Goal: Task Accomplishment & Management: Use online tool/utility

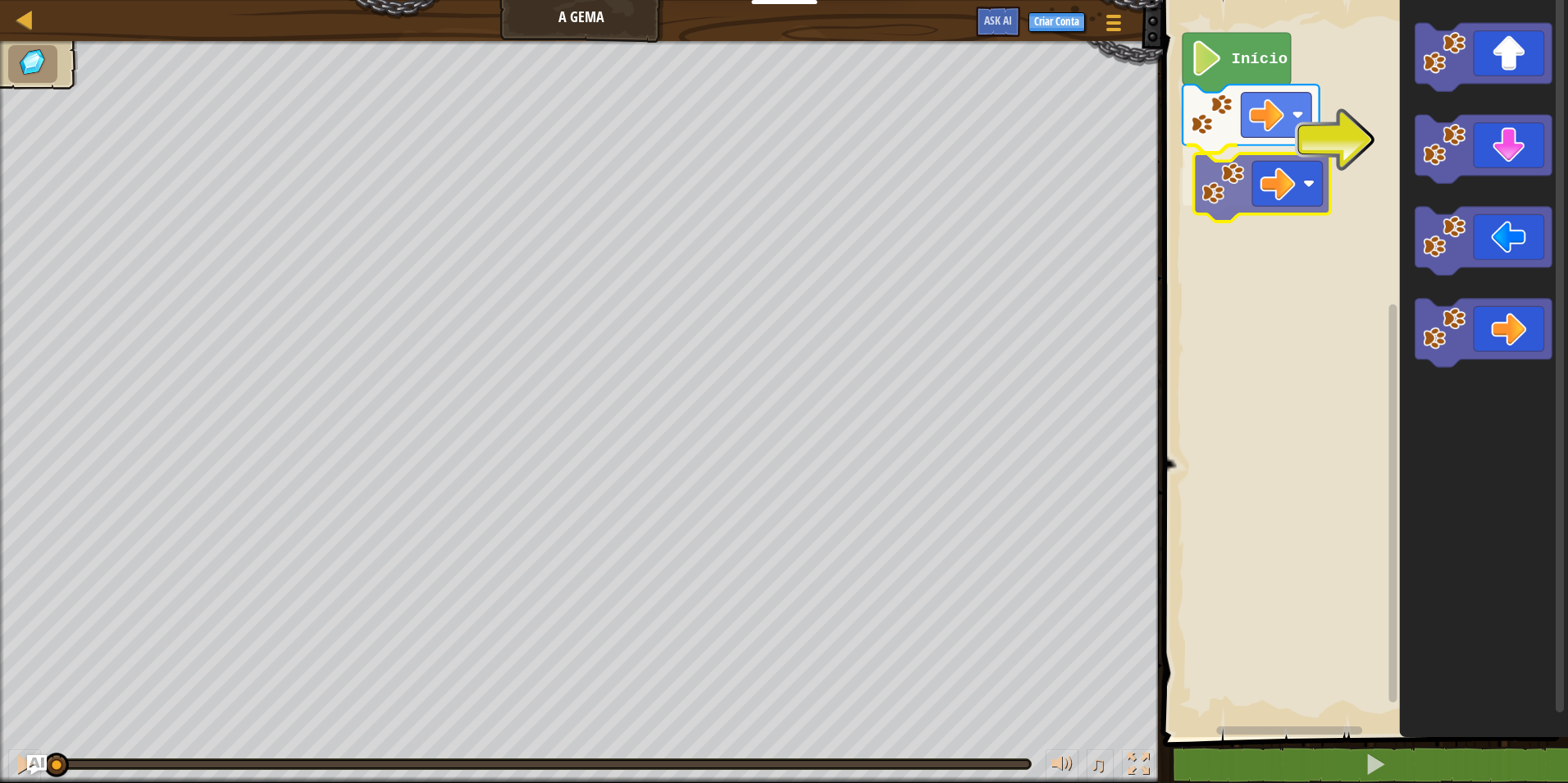
click at [1257, 187] on div "Início" at bounding box center [1363, 363] width 410 height 745
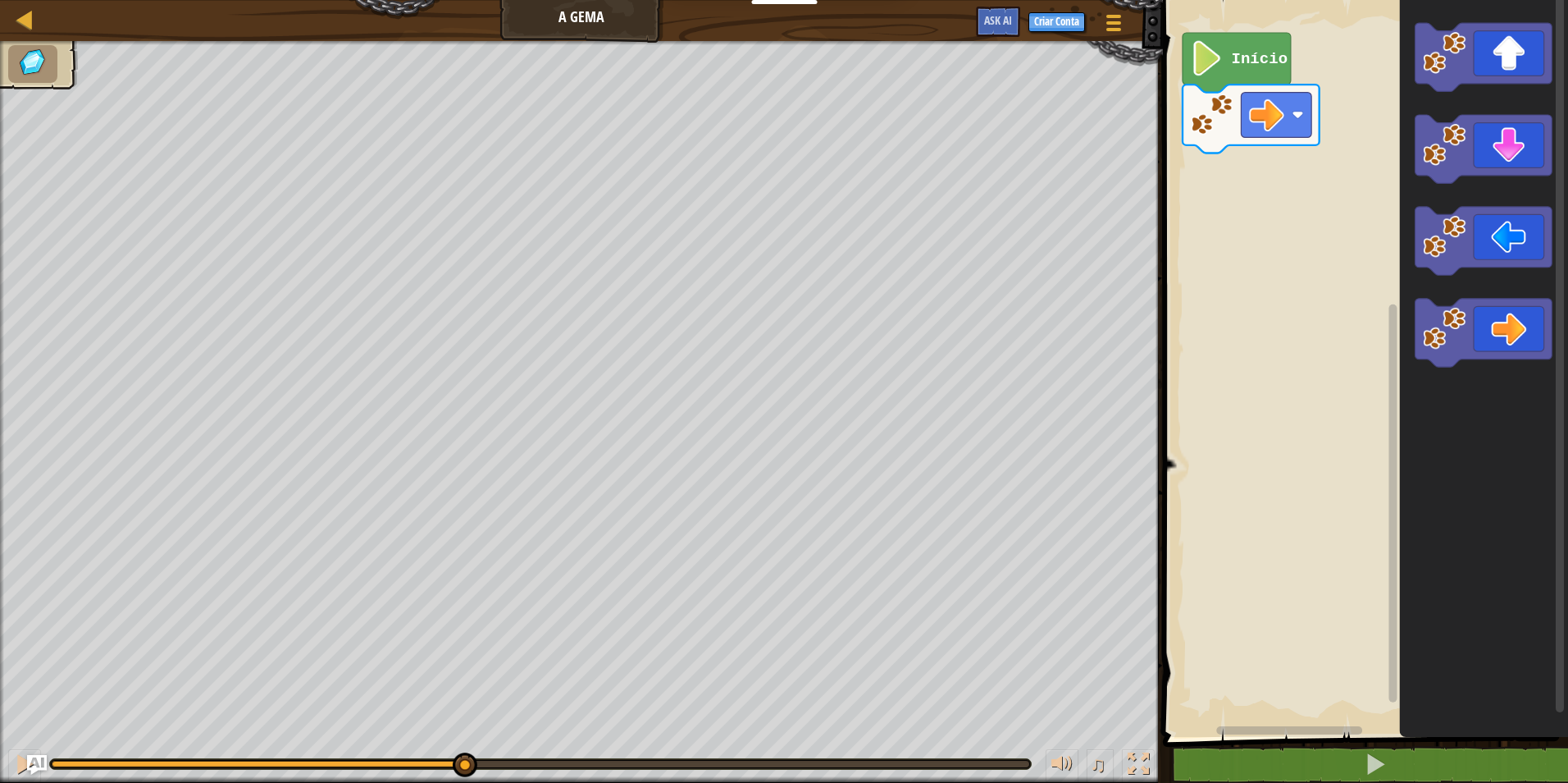
click at [463, 552] on div "♫ Pantera" at bounding box center [784, 412] width 1568 height 742
click at [51, 674] on div "♫ Pantera" at bounding box center [784, 412] width 1568 height 742
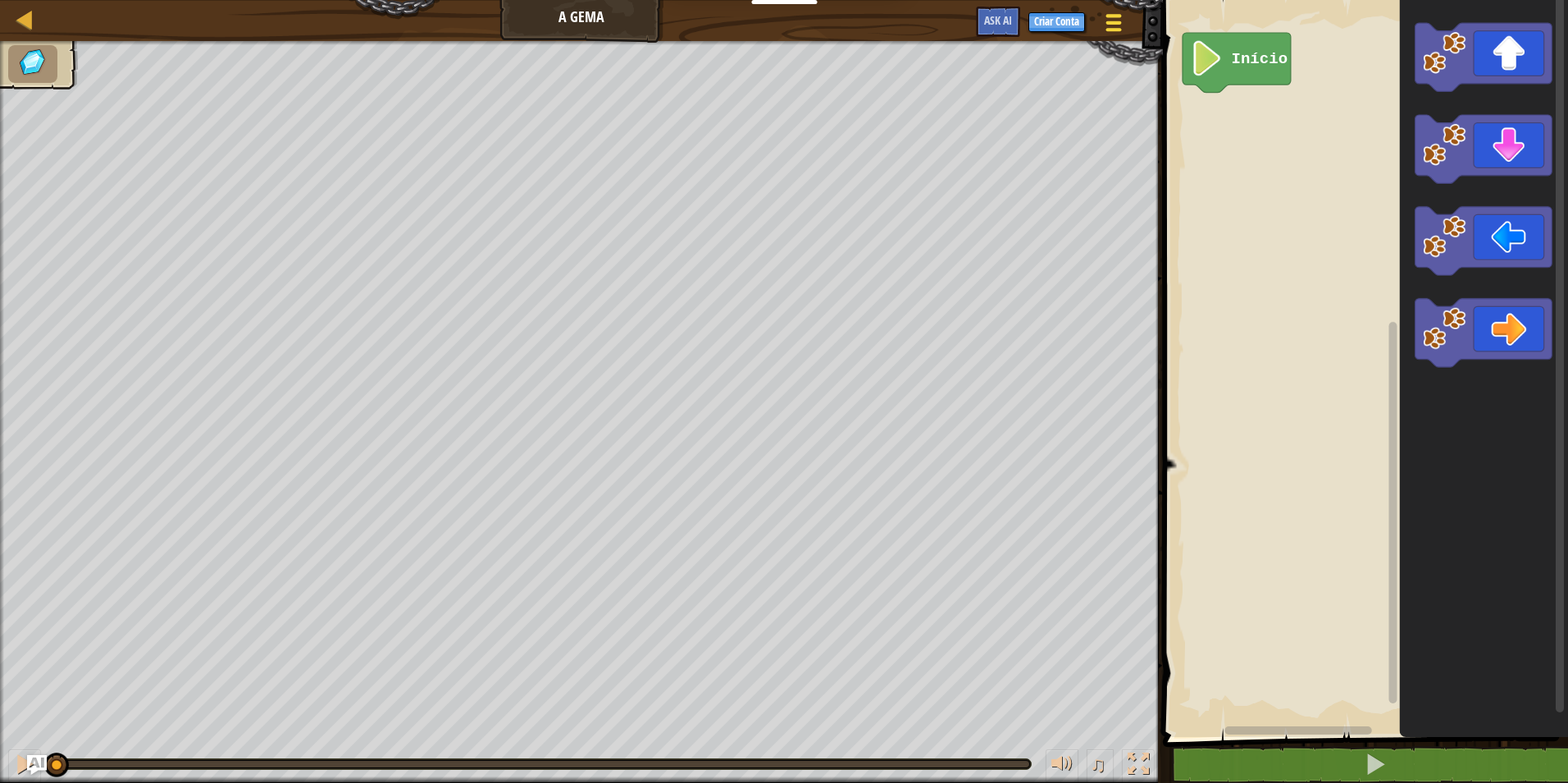
click at [1113, 21] on span at bounding box center [1113, 22] width 15 height 3
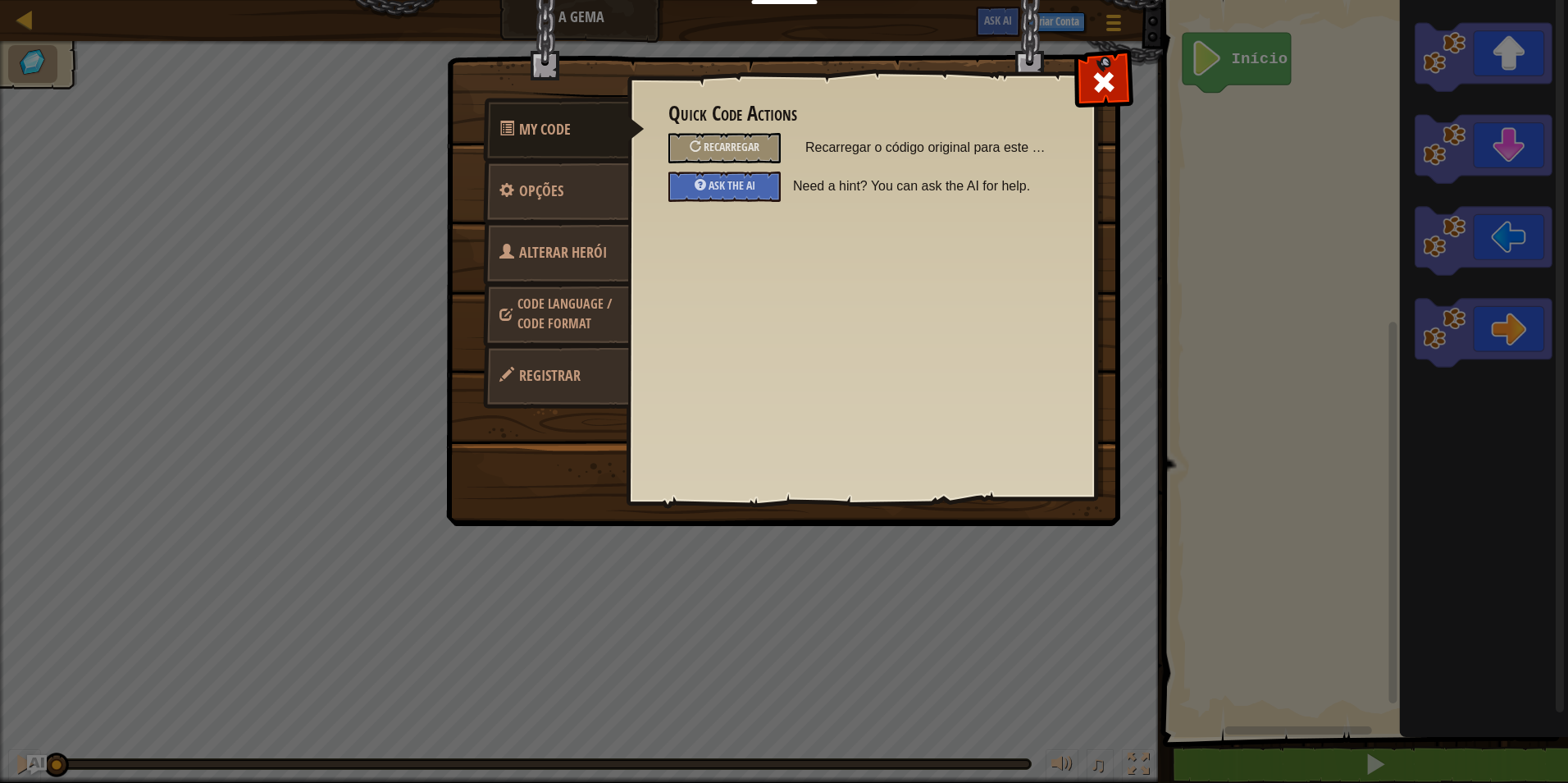
click at [557, 261] on span "Alterar Herói" at bounding box center [563, 251] width 88 height 20
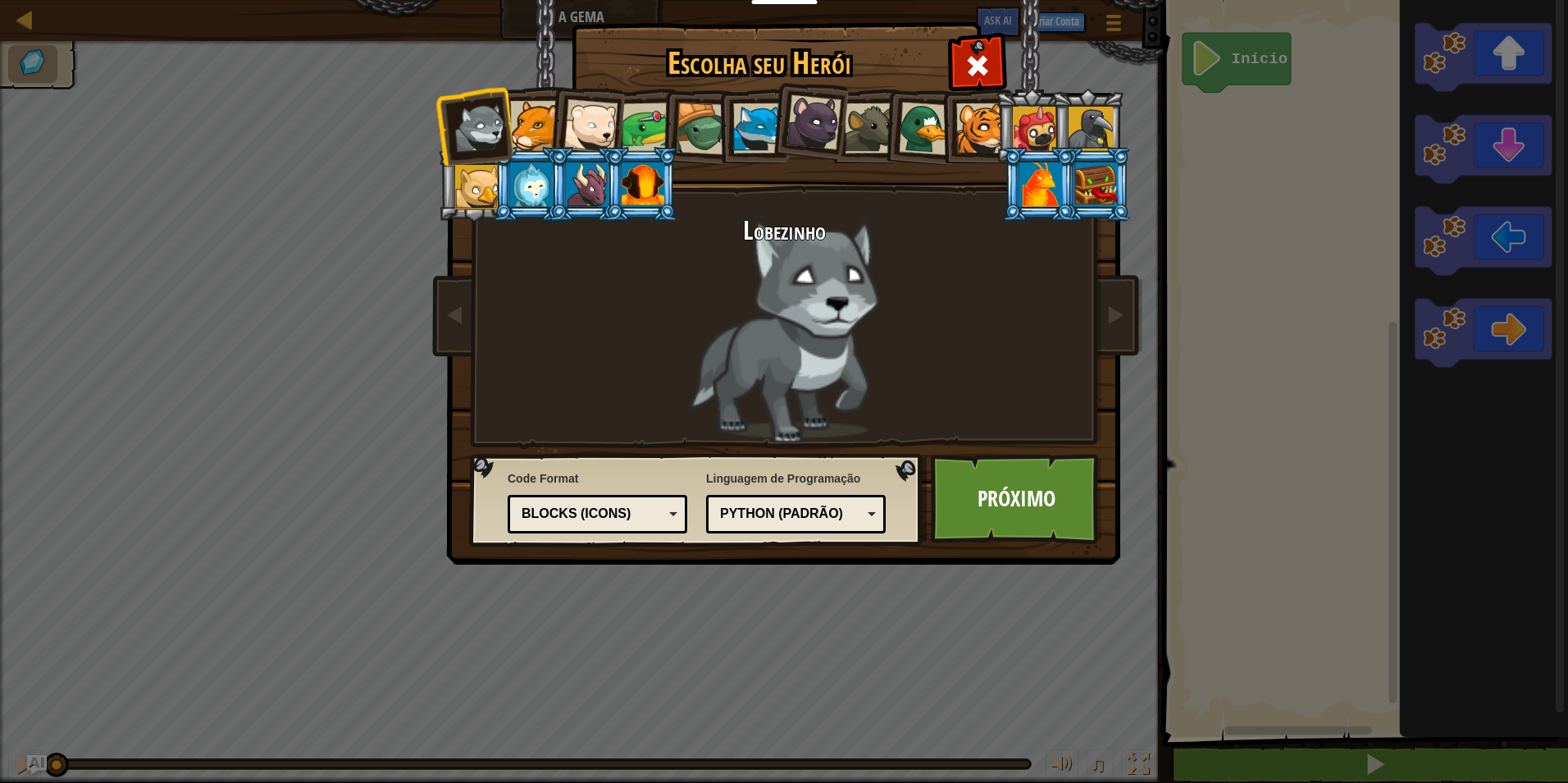
click at [754, 135] on div at bounding box center [758, 128] width 50 height 50
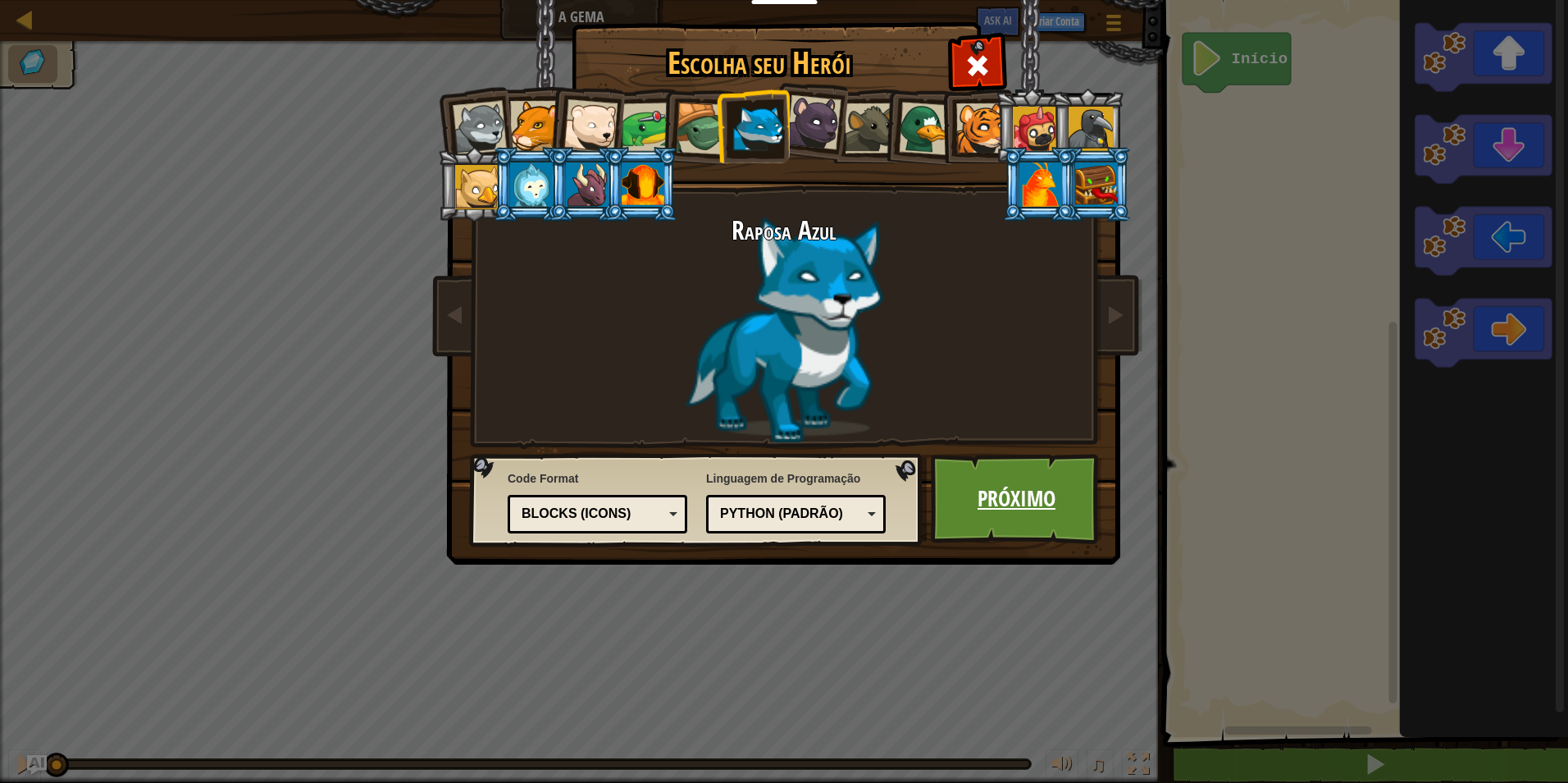
click at [993, 528] on link "Próximo" at bounding box center [1016, 498] width 171 height 90
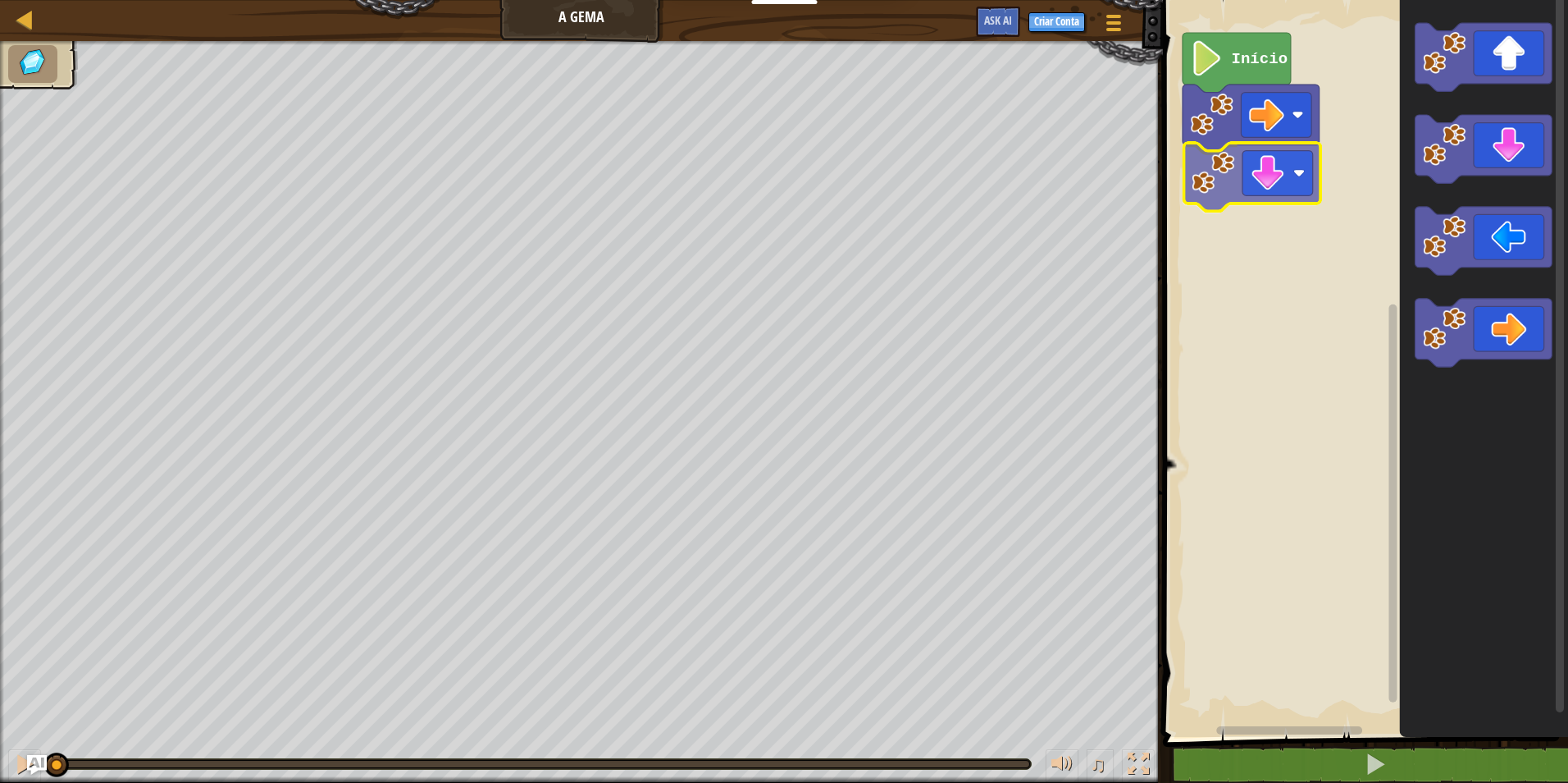
click at [1227, 201] on div "Início" at bounding box center [1363, 363] width 410 height 745
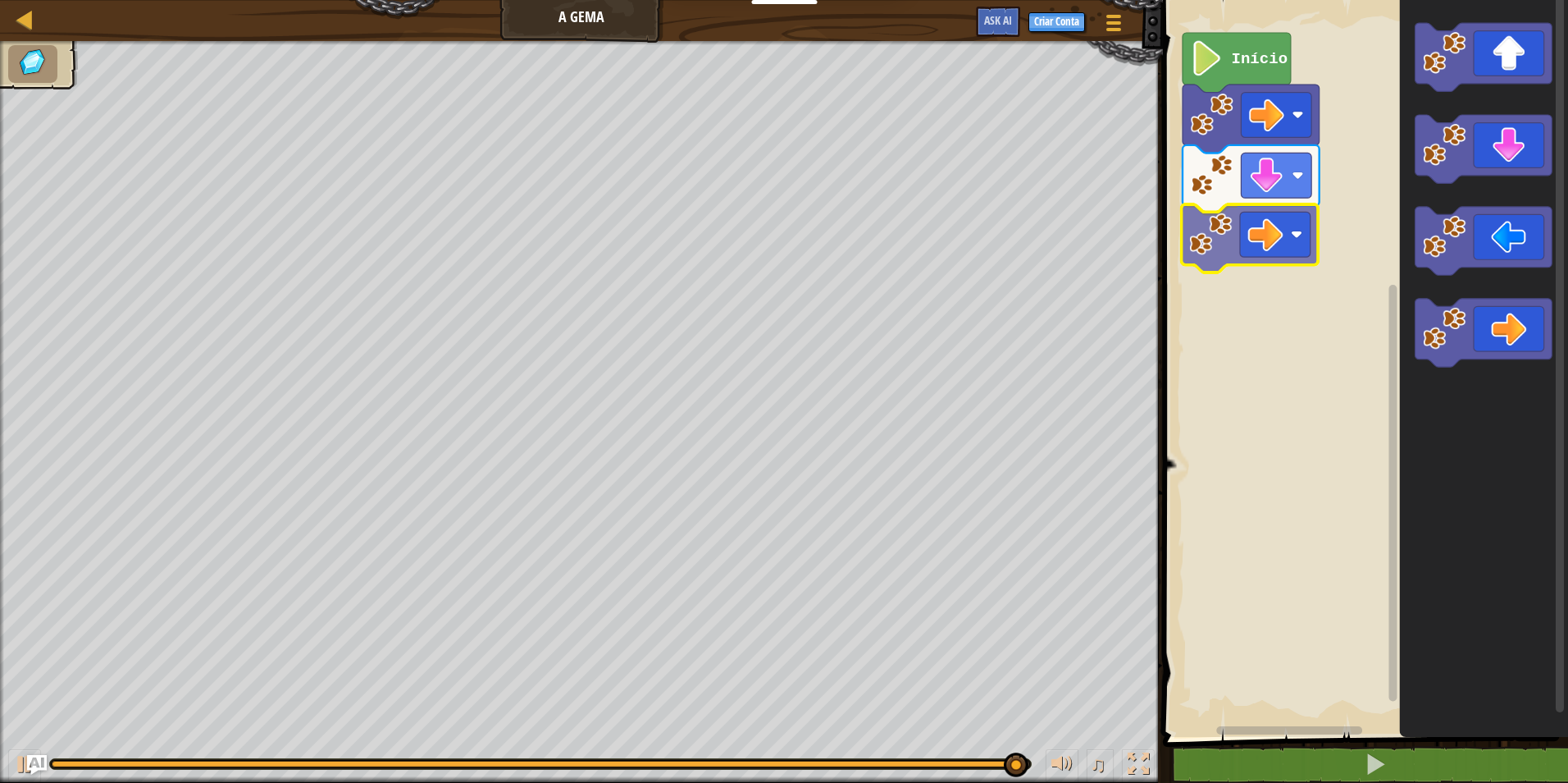
click at [1228, 226] on div "Início" at bounding box center [1363, 363] width 410 height 745
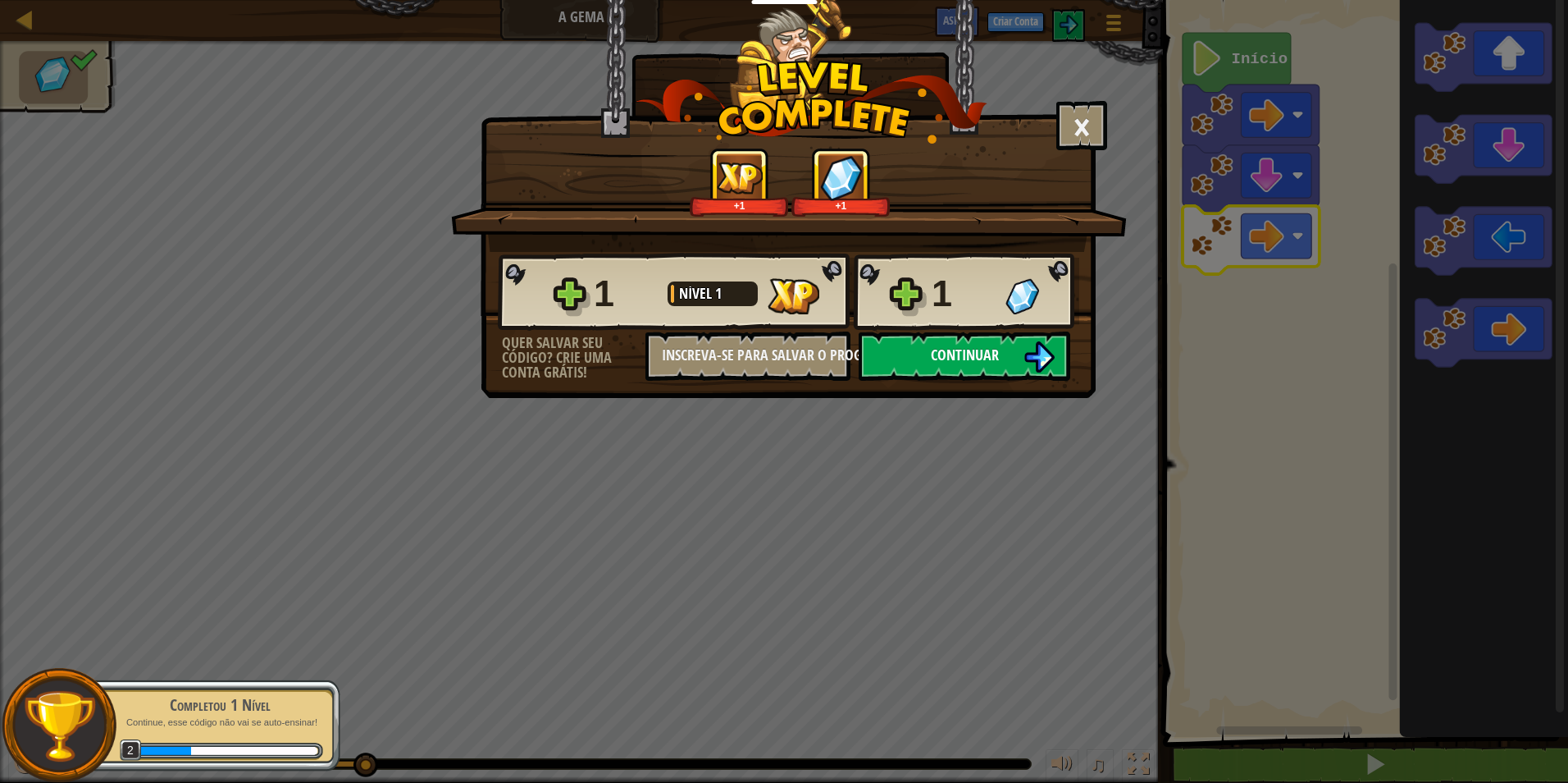
click at [956, 361] on span "Continuar" at bounding box center [964, 354] width 68 height 20
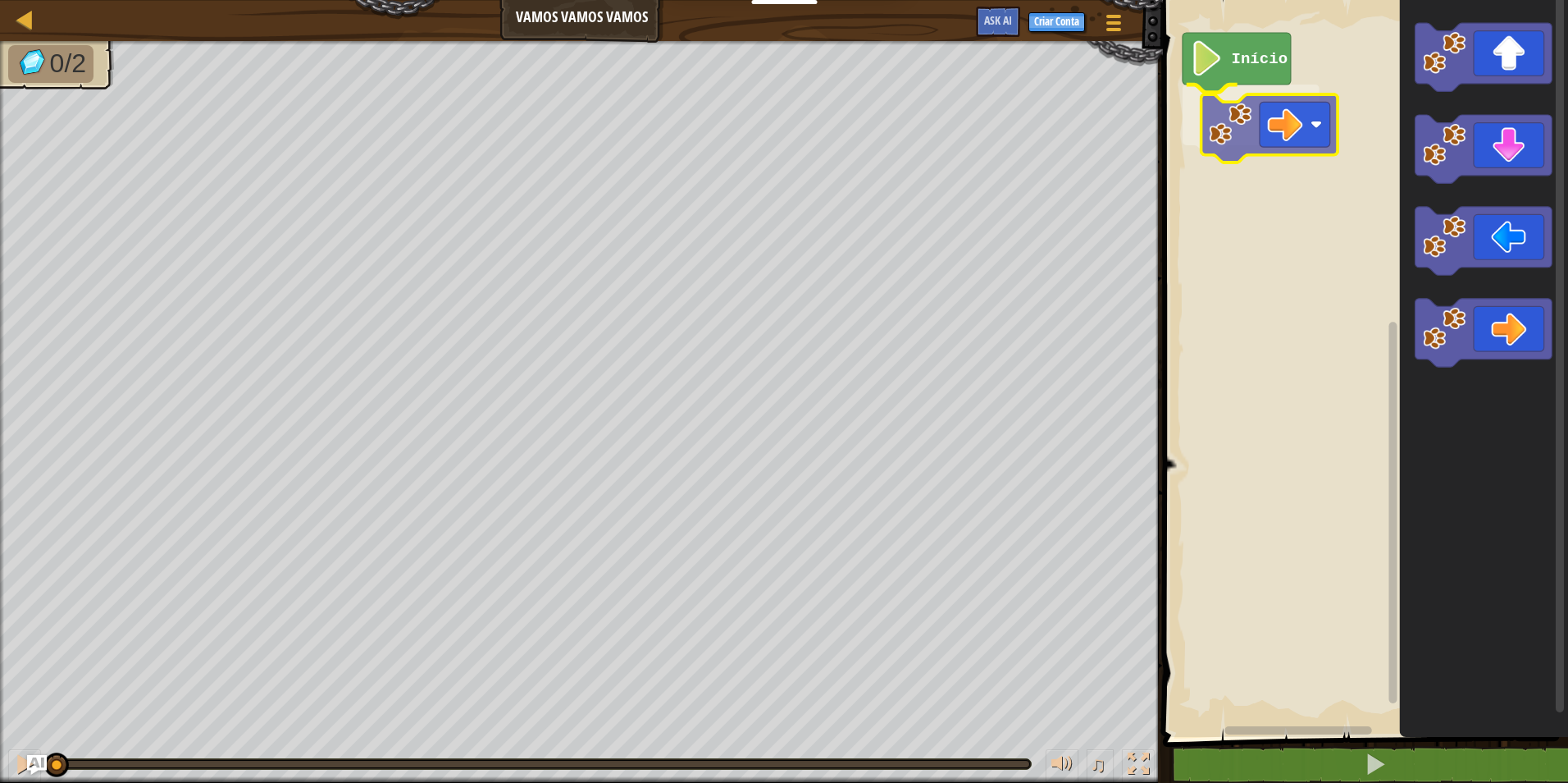
click at [1243, 136] on div "Início" at bounding box center [1363, 363] width 410 height 745
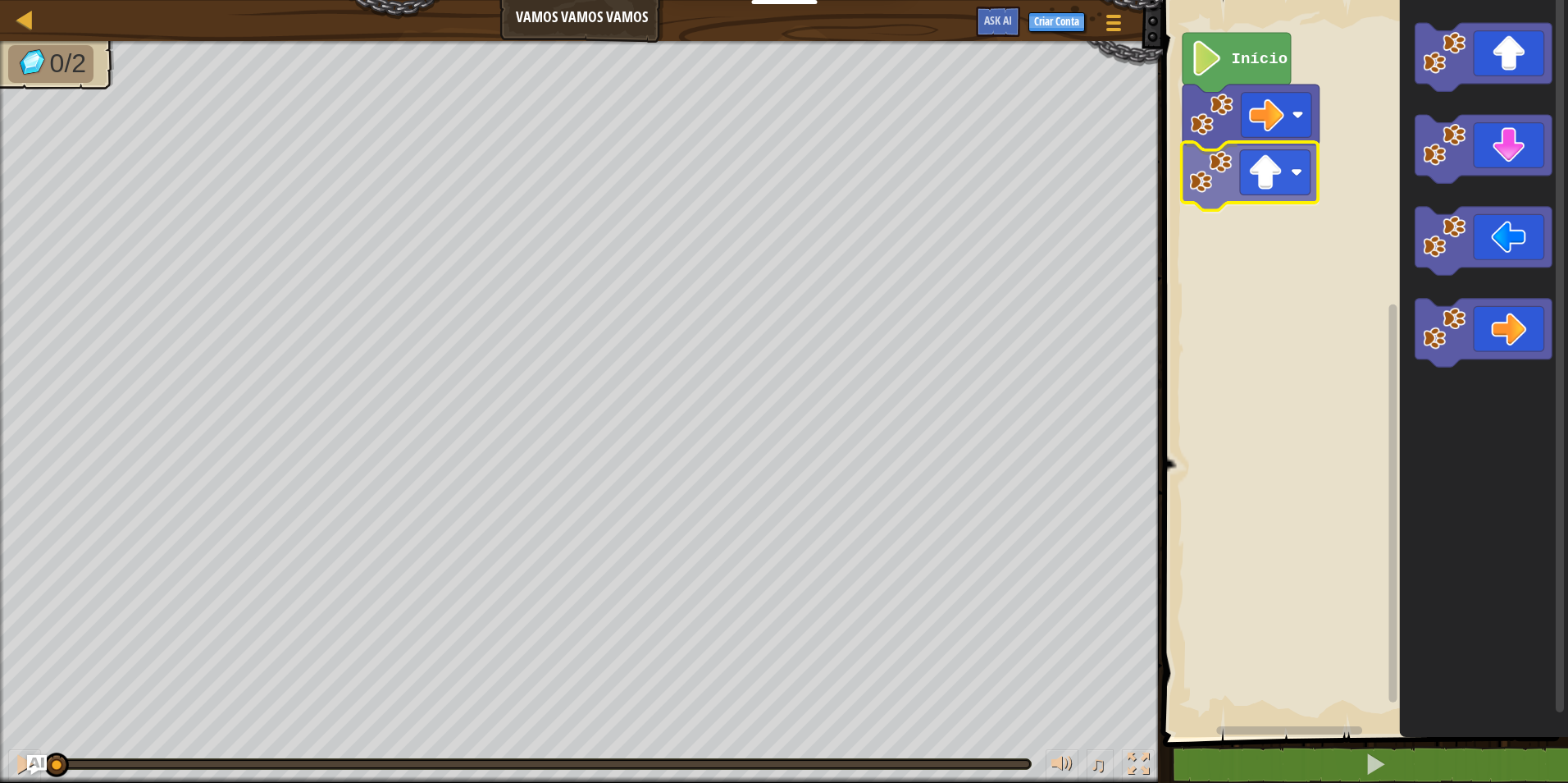
click at [1304, 165] on div "Início" at bounding box center [1363, 363] width 410 height 745
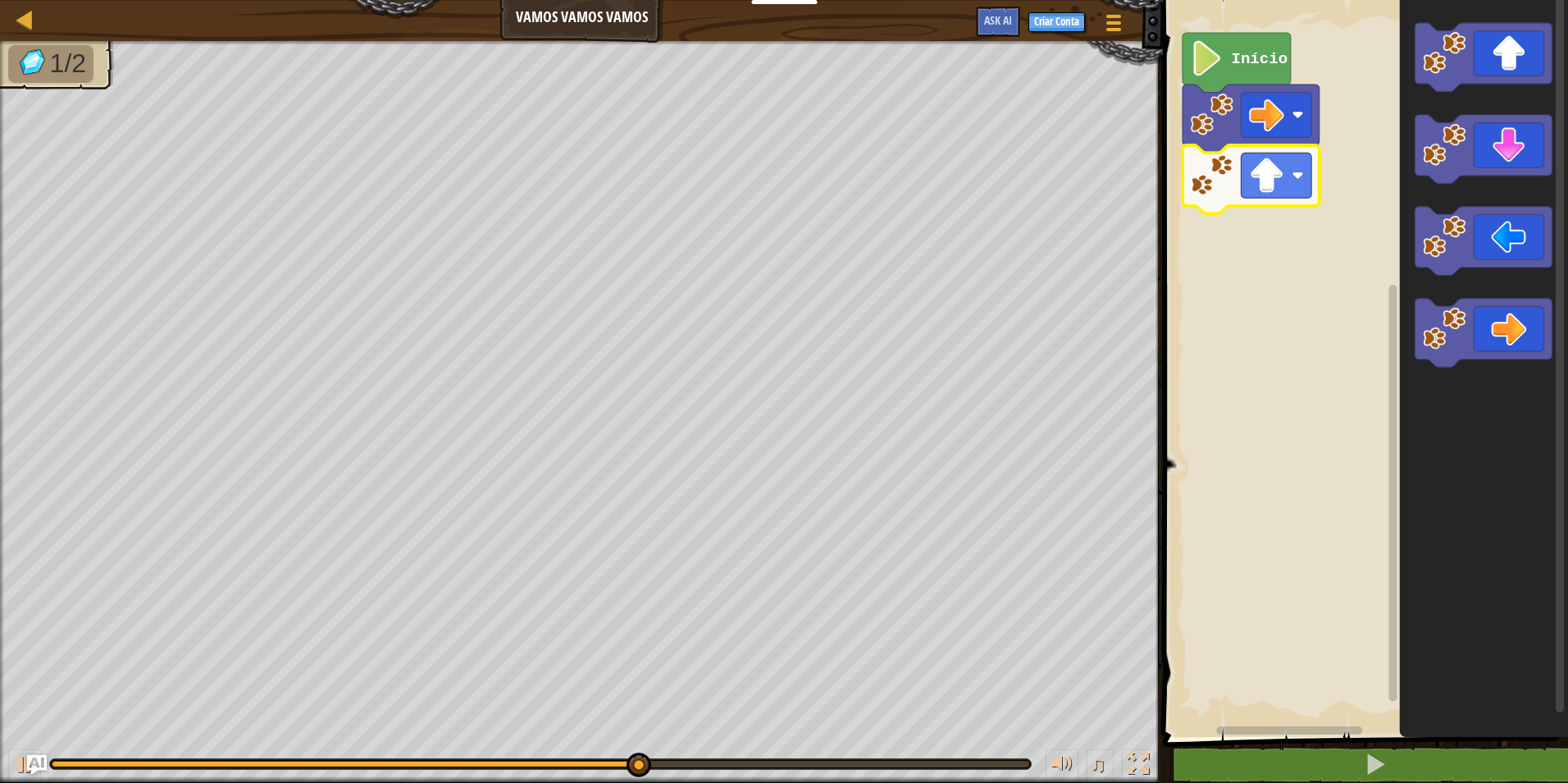
click at [1532, 381] on icon "Espaço de trabalho do Blockly" at bounding box center [1484, 363] width 168 height 745
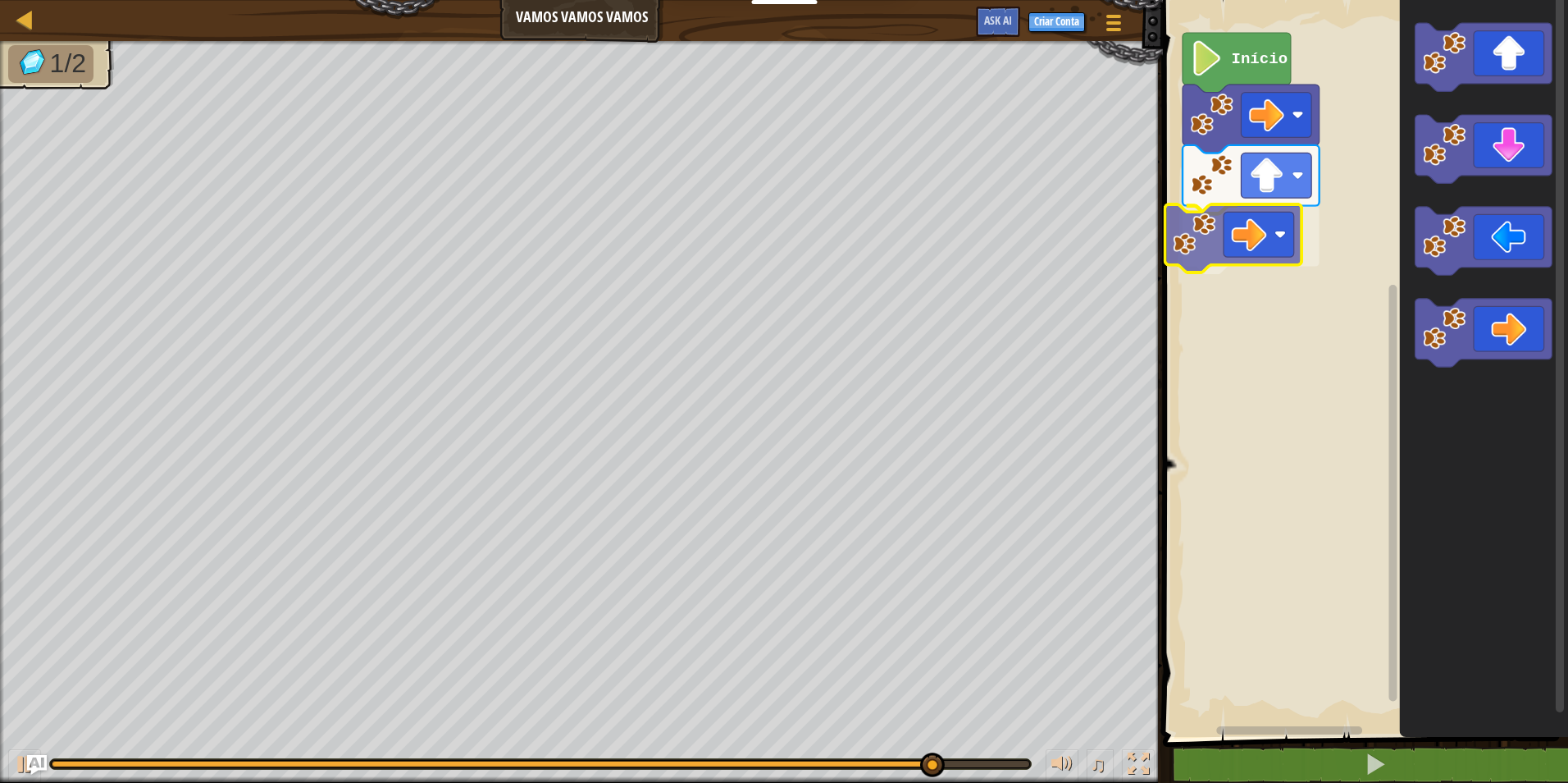
click at [1279, 255] on div "Início" at bounding box center [1363, 363] width 410 height 745
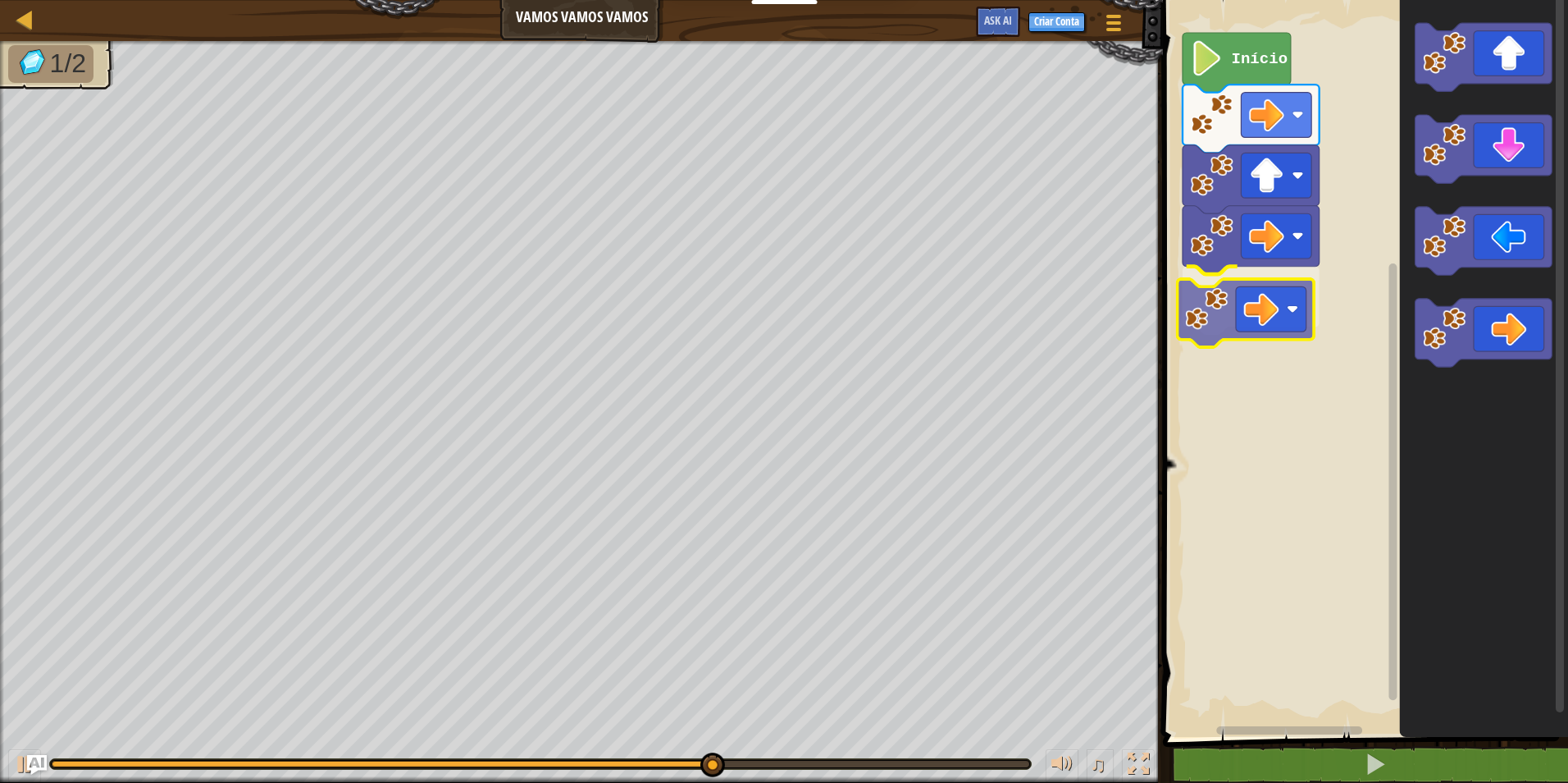
click at [1263, 329] on div "Início" at bounding box center [1363, 363] width 410 height 745
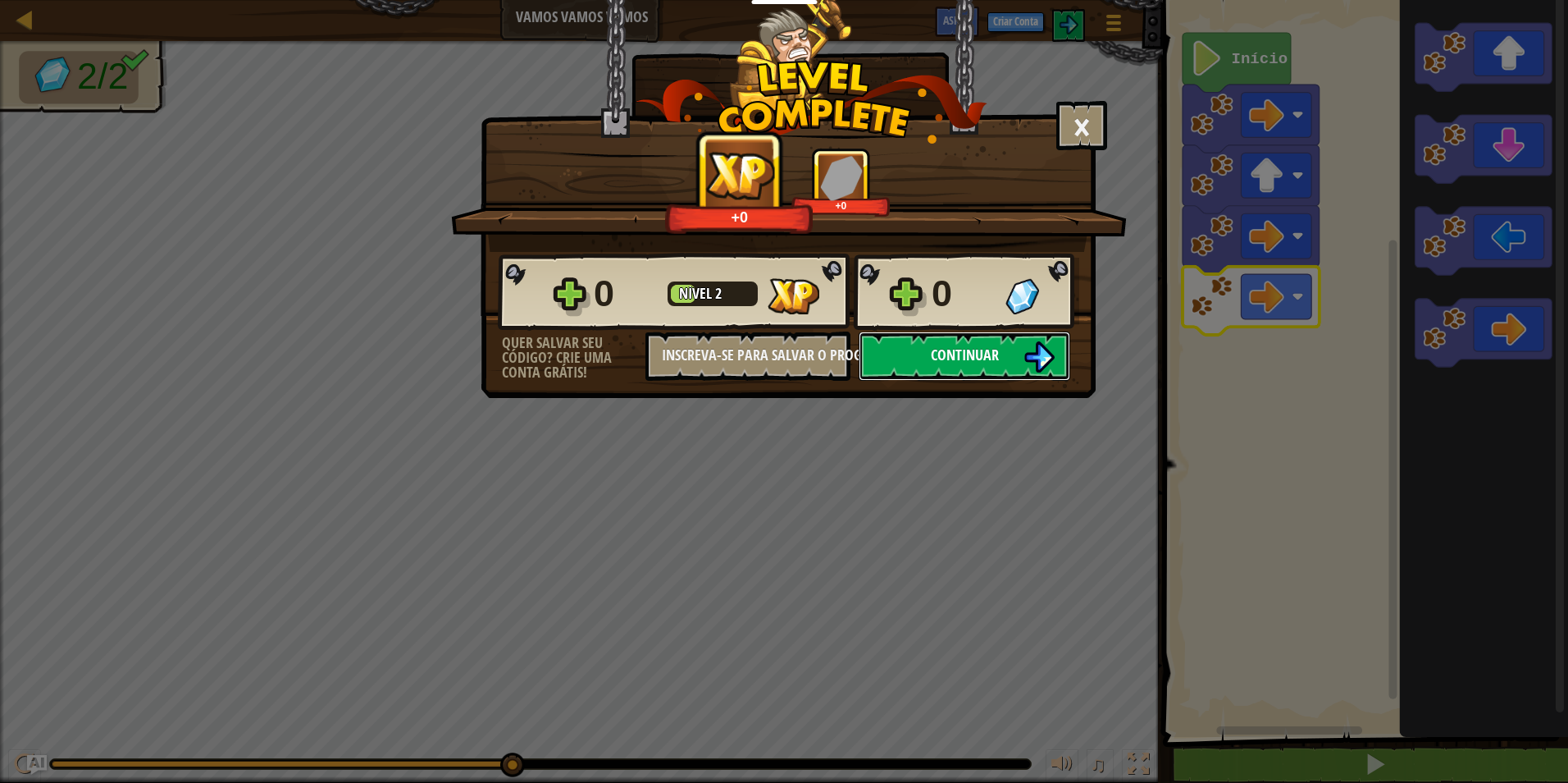
click at [1008, 360] on button "Continuar" at bounding box center [963, 356] width 211 height 49
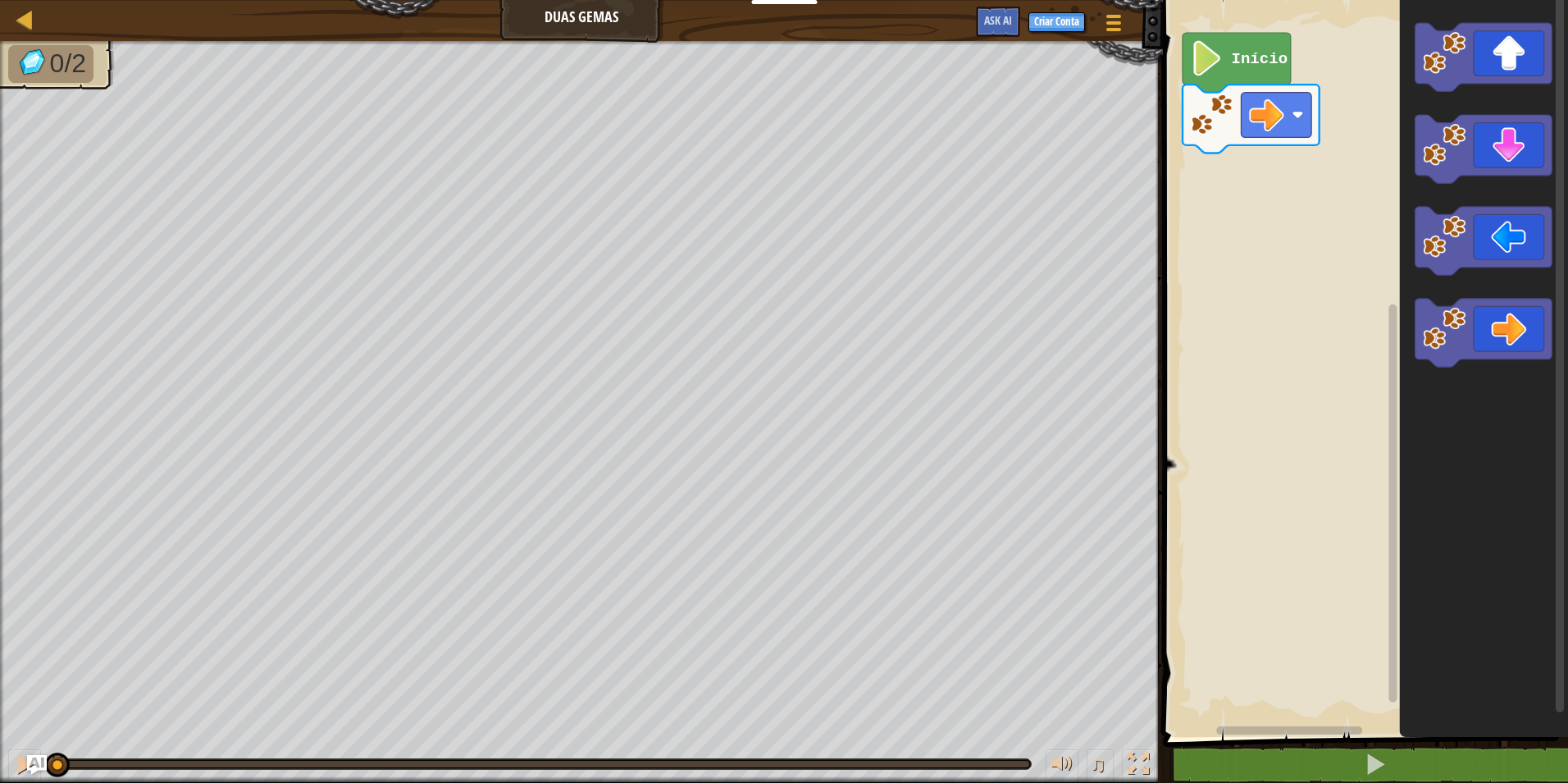
click at [1221, 64] on image "Espaço de trabalho do Blockly" at bounding box center [1207, 58] width 32 height 35
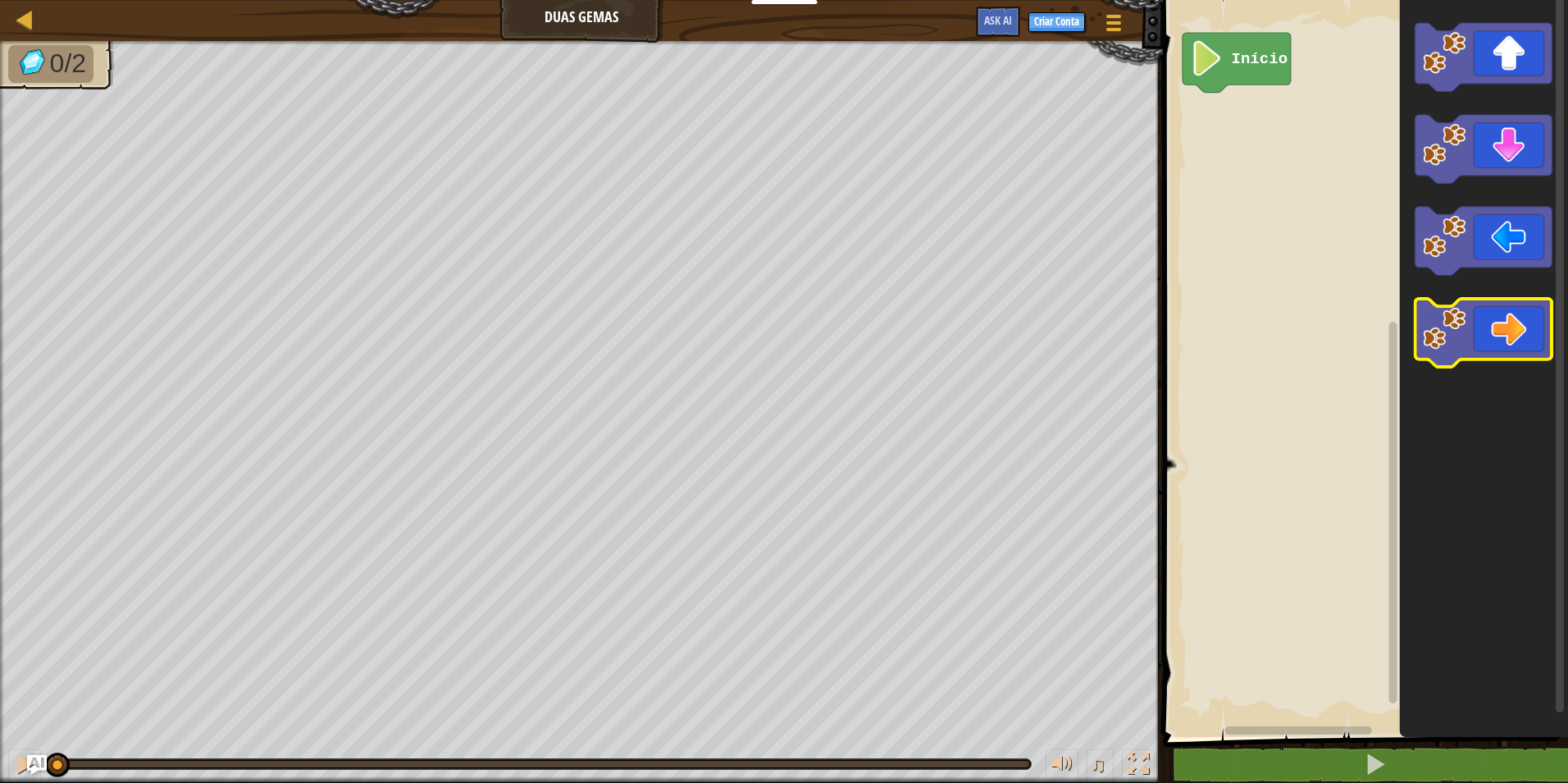
click at [1508, 339] on icon "Espaço de trabalho do Blockly" at bounding box center [1483, 332] width 137 height 68
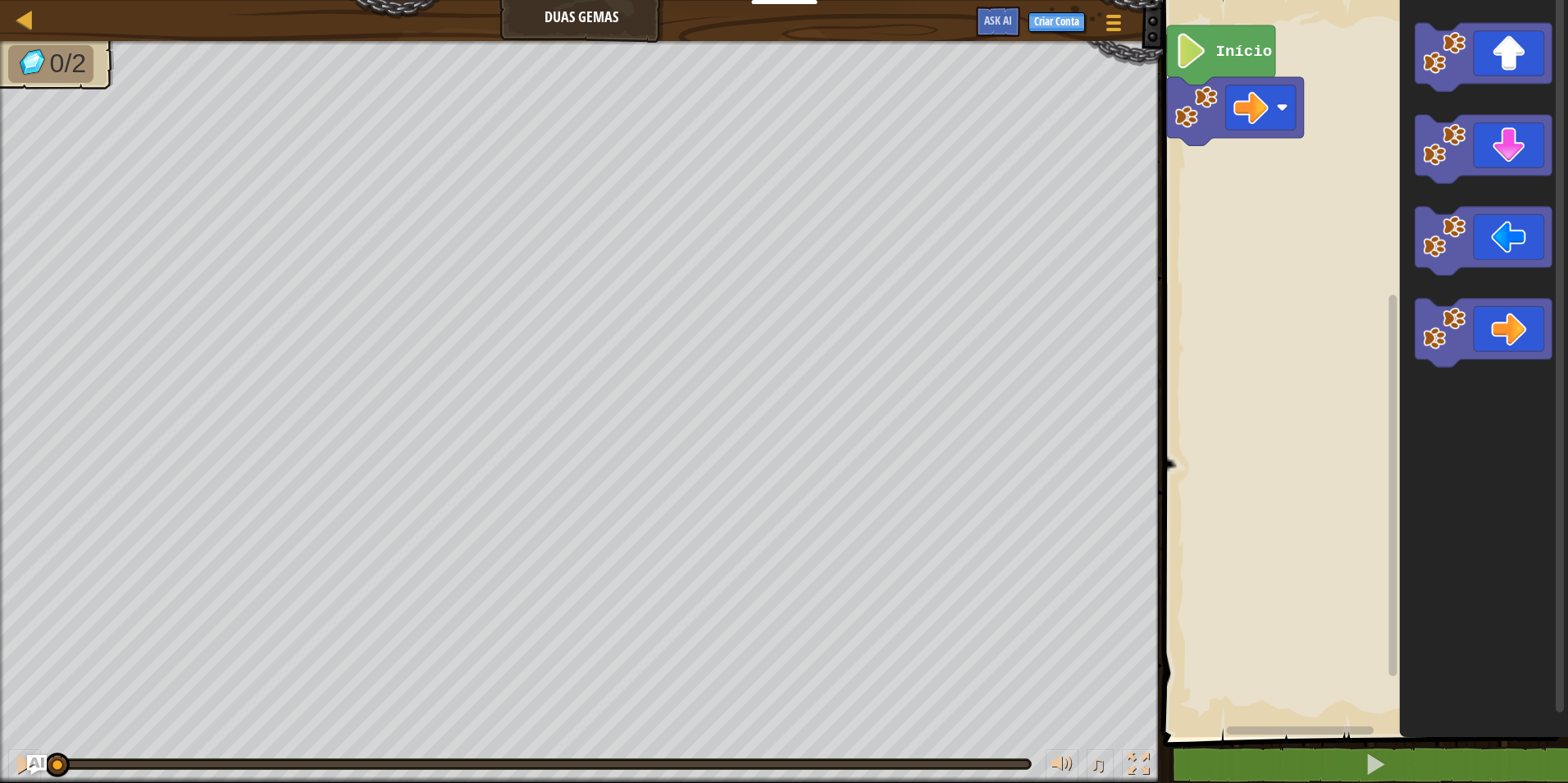
click at [1366, 248] on rect "Espaço de trabalho do Blockly" at bounding box center [1363, 363] width 410 height 745
click at [1282, 251] on div "Início" at bounding box center [1363, 363] width 410 height 745
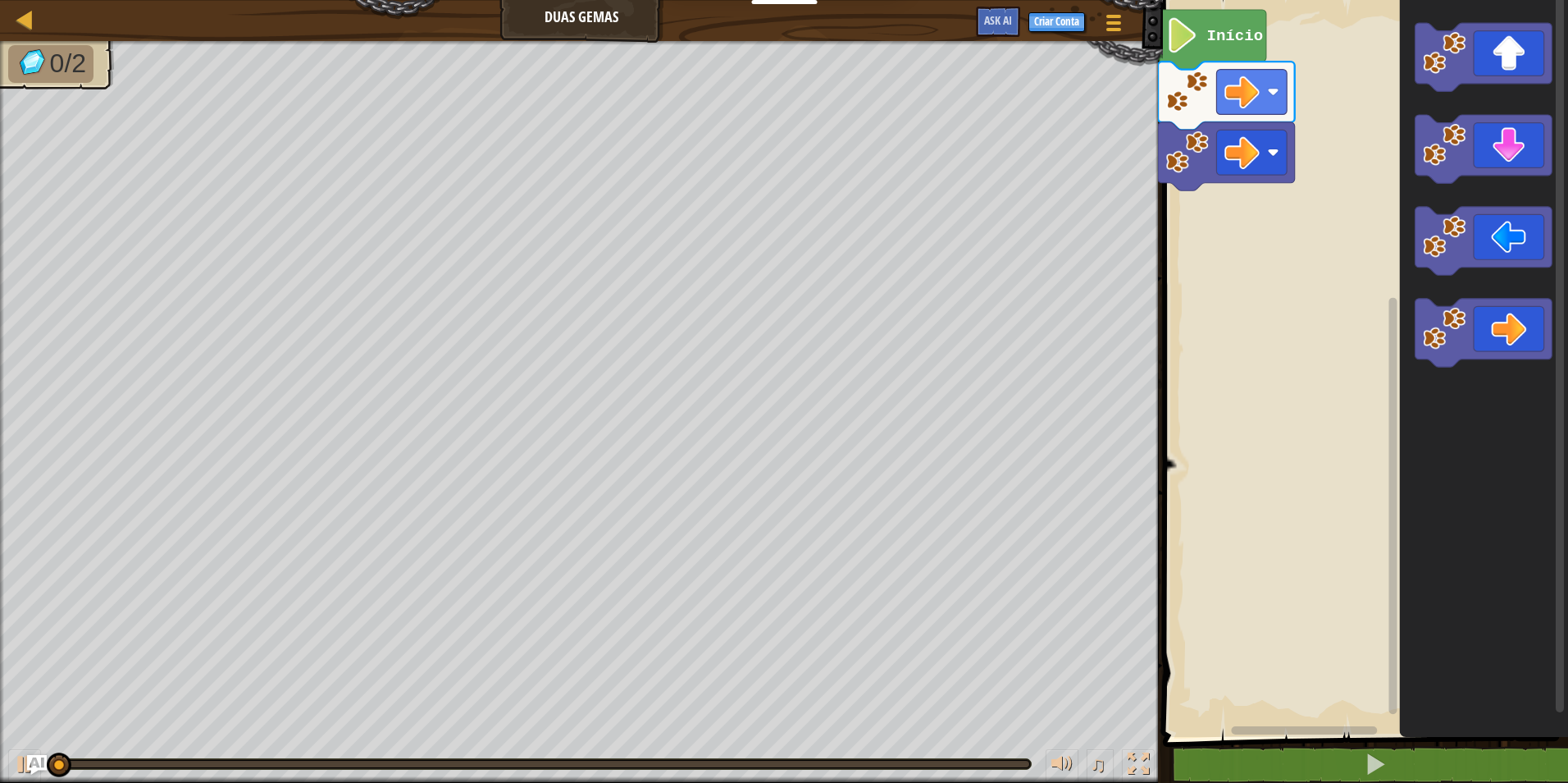
click at [1221, 190] on rect "Espaço de trabalho do Blockly" at bounding box center [1363, 363] width 410 height 745
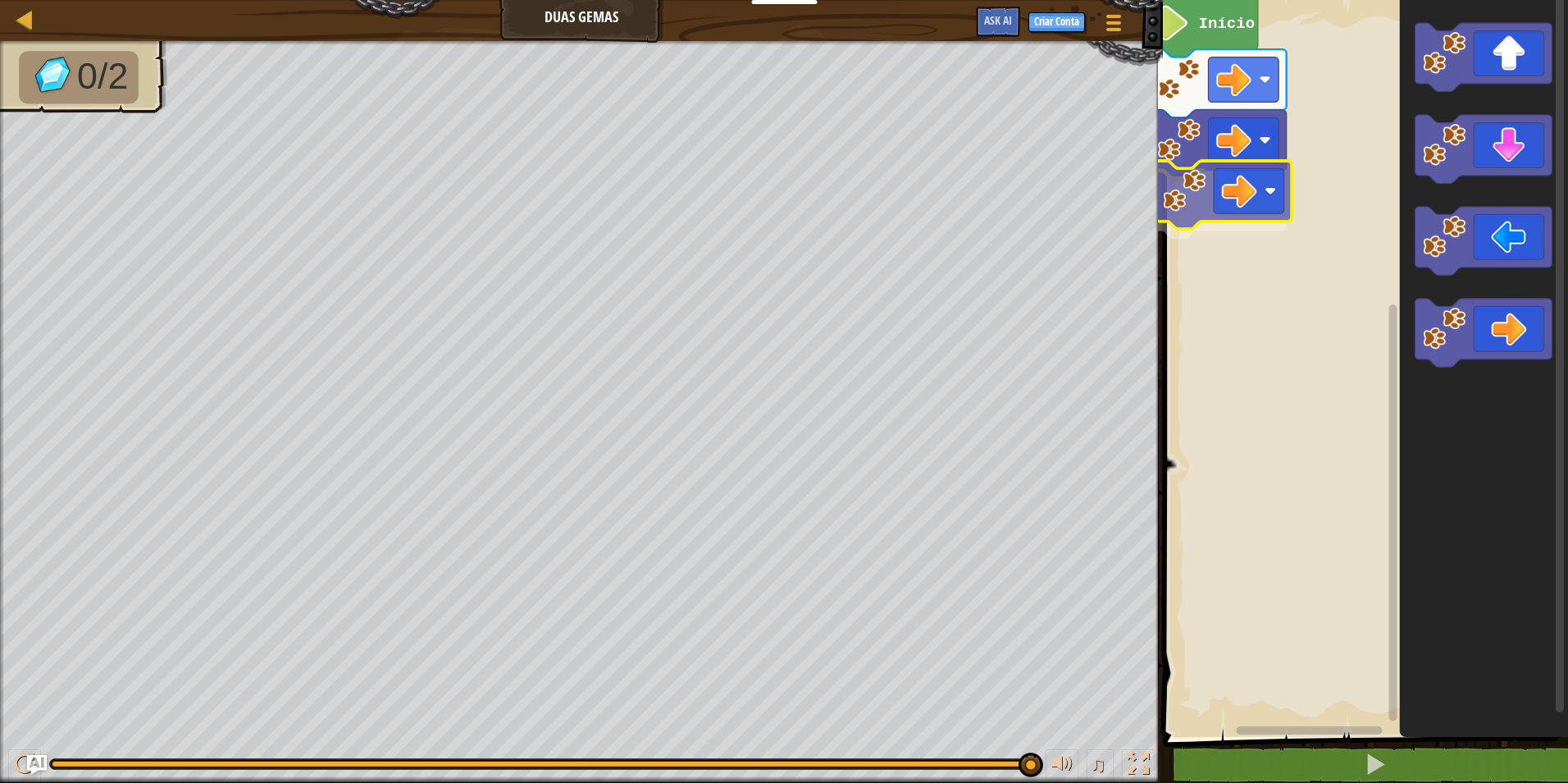
click at [1249, 209] on div "Início" at bounding box center [1363, 363] width 410 height 745
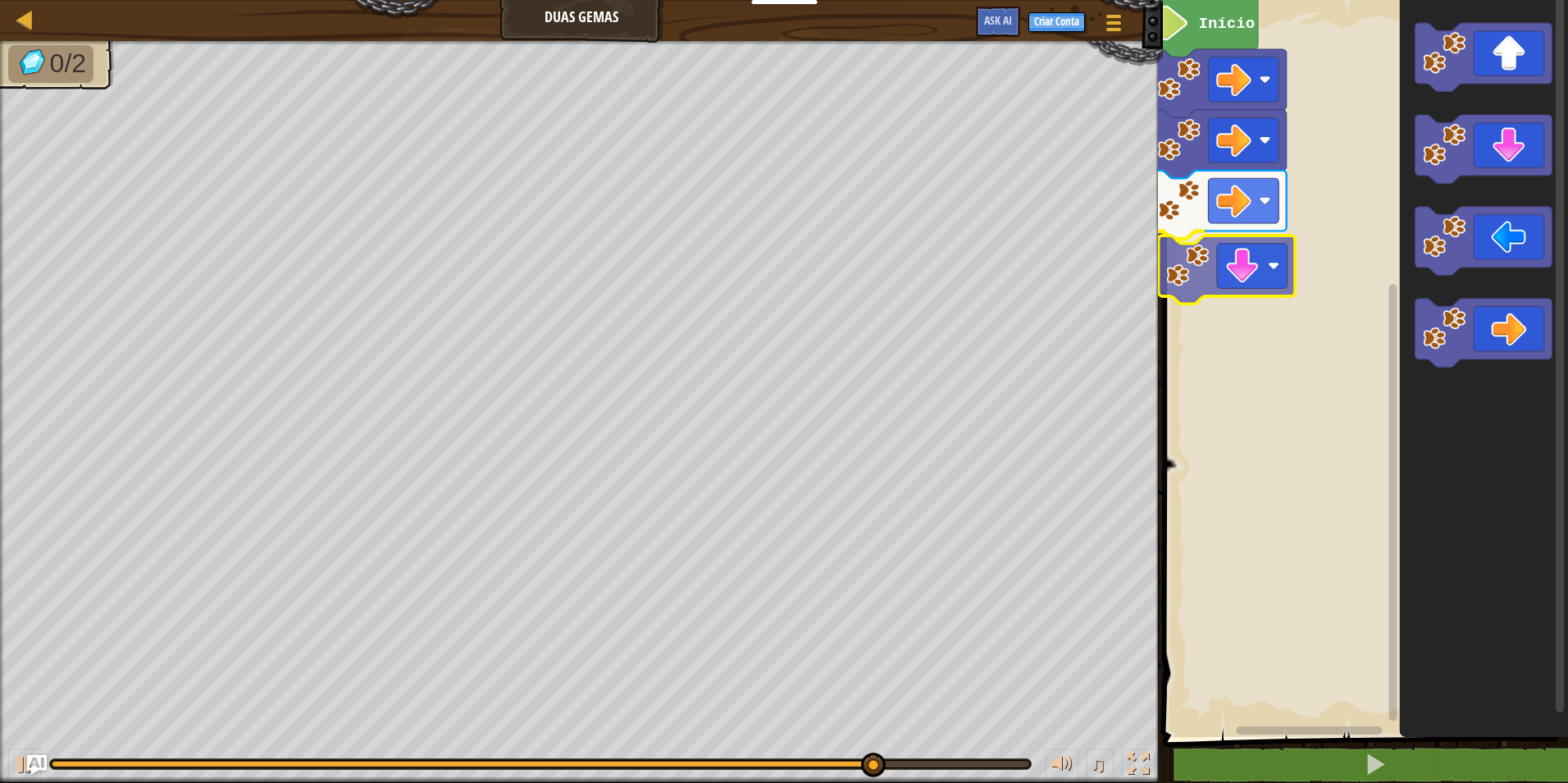
click at [1234, 271] on div "Início" at bounding box center [1363, 363] width 410 height 745
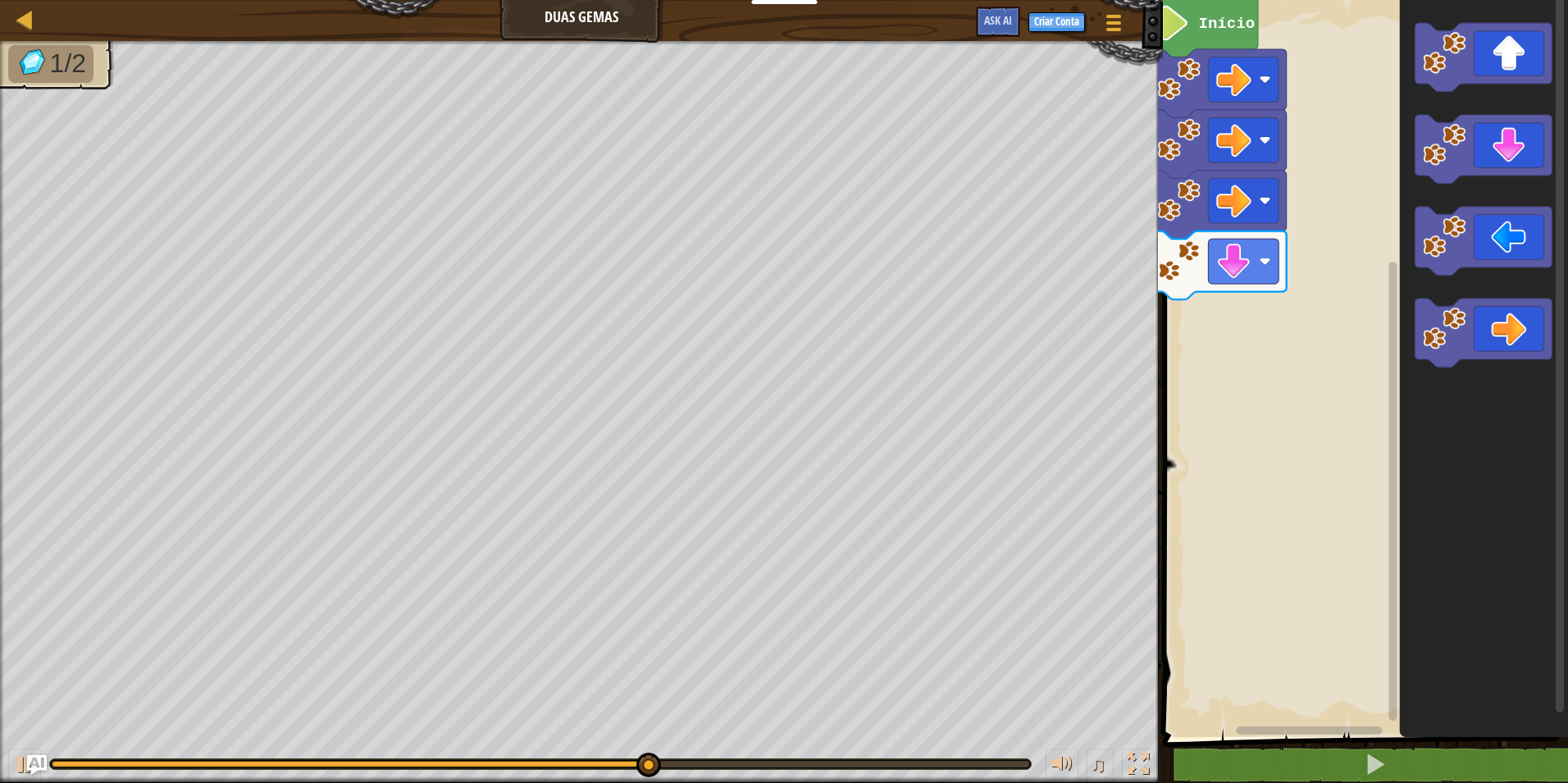
click at [1428, 113] on icon "Espaço de trabalho do Blockly" at bounding box center [1484, 363] width 168 height 745
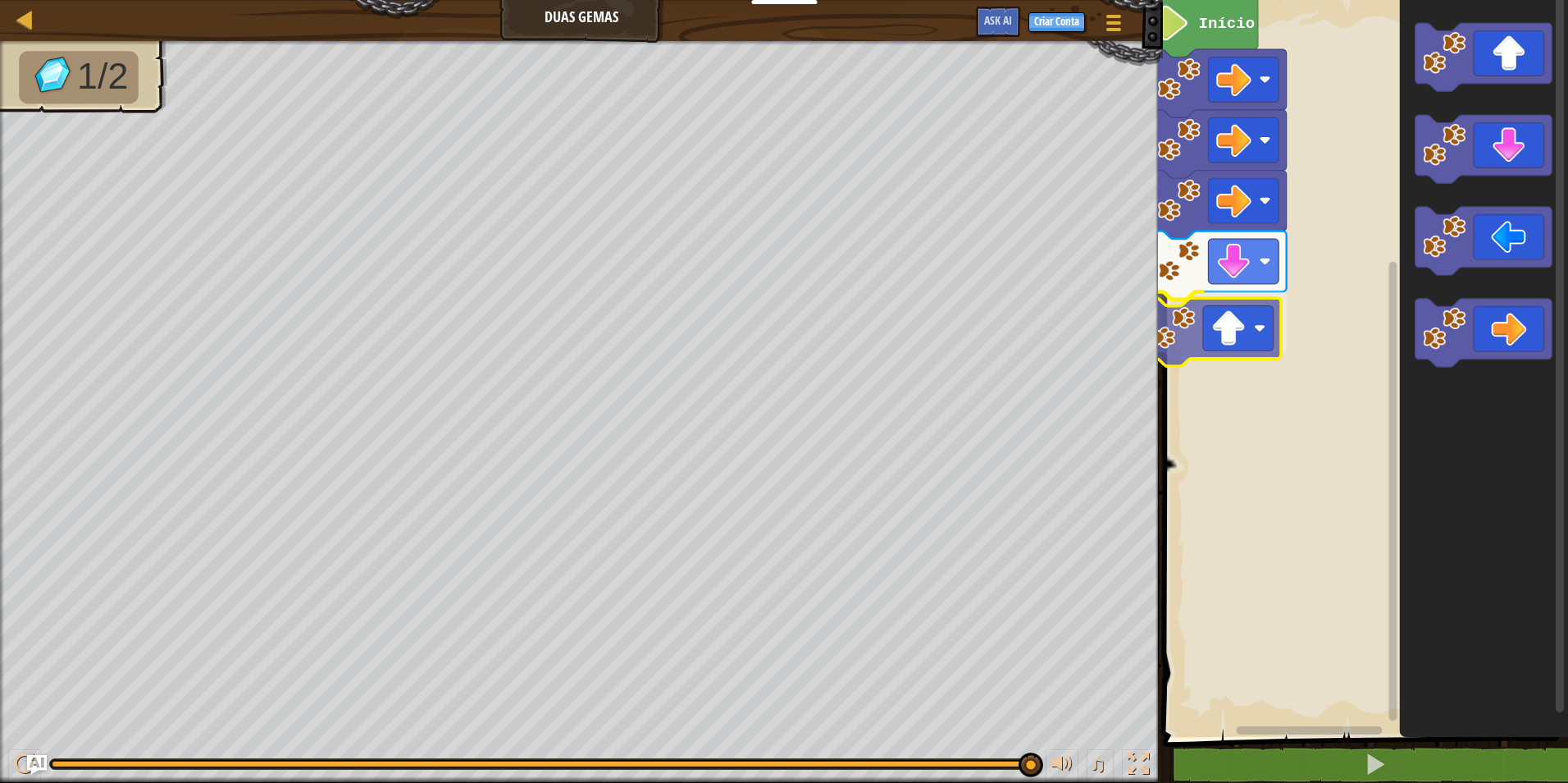
click at [1175, 356] on div "Início" at bounding box center [1363, 363] width 410 height 745
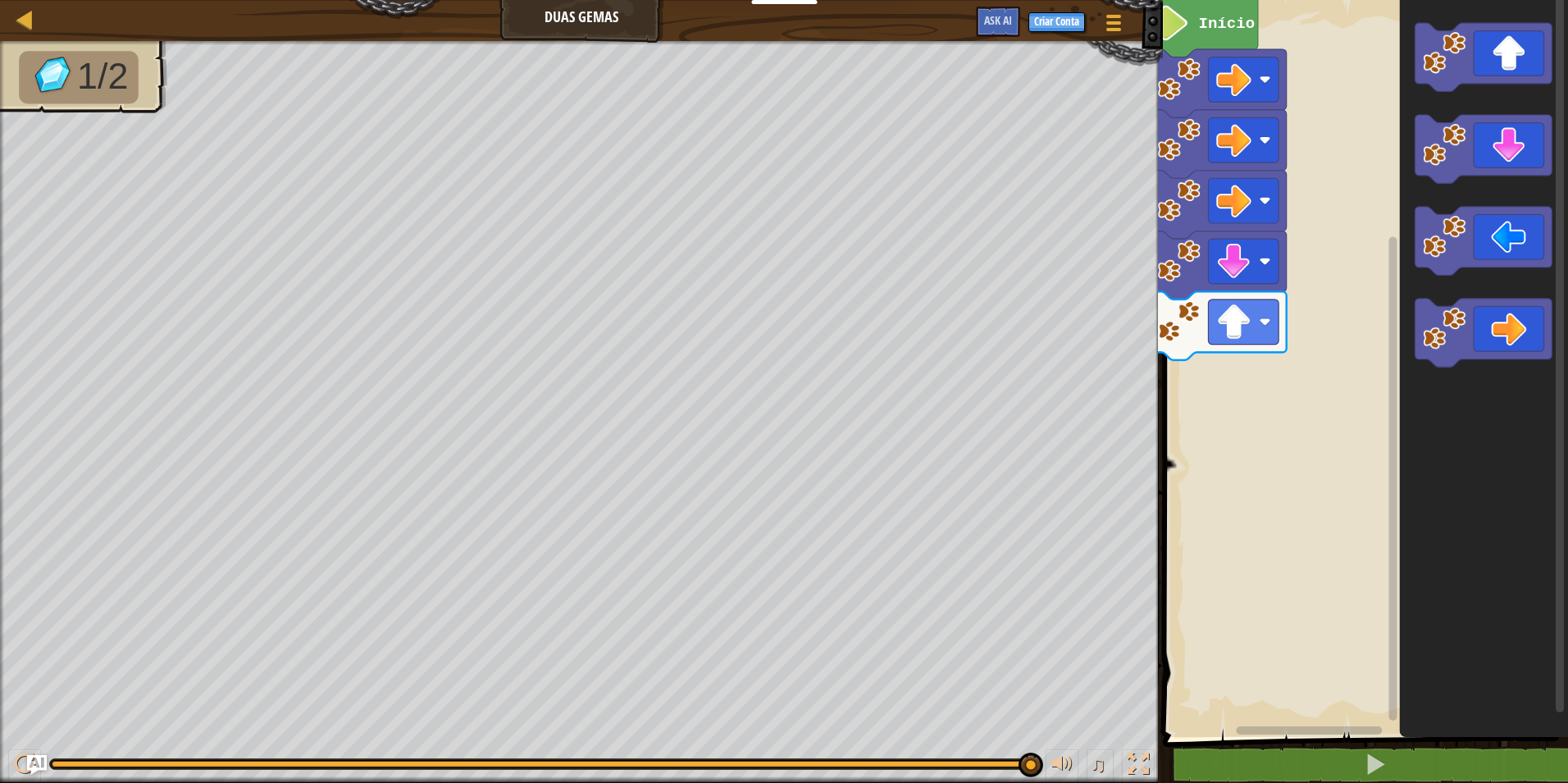
click at [1401, 176] on icon "Espaço de trabalho do Blockly" at bounding box center [1484, 363] width 168 height 745
click at [1417, 90] on icon "Espaço de trabalho do Blockly" at bounding box center [1484, 363] width 168 height 745
click at [1220, 420] on div "Início" at bounding box center [1363, 363] width 410 height 745
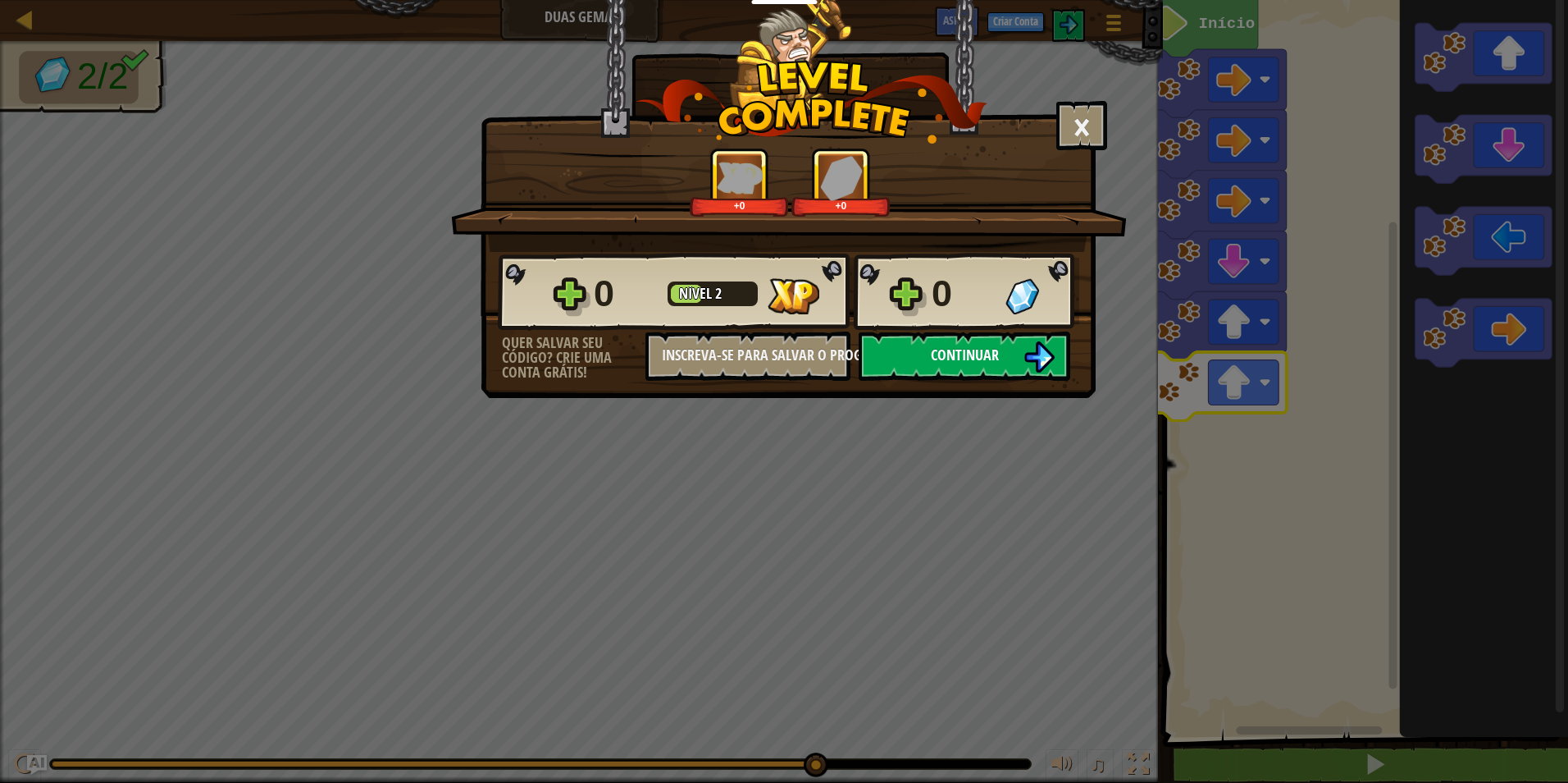
click at [969, 355] on span "Continuar" at bounding box center [964, 354] width 68 height 20
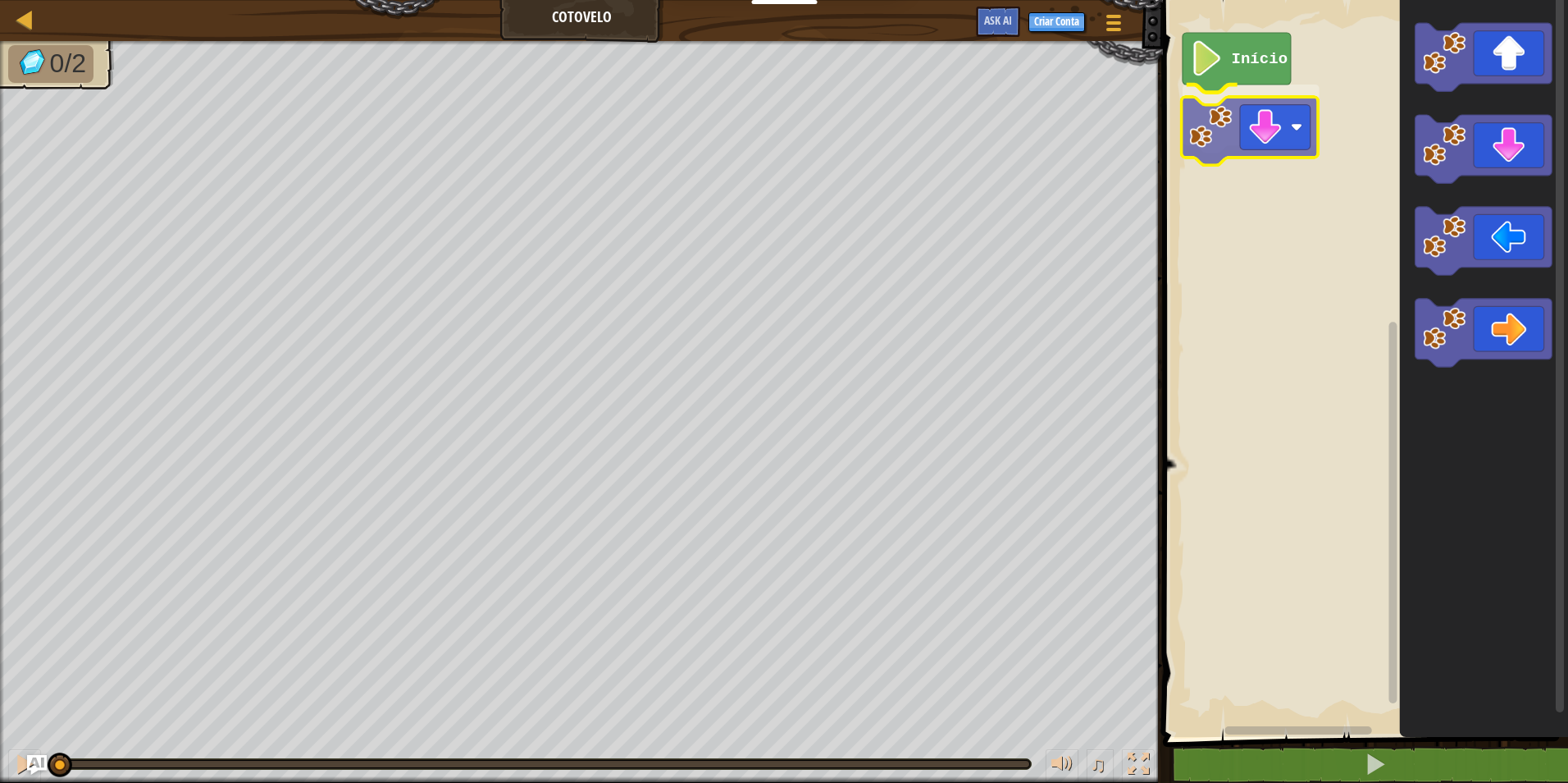
click at [1225, 141] on div "Início" at bounding box center [1363, 363] width 410 height 745
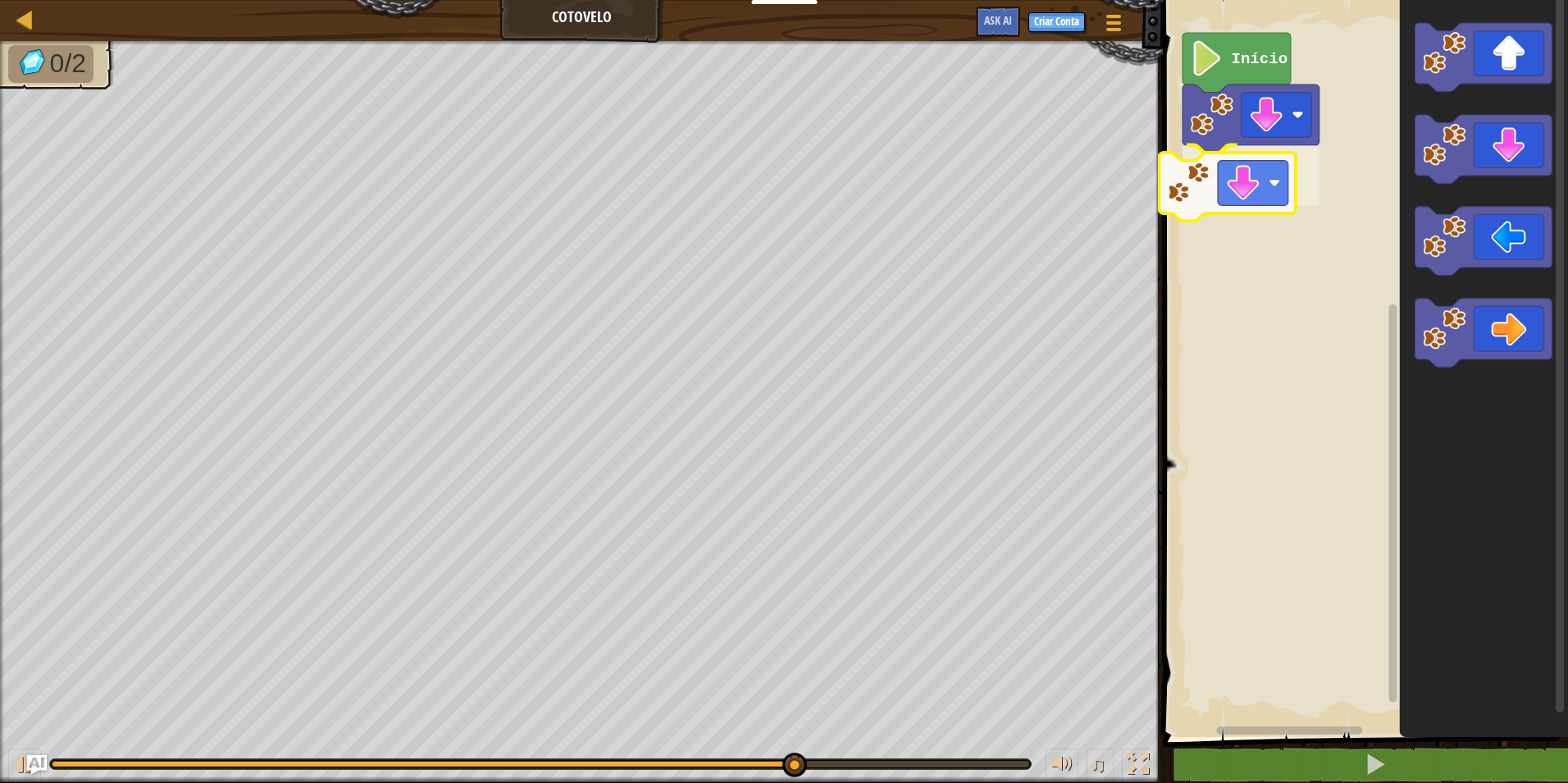
click at [1256, 173] on div "Início" at bounding box center [1363, 363] width 410 height 745
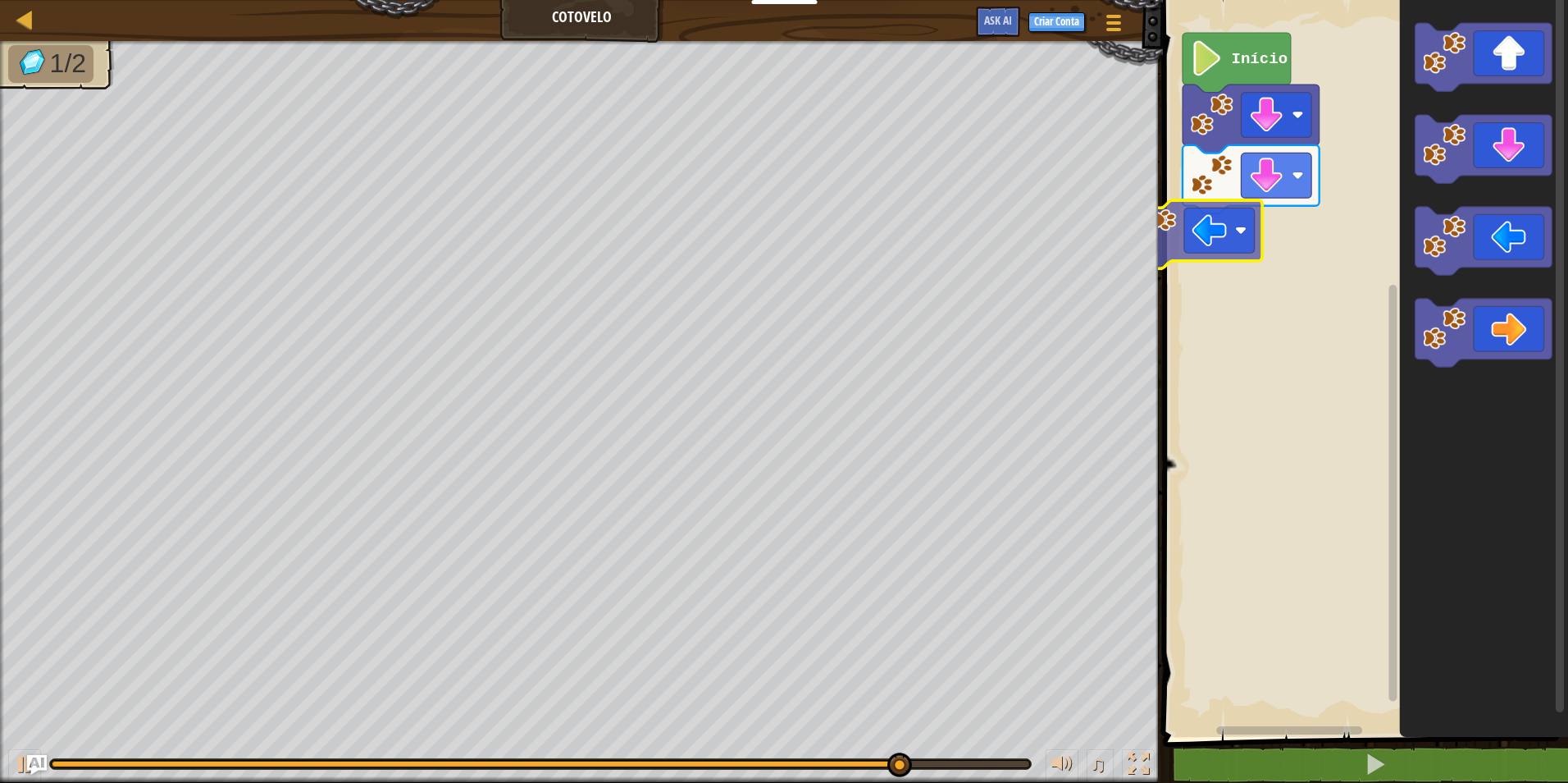
click at [1177, 223] on div "Início" at bounding box center [1363, 363] width 410 height 745
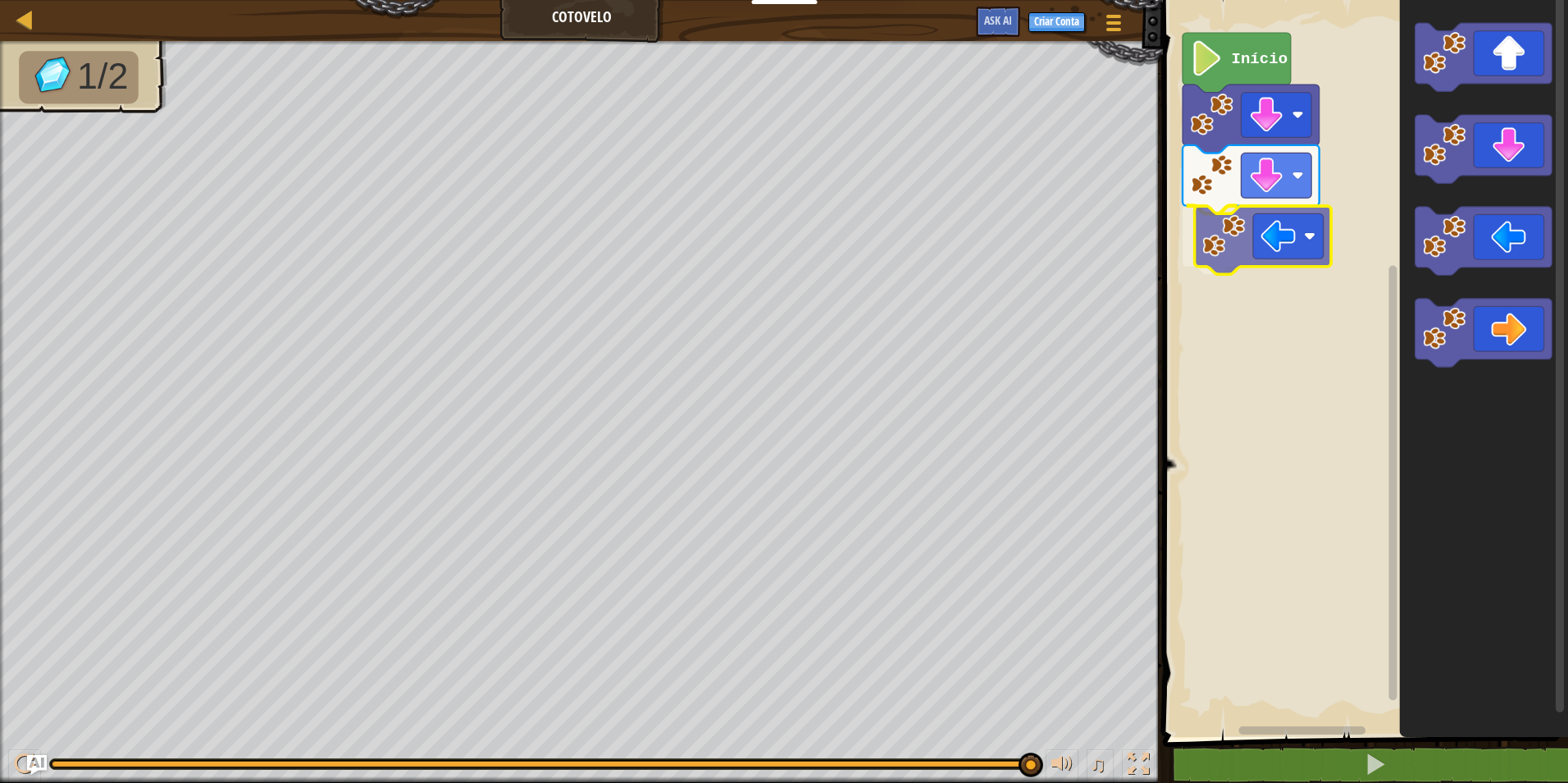
click at [1270, 255] on div "Início" at bounding box center [1363, 363] width 410 height 745
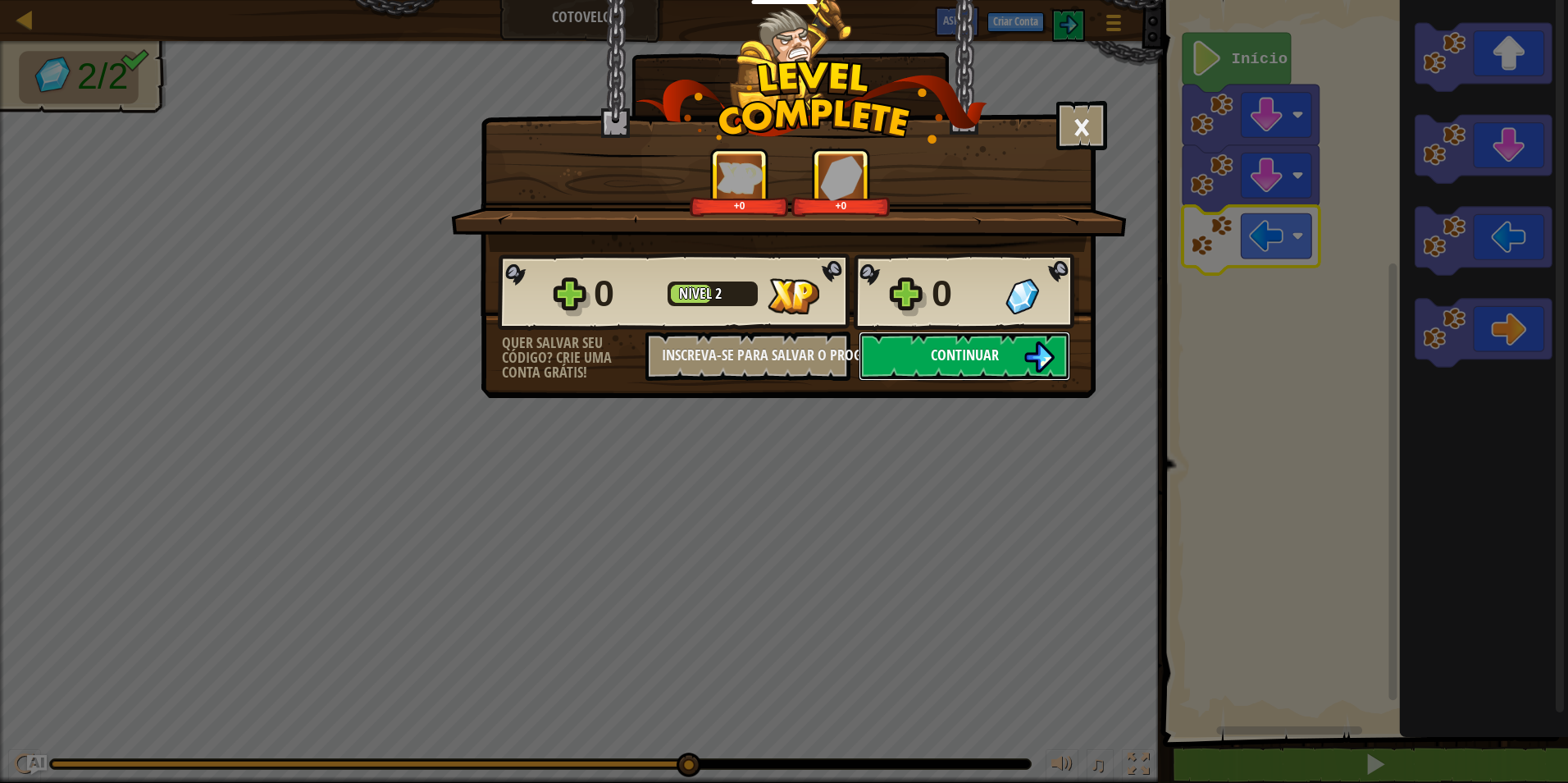
click at [978, 342] on button "Continuar" at bounding box center [963, 356] width 211 height 49
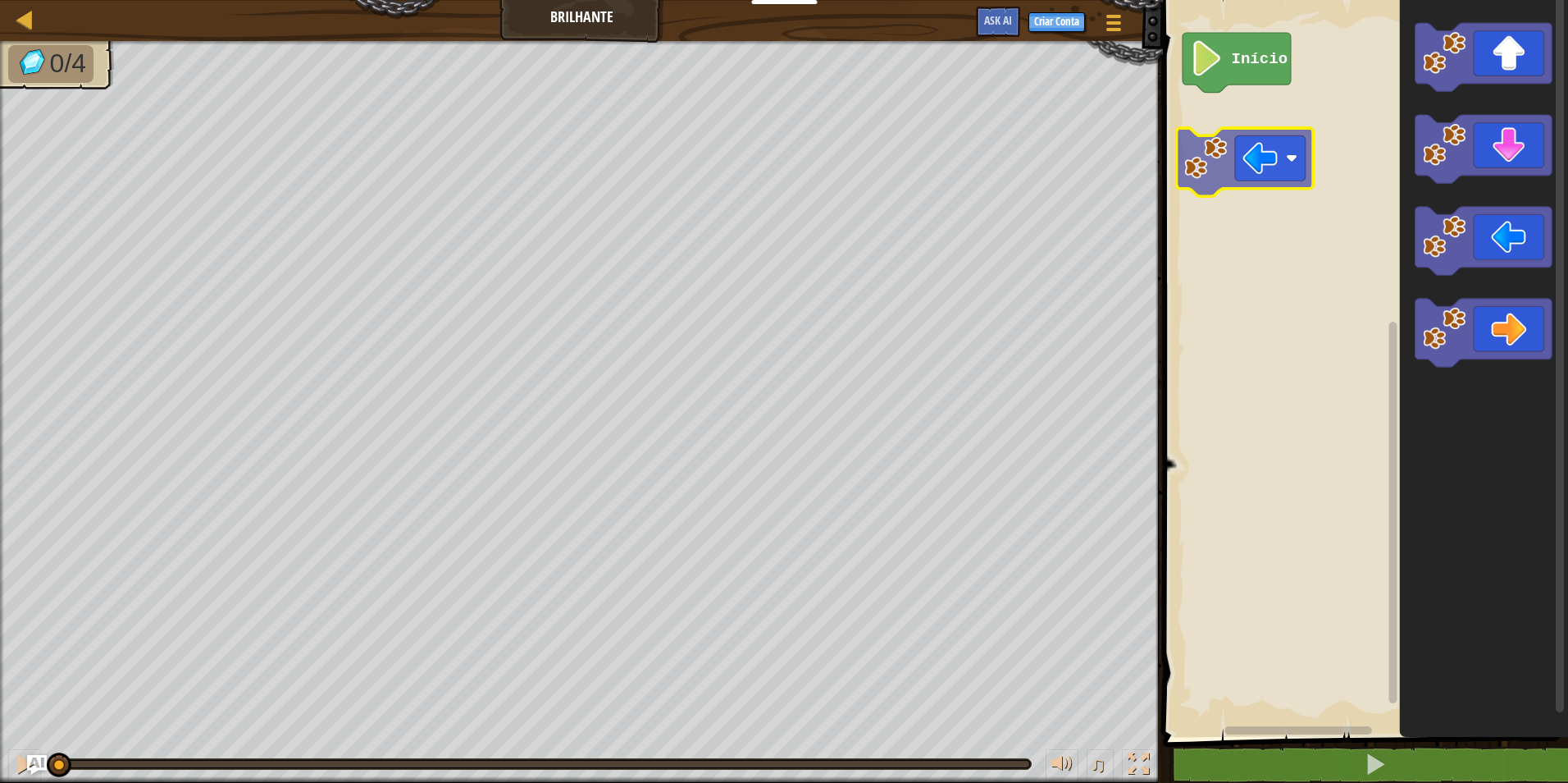
click at [1206, 180] on div "Início" at bounding box center [1363, 363] width 410 height 745
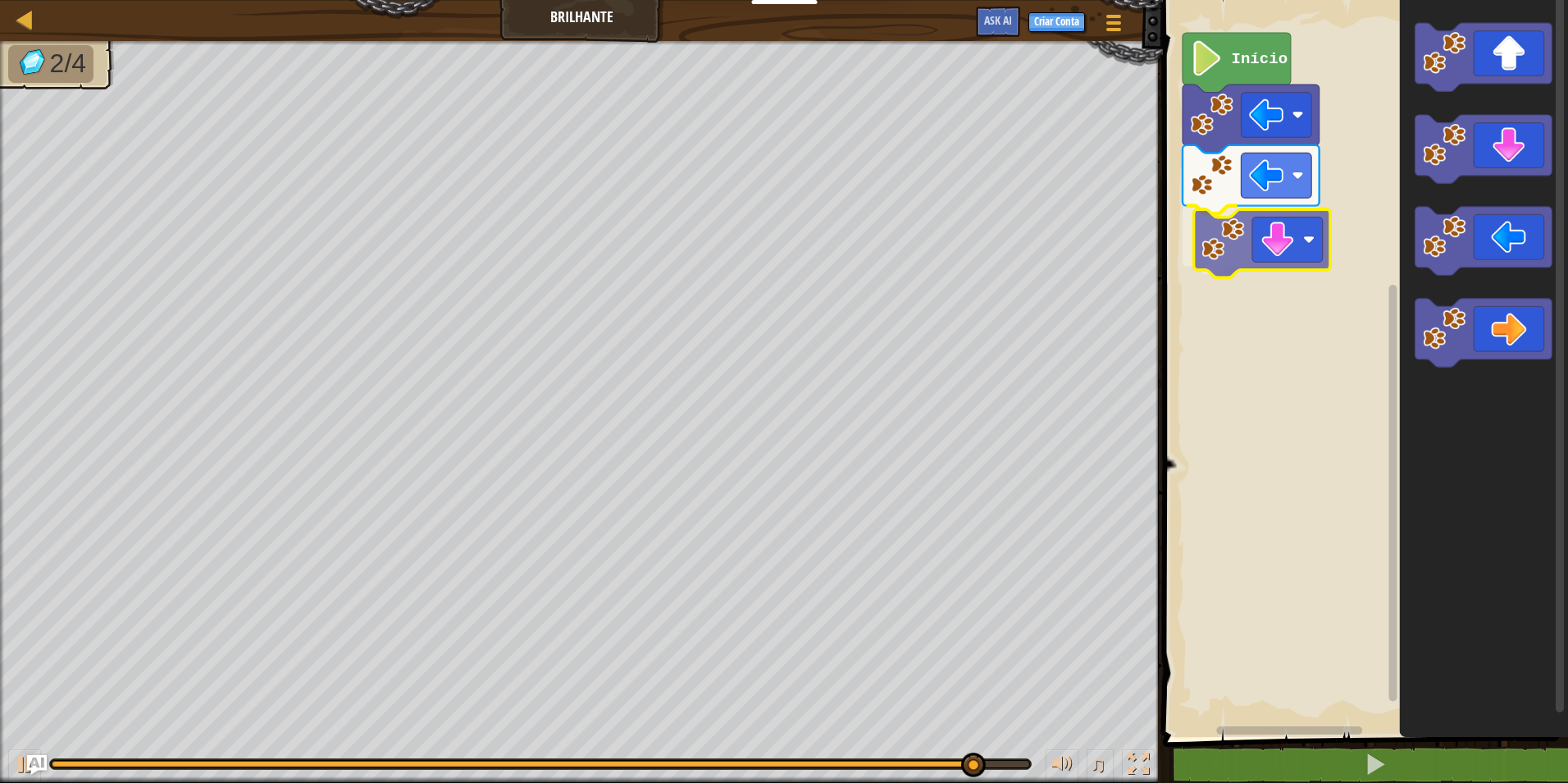
click at [1261, 229] on div "Início" at bounding box center [1363, 363] width 410 height 745
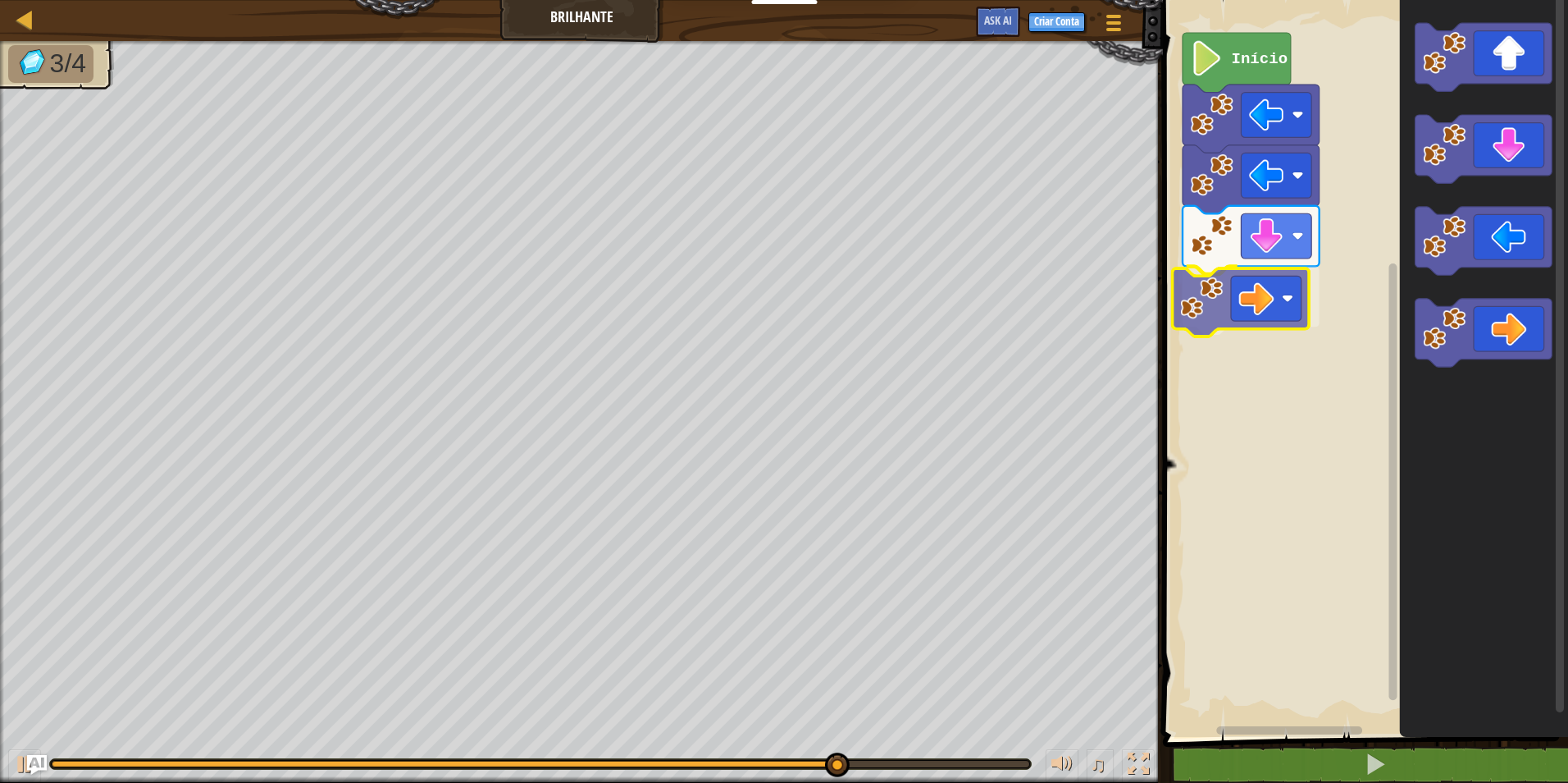
click at [1260, 303] on div "Início" at bounding box center [1363, 363] width 410 height 745
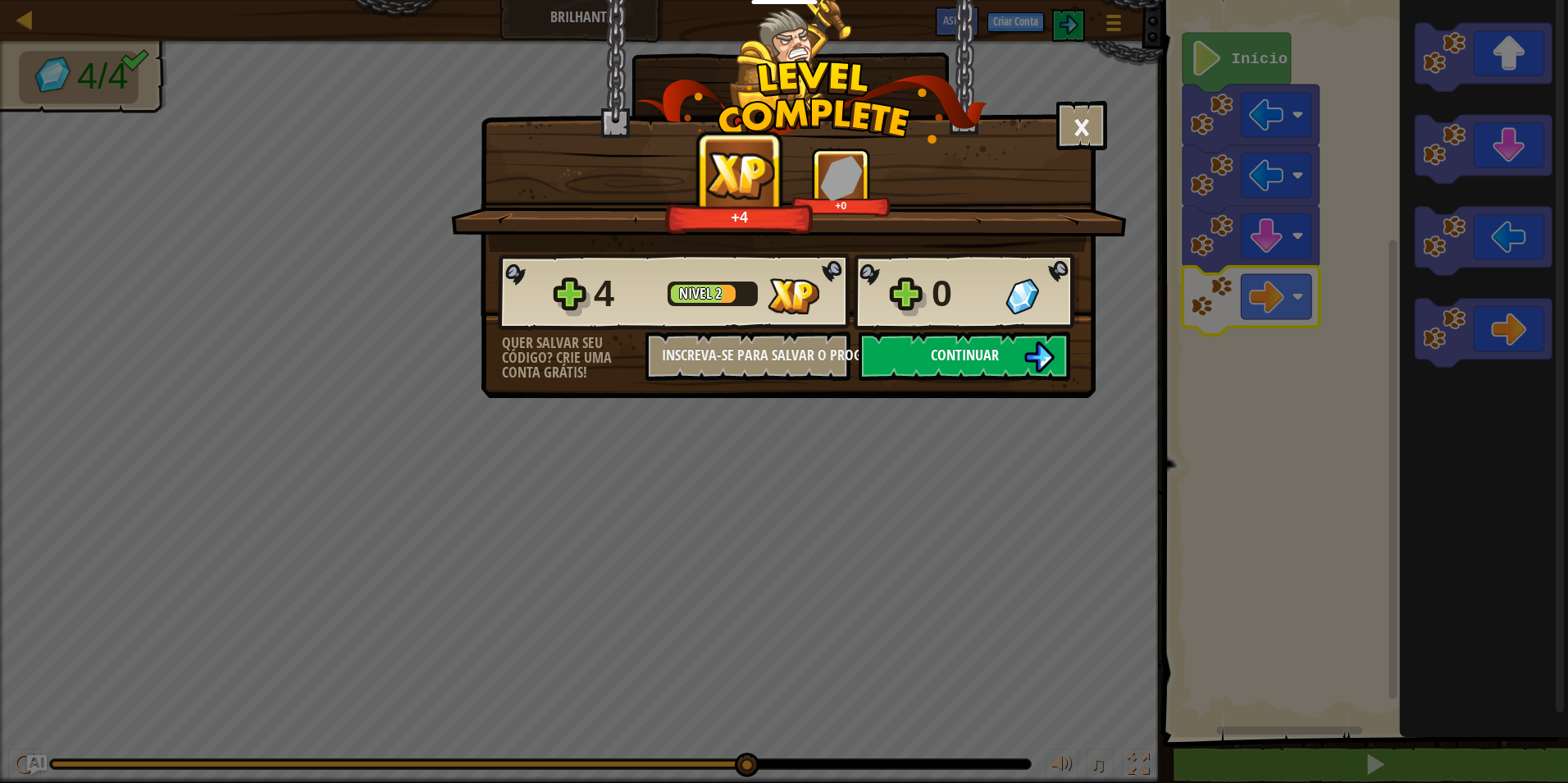
click at [967, 340] on button "Continuar" at bounding box center [963, 356] width 211 height 49
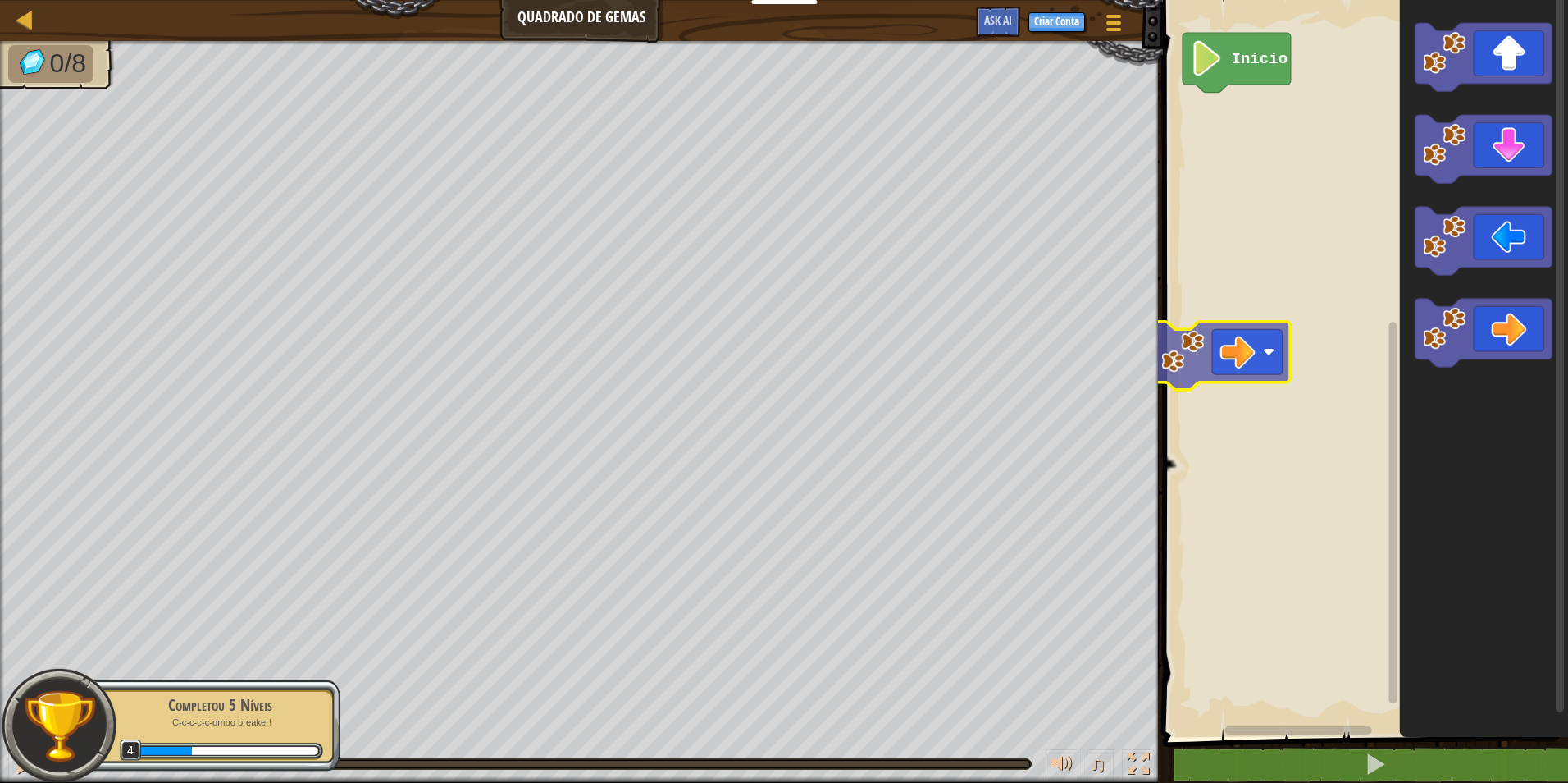
click at [1285, 355] on div "Início" at bounding box center [1363, 363] width 410 height 745
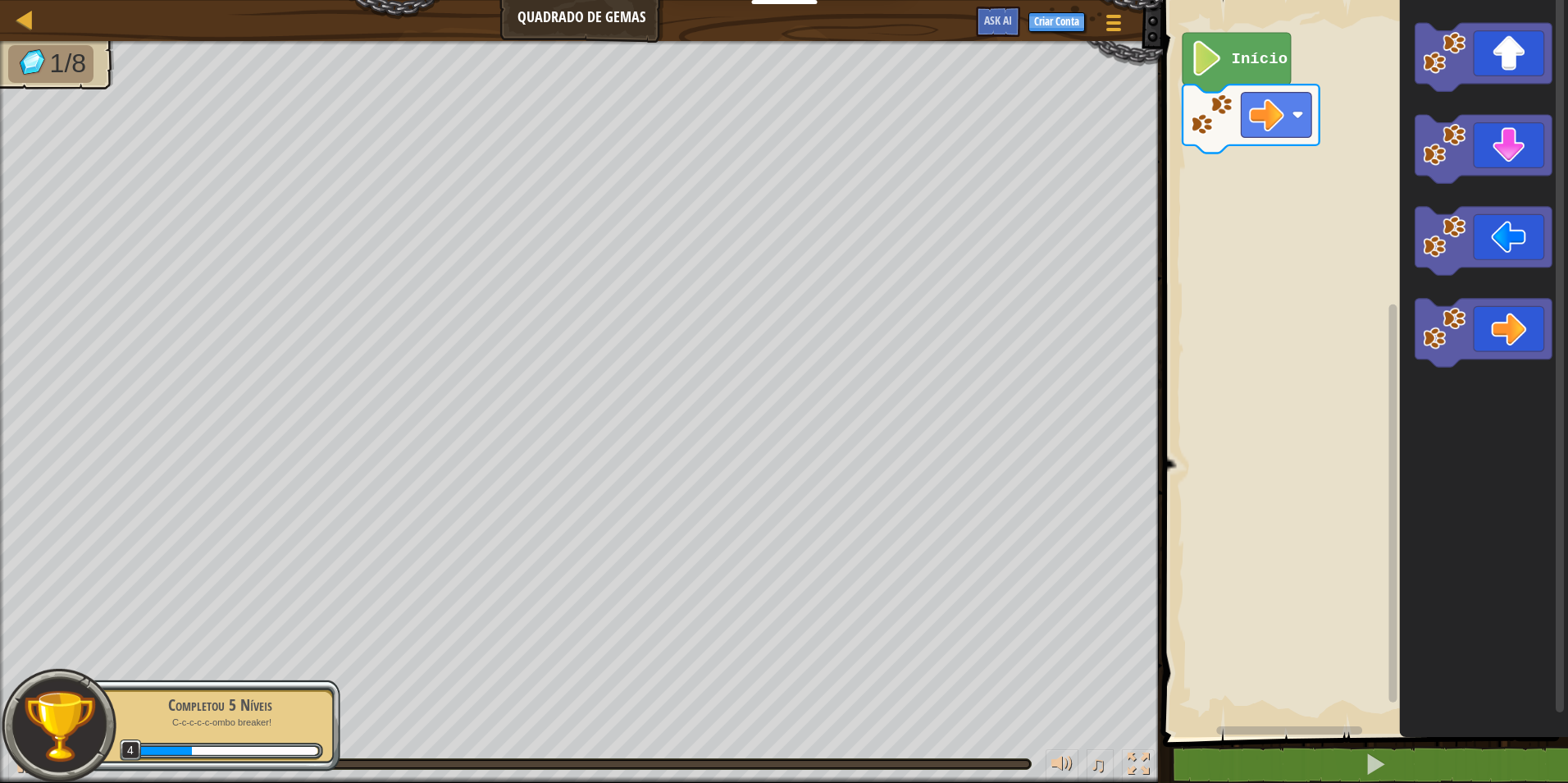
click at [1339, 363] on rect "Espaço de trabalho do Blockly" at bounding box center [1363, 363] width 410 height 745
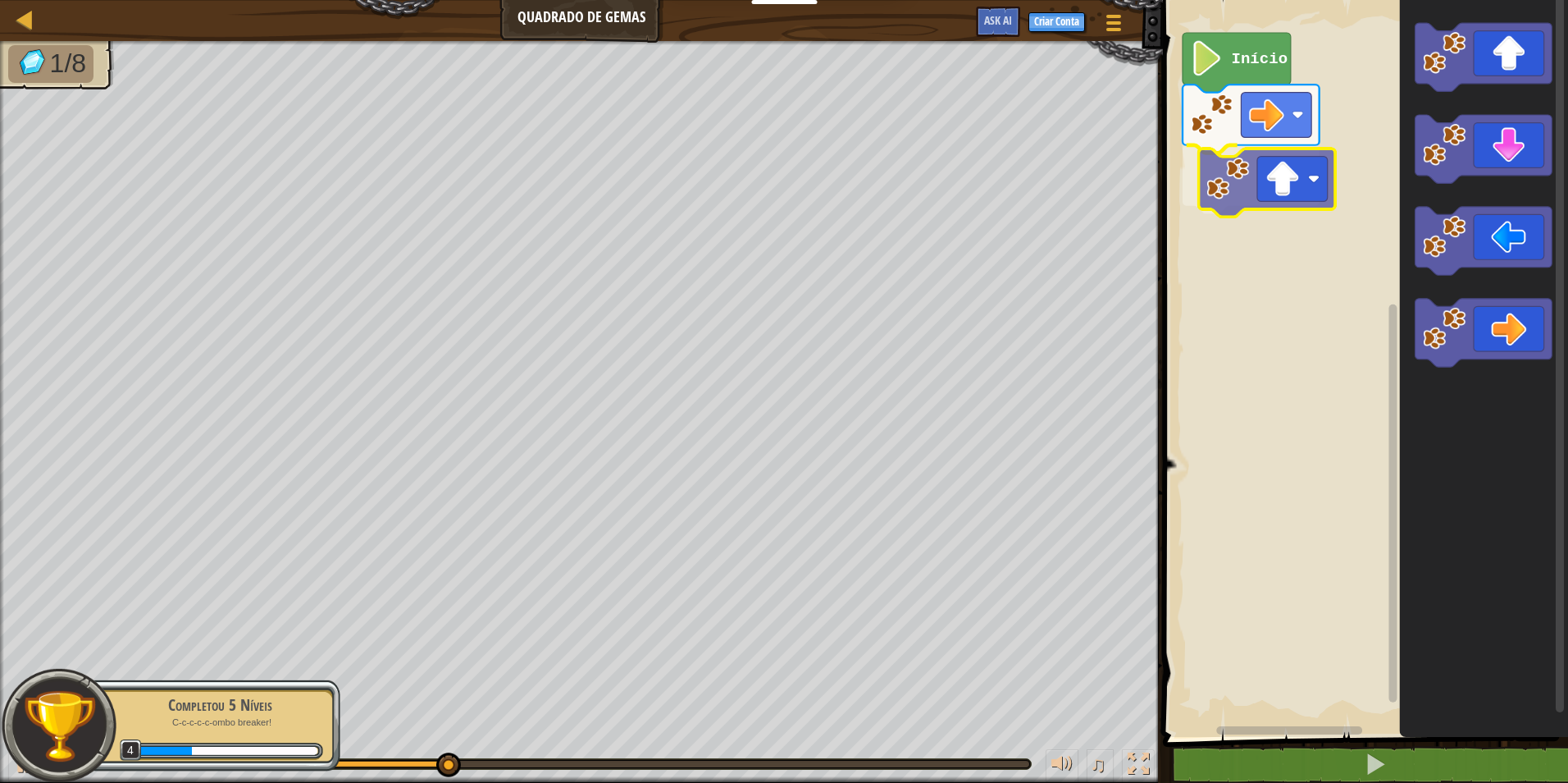
click at [1287, 207] on div "Início" at bounding box center [1363, 363] width 410 height 745
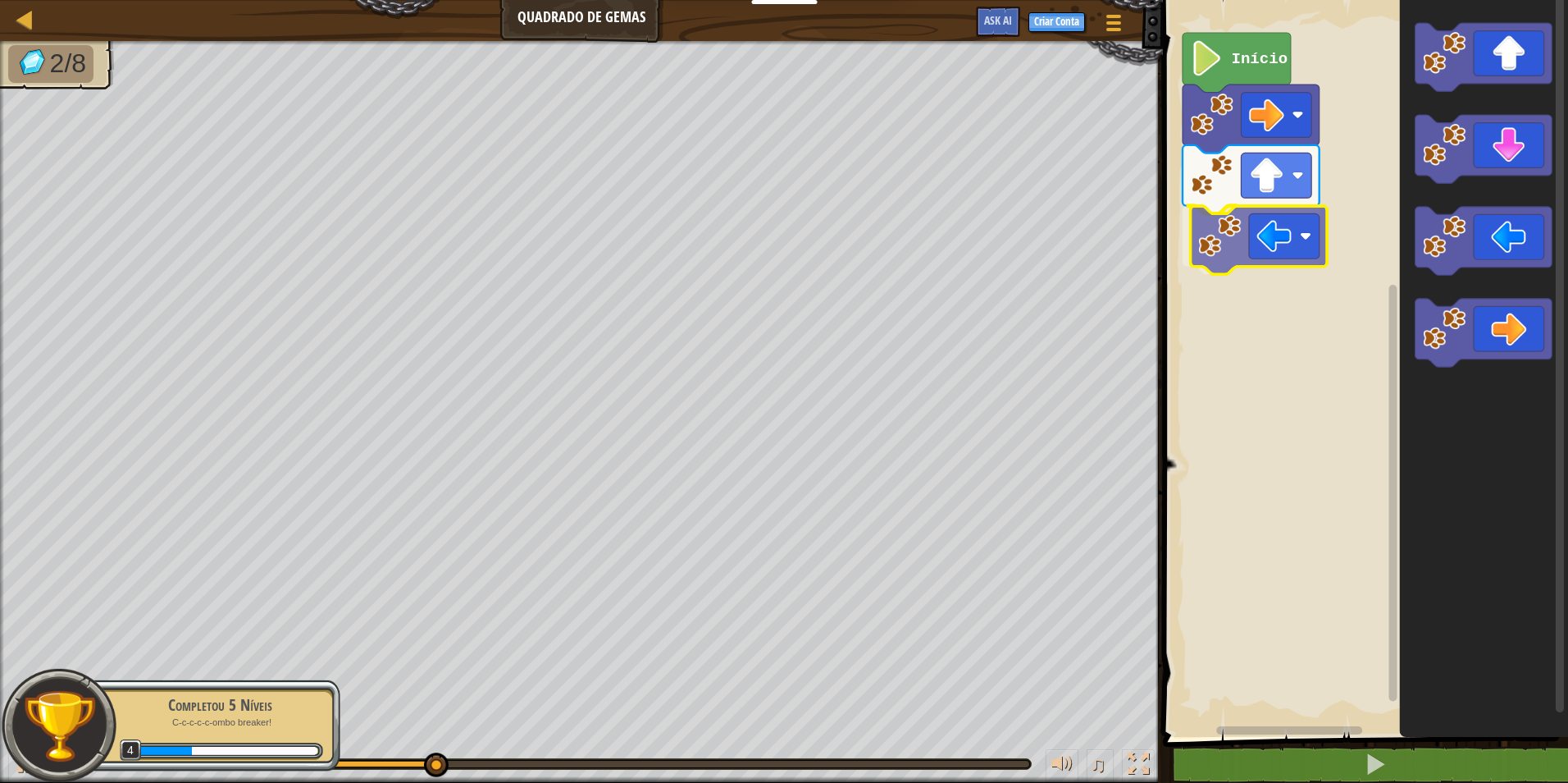
click at [1297, 217] on div "Início" at bounding box center [1363, 363] width 410 height 745
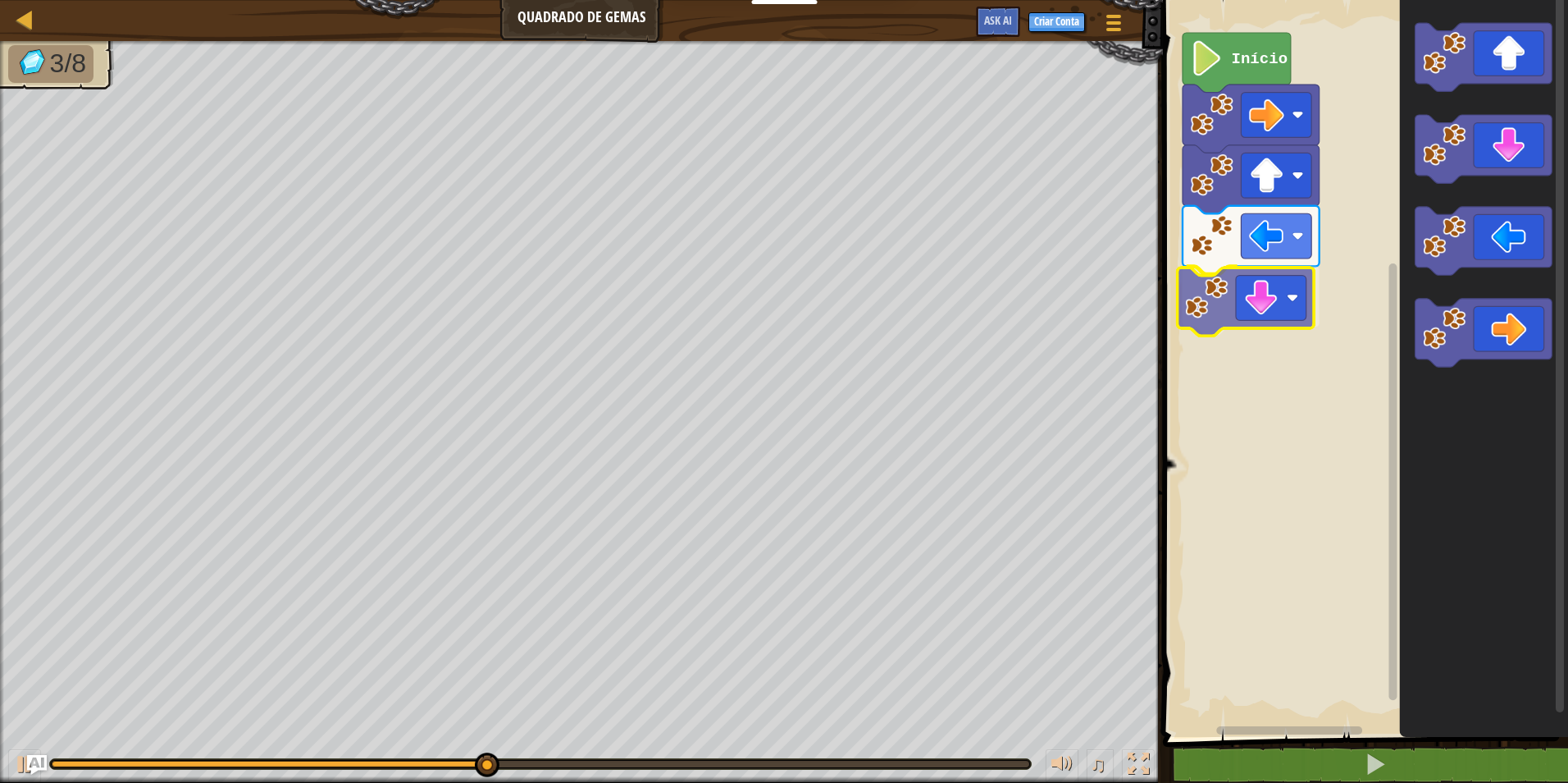
click at [1254, 297] on div "Início" at bounding box center [1363, 363] width 410 height 745
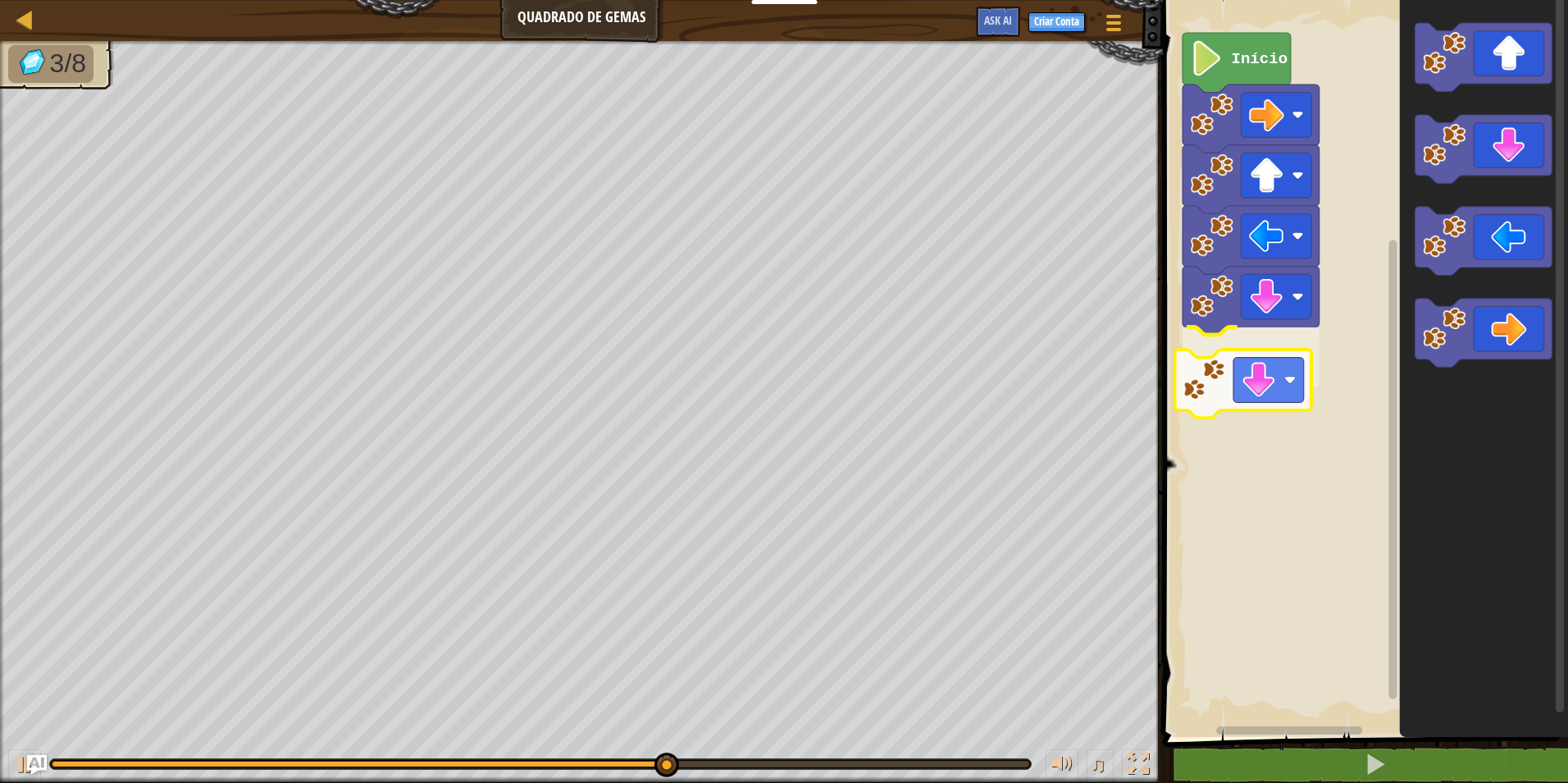
click at [1264, 399] on div "Início" at bounding box center [1363, 363] width 410 height 745
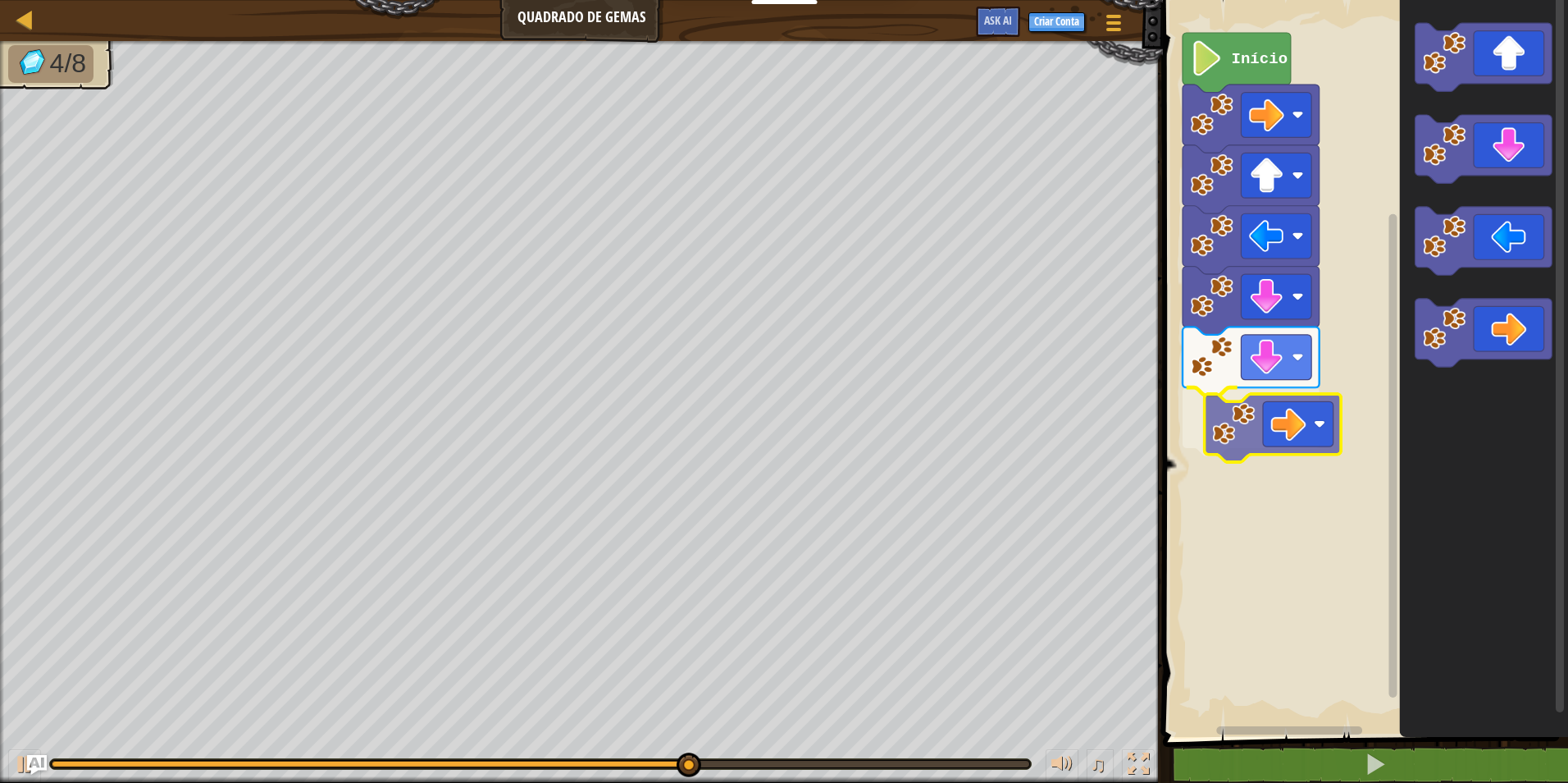
click at [1329, 423] on div "Início" at bounding box center [1363, 363] width 410 height 745
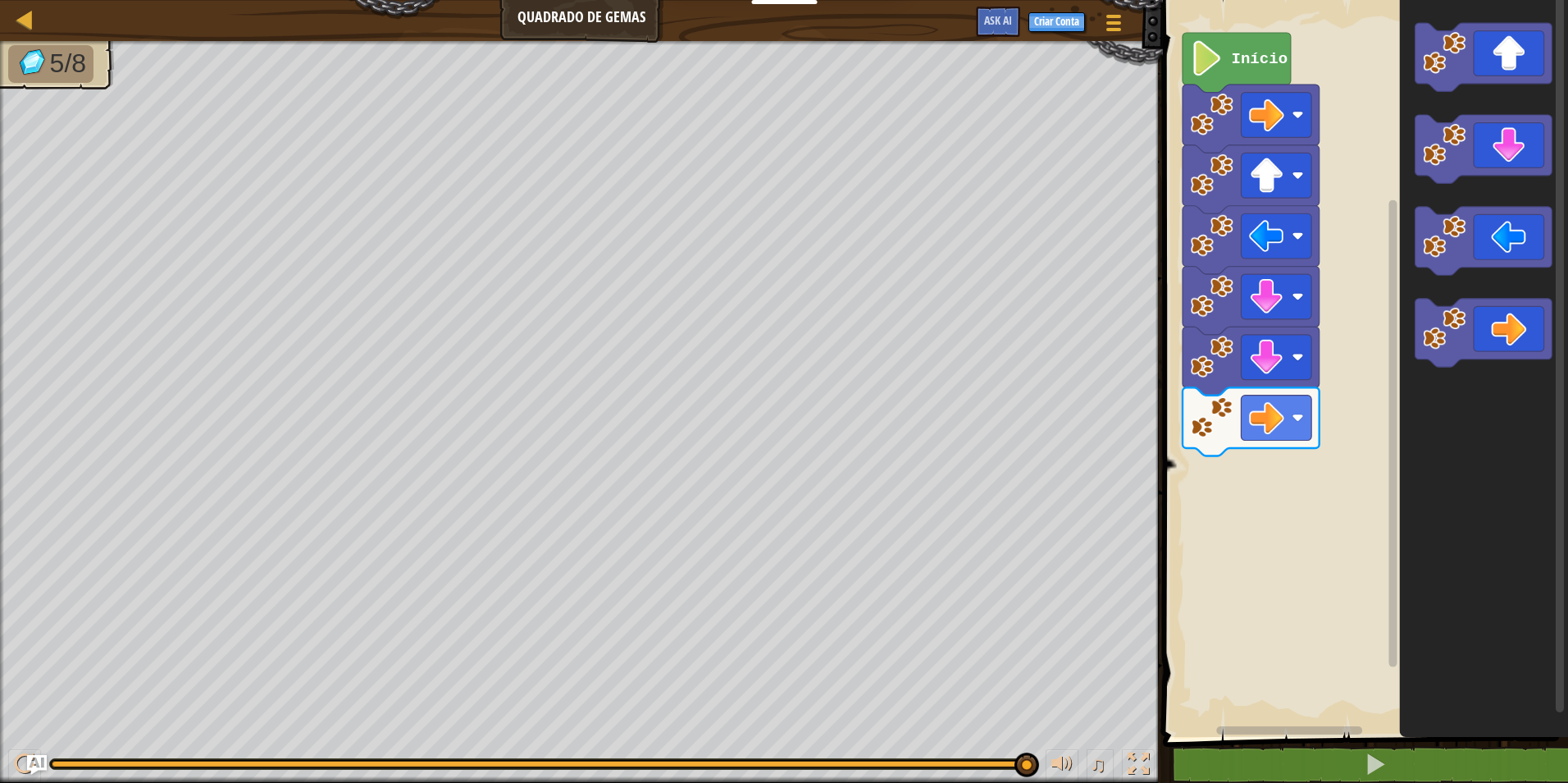
click at [1458, 393] on icon "Espaço de trabalho do Blockly" at bounding box center [1484, 363] width 168 height 745
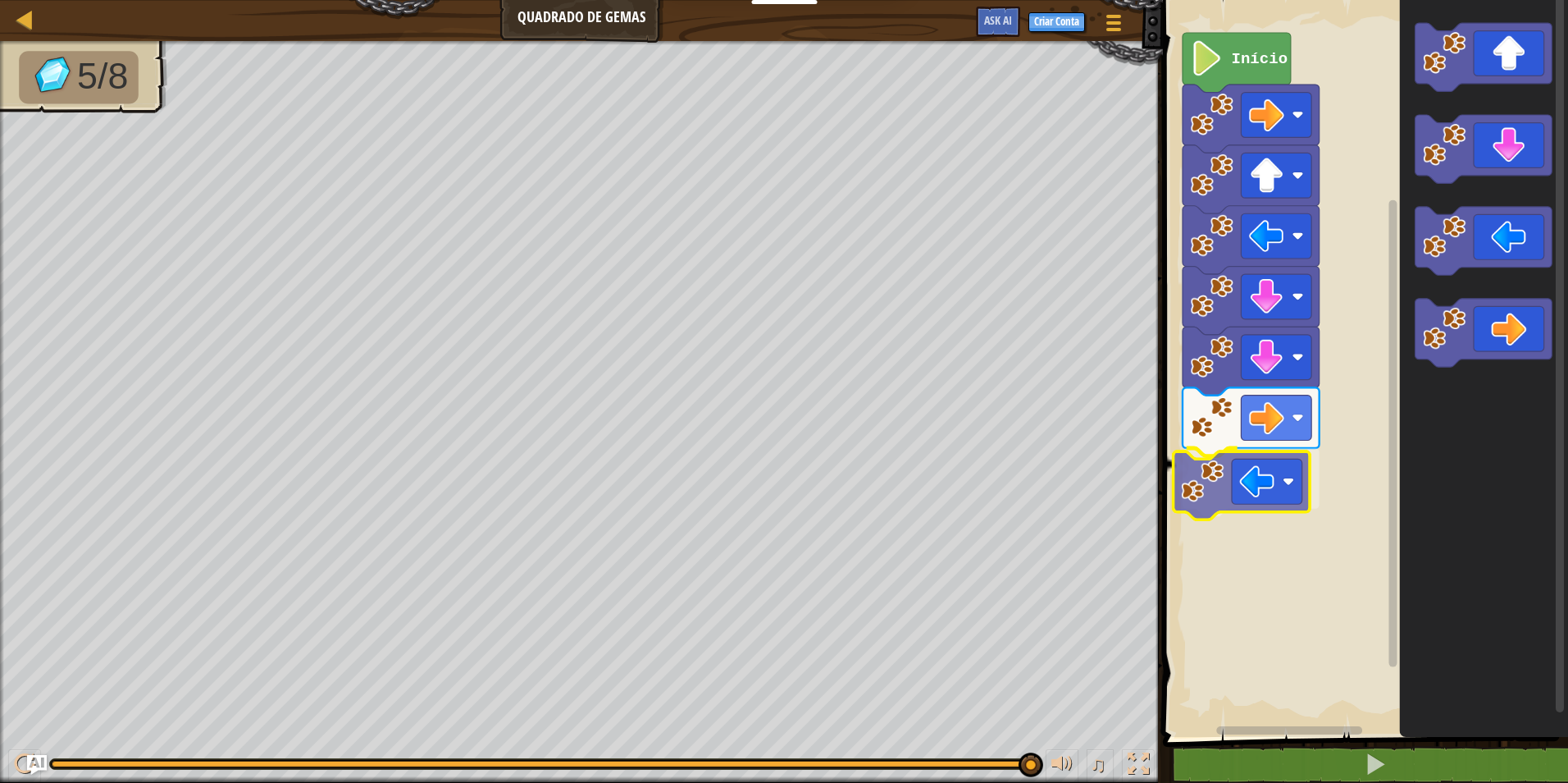
click at [1254, 471] on div "Início" at bounding box center [1363, 363] width 410 height 745
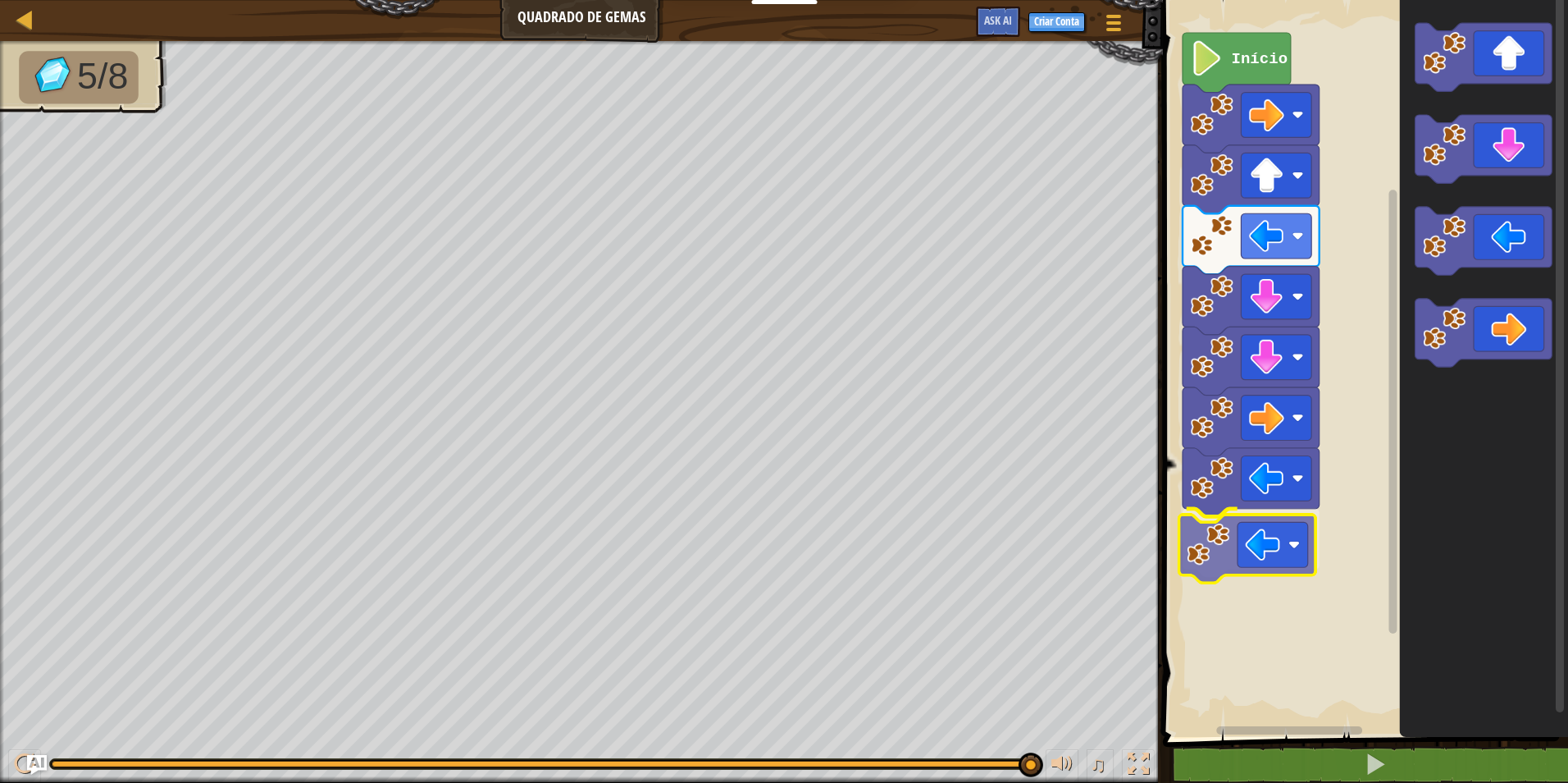
click at [1255, 548] on div "Início" at bounding box center [1363, 363] width 410 height 745
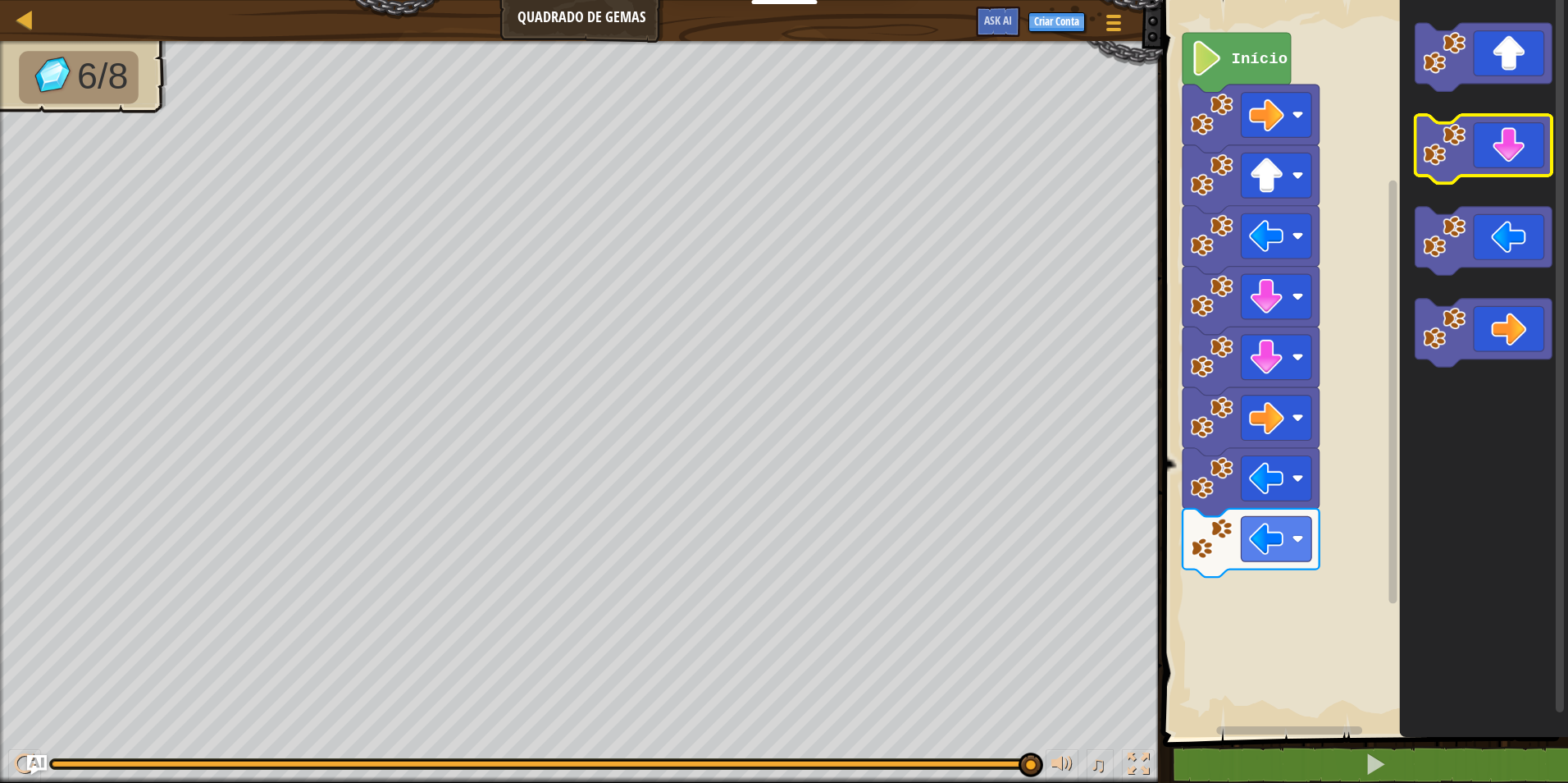
click at [1461, 123] on g "Espaço de trabalho do Blockly" at bounding box center [1483, 195] width 137 height 344
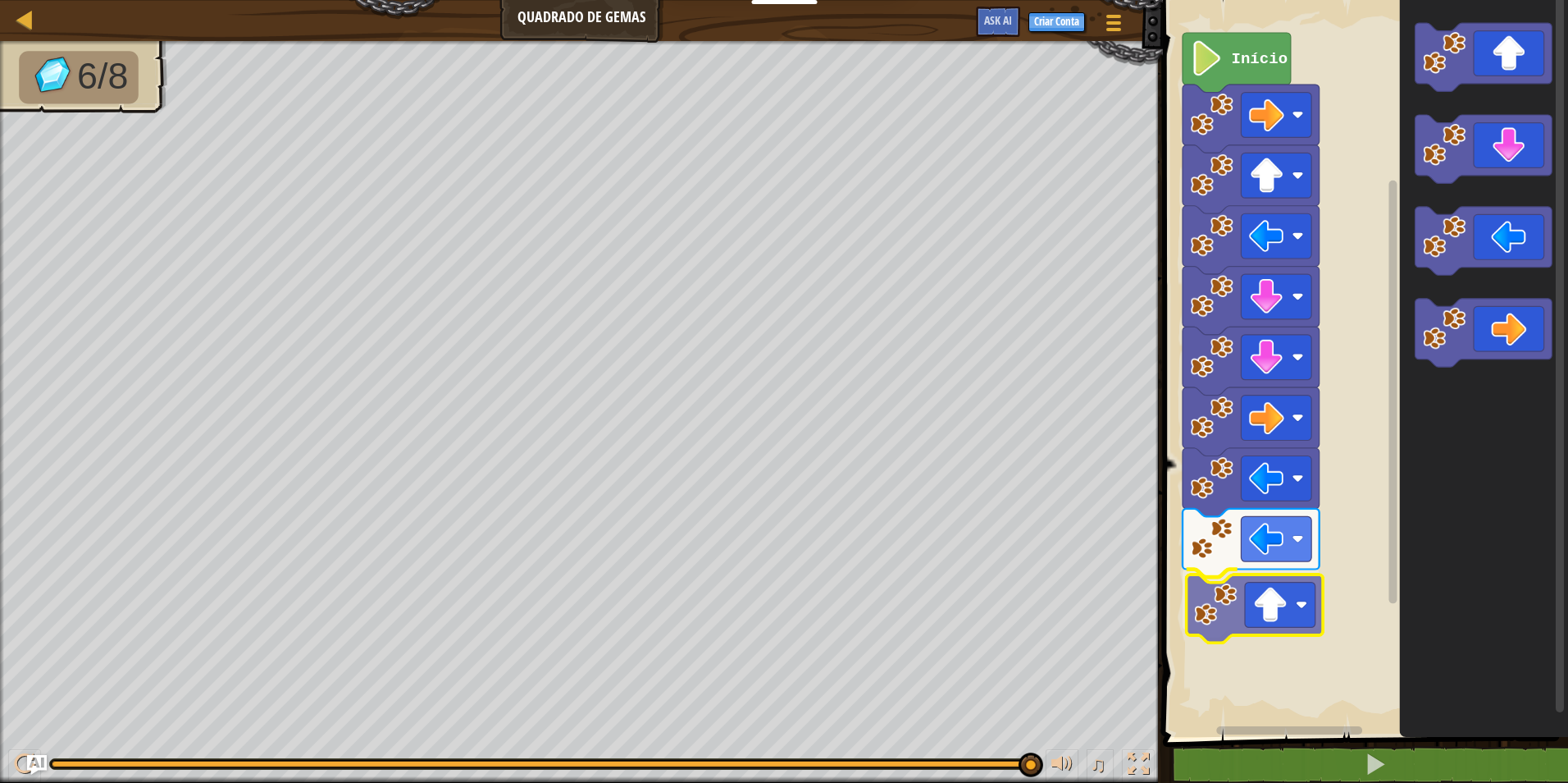
click at [1255, 600] on div "Início" at bounding box center [1363, 363] width 410 height 745
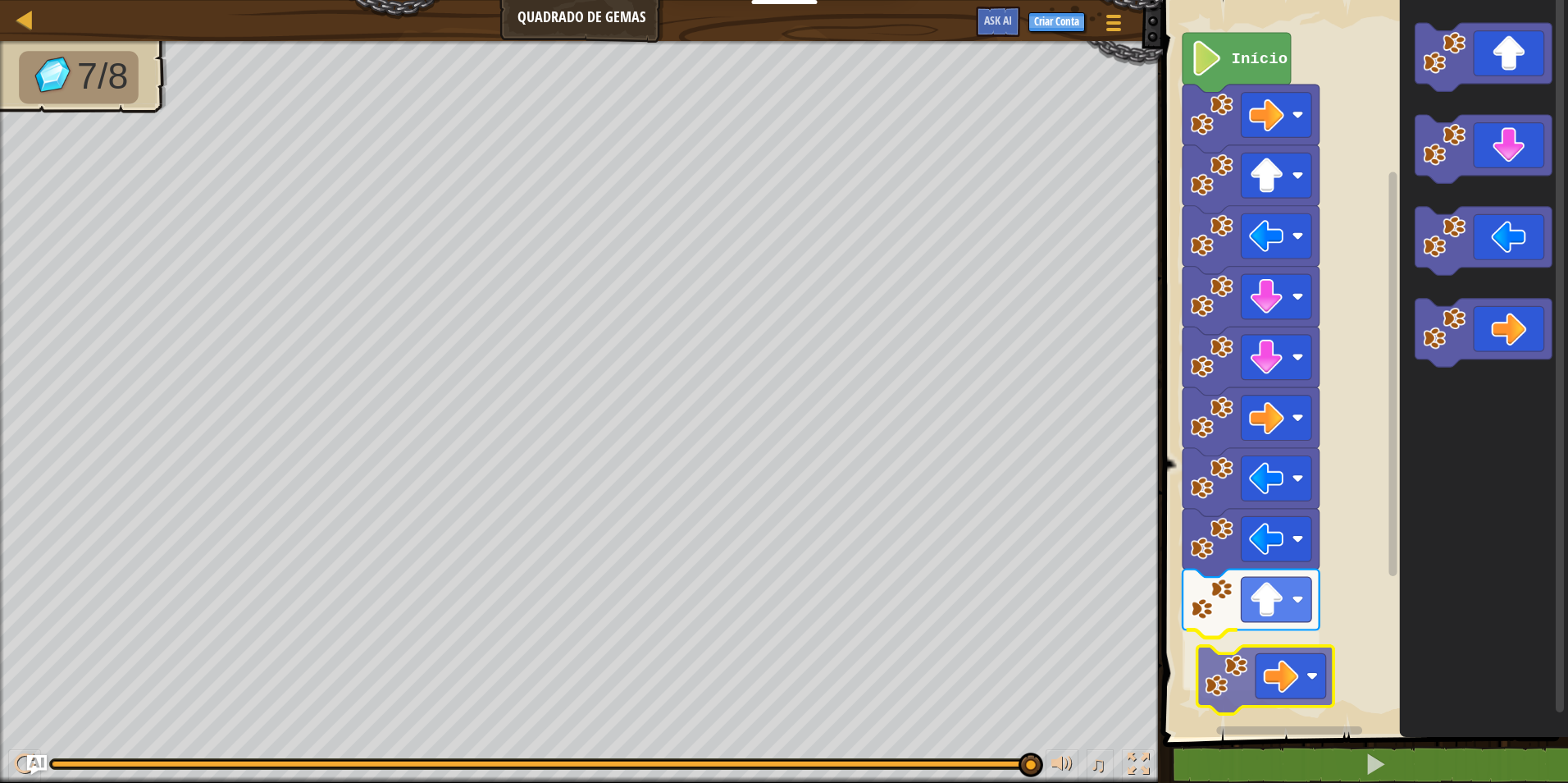
click at [1256, 698] on div "Início" at bounding box center [1363, 363] width 410 height 745
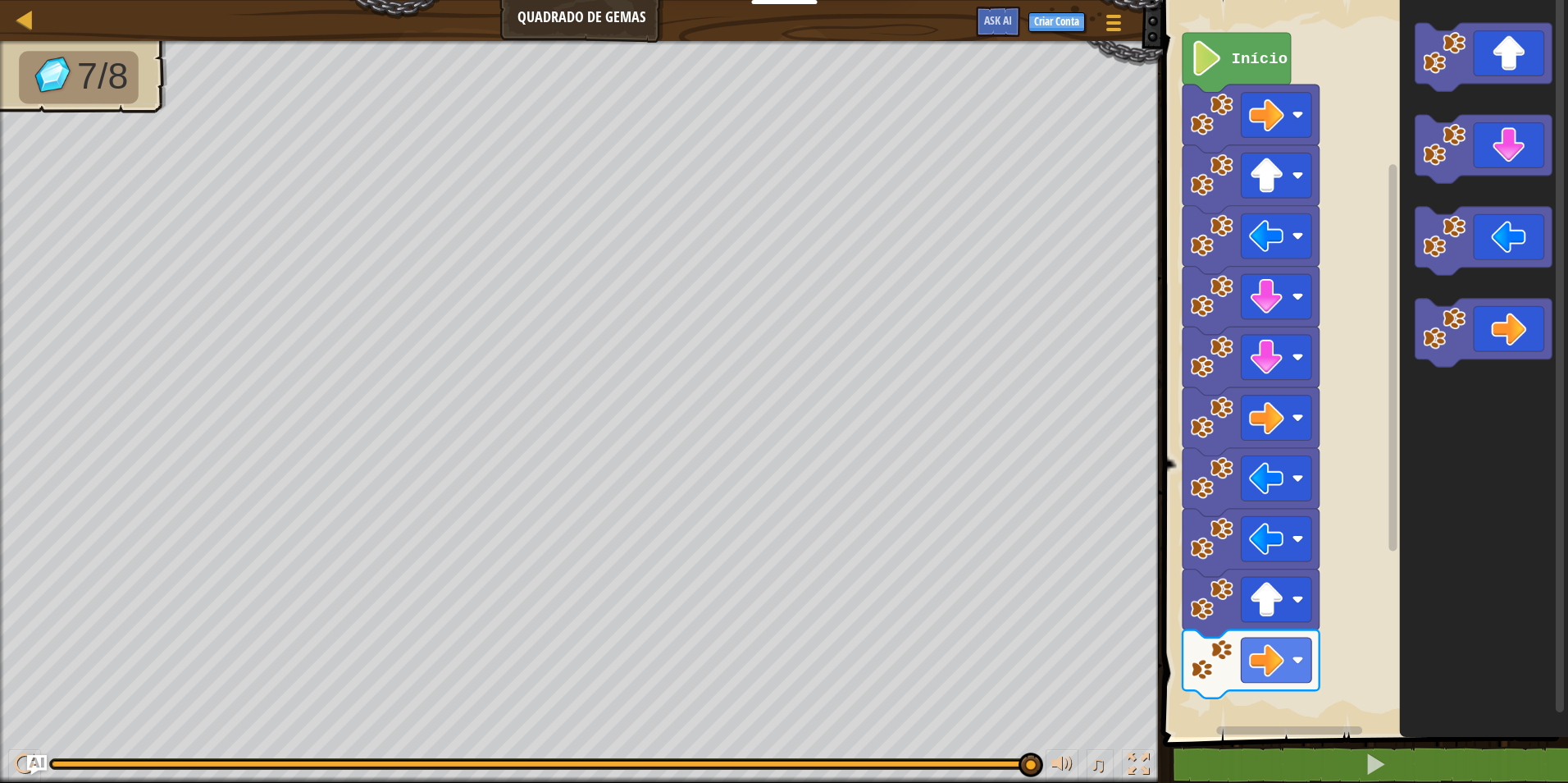
click at [1470, 118] on g "Espaço de trabalho do Blockly" at bounding box center [1483, 195] width 137 height 344
click at [1292, 728] on div "Início" at bounding box center [1363, 363] width 410 height 745
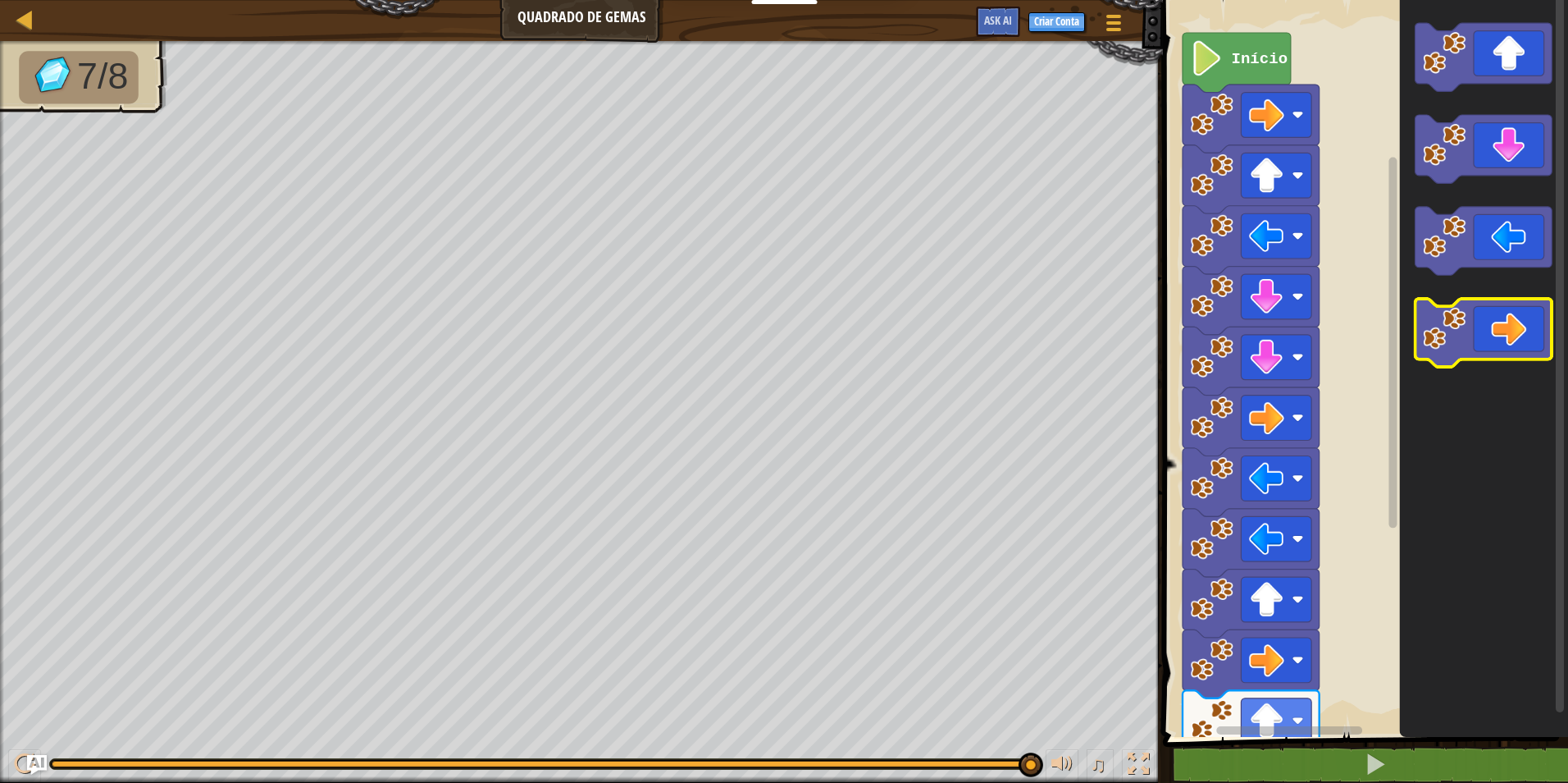
click at [1444, 342] on image "Espaço de trabalho do Blockly" at bounding box center [1444, 328] width 43 height 43
click at [1246, 750] on div "1 ההההההההההההההההההההההההההההההההההההההההההההההההההההההההההההההההההההההההההההה…" at bounding box center [1363, 402] width 410 height 788
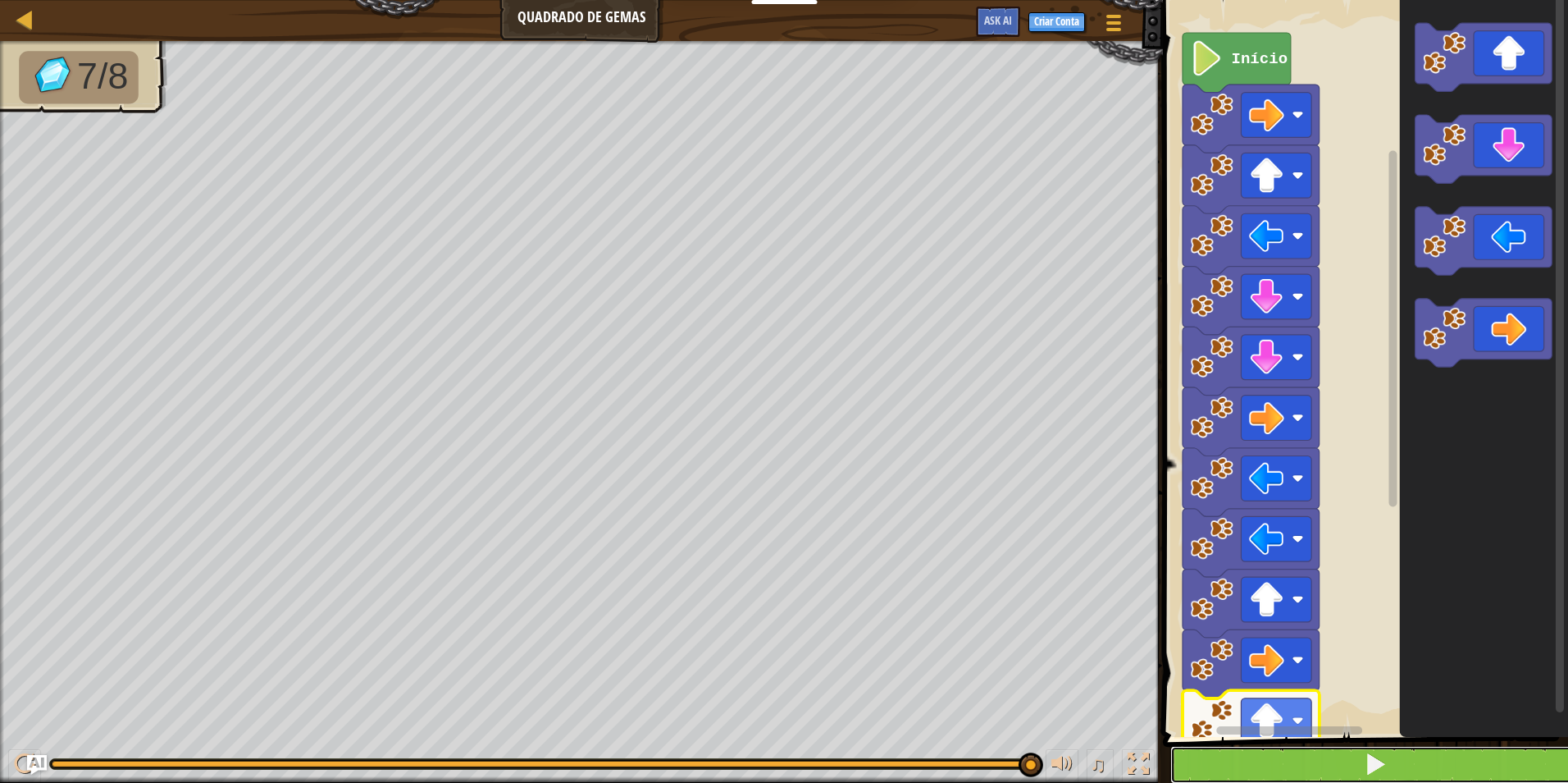
click at [1387, 759] on button at bounding box center [1374, 764] width 410 height 37
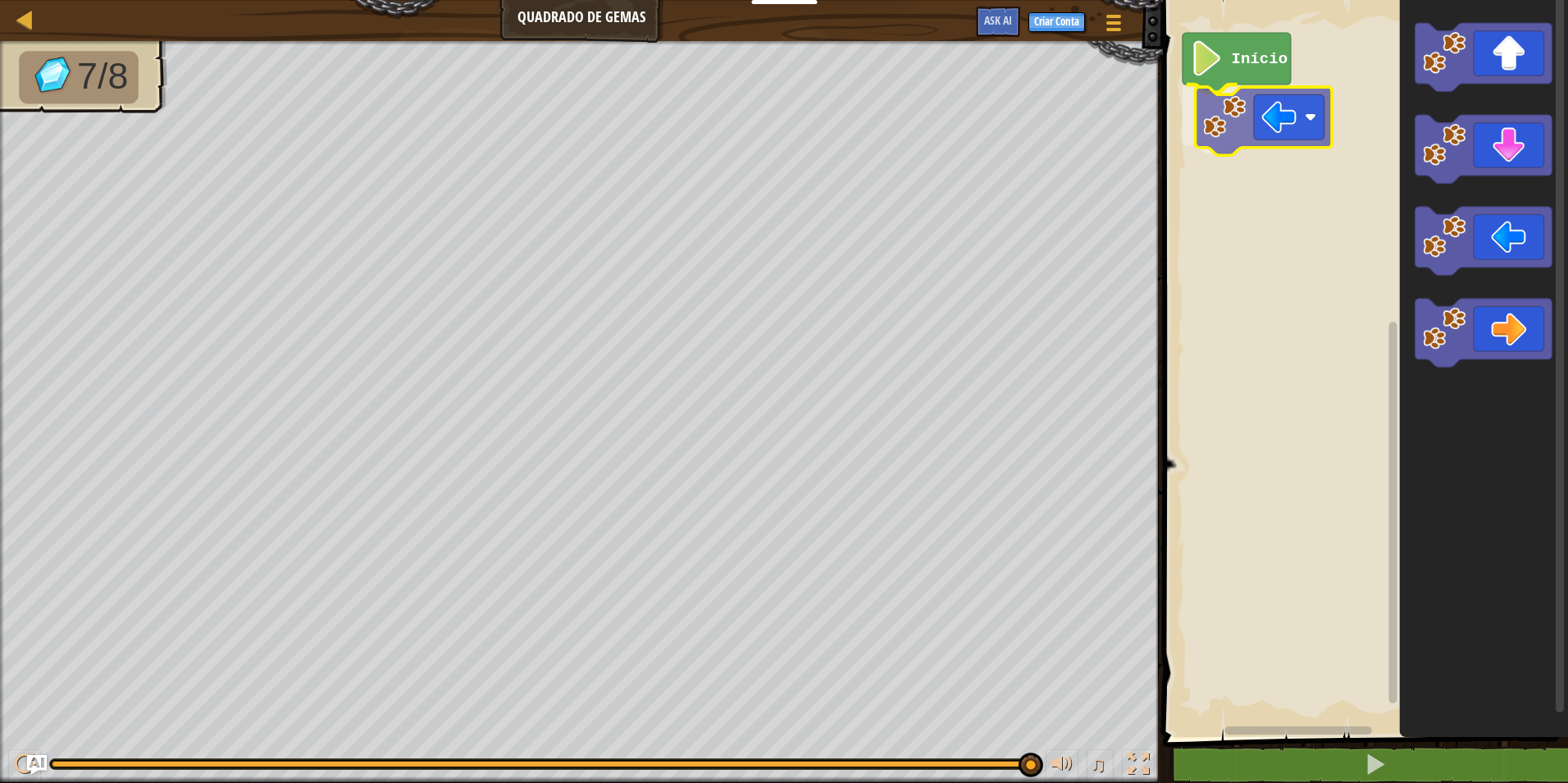
click at [1250, 131] on div "Início" at bounding box center [1363, 363] width 410 height 745
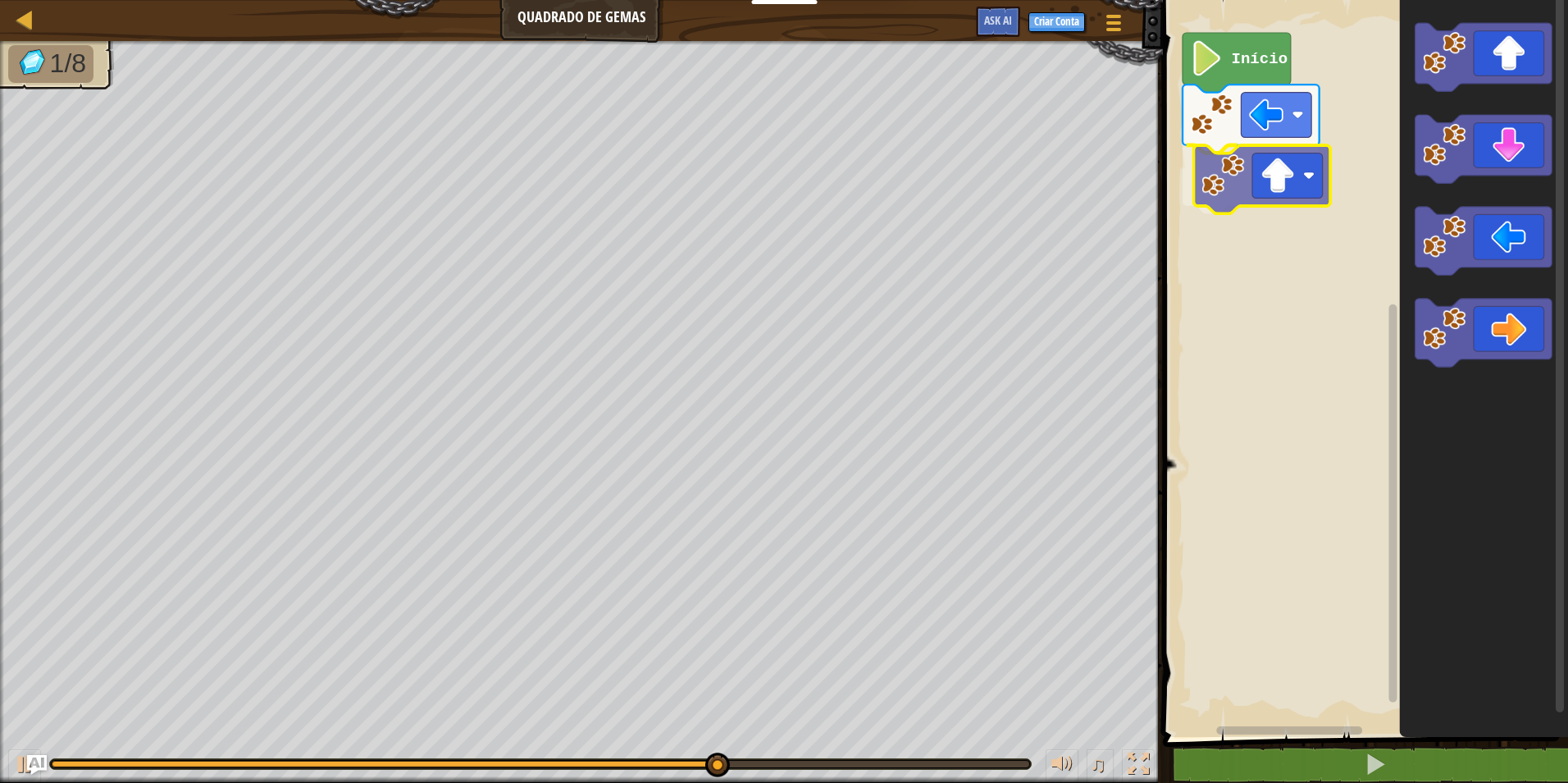
click at [1237, 205] on div "Início" at bounding box center [1363, 363] width 410 height 745
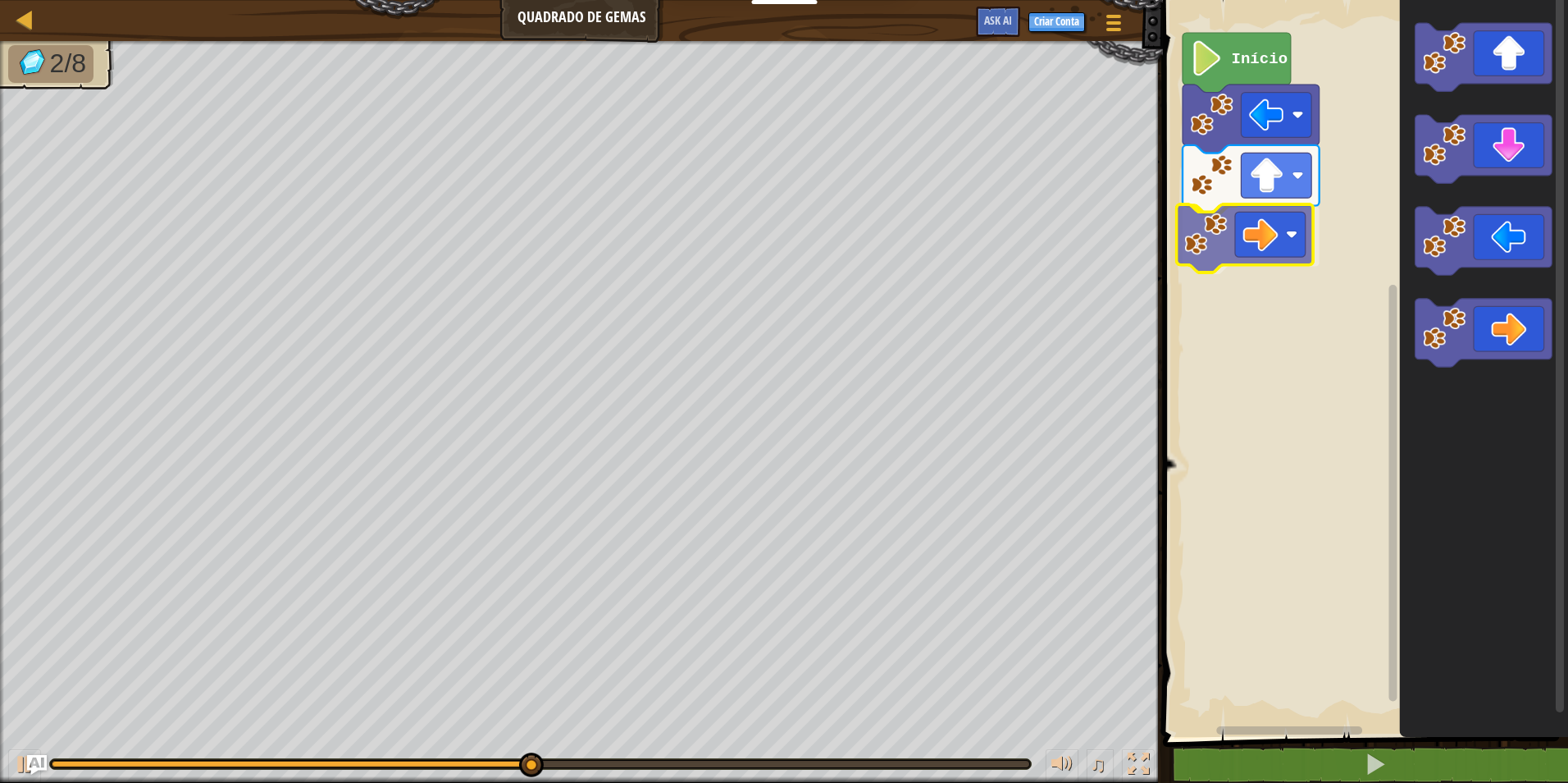
click at [1233, 219] on div "Início" at bounding box center [1363, 363] width 410 height 745
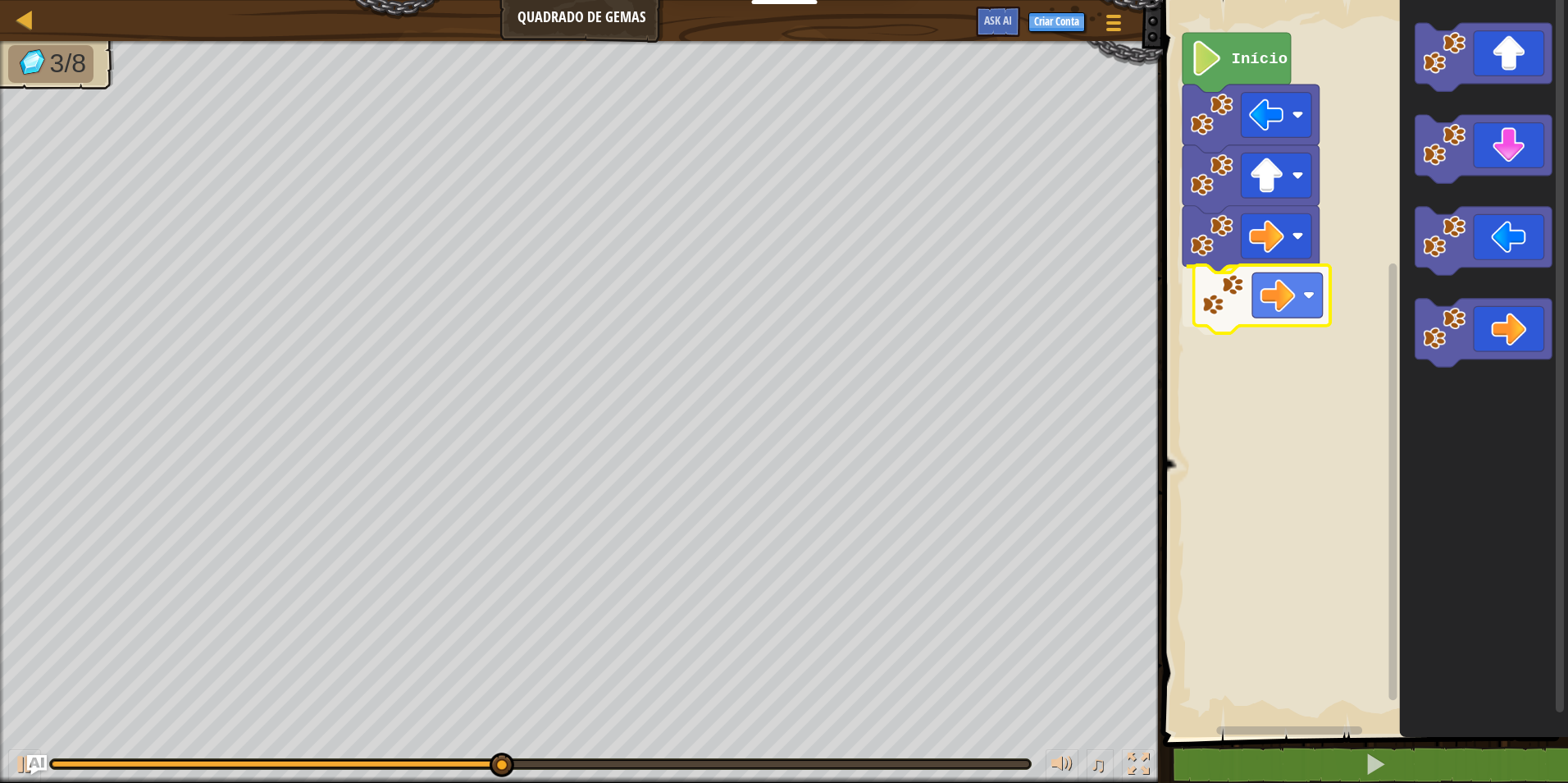
click at [1187, 292] on div "Início" at bounding box center [1363, 363] width 410 height 745
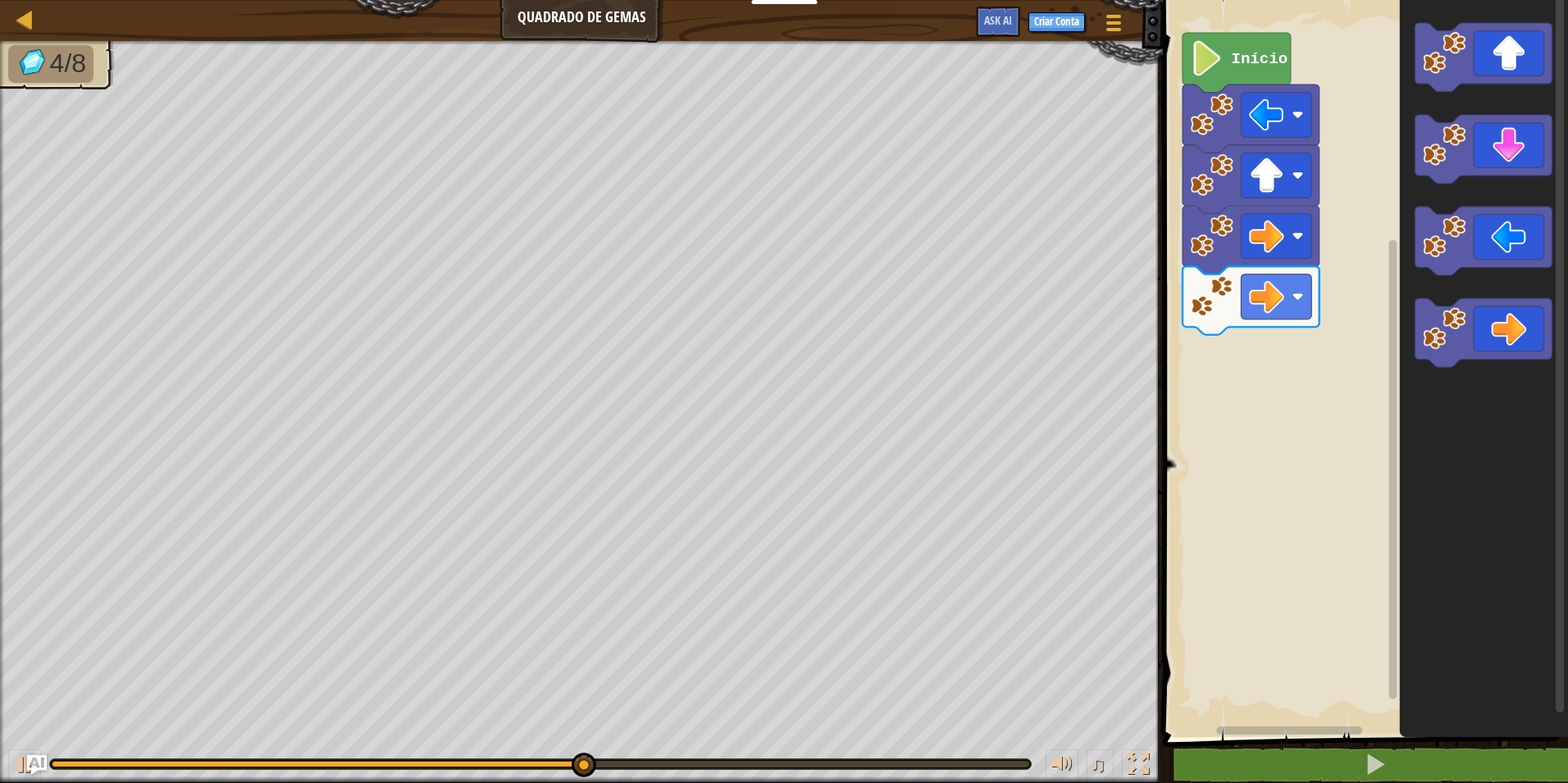
click at [1334, 408] on div "Início" at bounding box center [1363, 363] width 410 height 745
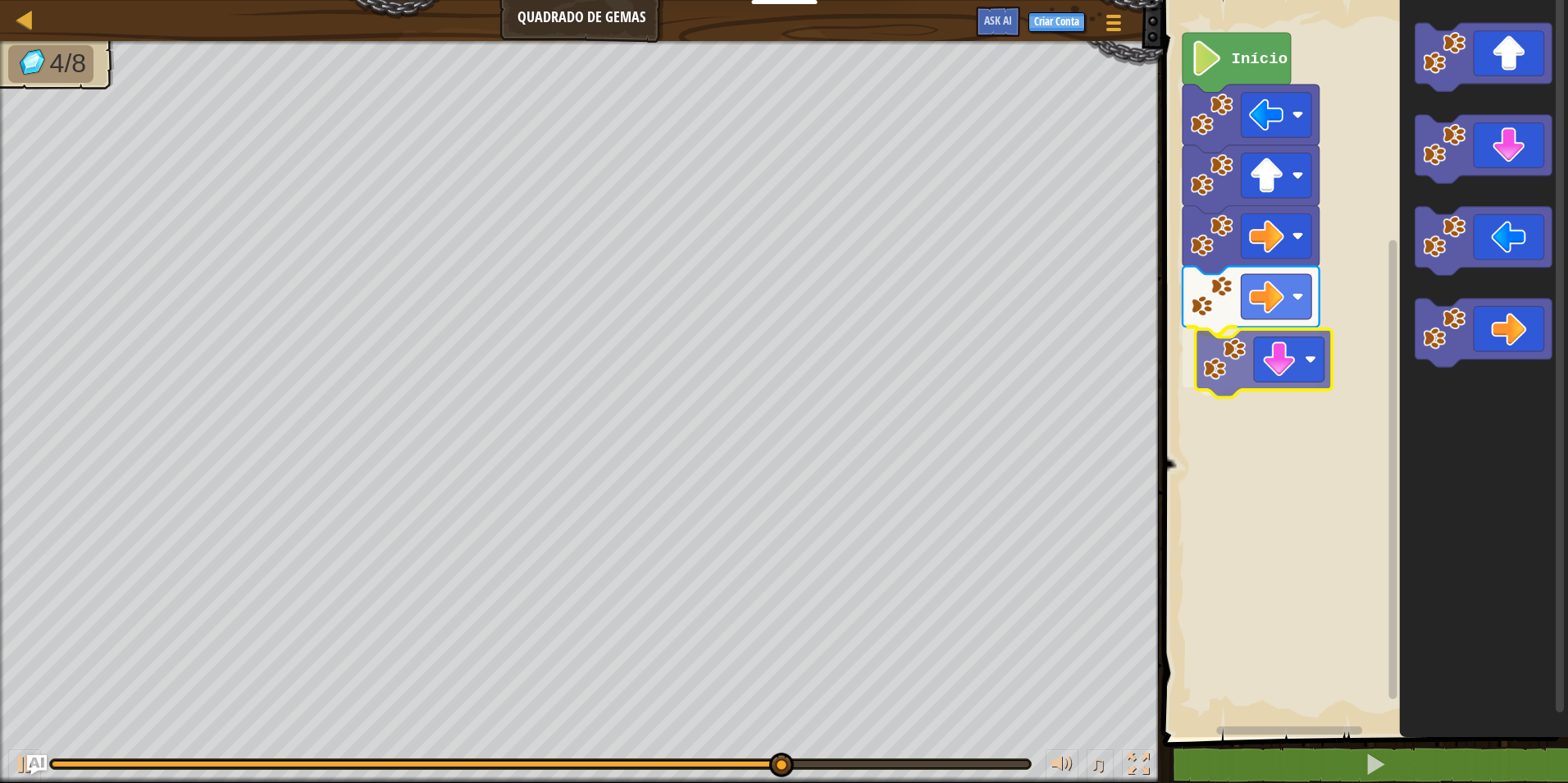
click at [1268, 356] on div "Início" at bounding box center [1363, 363] width 410 height 745
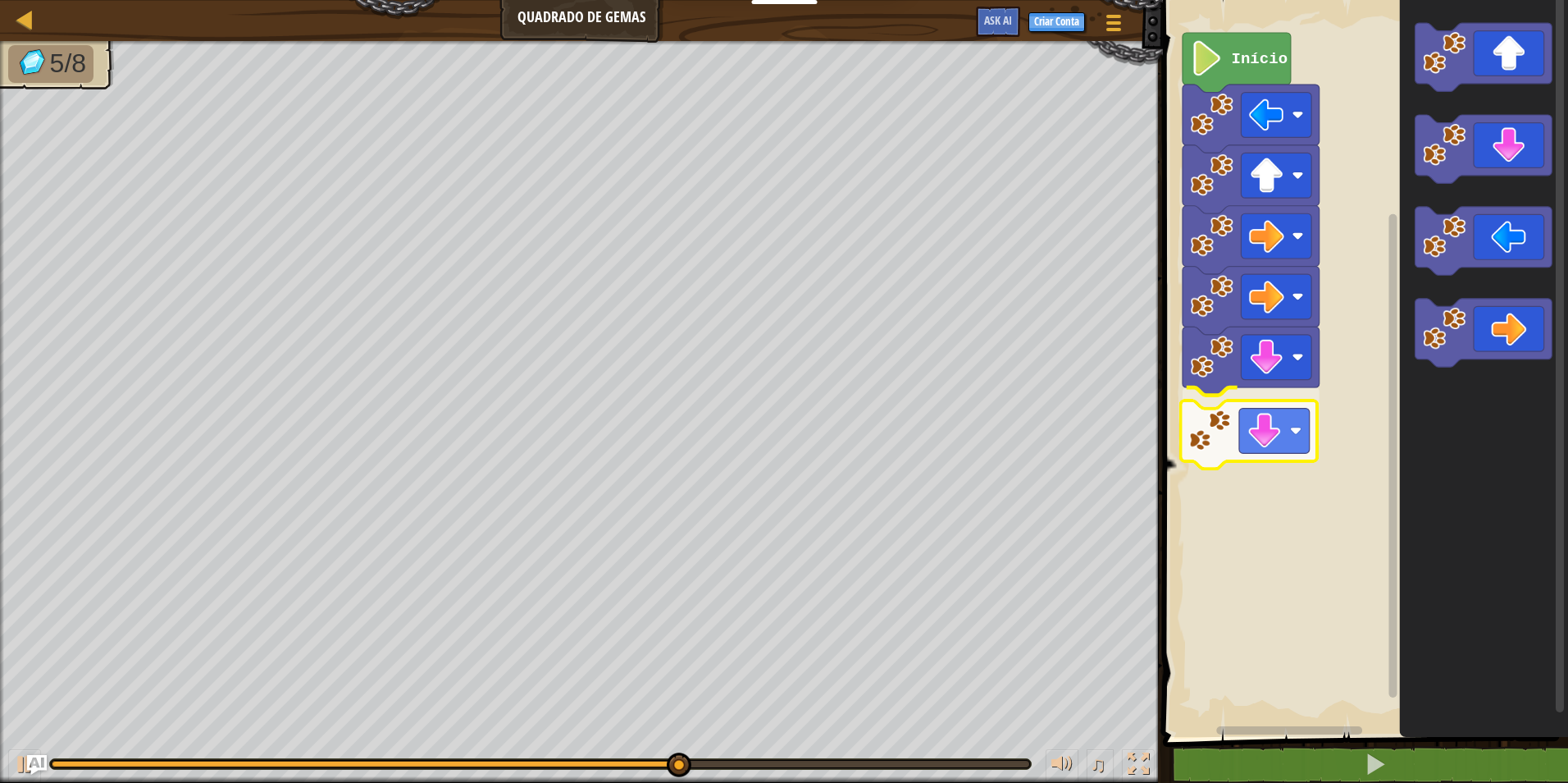
click at [1278, 424] on div "Início" at bounding box center [1363, 363] width 410 height 745
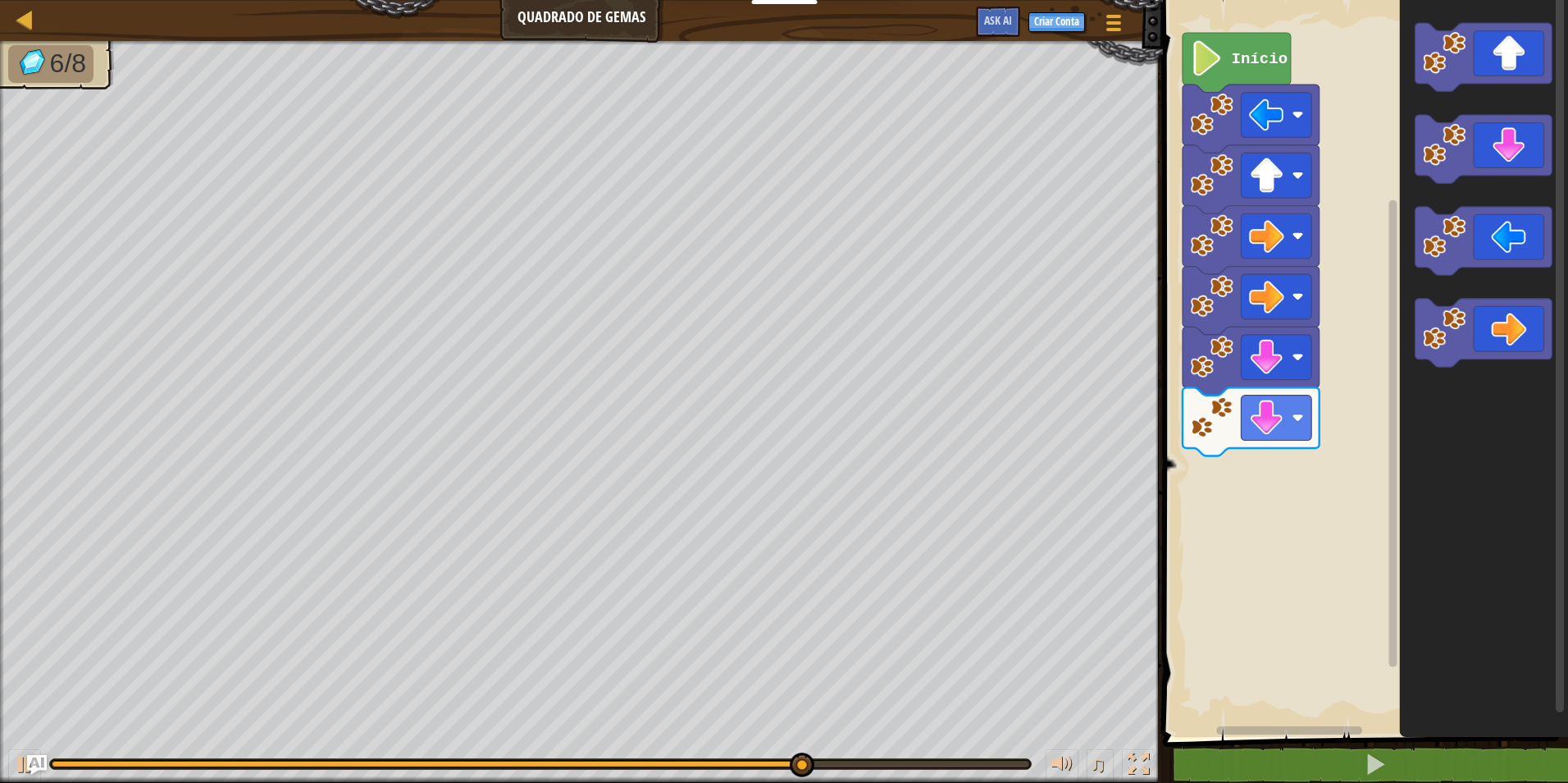
click at [1380, 413] on div "Início" at bounding box center [1363, 363] width 410 height 745
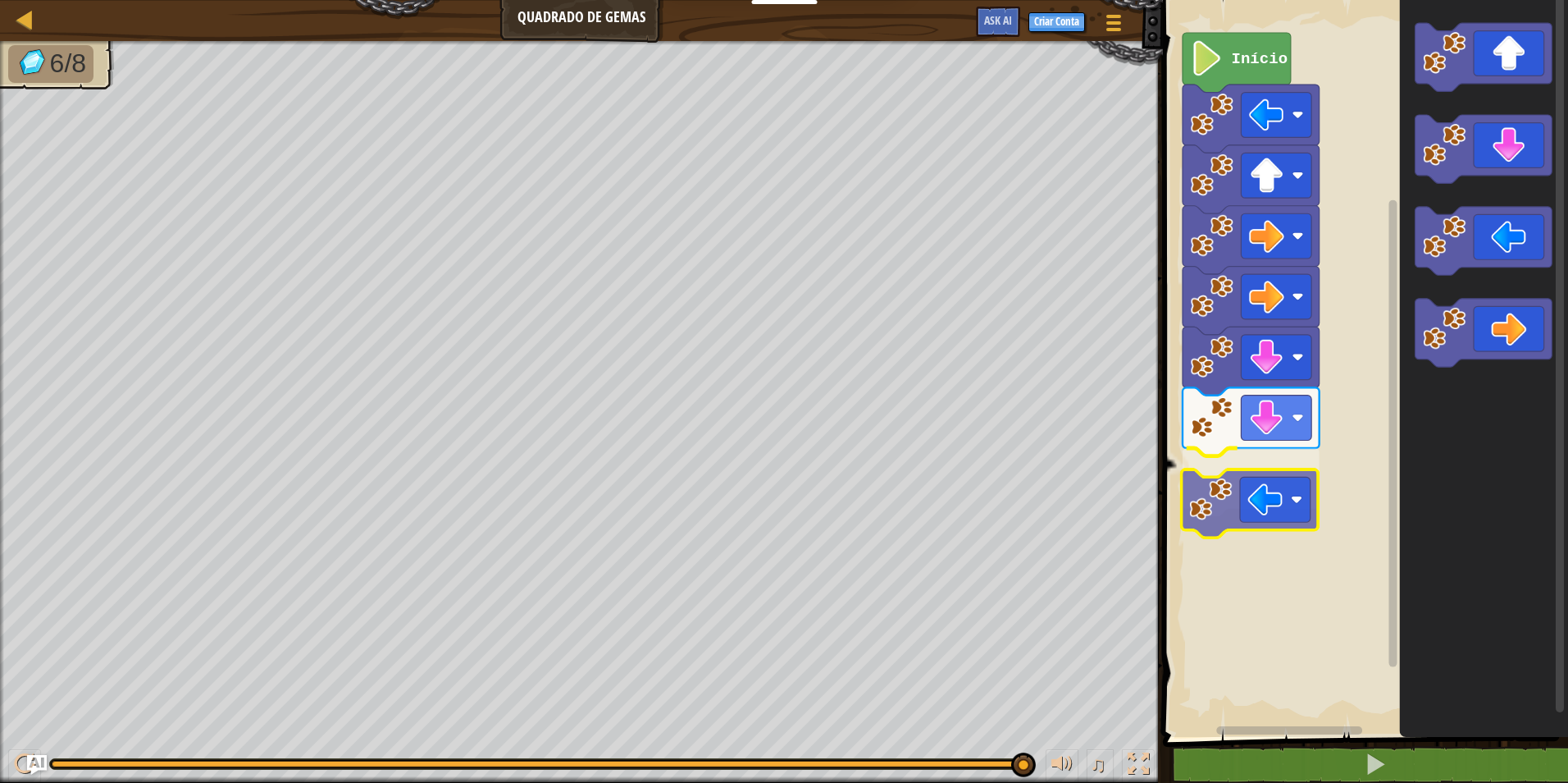
click at [1252, 481] on div "Início" at bounding box center [1363, 363] width 410 height 745
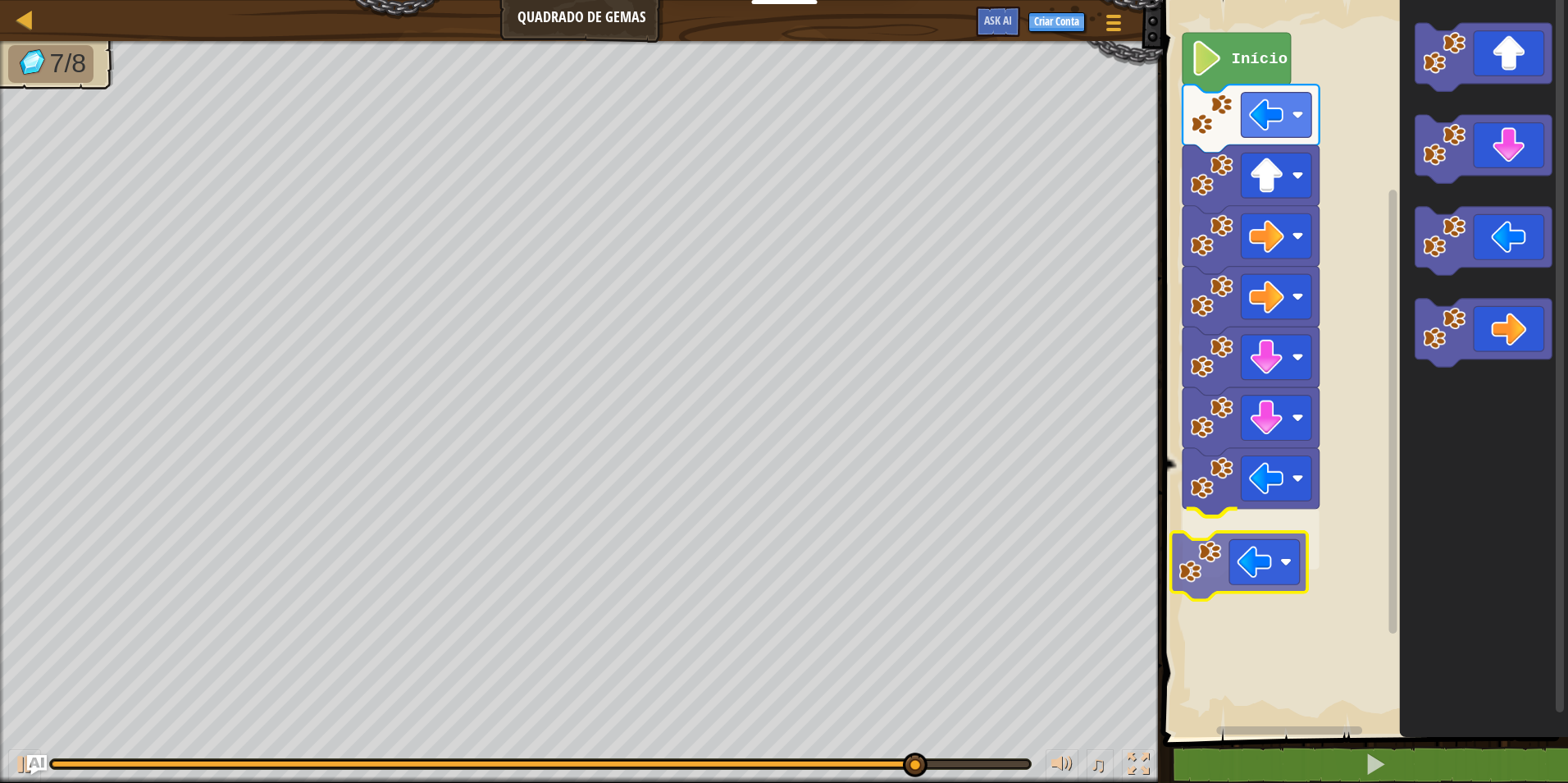
click at [1209, 570] on div "Início" at bounding box center [1363, 363] width 410 height 745
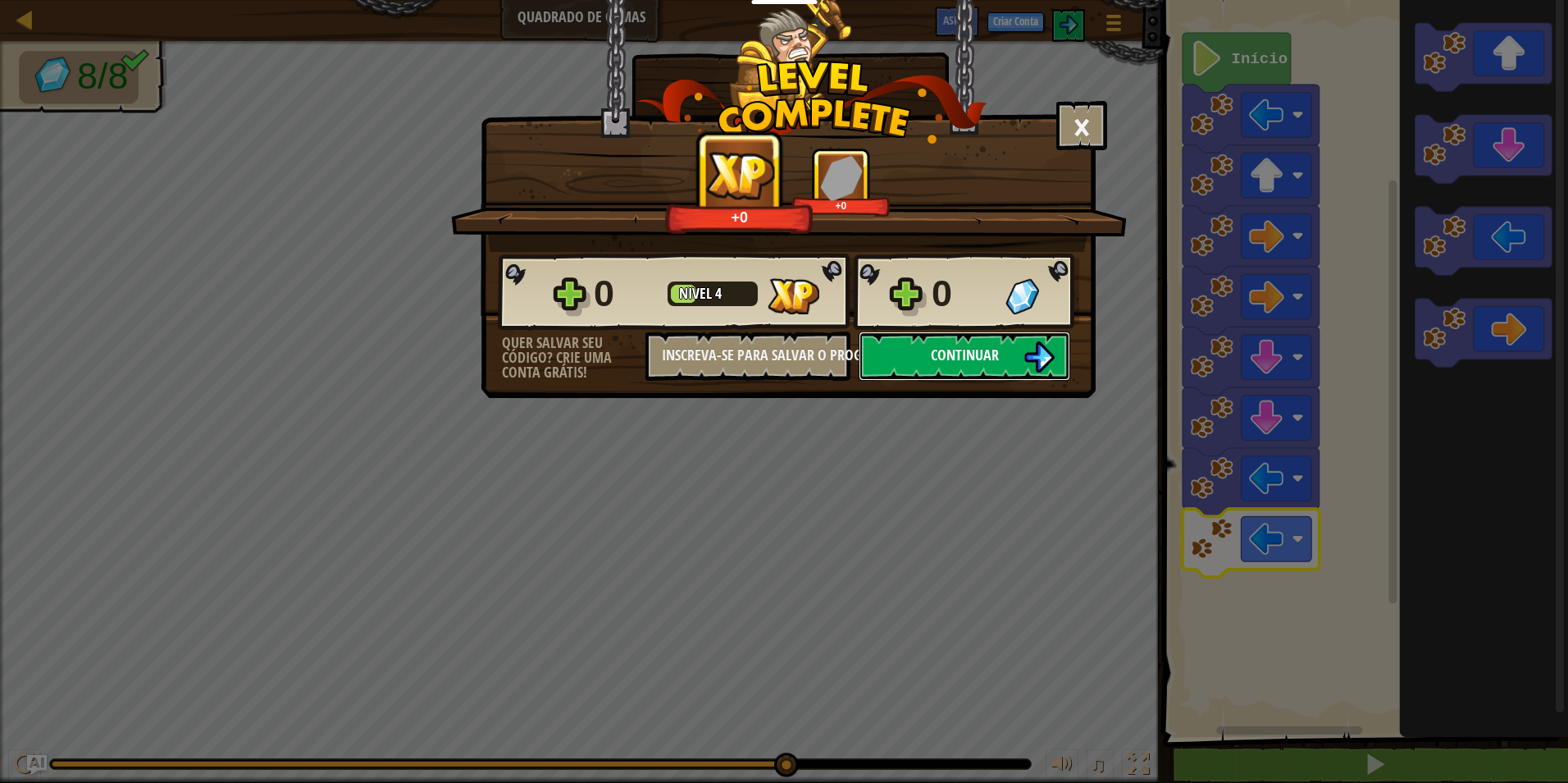
click at [943, 363] on span "Continuar" at bounding box center [964, 354] width 68 height 20
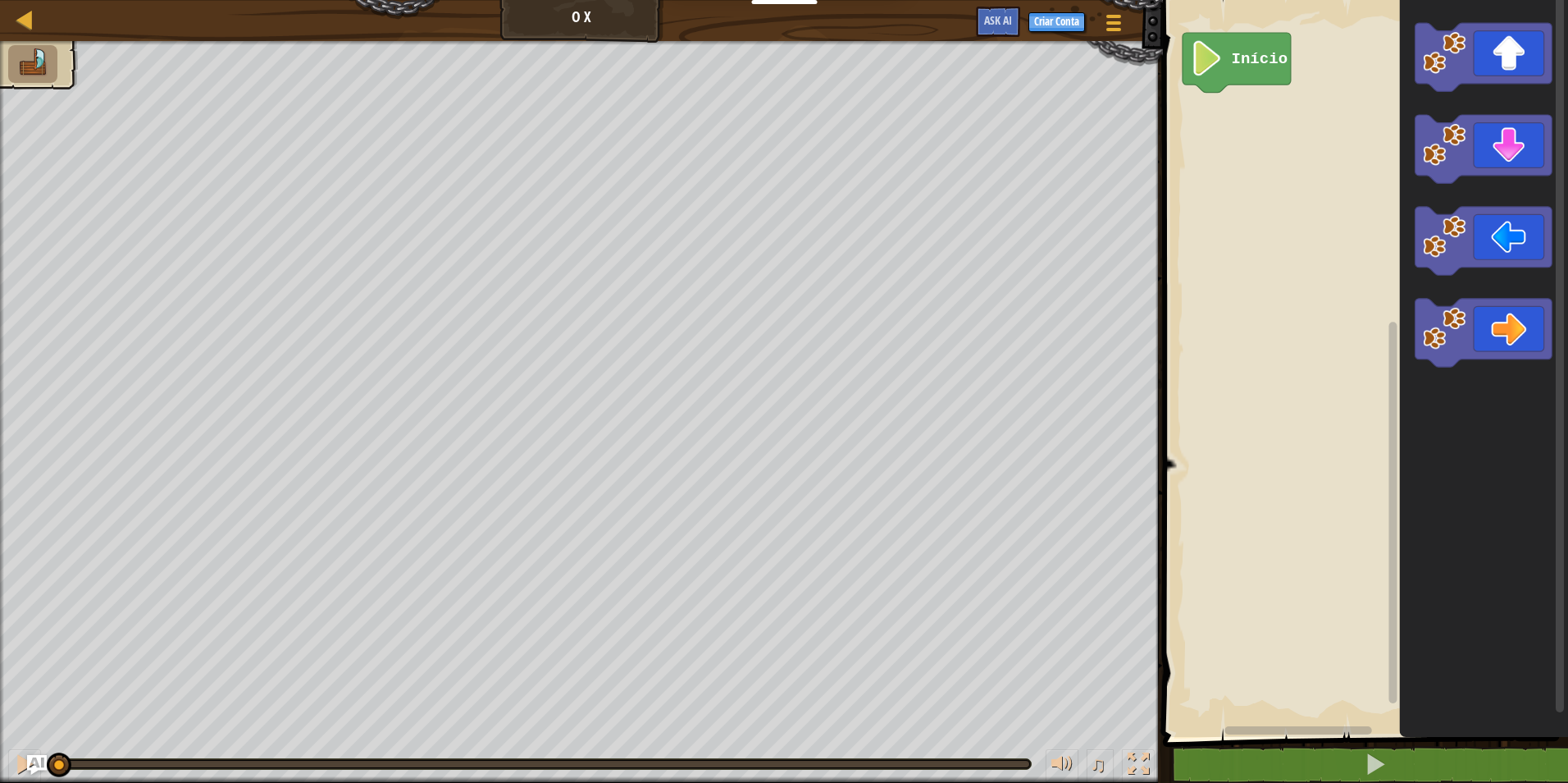
click at [1495, 14] on icon "Espaço de trabalho do Blockly" at bounding box center [1484, 363] width 168 height 745
click at [1270, 124] on div "Início" at bounding box center [1363, 363] width 410 height 745
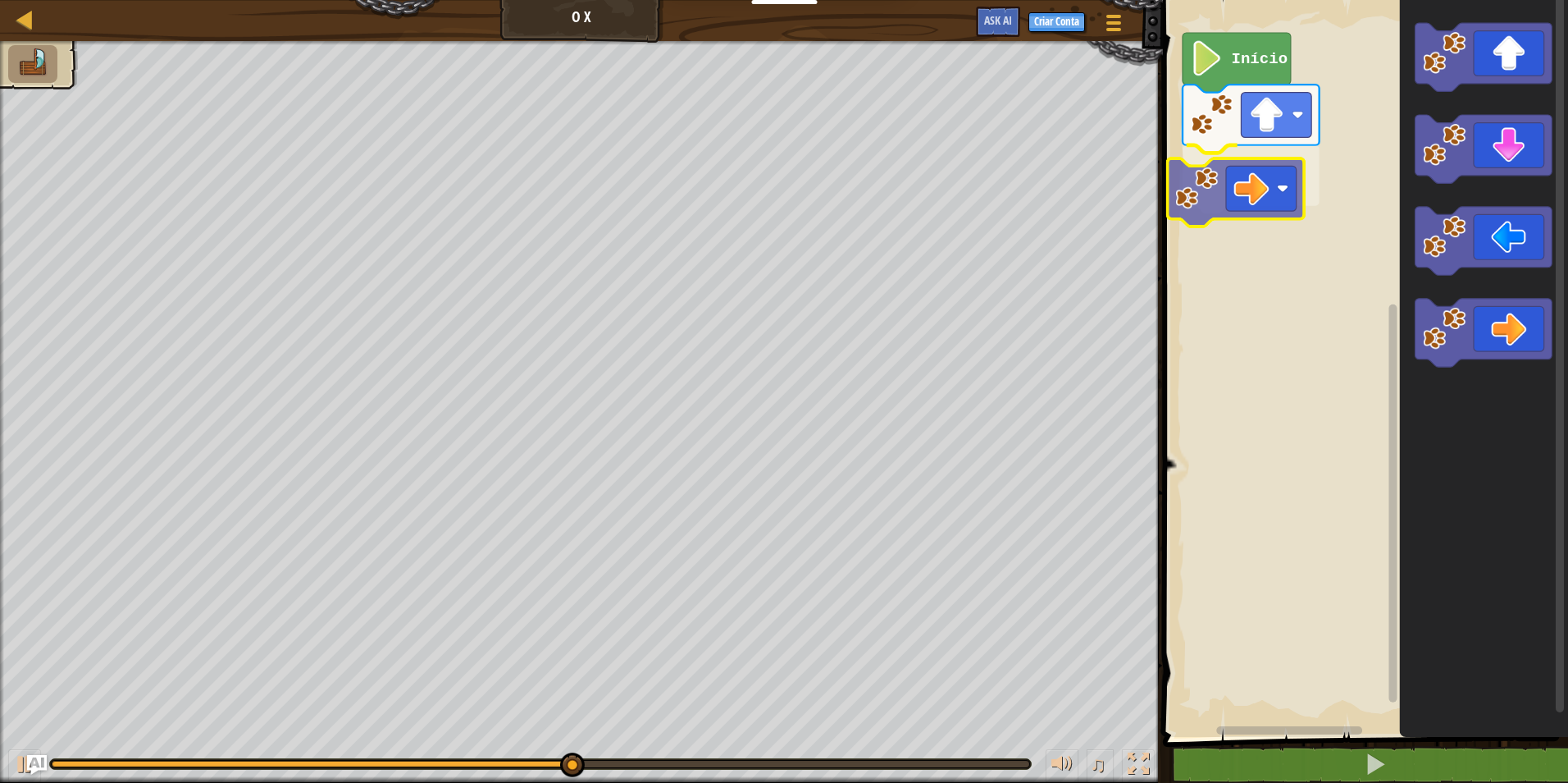
click at [1270, 216] on div "Início" at bounding box center [1363, 363] width 410 height 745
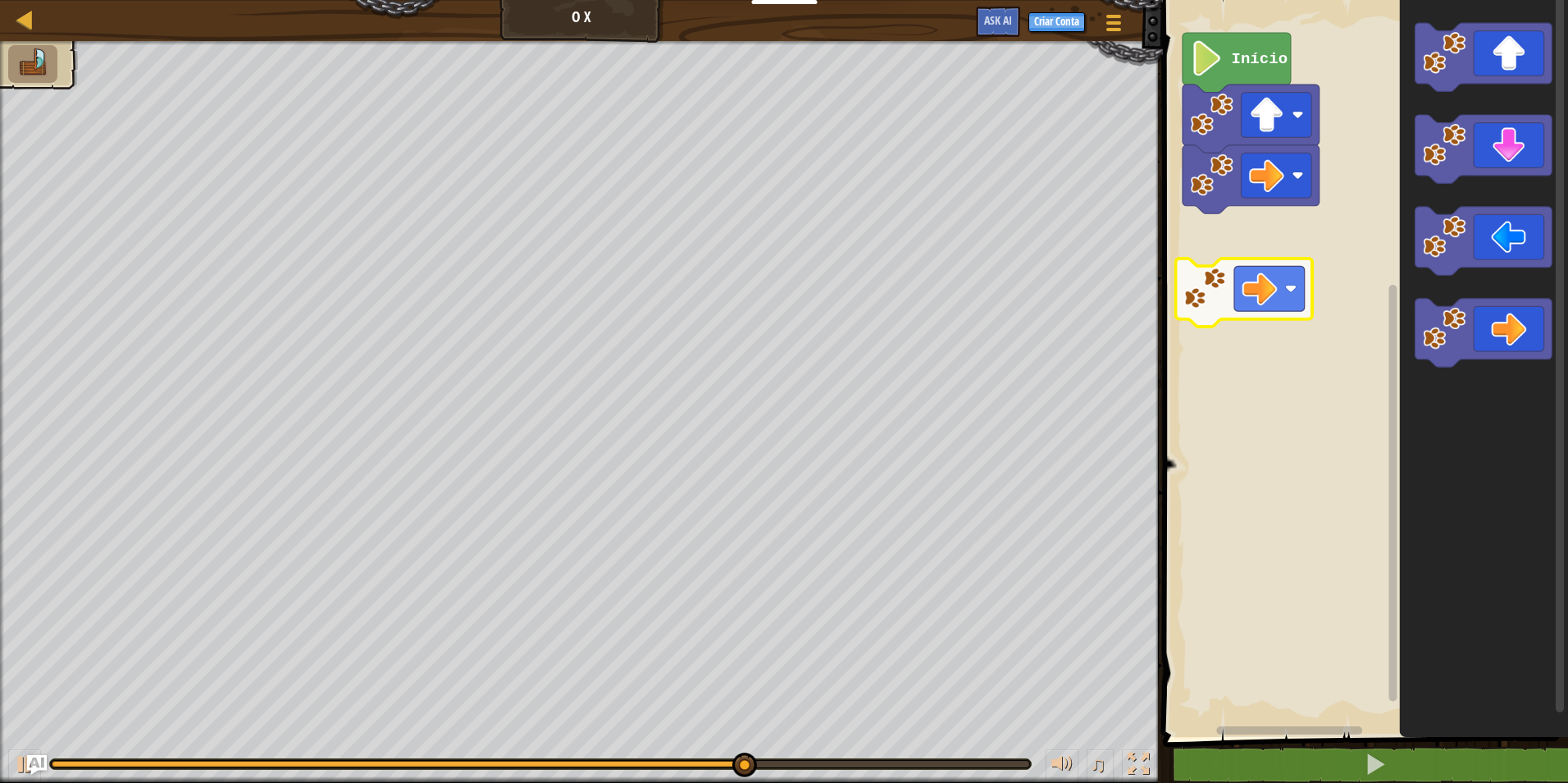
click at [1214, 279] on div "Início" at bounding box center [1363, 363] width 410 height 745
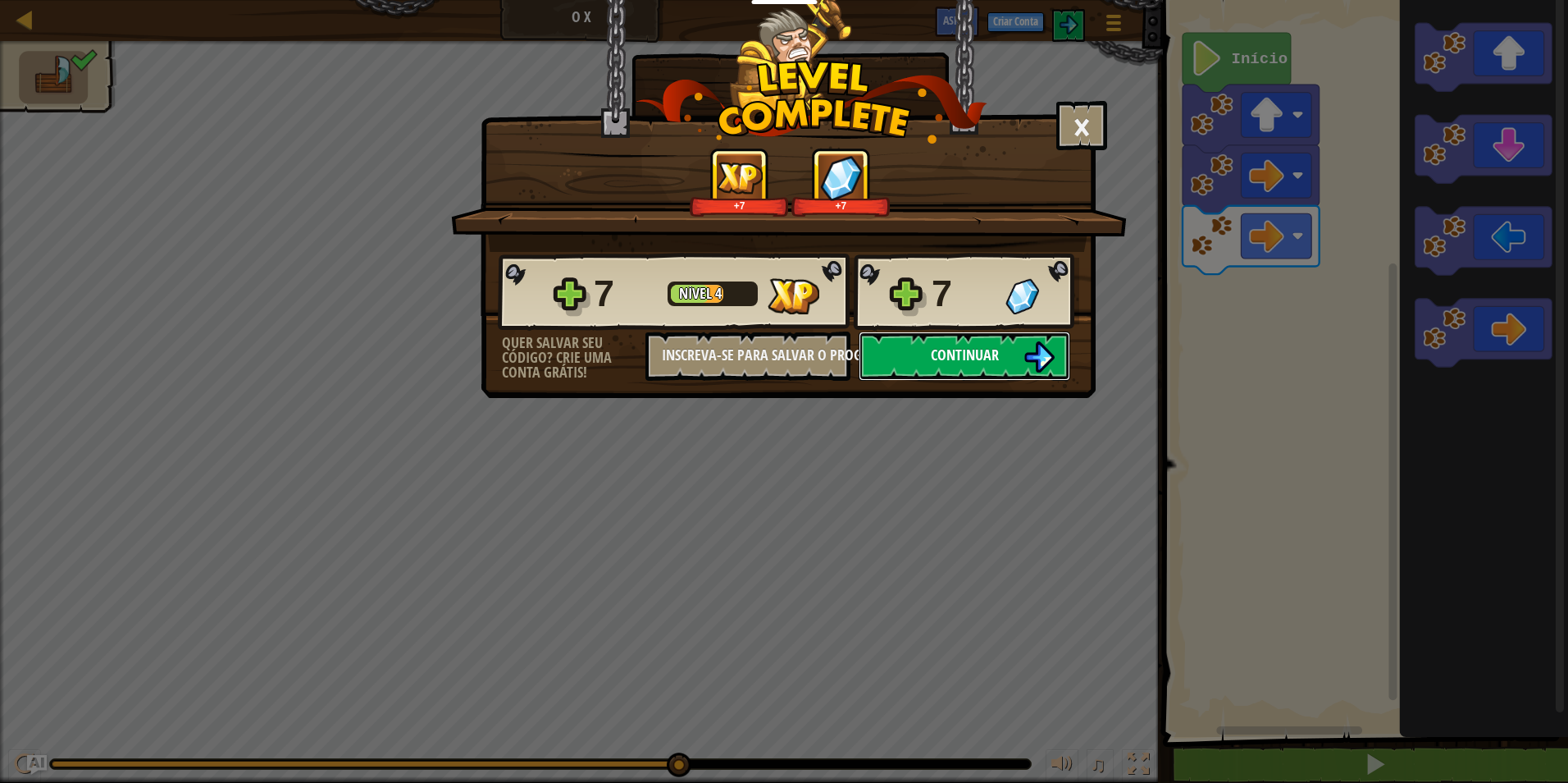
click at [999, 347] on button "Continuar" at bounding box center [963, 356] width 211 height 49
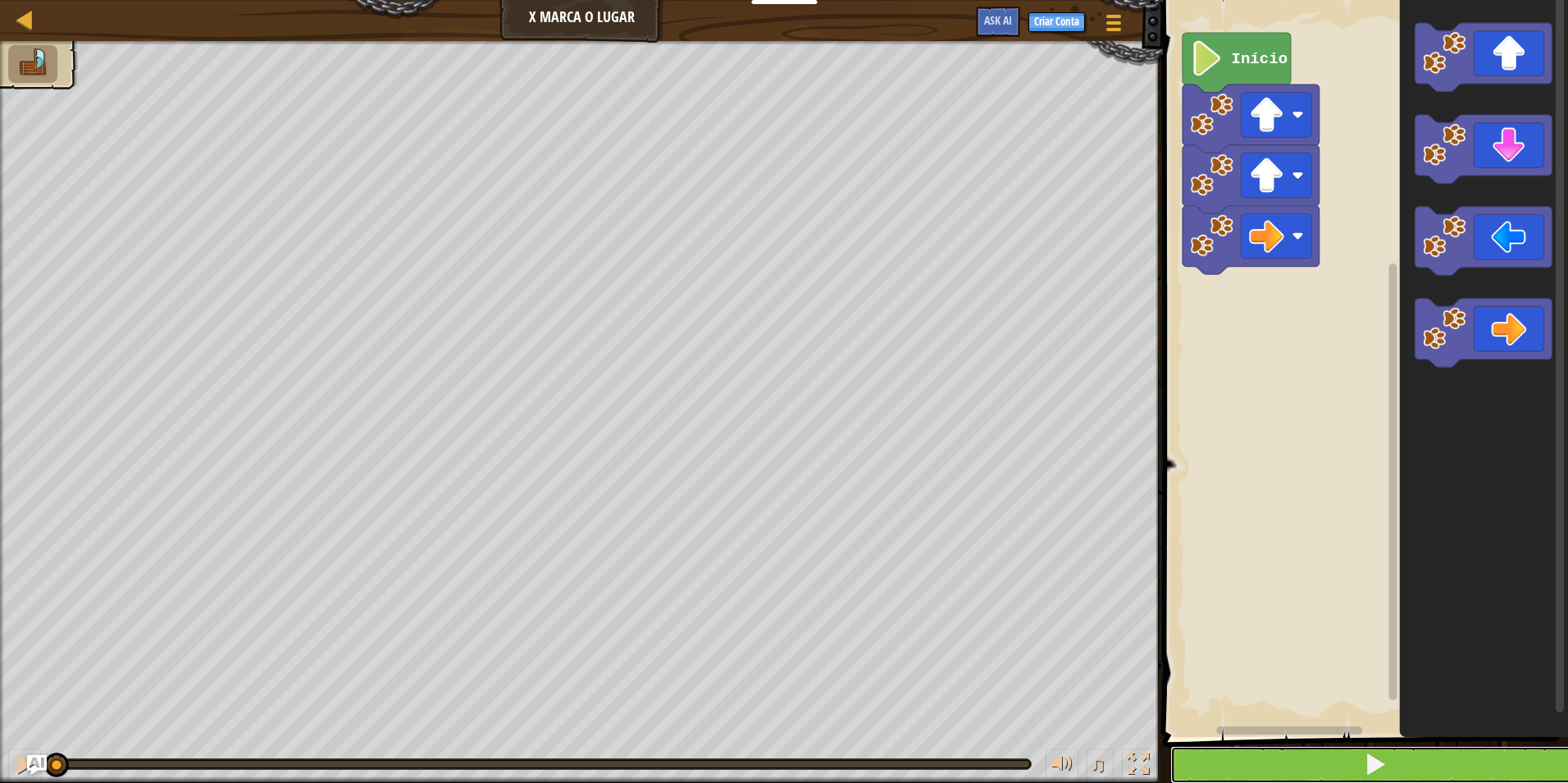
click at [1274, 775] on button at bounding box center [1374, 764] width 410 height 37
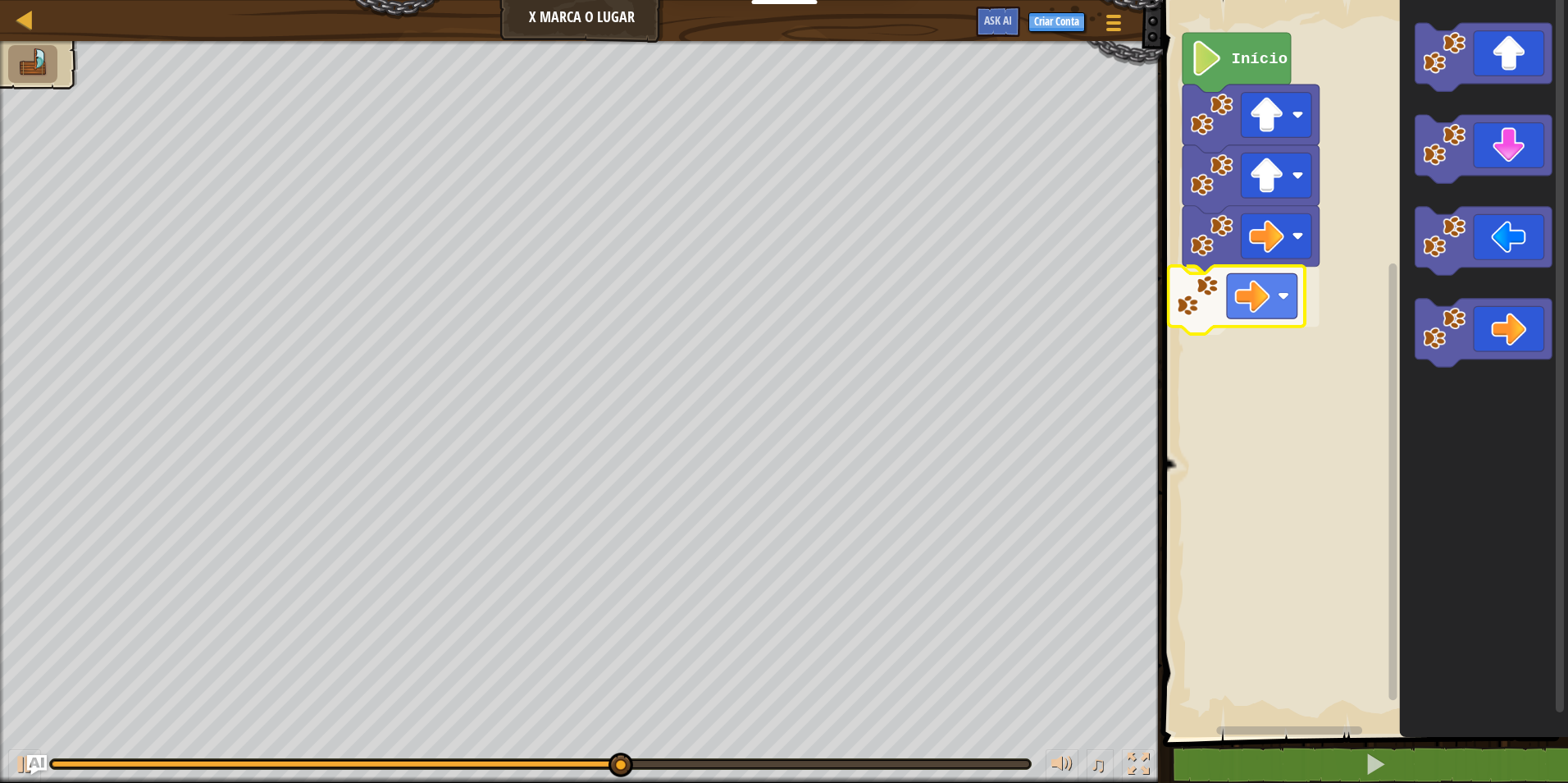
click at [1244, 297] on div "Início" at bounding box center [1363, 363] width 410 height 745
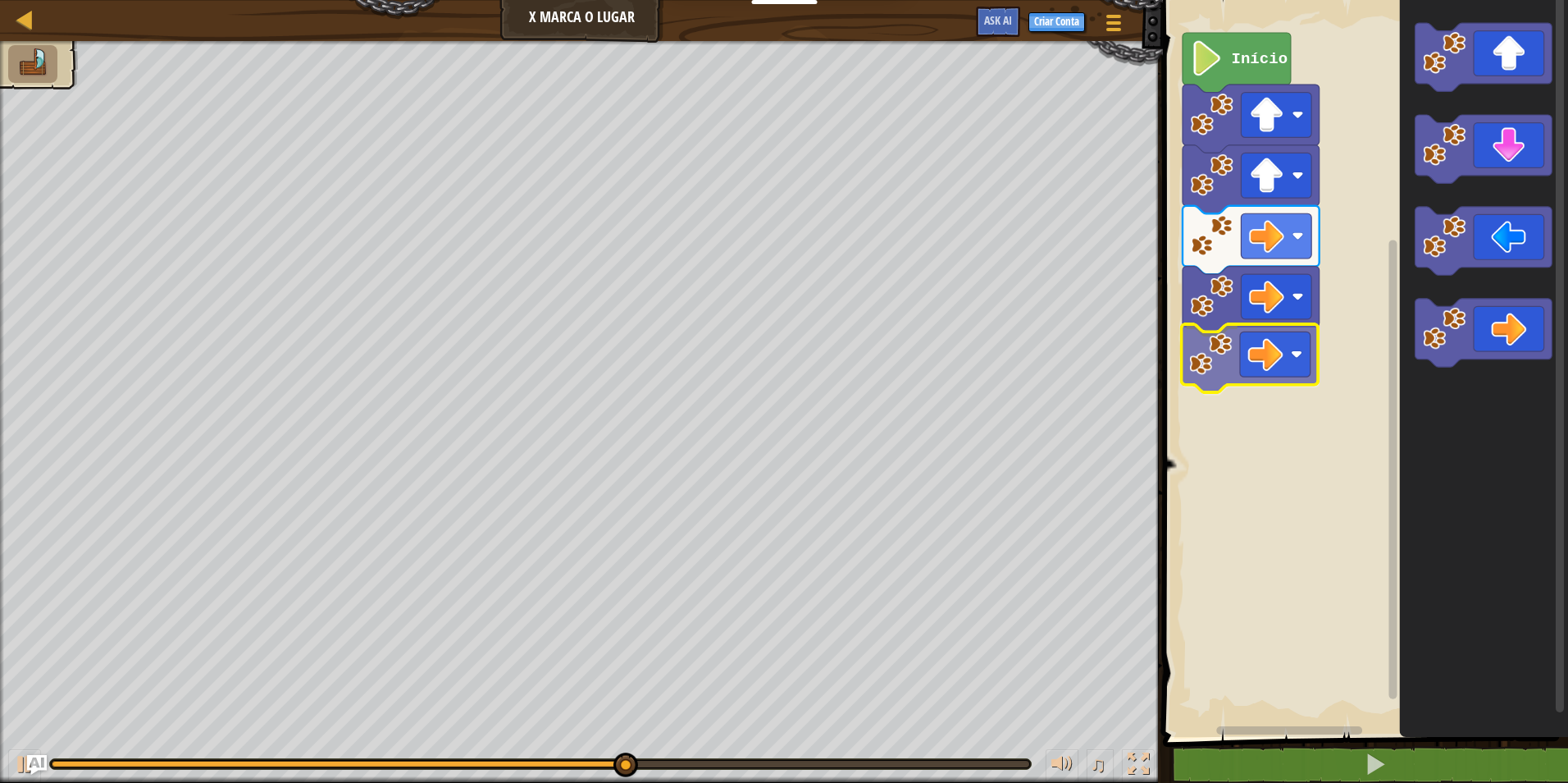
click at [1221, 348] on div "Início" at bounding box center [1363, 363] width 410 height 745
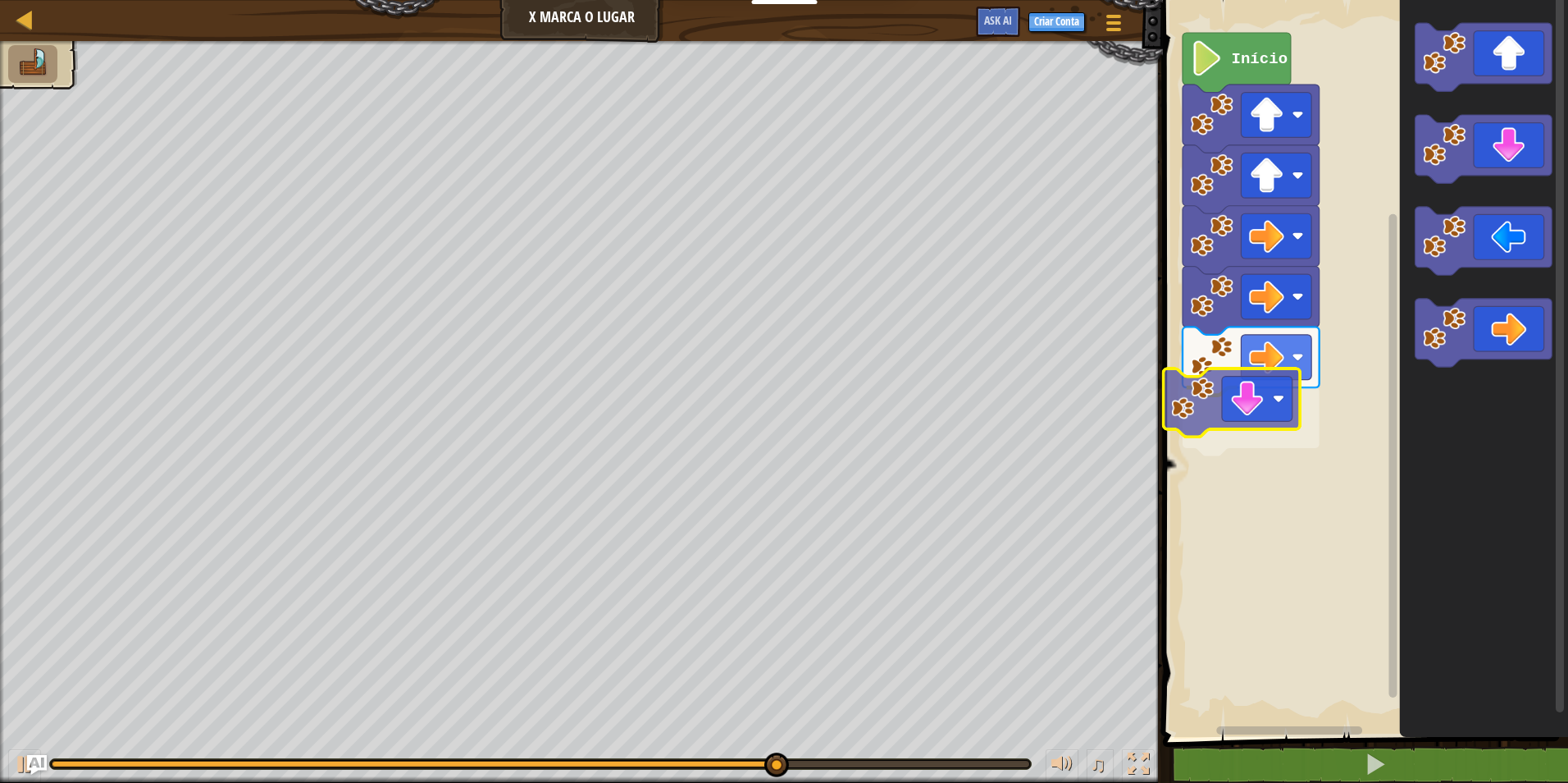
click at [1207, 414] on div "Início" at bounding box center [1363, 363] width 410 height 745
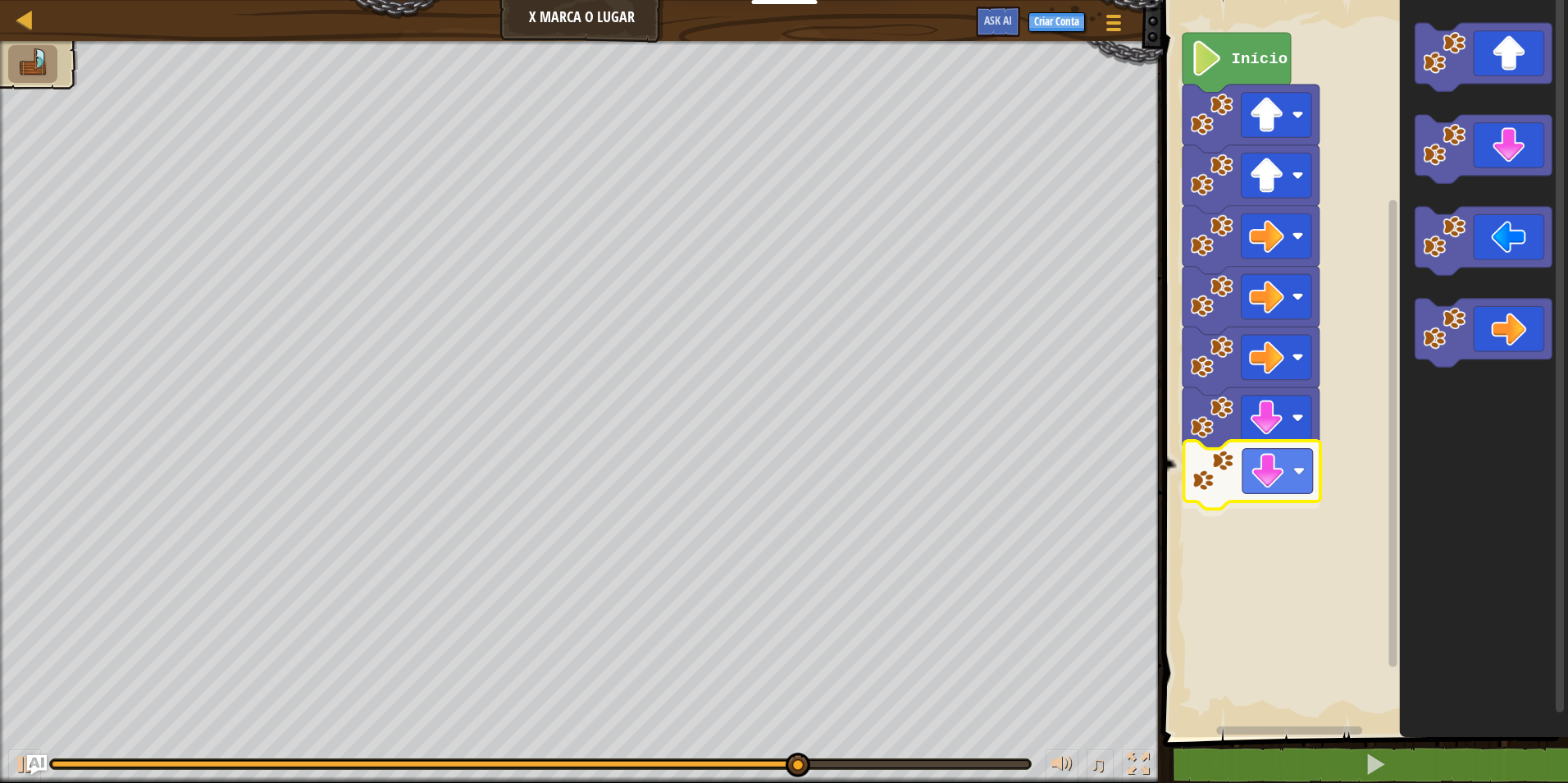
click at [1247, 471] on div "Início" at bounding box center [1363, 363] width 410 height 745
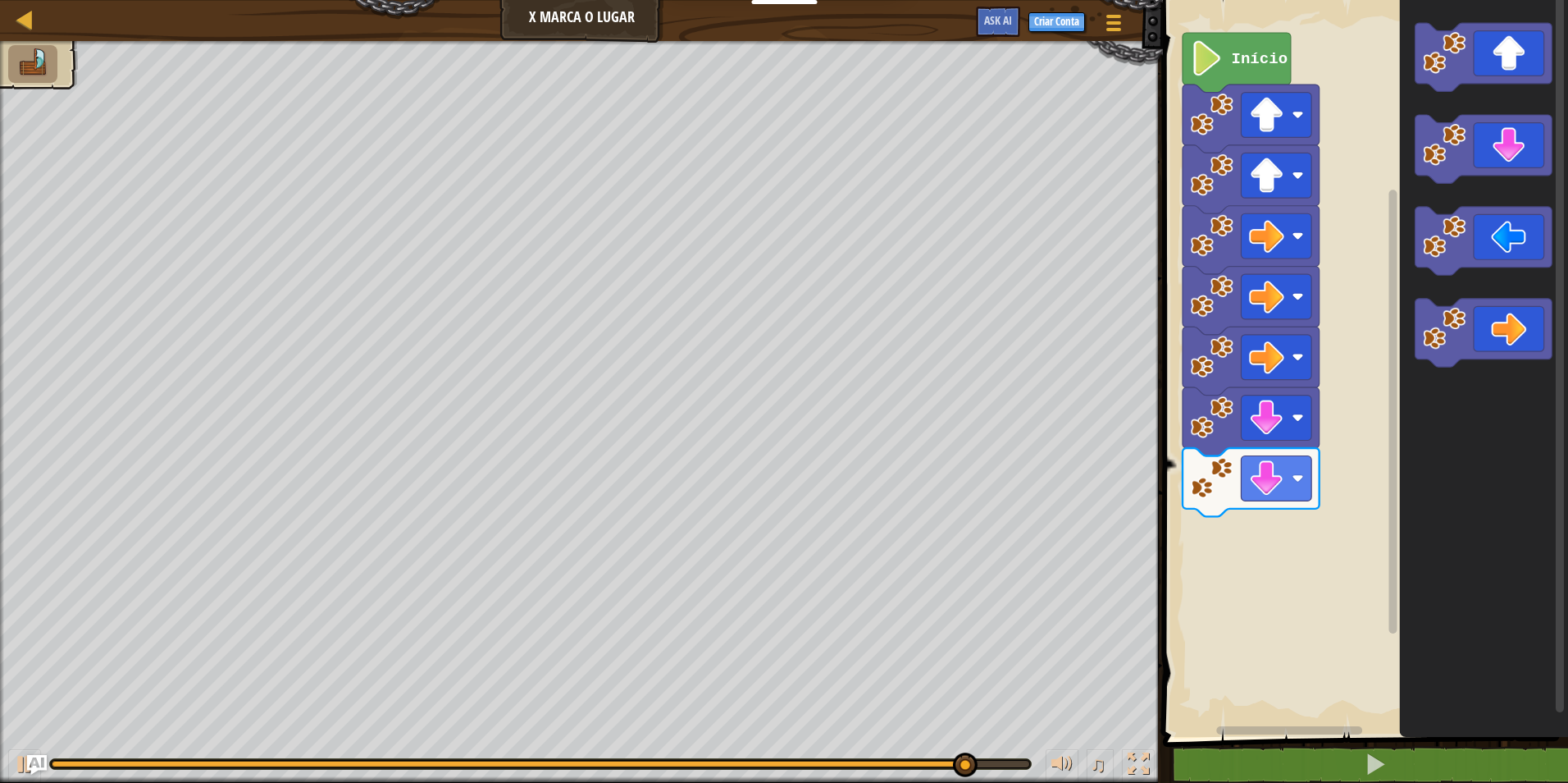
click at [1033, 323] on div "Mapa X Marca o Lugar Menu do Jogo Criar Conta Ask AI 1 הההההההההההההההההההההההה…" at bounding box center [784, 391] width 1568 height 783
click at [1458, 294] on icon "Espaço de trabalho do Blockly" at bounding box center [1484, 363] width 168 height 745
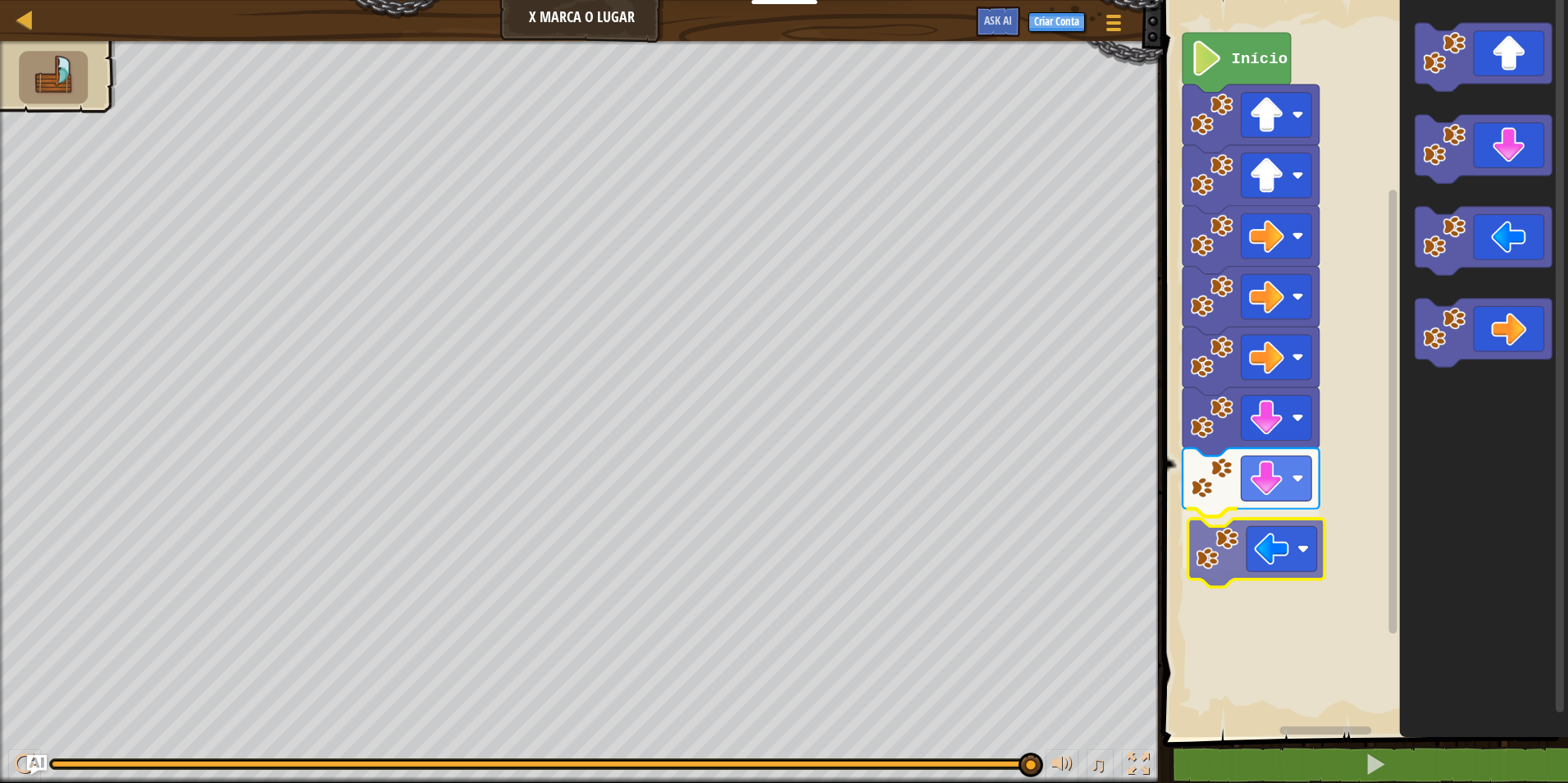
click at [1242, 564] on div "Início" at bounding box center [1363, 363] width 410 height 745
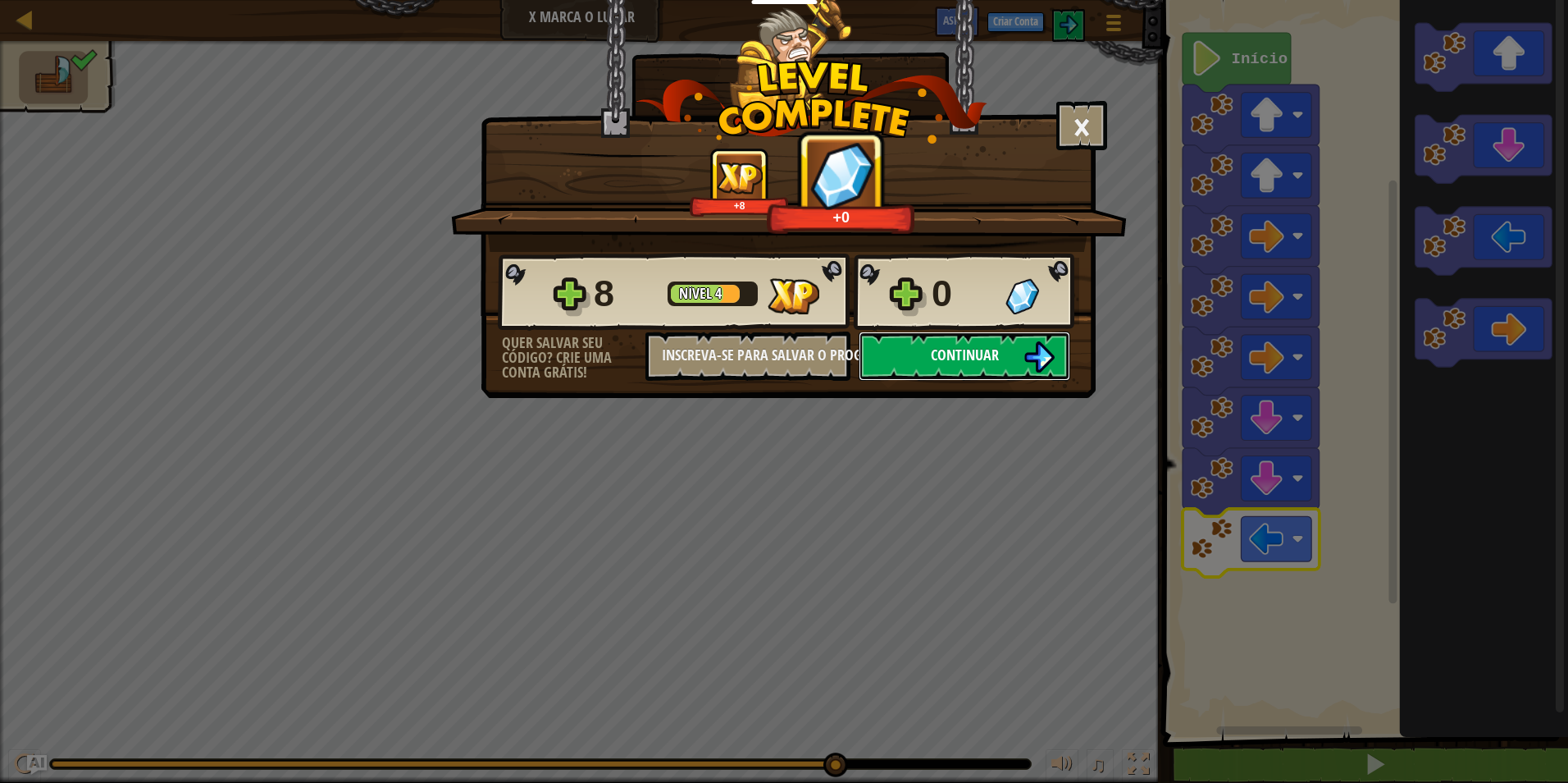
click at [1018, 361] on button "Continuar" at bounding box center [963, 356] width 211 height 49
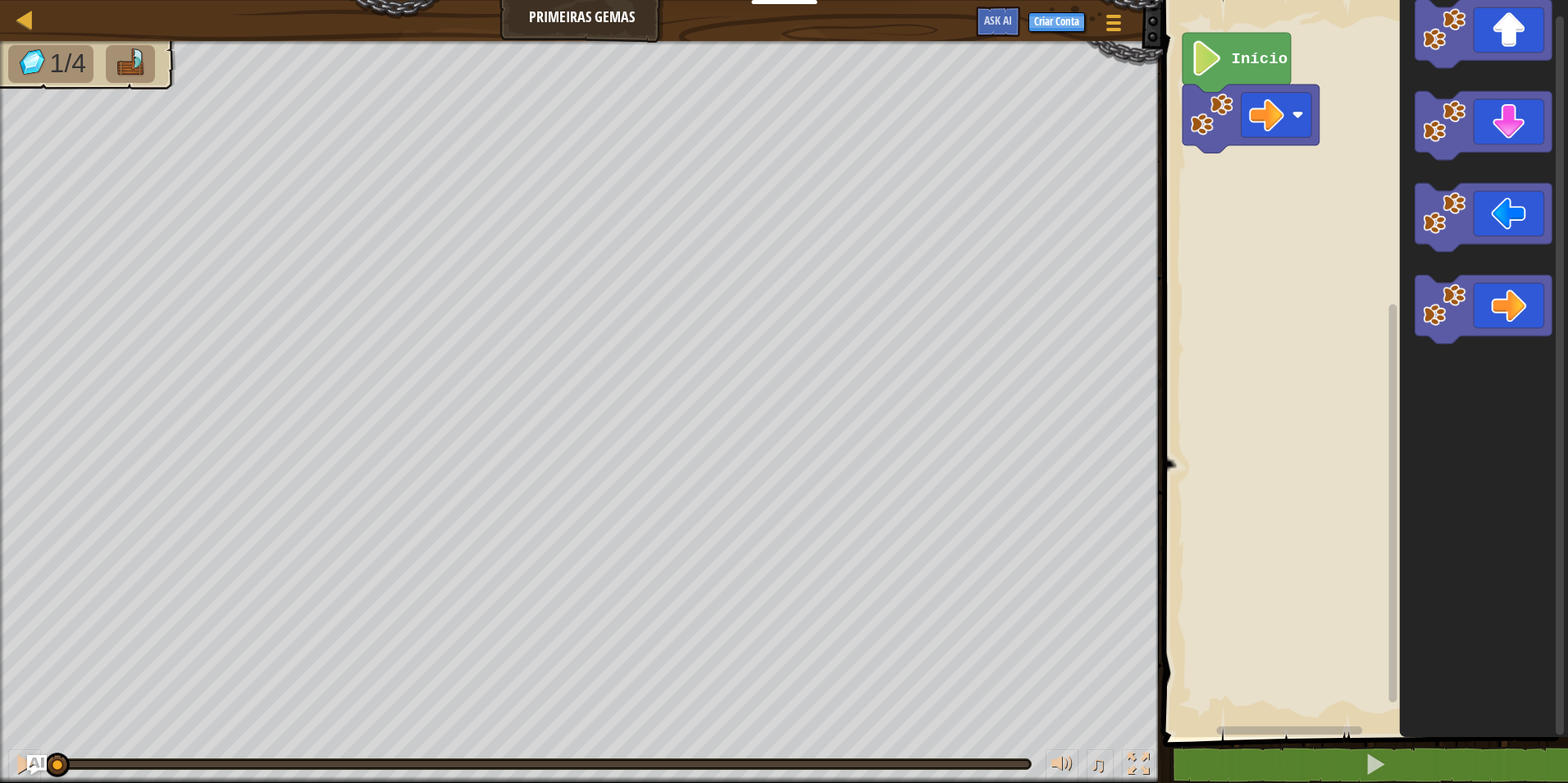
click at [1356, 303] on div "Início" at bounding box center [1363, 363] width 410 height 745
click at [1540, 269] on div "Início" at bounding box center [1363, 363] width 410 height 745
click at [1265, 232] on div "Início" at bounding box center [1363, 363] width 410 height 745
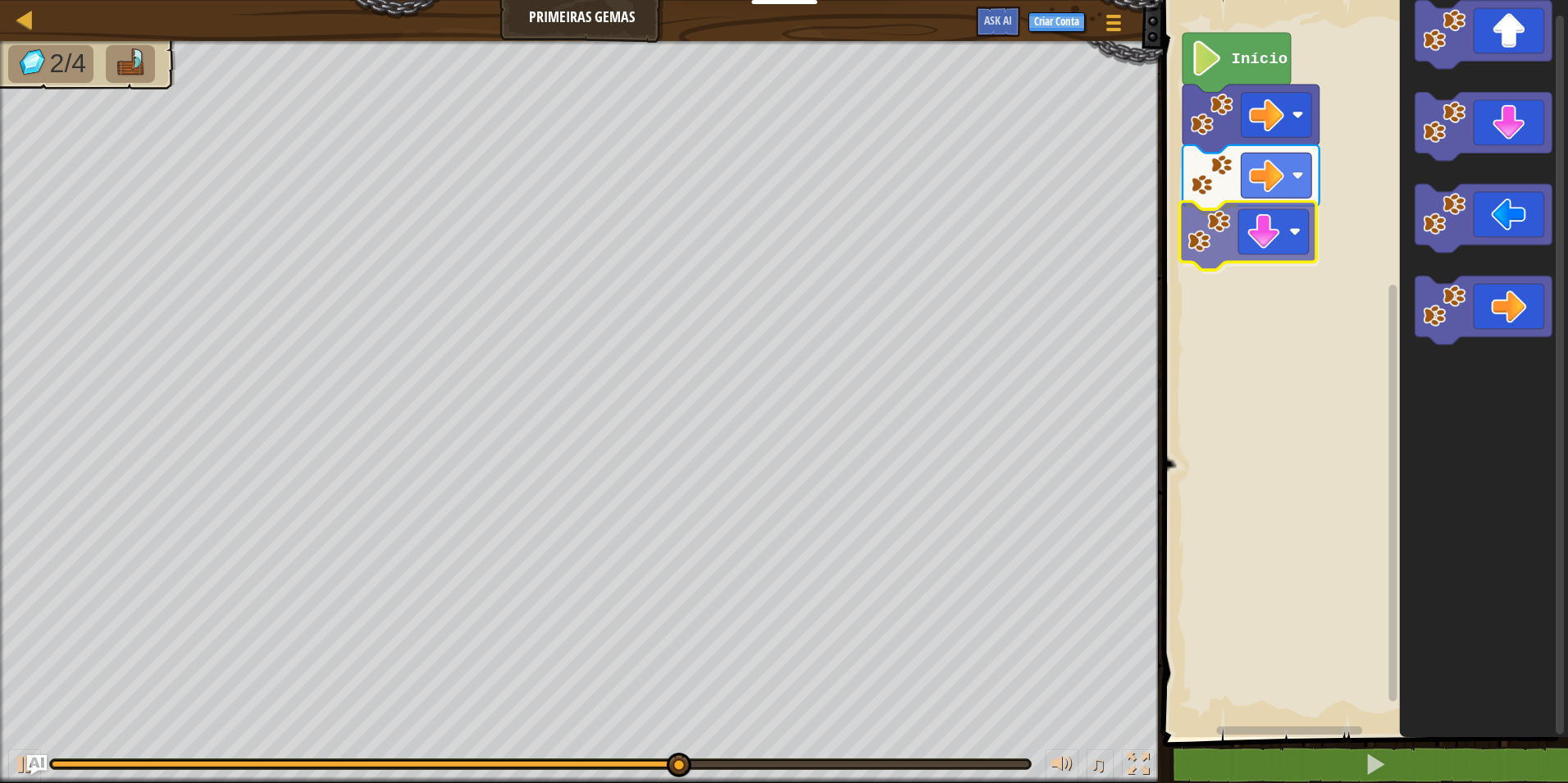
click at [1274, 259] on div "Início" at bounding box center [1363, 363] width 410 height 745
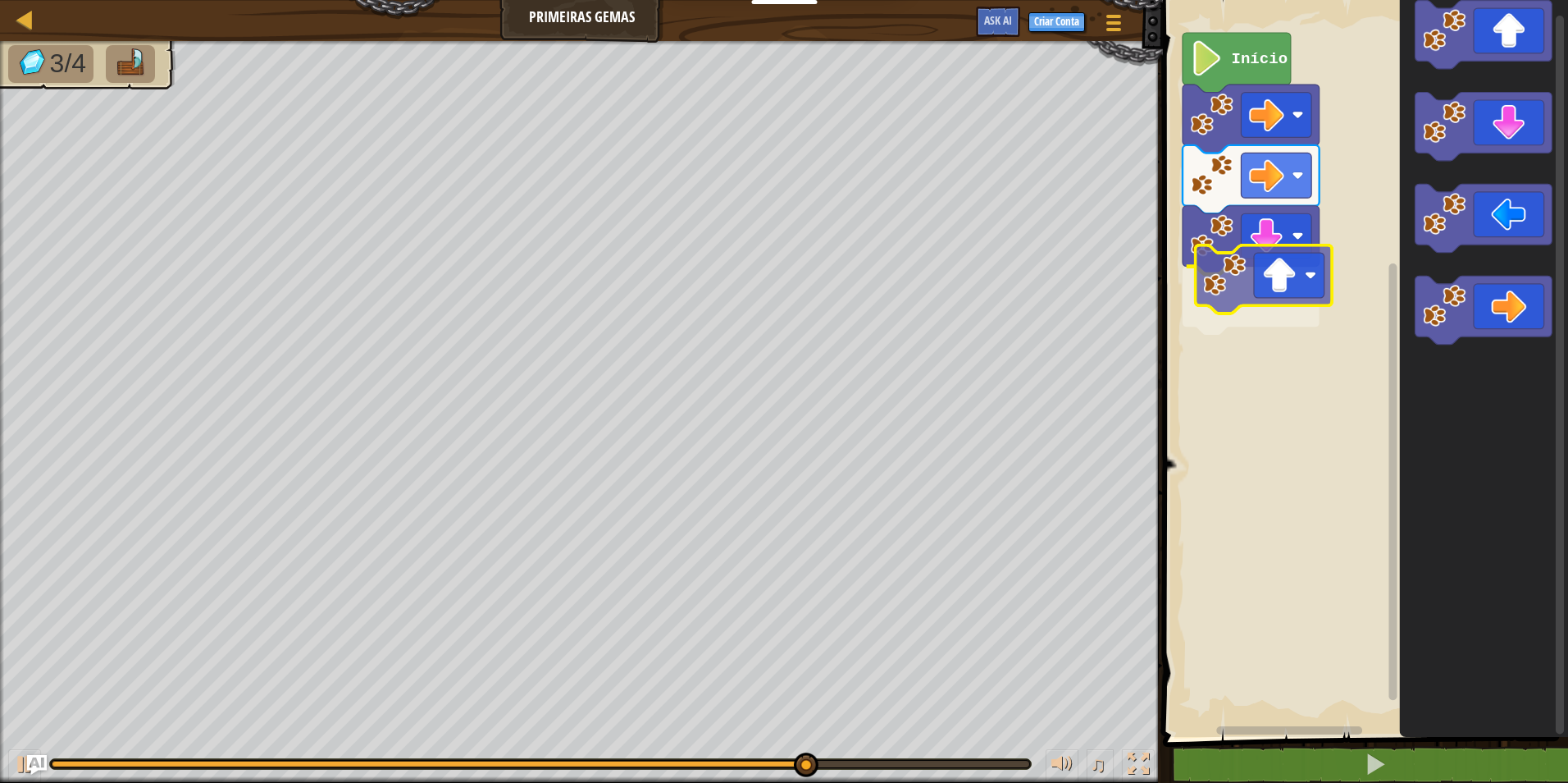
click at [1255, 278] on div "Início" at bounding box center [1363, 363] width 410 height 745
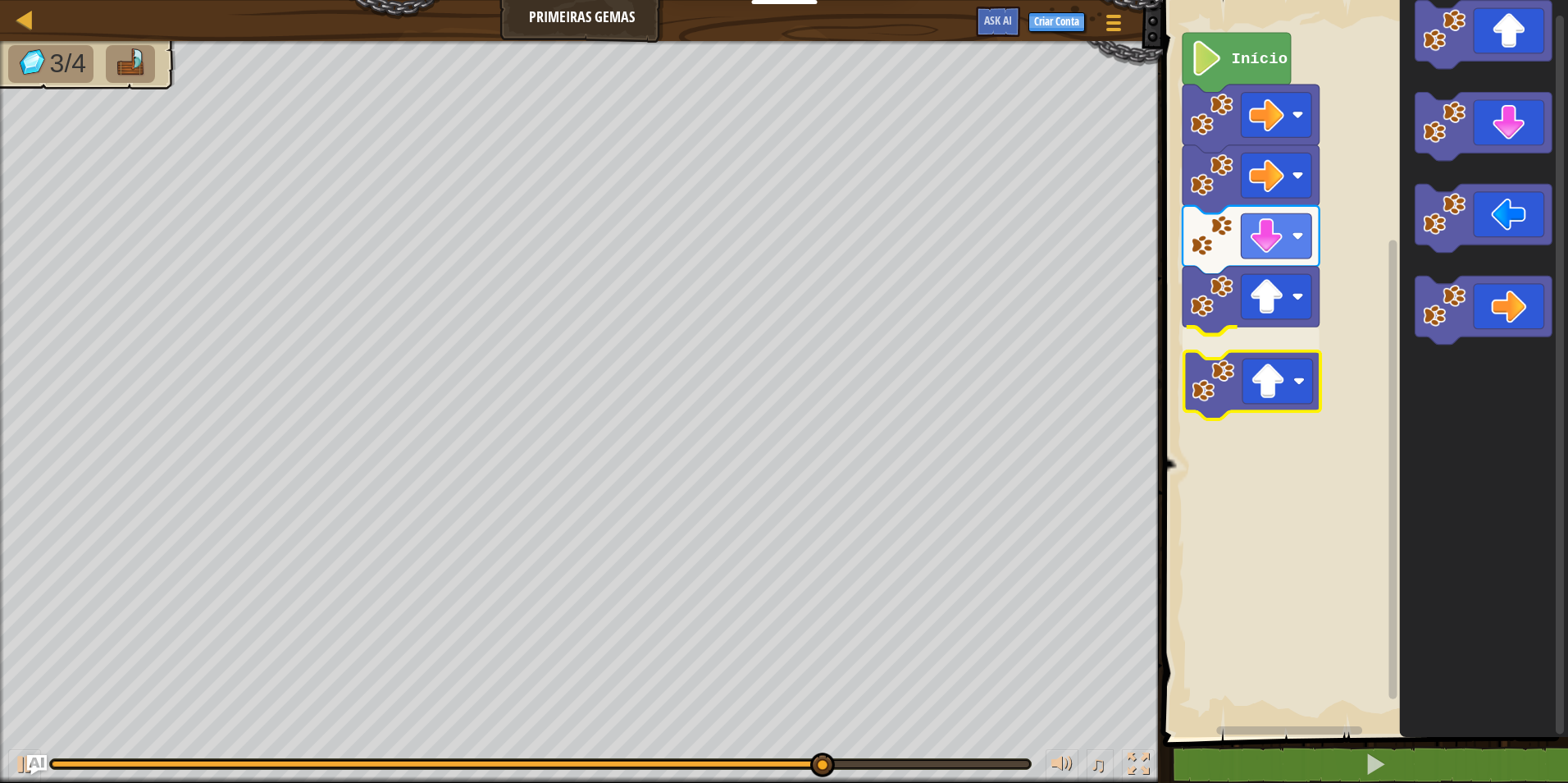
click at [1291, 367] on div "Início" at bounding box center [1363, 363] width 410 height 745
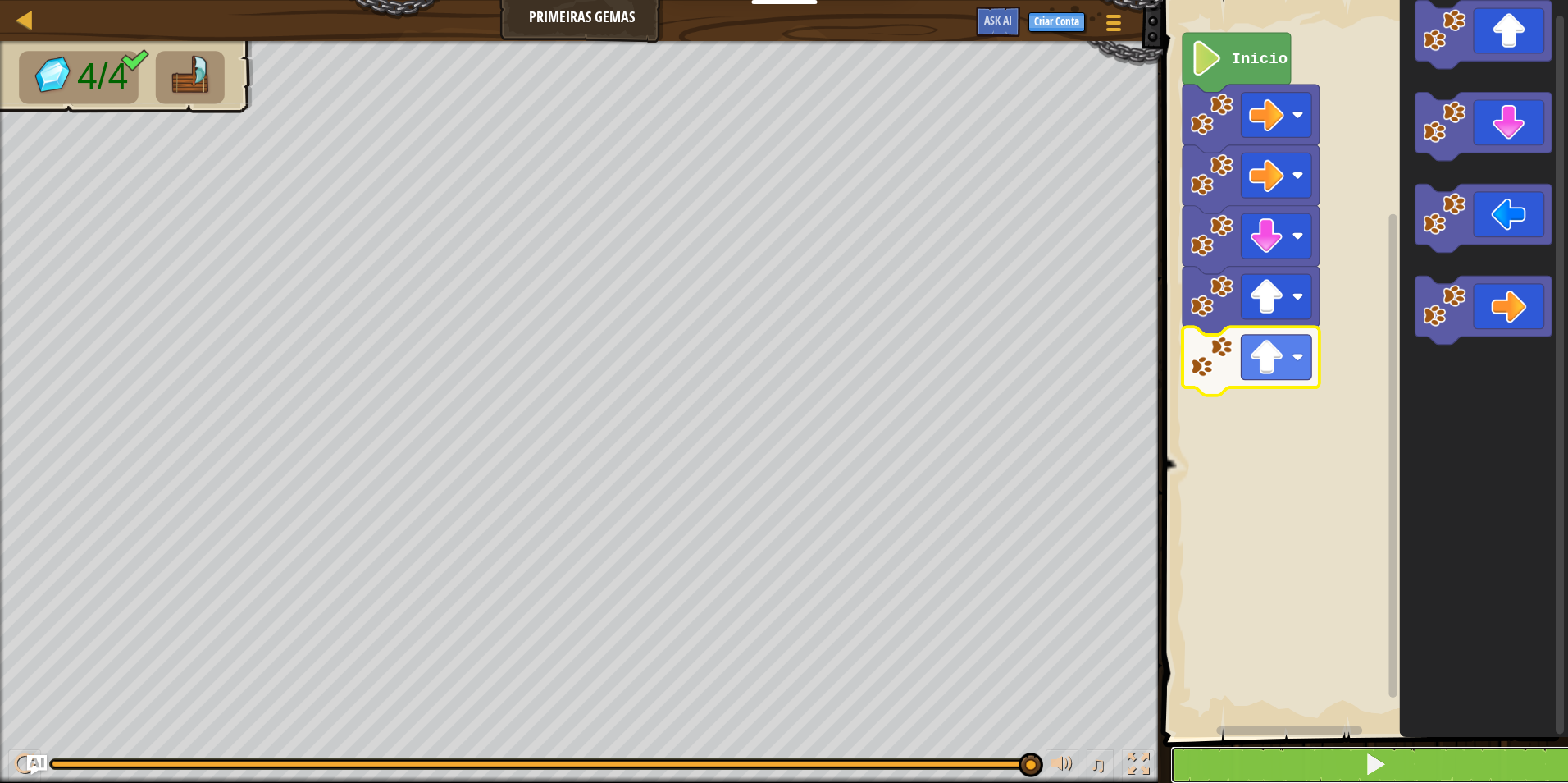
click at [1368, 758] on span at bounding box center [1375, 764] width 23 height 23
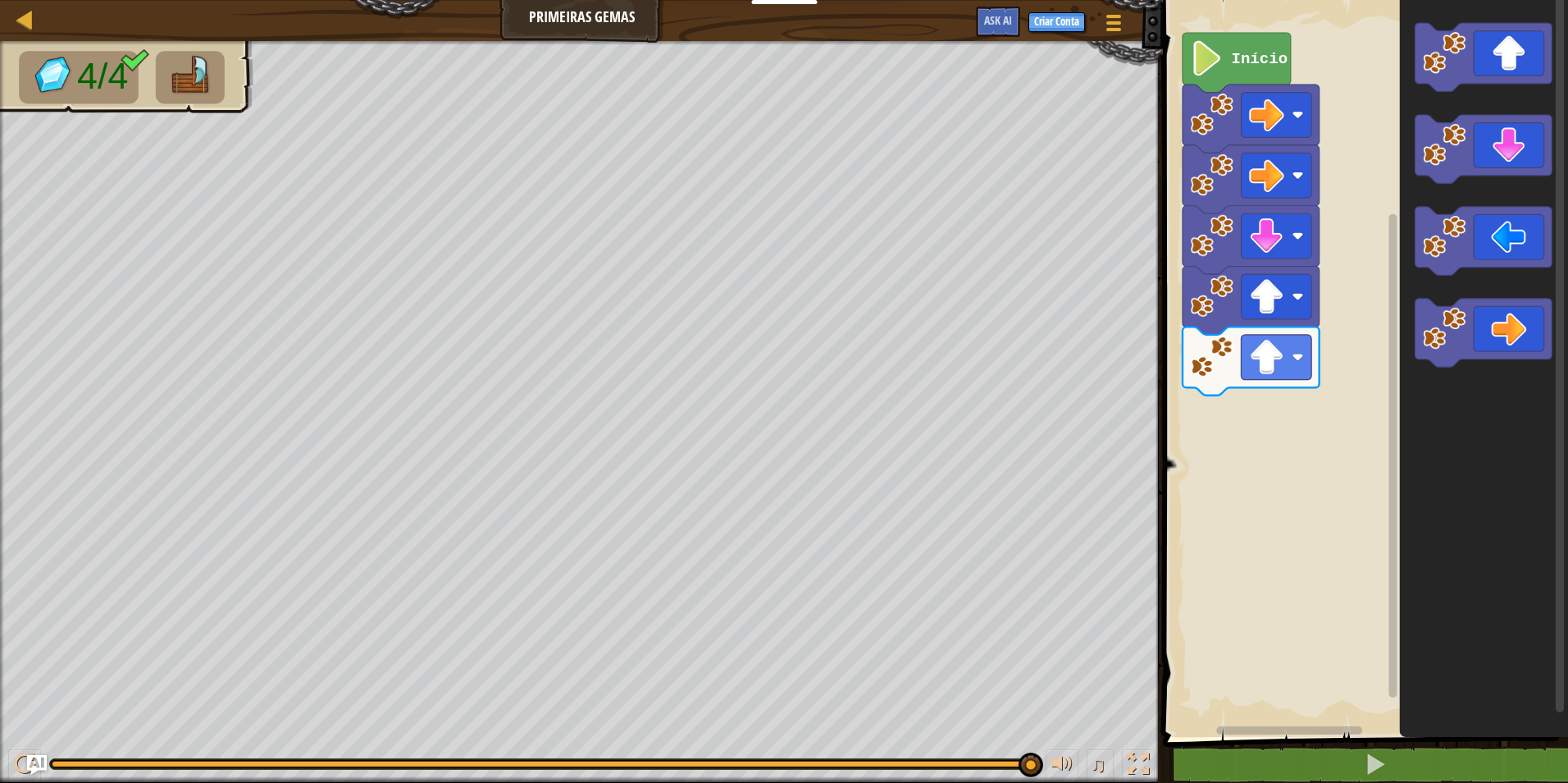
click at [1460, 234] on g "Espaço de trabalho do Blockly" at bounding box center [1483, 195] width 137 height 344
click at [1258, 458] on div "Início" at bounding box center [1363, 363] width 410 height 745
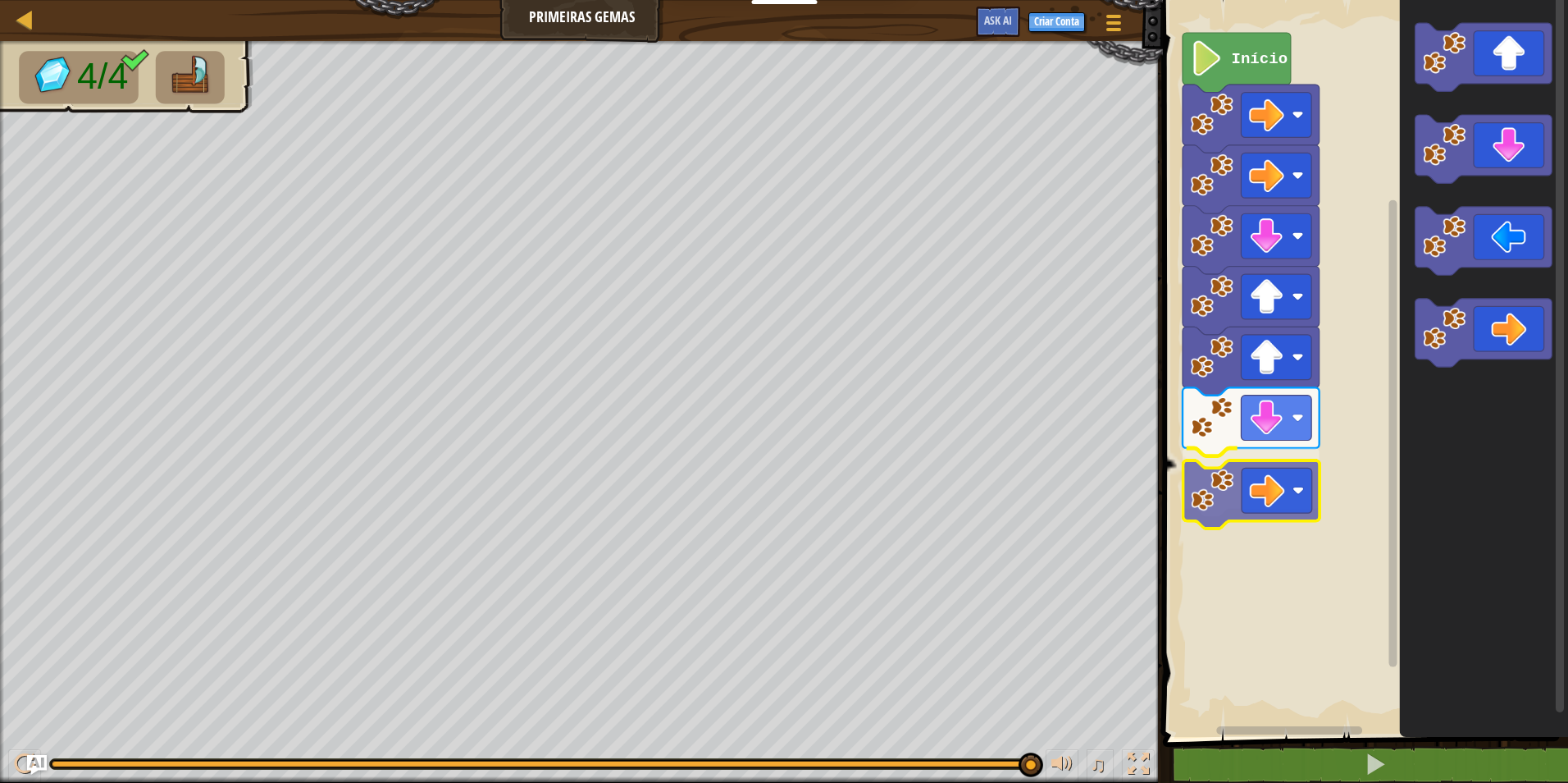
click at [1268, 517] on div "Início" at bounding box center [1363, 363] width 410 height 745
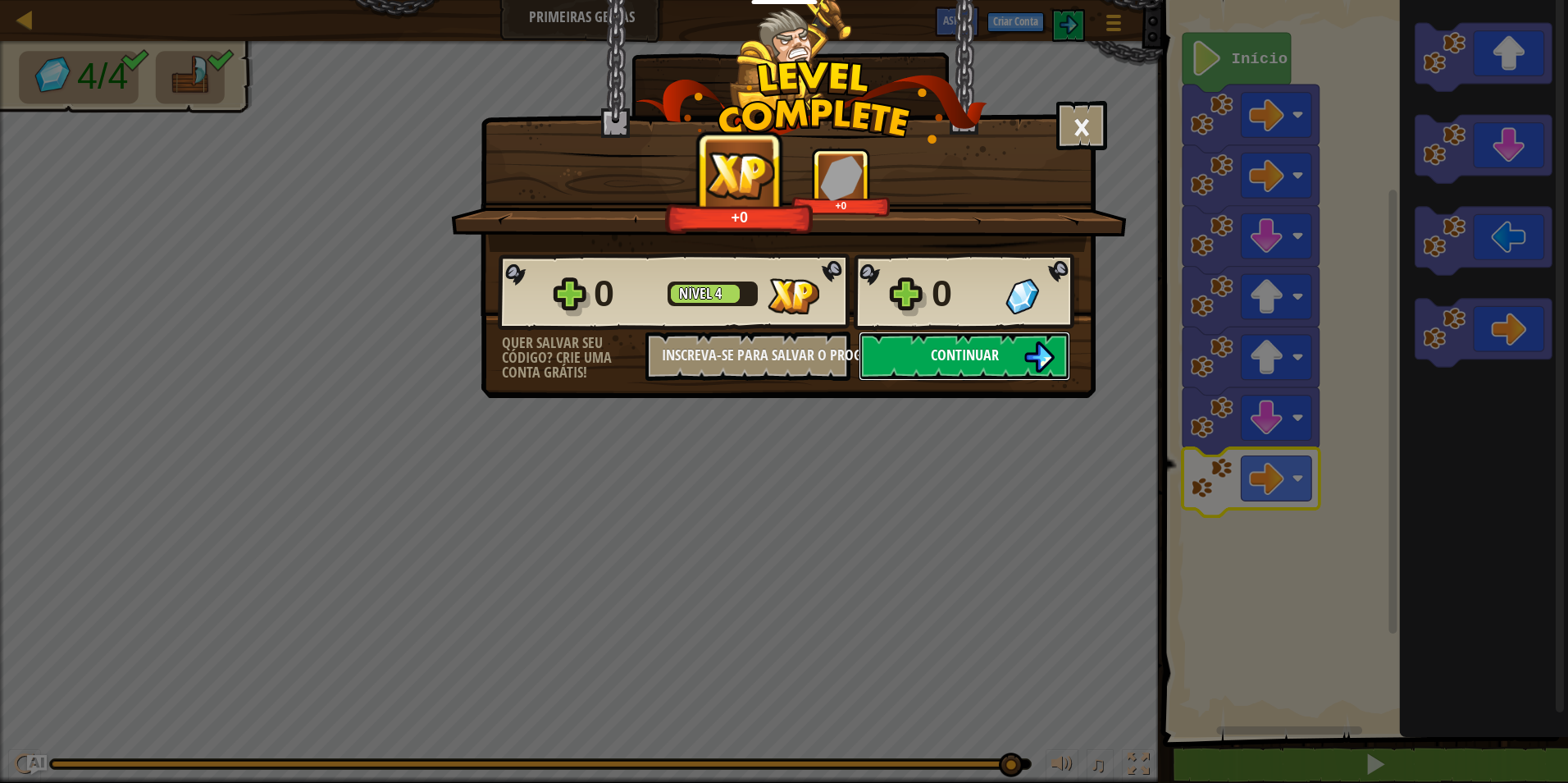
click at [977, 360] on span "Continuar" at bounding box center [964, 354] width 68 height 20
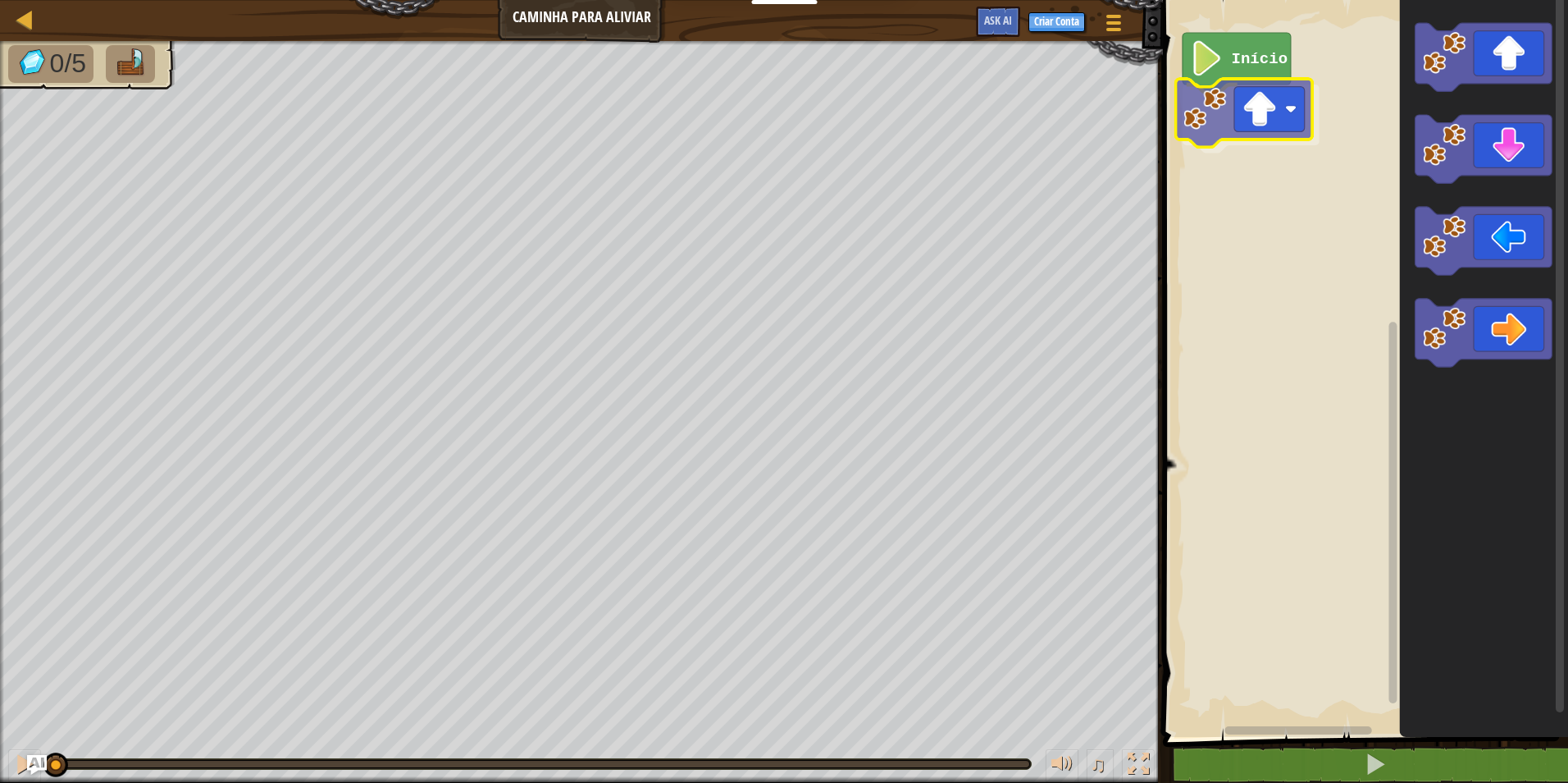
click at [1247, 122] on div "Início" at bounding box center [1363, 363] width 410 height 745
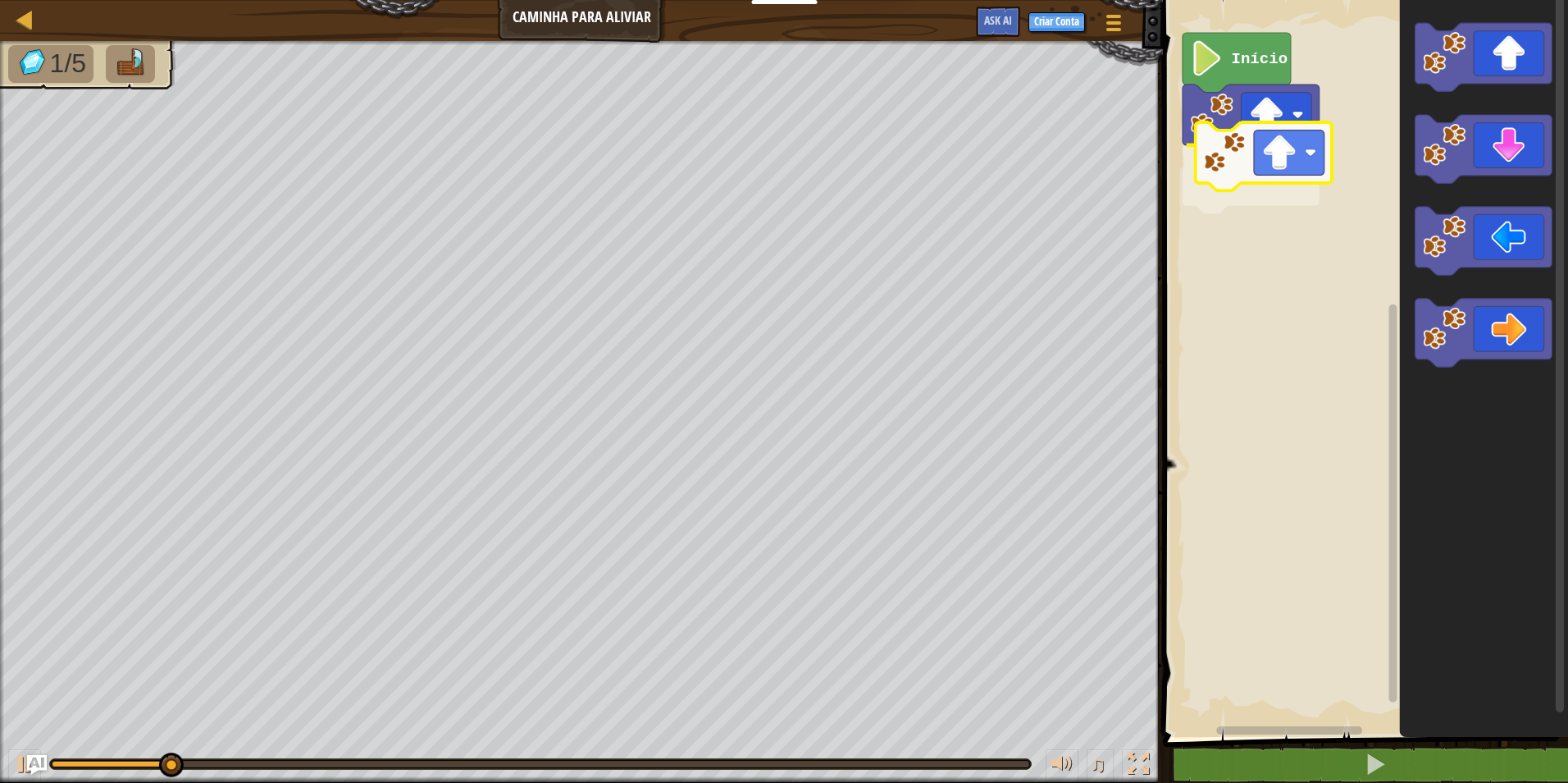
click at [1246, 138] on div "Início" at bounding box center [1363, 363] width 410 height 745
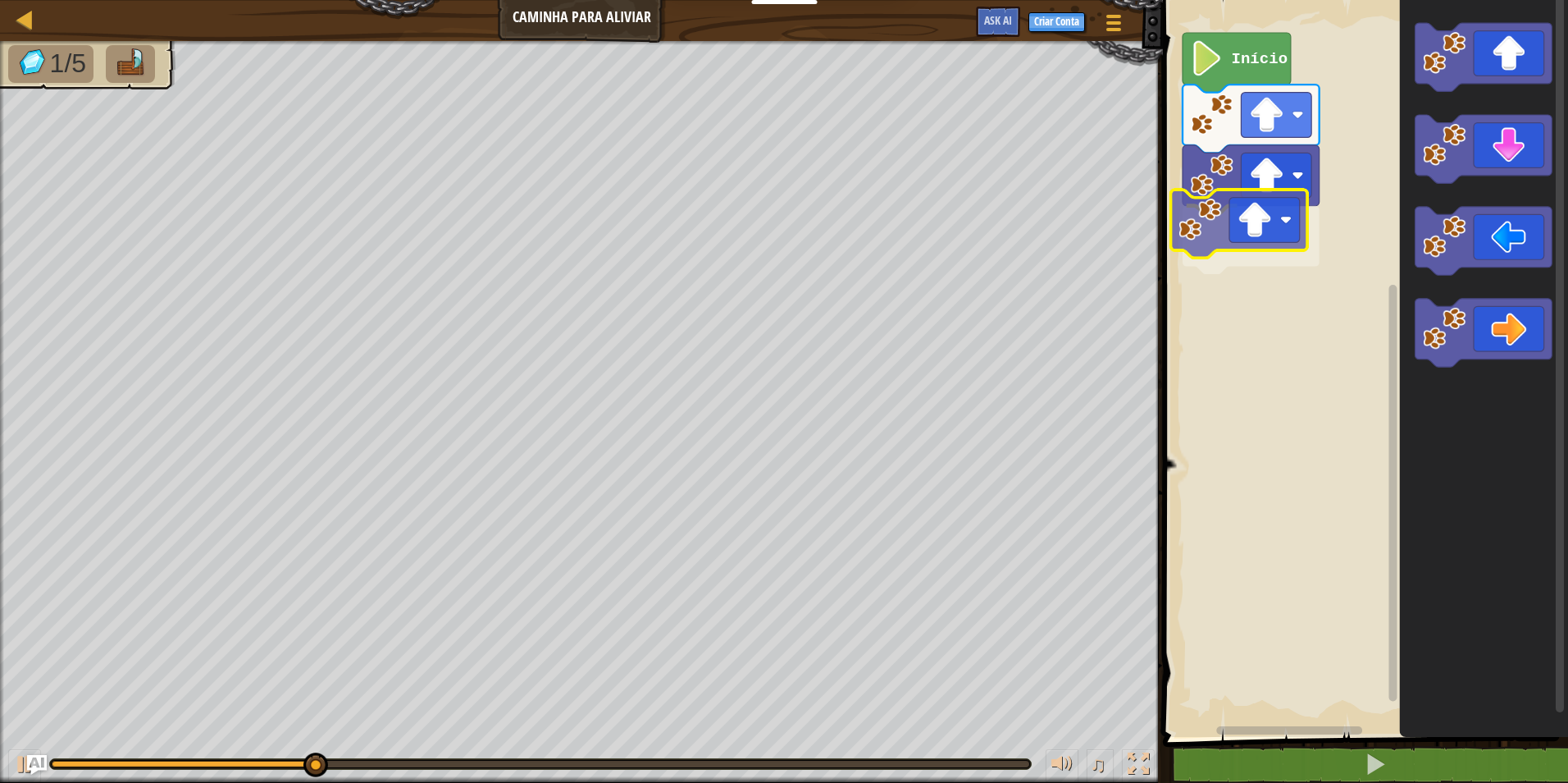
click at [1181, 218] on div "Início" at bounding box center [1363, 363] width 410 height 745
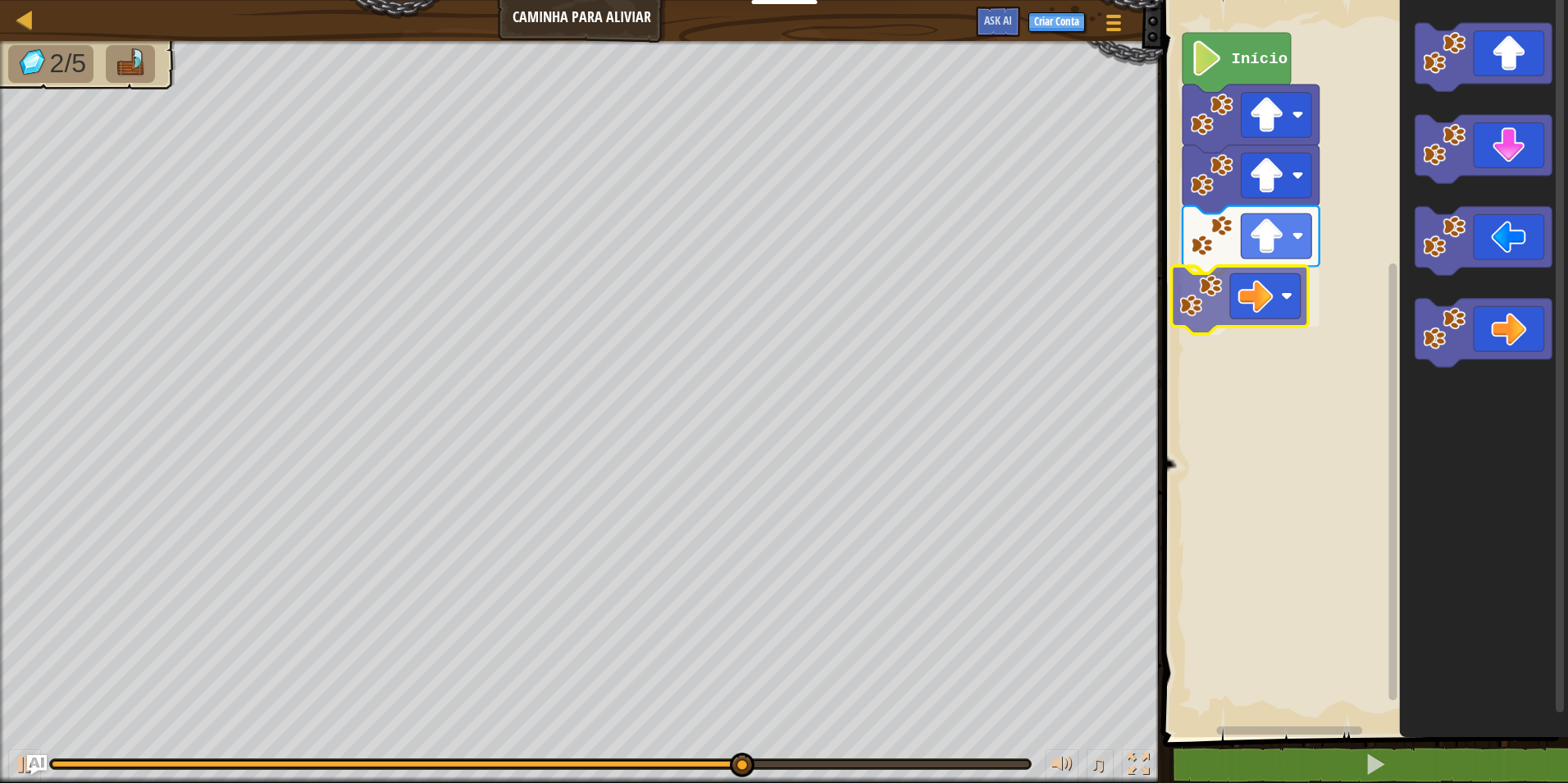
click at [1231, 306] on div "Início" at bounding box center [1363, 363] width 410 height 745
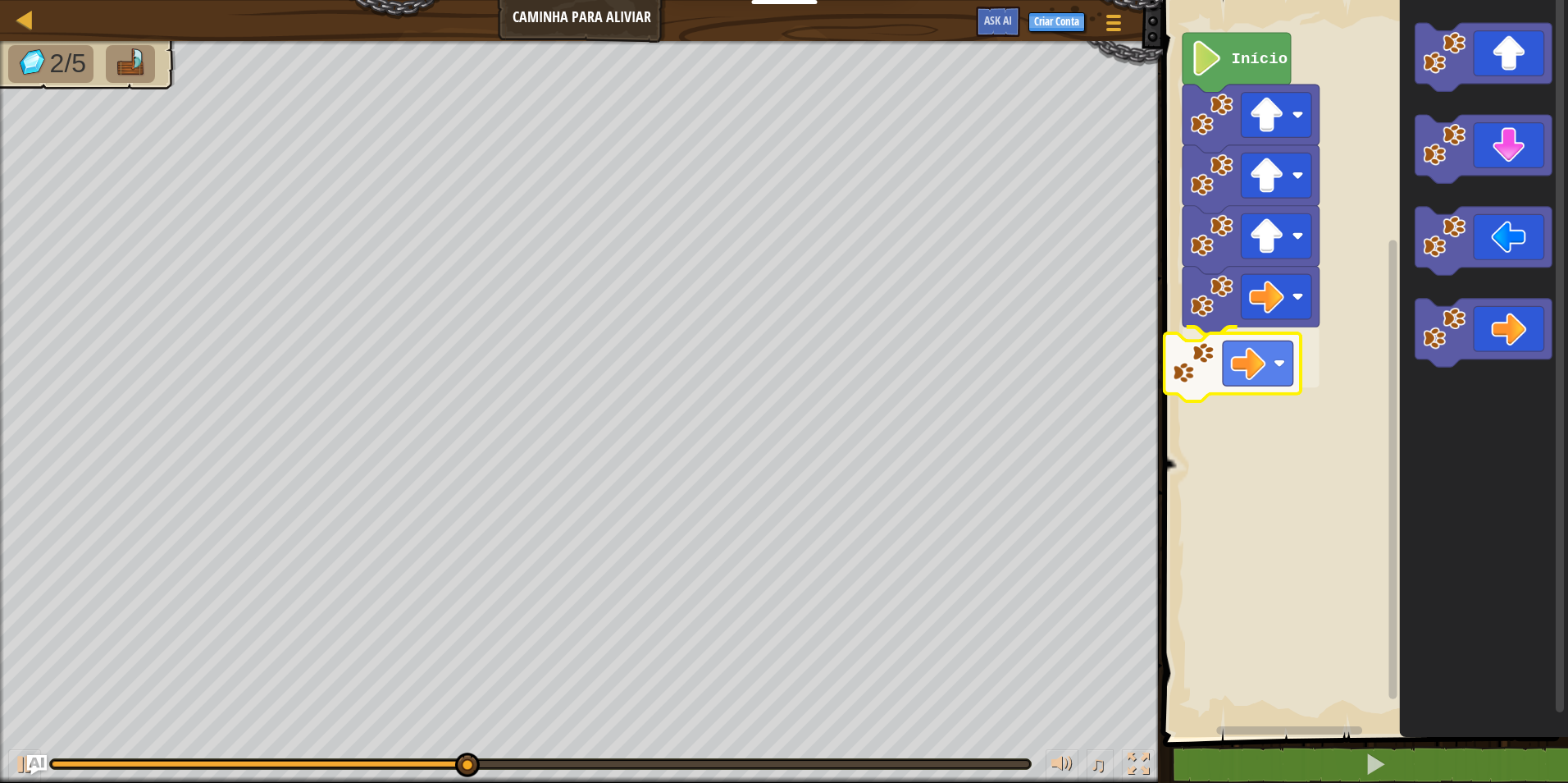
click at [1235, 362] on div "Início" at bounding box center [1363, 363] width 410 height 745
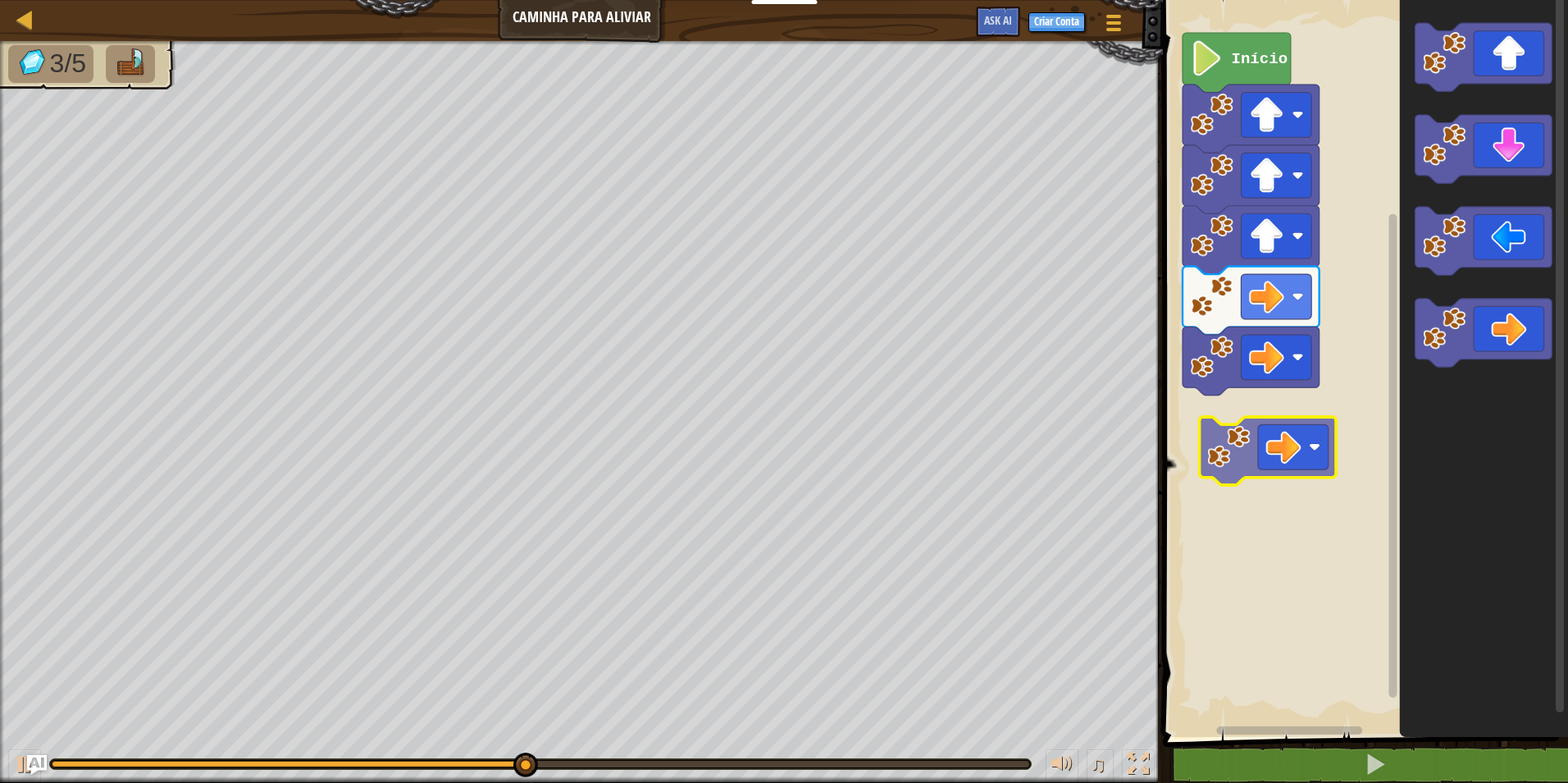
click at [1304, 442] on div "Início" at bounding box center [1363, 363] width 410 height 745
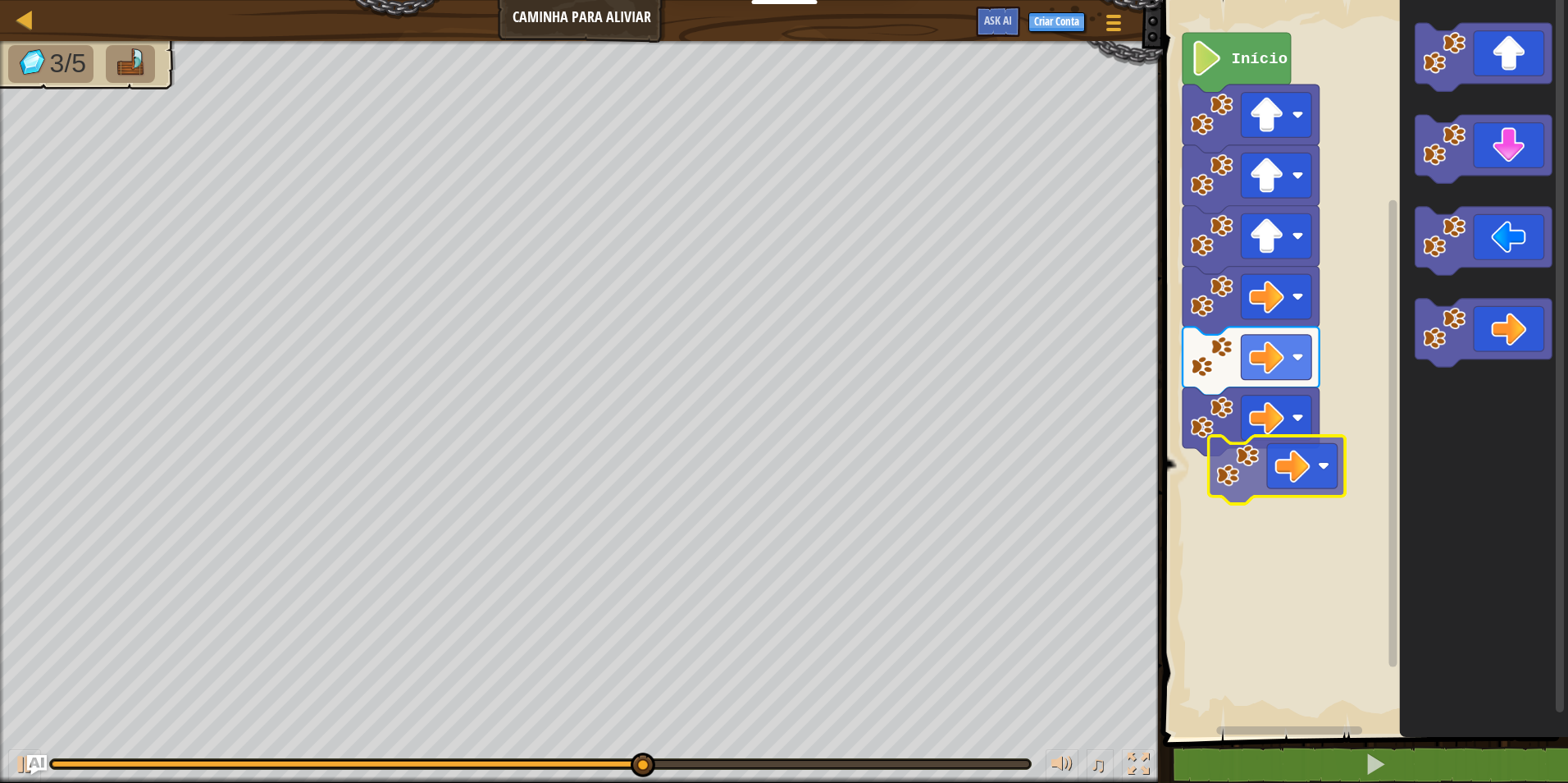
click at [1307, 465] on div "Início" at bounding box center [1363, 363] width 410 height 745
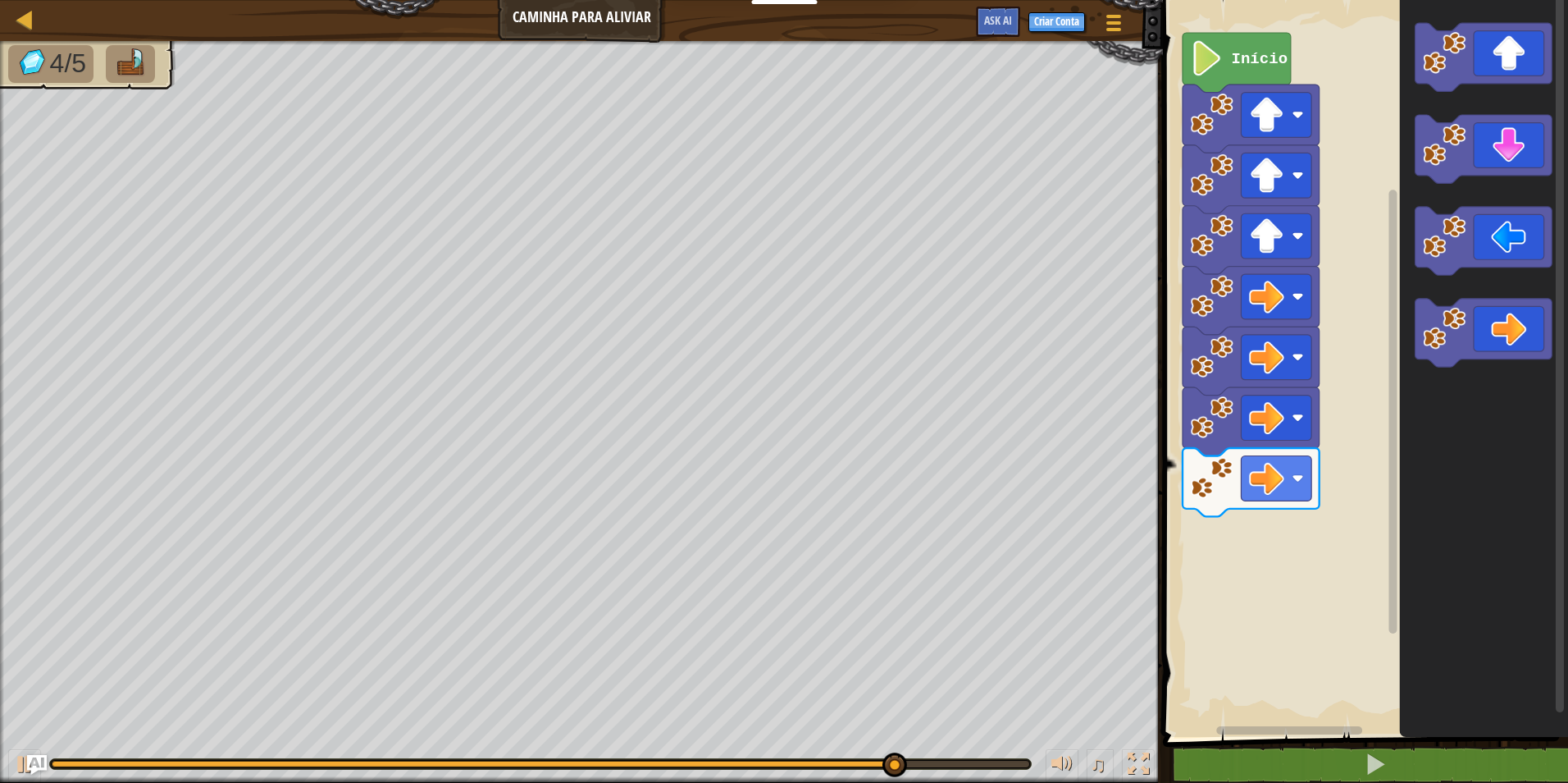
click at [1296, 592] on div "Início" at bounding box center [1363, 363] width 410 height 745
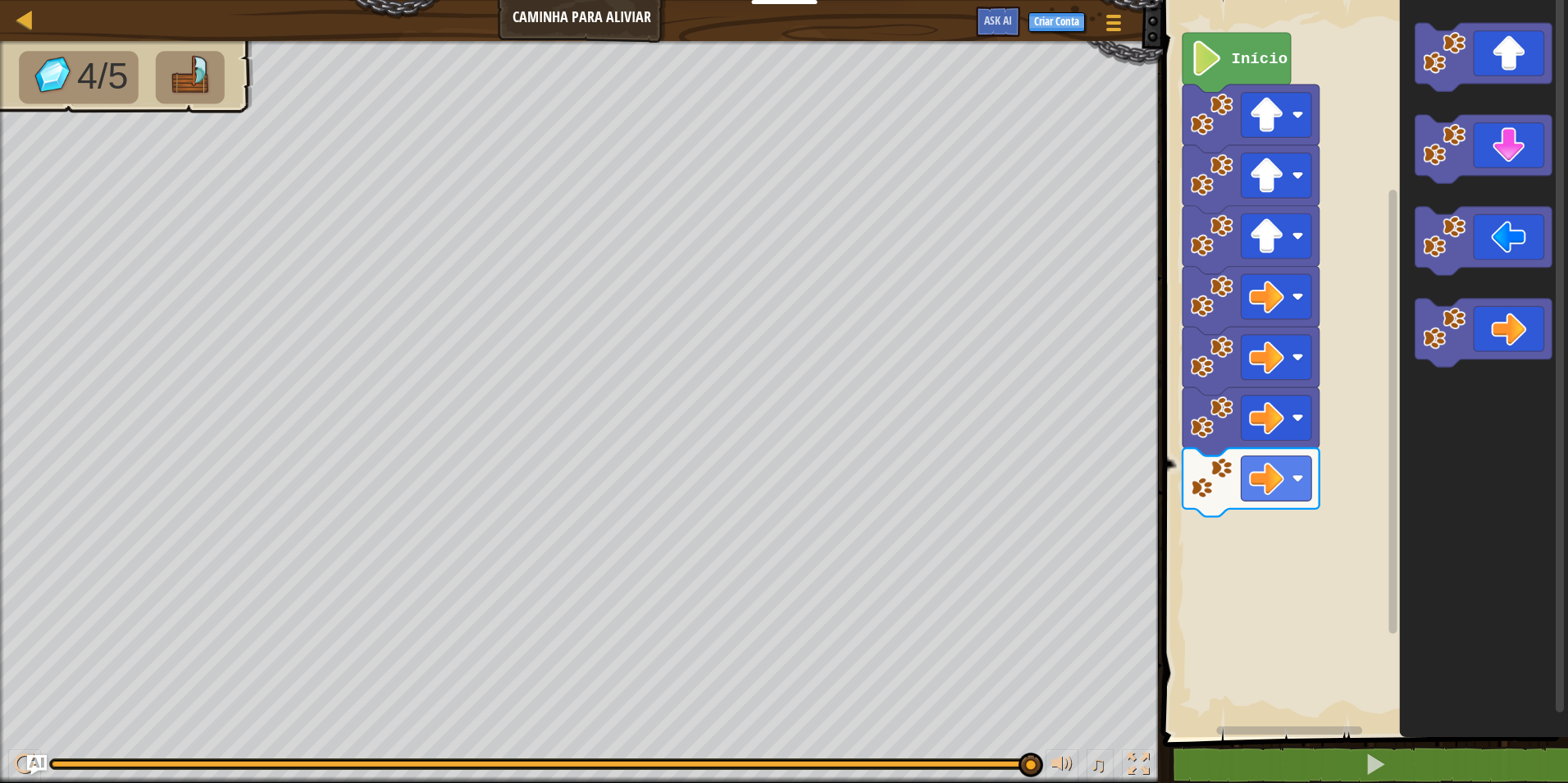
click at [1518, 150] on icon "Espaço de trabalho do Blockly" at bounding box center [1483, 148] width 137 height 68
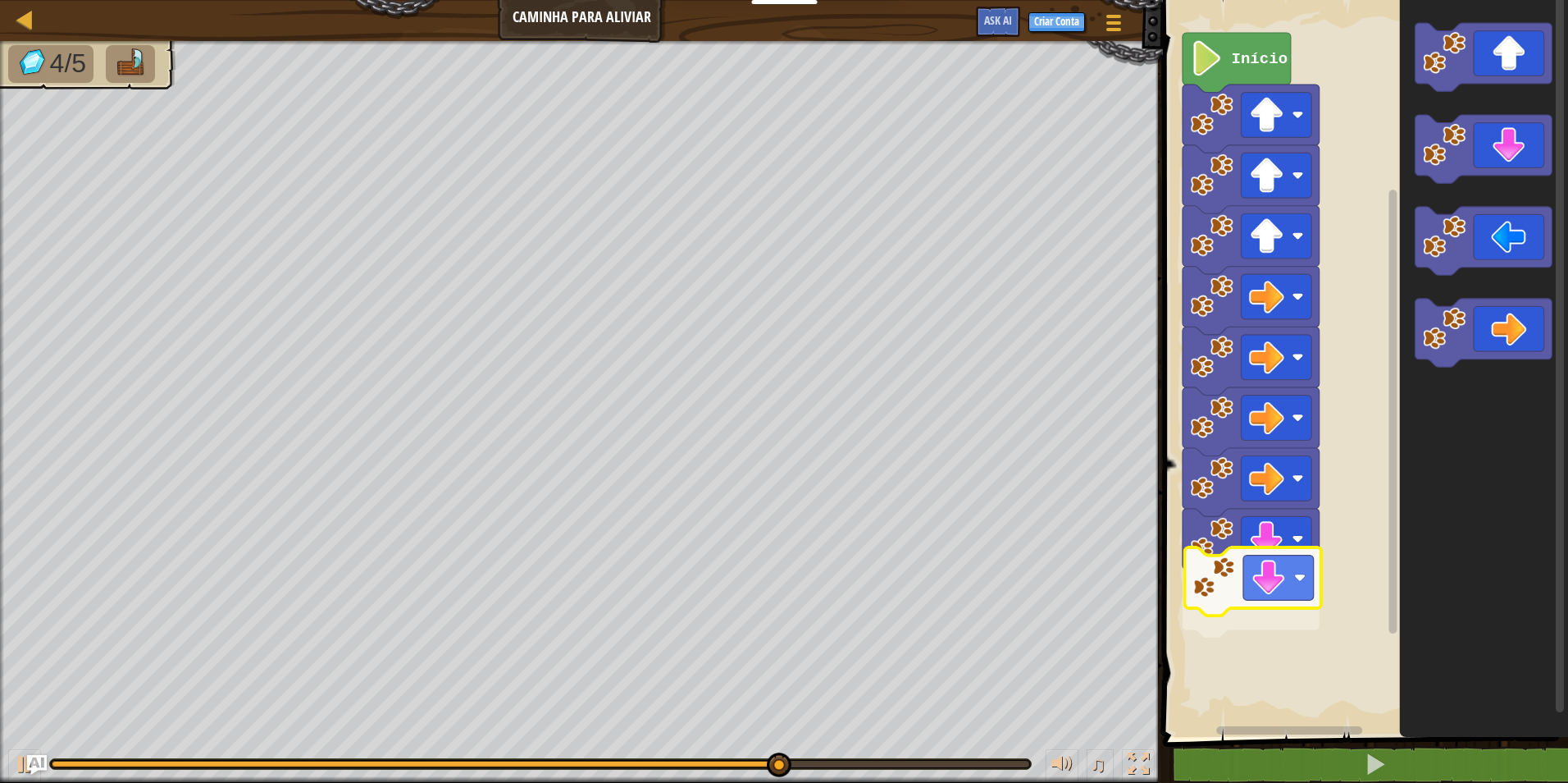
click at [1280, 608] on div "Início" at bounding box center [1363, 363] width 410 height 745
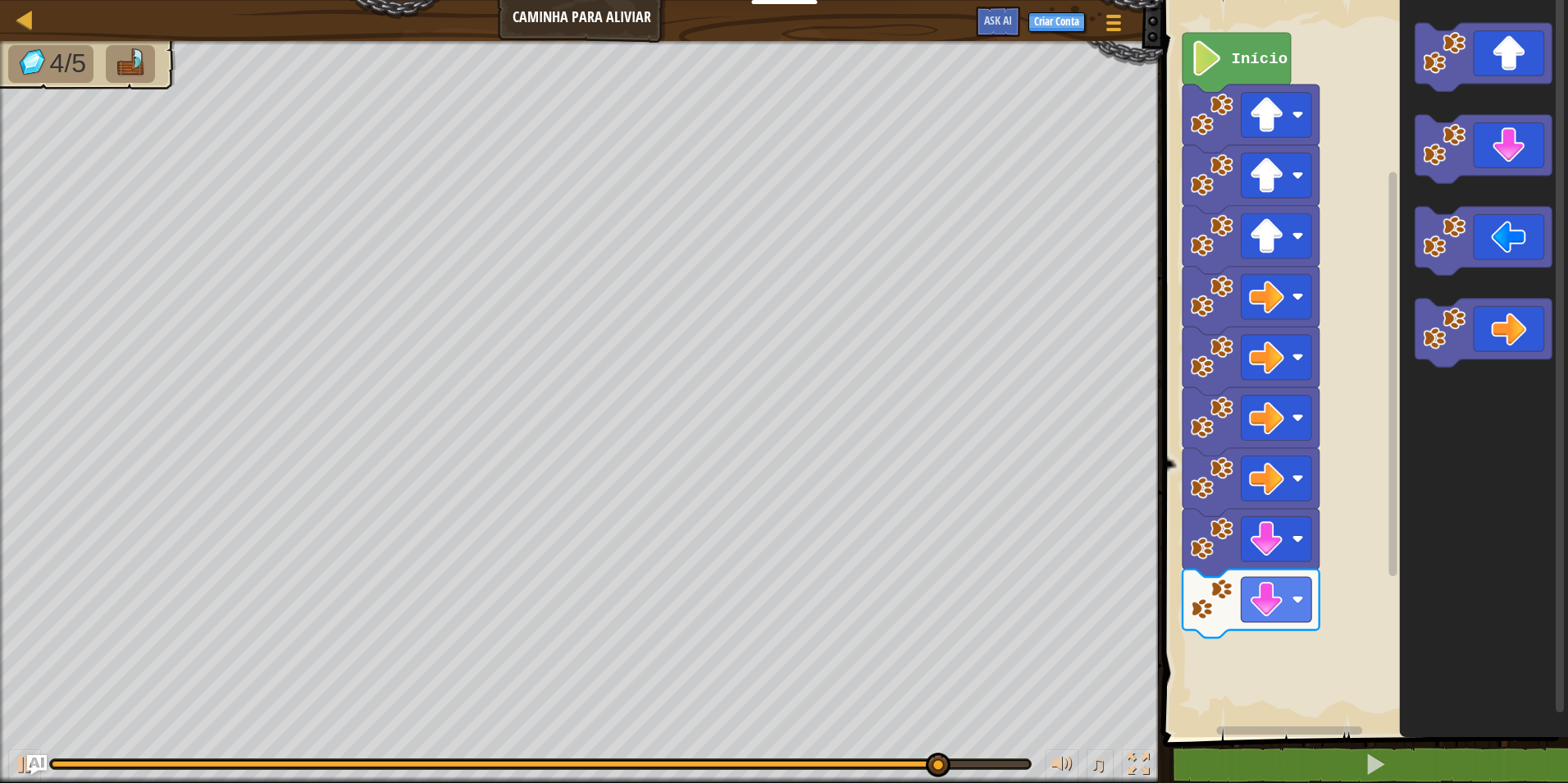
click at [1435, 264] on g "Espaço de trabalho do Blockly" at bounding box center [1483, 195] width 137 height 344
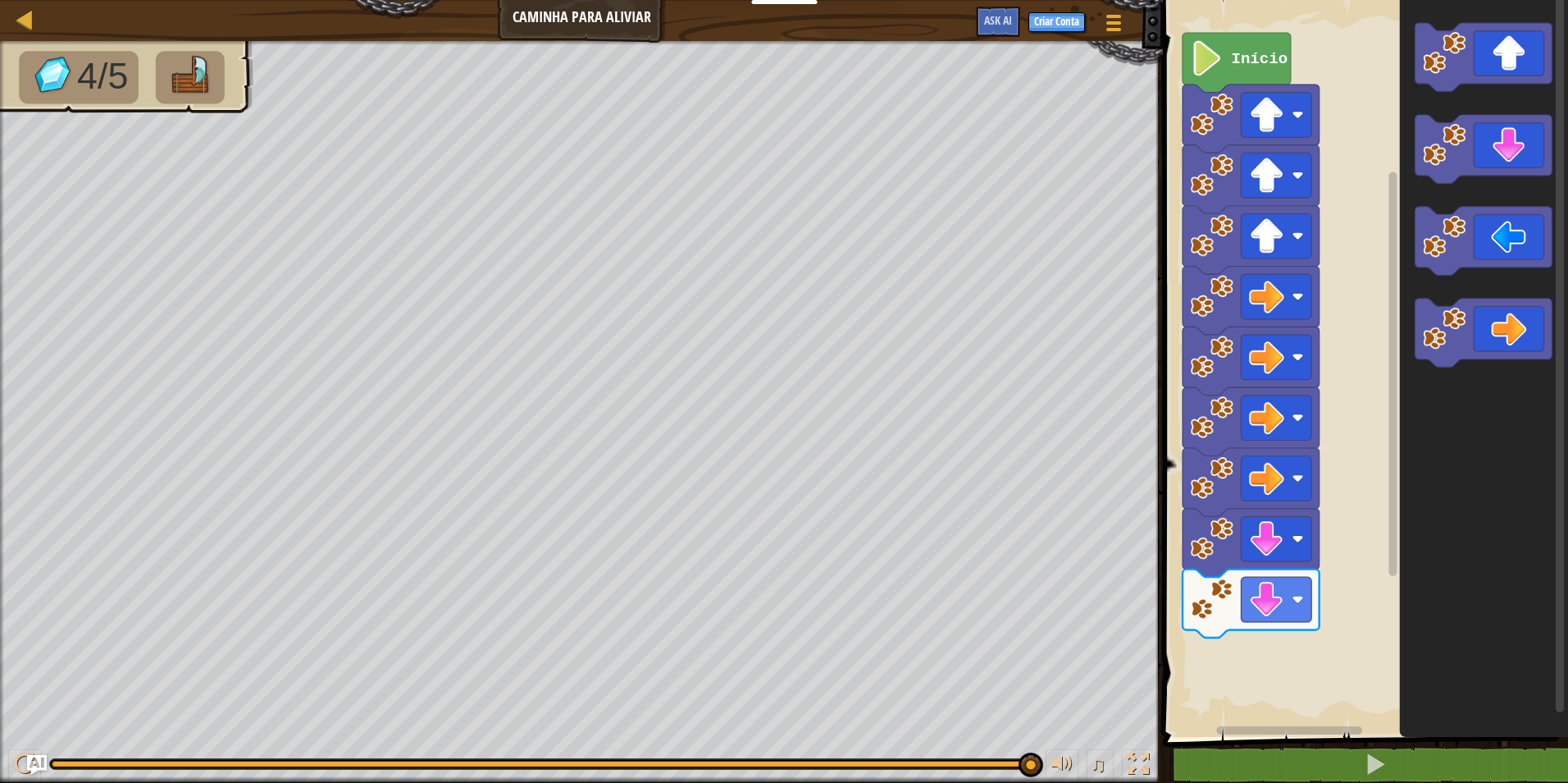
click at [1464, 206] on icon "Espaço de trabalho do Blockly" at bounding box center [1484, 363] width 168 height 745
click at [1313, 637] on div "Início" at bounding box center [1363, 363] width 410 height 745
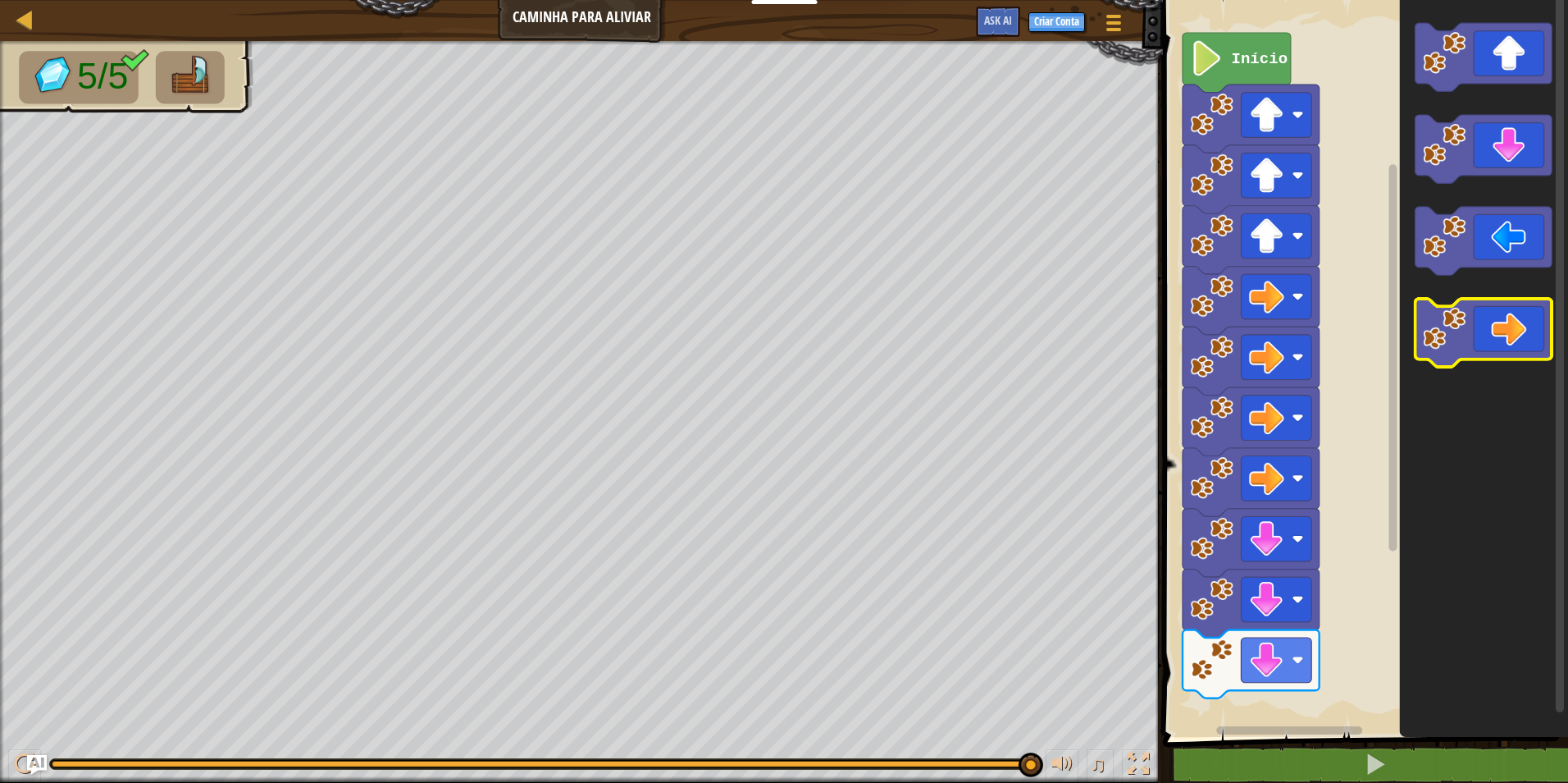
click at [1458, 321] on g "Espaço de trabalho do Blockly" at bounding box center [1483, 195] width 137 height 344
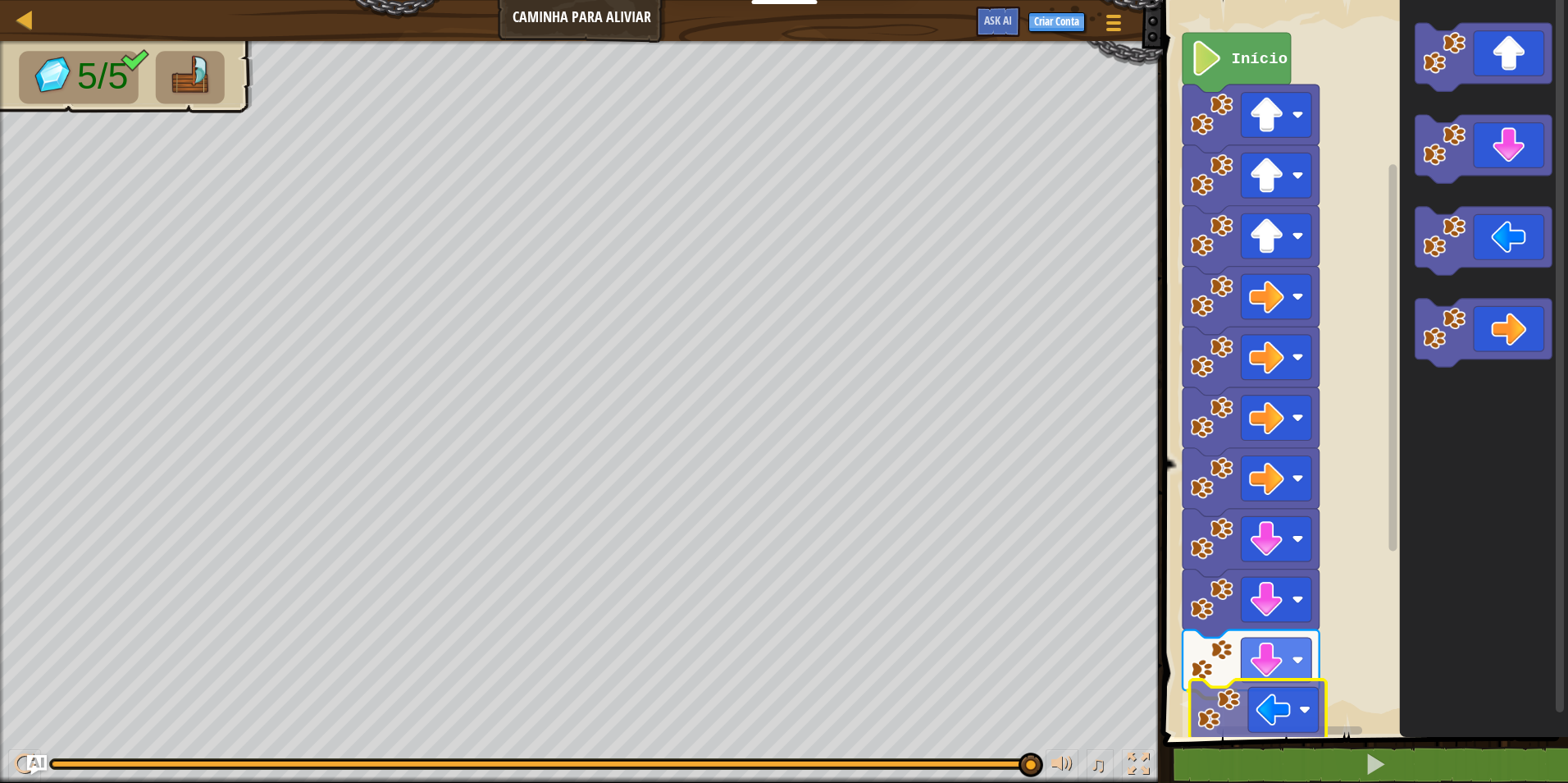
click at [1220, 721] on div "Início" at bounding box center [1363, 363] width 410 height 745
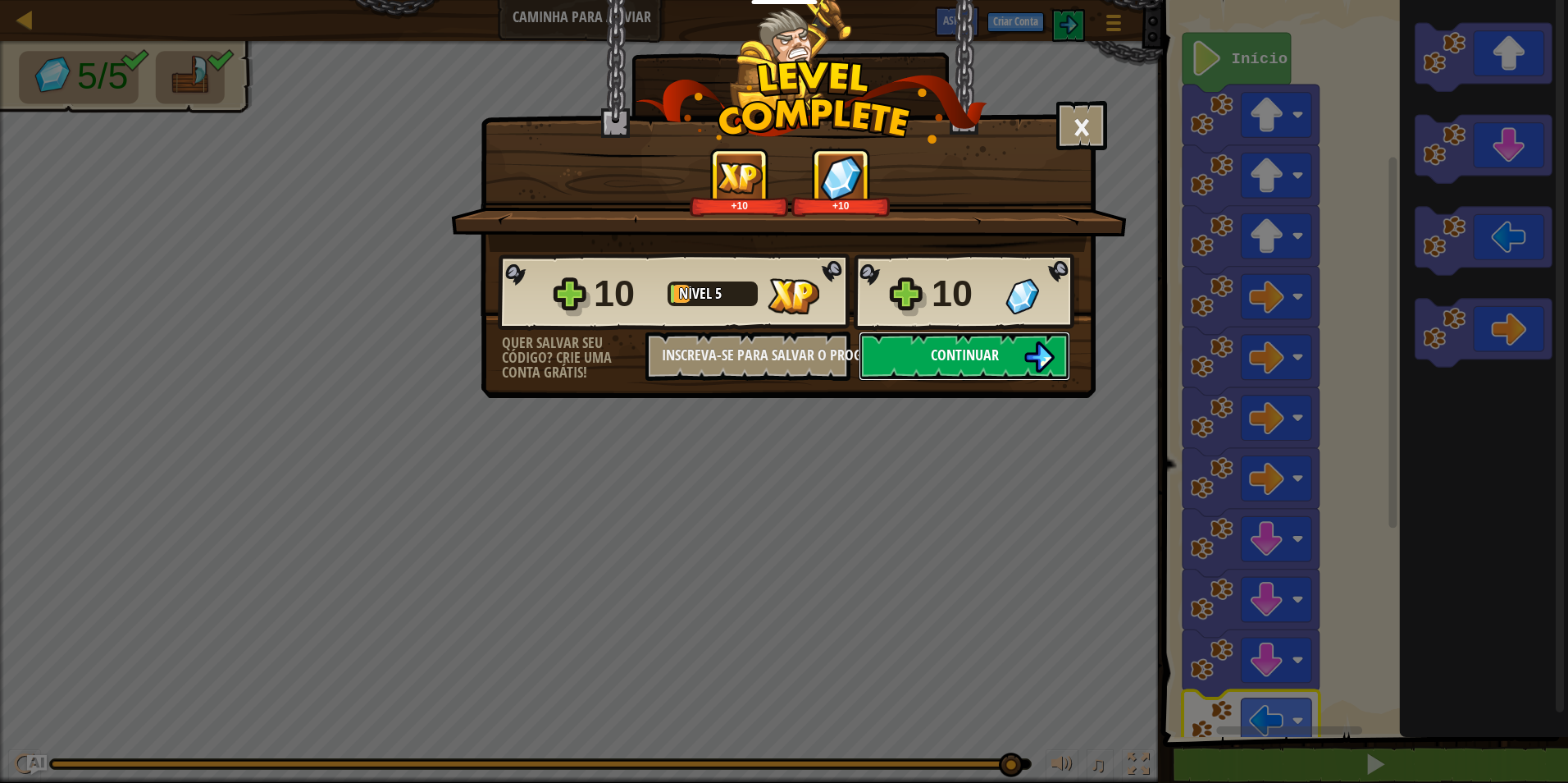
click at [986, 366] on button "Continuar" at bounding box center [963, 356] width 211 height 49
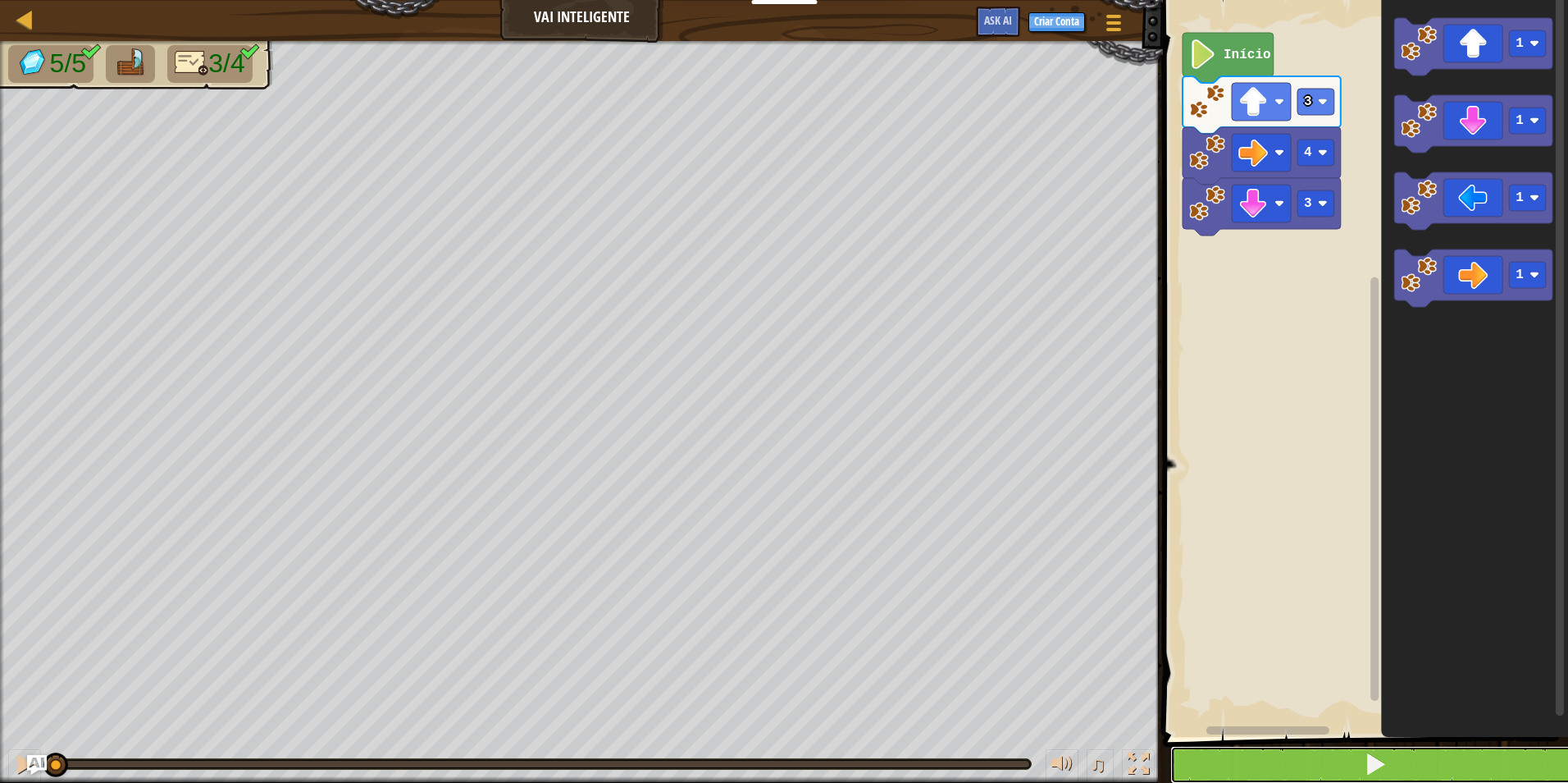
click at [1348, 765] on button at bounding box center [1374, 764] width 410 height 37
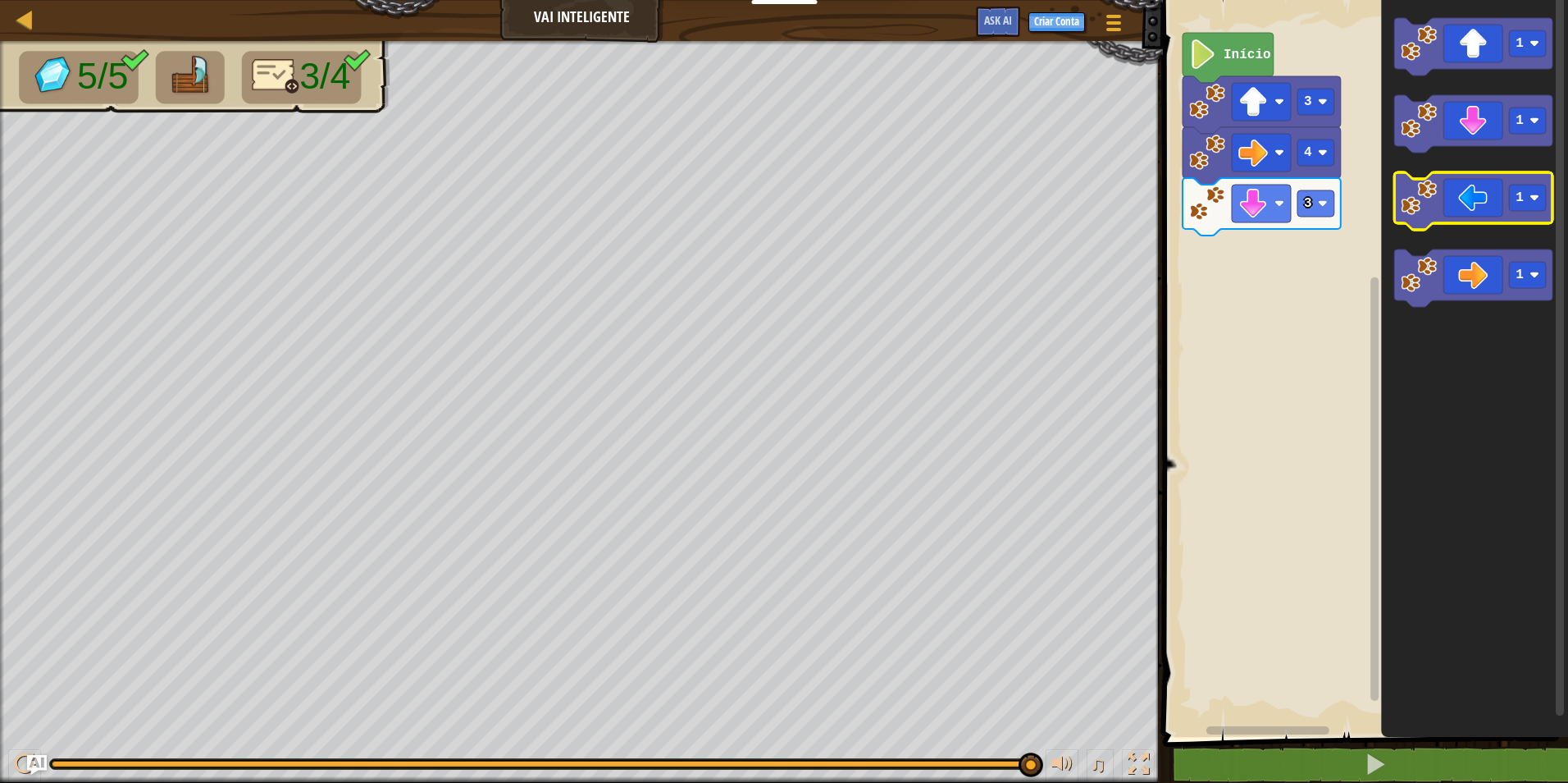
click at [1478, 217] on icon "Espaço de trabalho do Blockly" at bounding box center [1473, 201] width 159 height 57
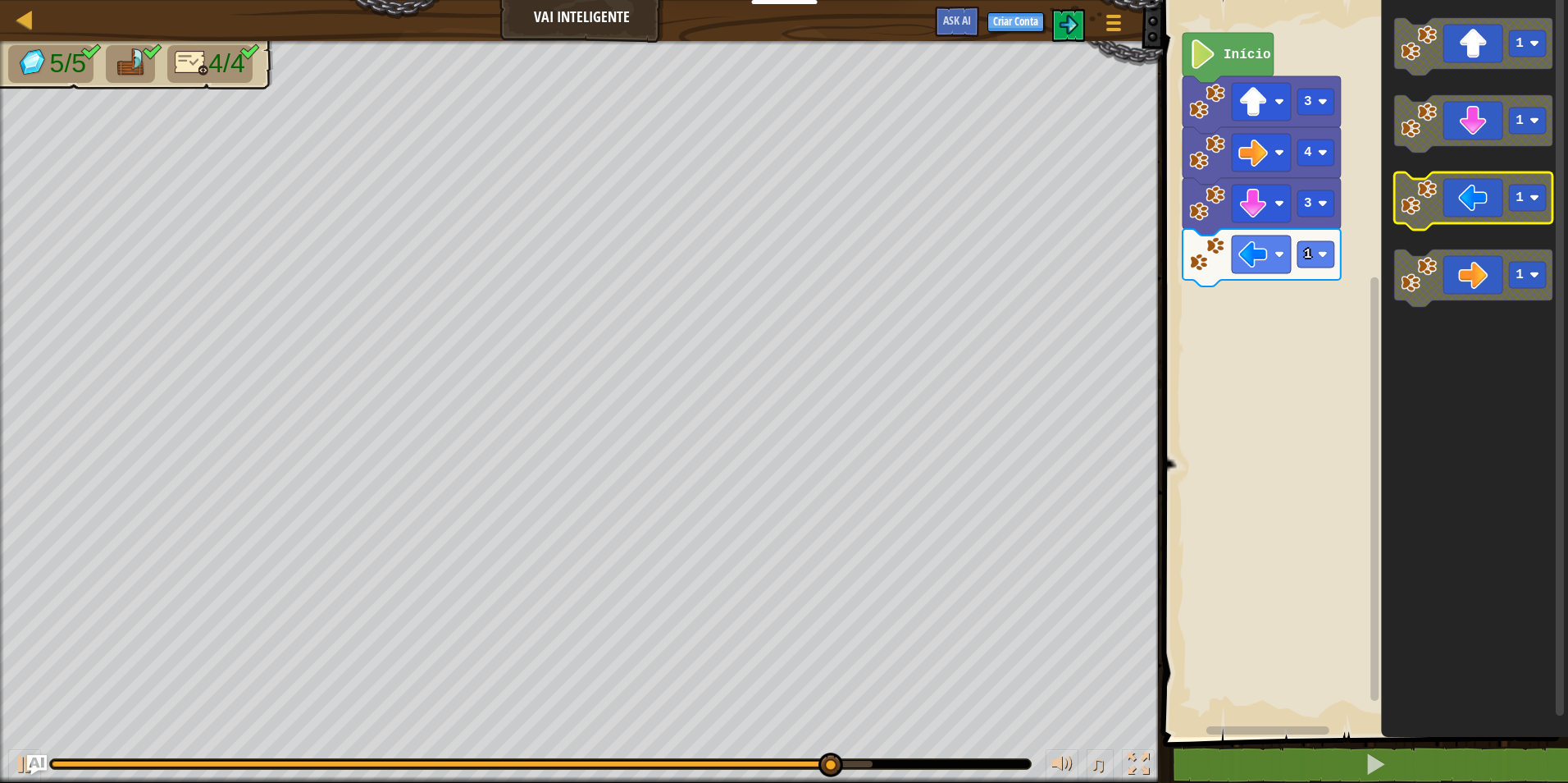
click at [1509, 213] on icon "Espaço de trabalho do Blockly" at bounding box center [1473, 201] width 159 height 57
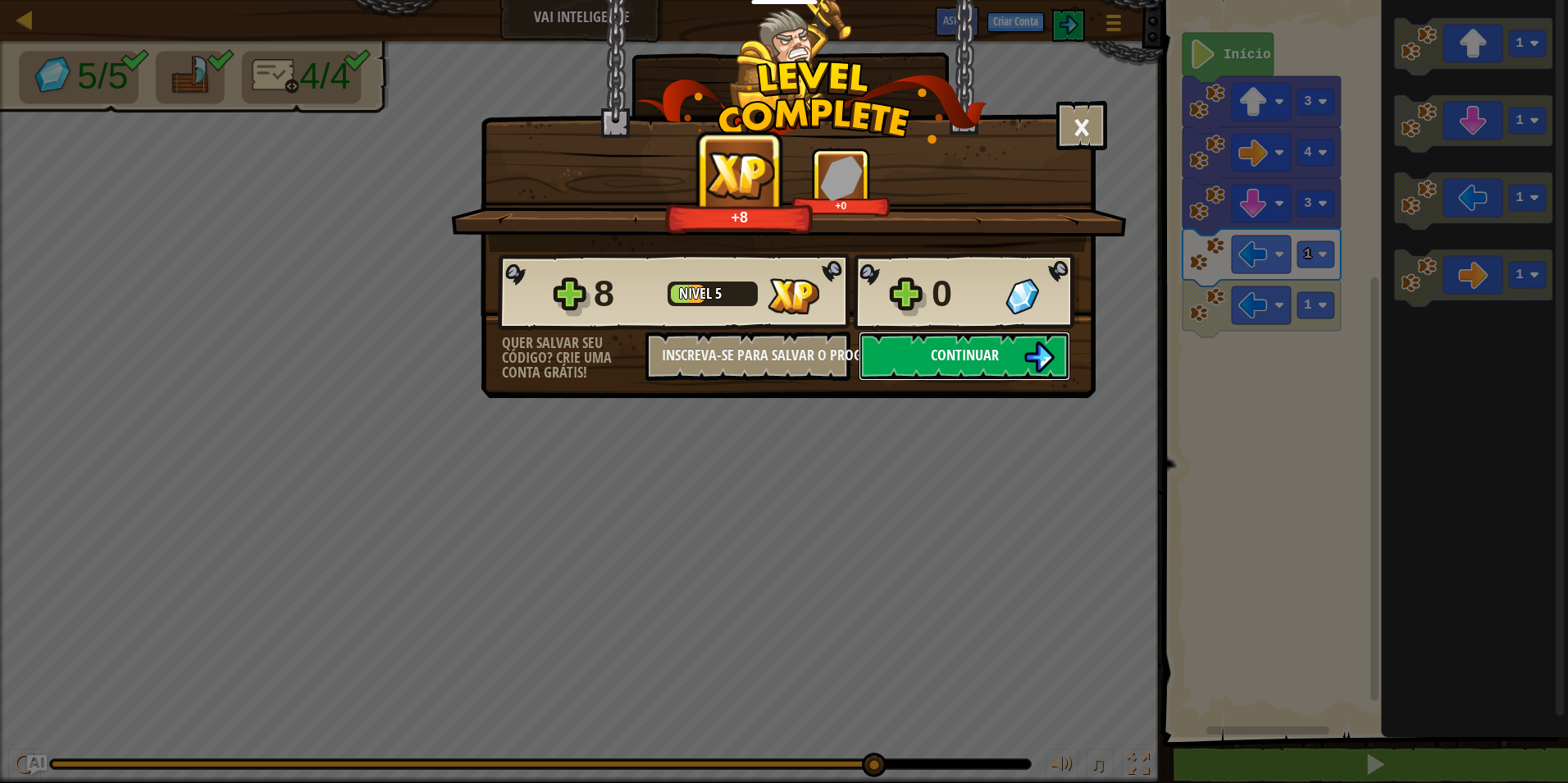
click at [1025, 344] on img at bounding box center [1039, 357] width 32 height 32
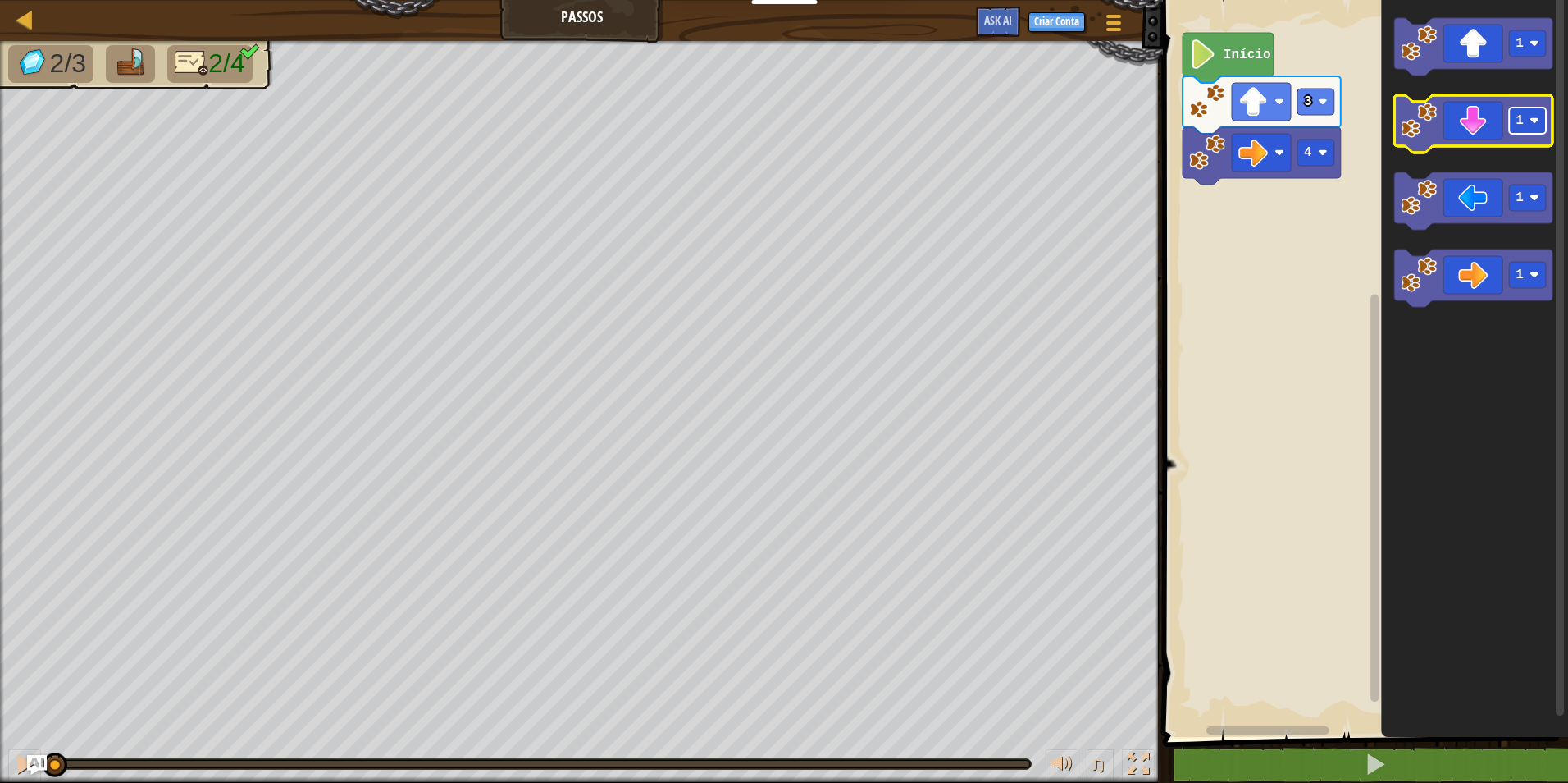
click at [1534, 112] on rect "Espaço de trabalho do Blockly" at bounding box center [1527, 120] width 37 height 26
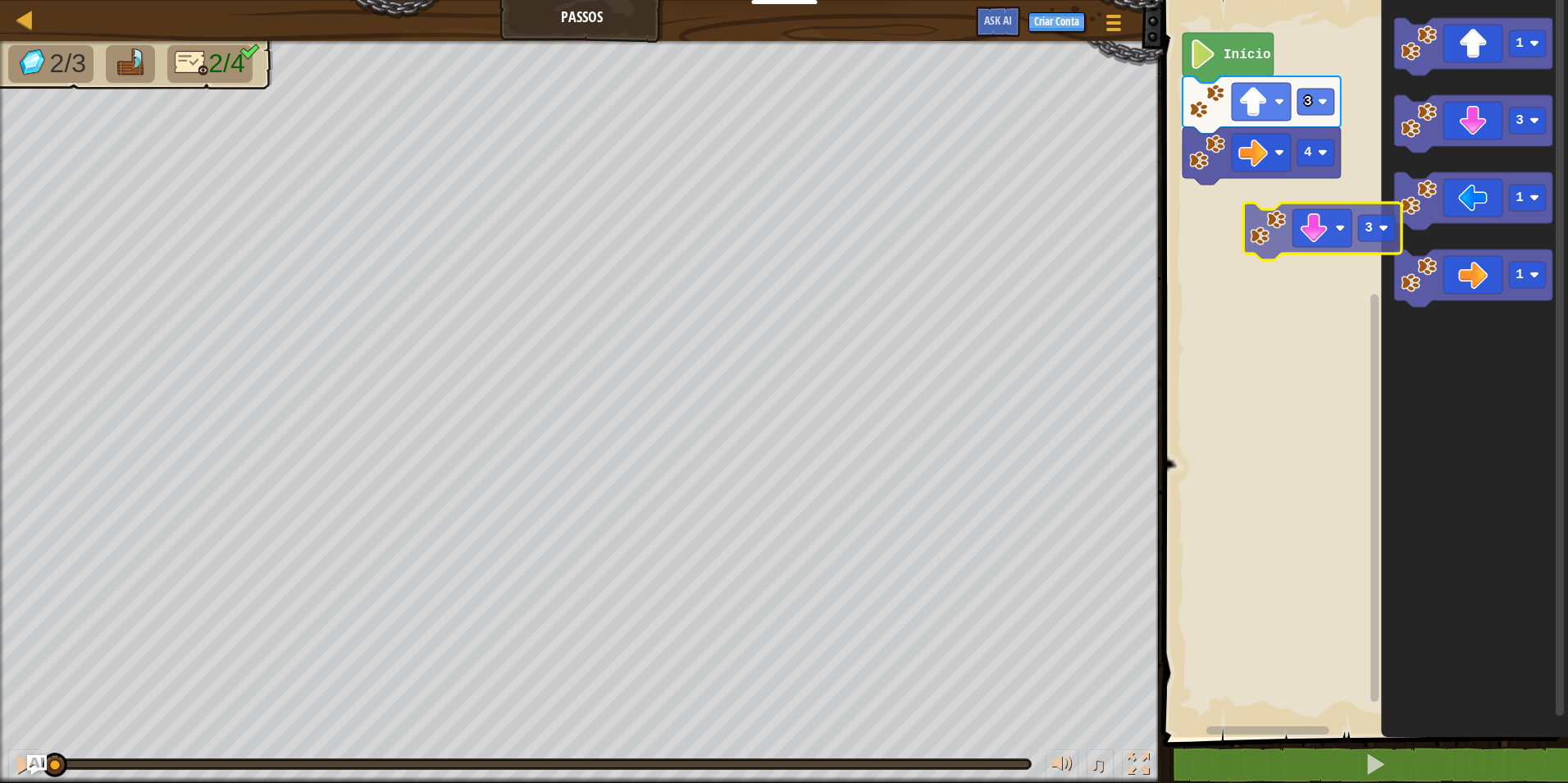
click at [1302, 235] on div "4 3 Início 1 3 1 1 3" at bounding box center [1363, 363] width 410 height 745
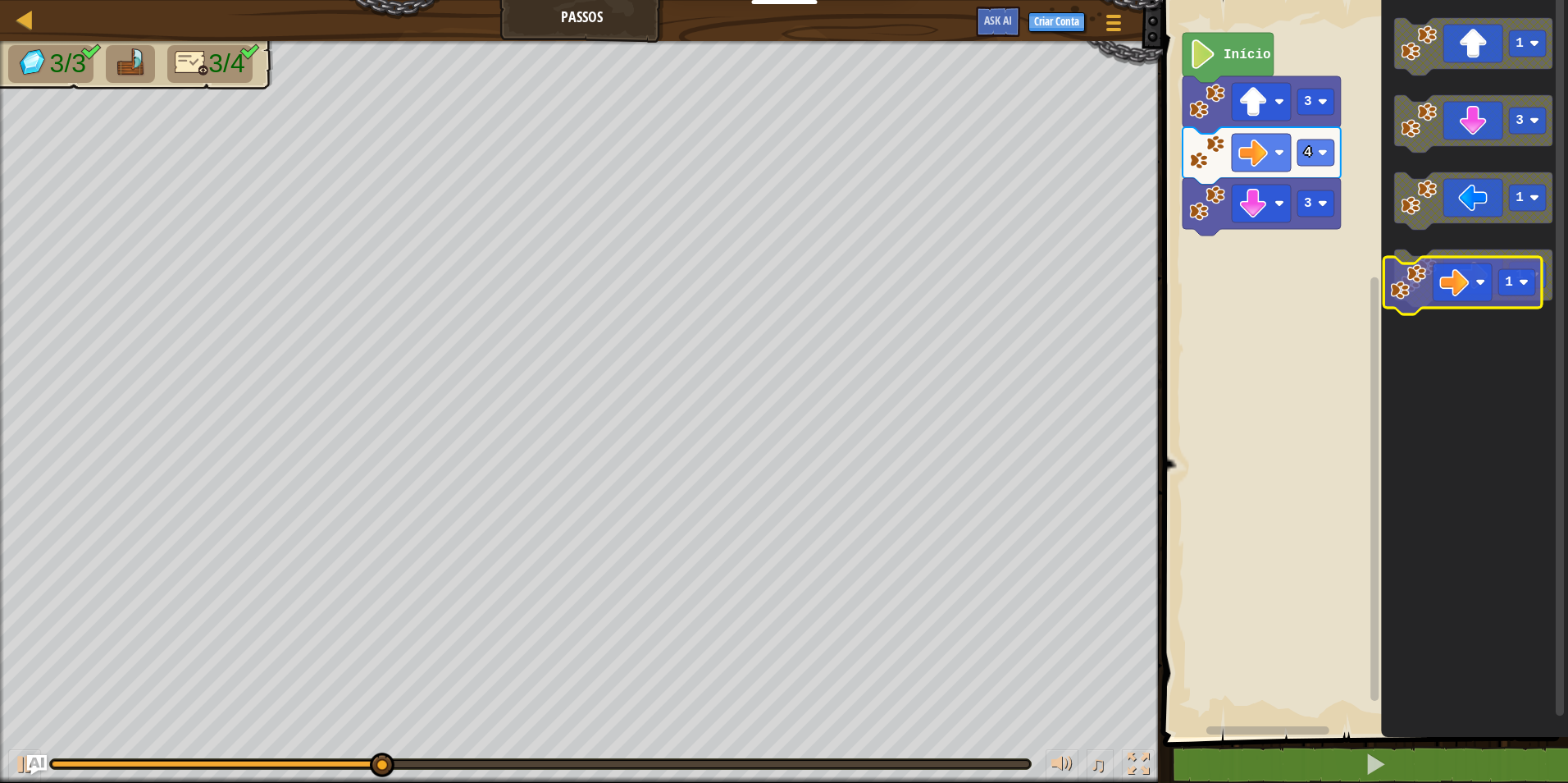
click at [1472, 279] on icon "Espaço de trabalho do Blockly" at bounding box center [1473, 278] width 159 height 57
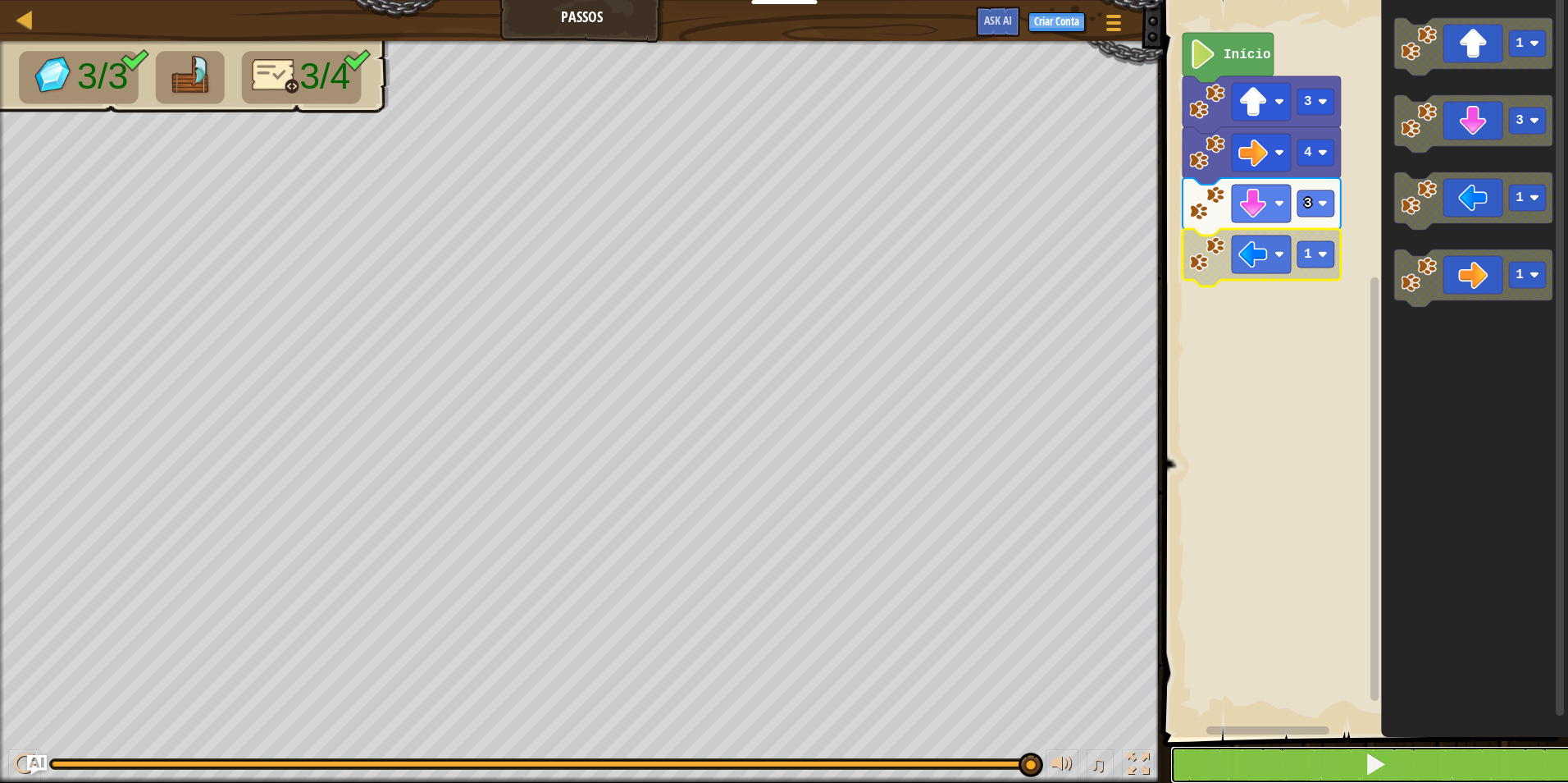
click at [1297, 780] on button at bounding box center [1374, 764] width 410 height 37
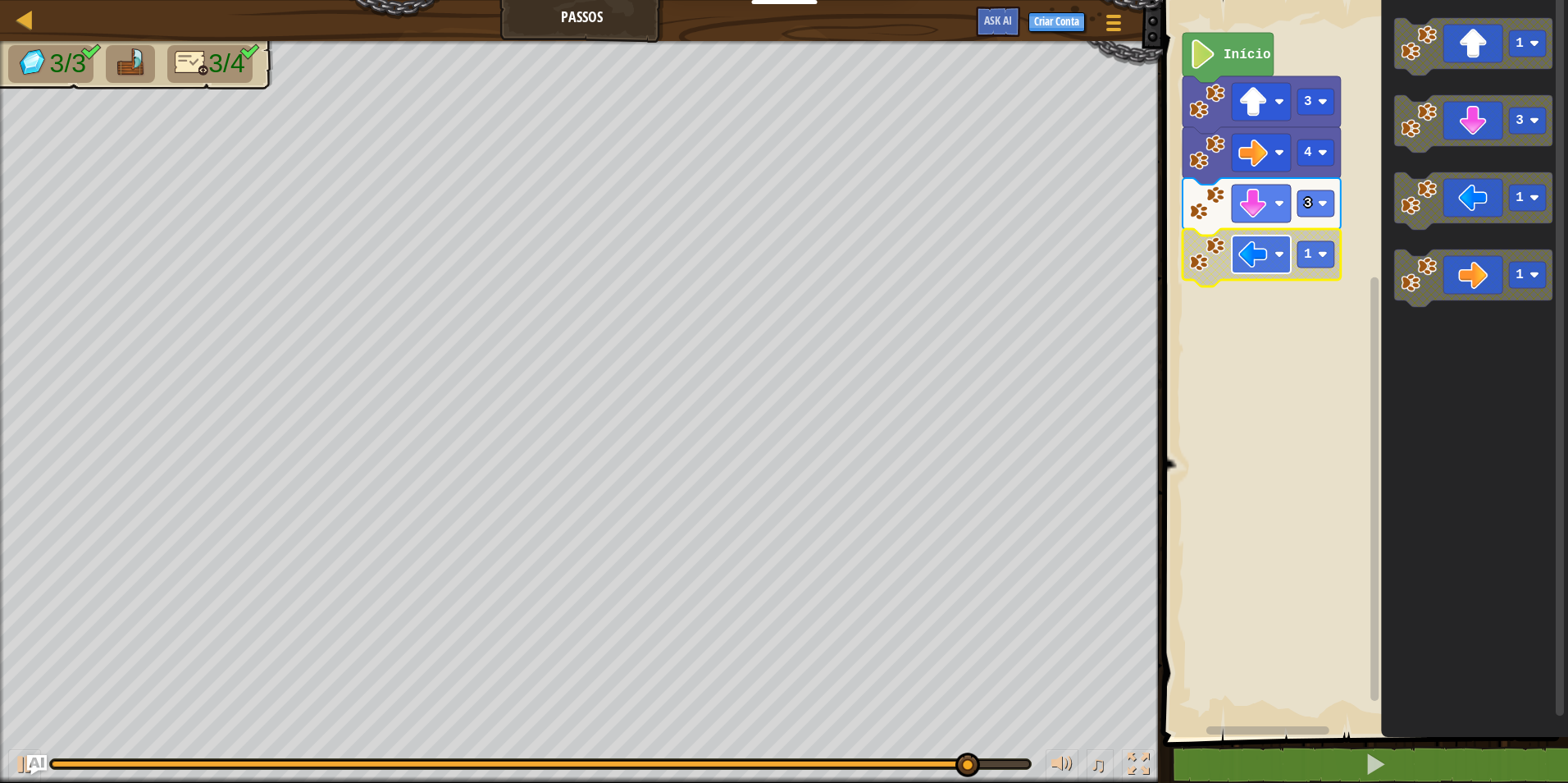
click at [1272, 264] on rect "Espaço de trabalho do Blockly" at bounding box center [1261, 253] width 59 height 37
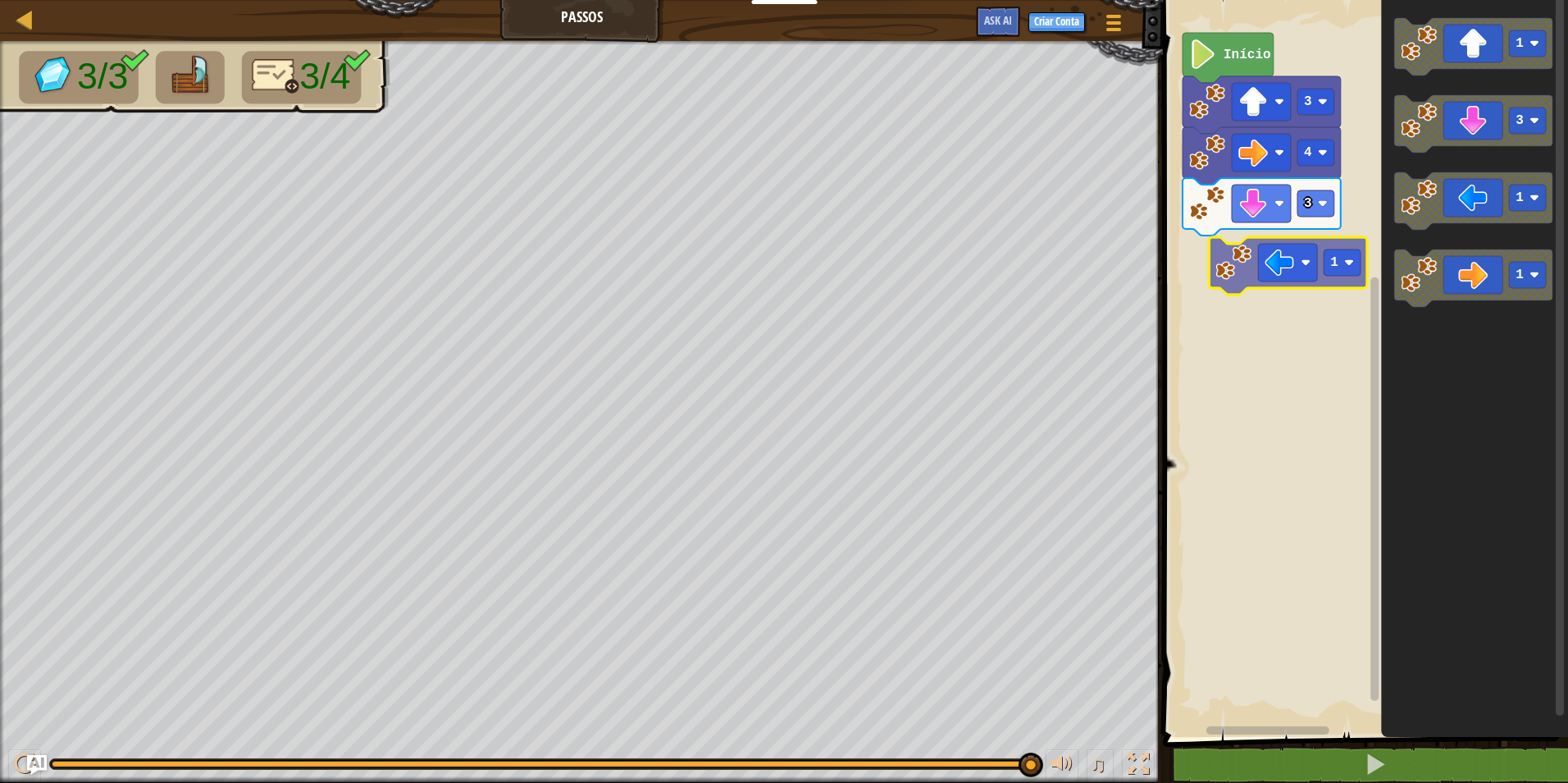
click at [1309, 276] on div "Início 3 4 3 1 3 1 1 1" at bounding box center [1363, 363] width 410 height 745
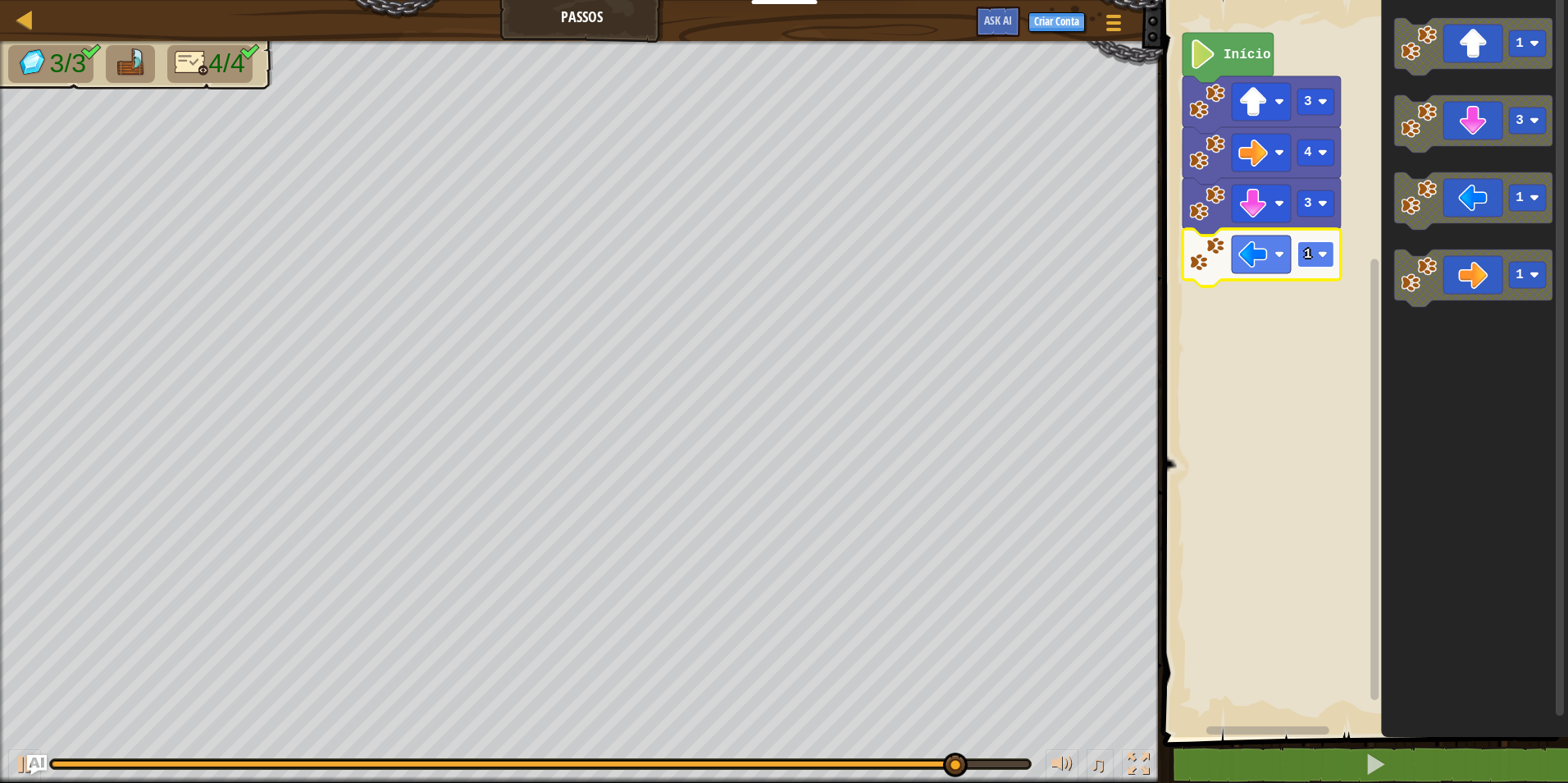
click at [1321, 251] on image "Espaço de trabalho do Blockly" at bounding box center [1322, 254] width 10 height 10
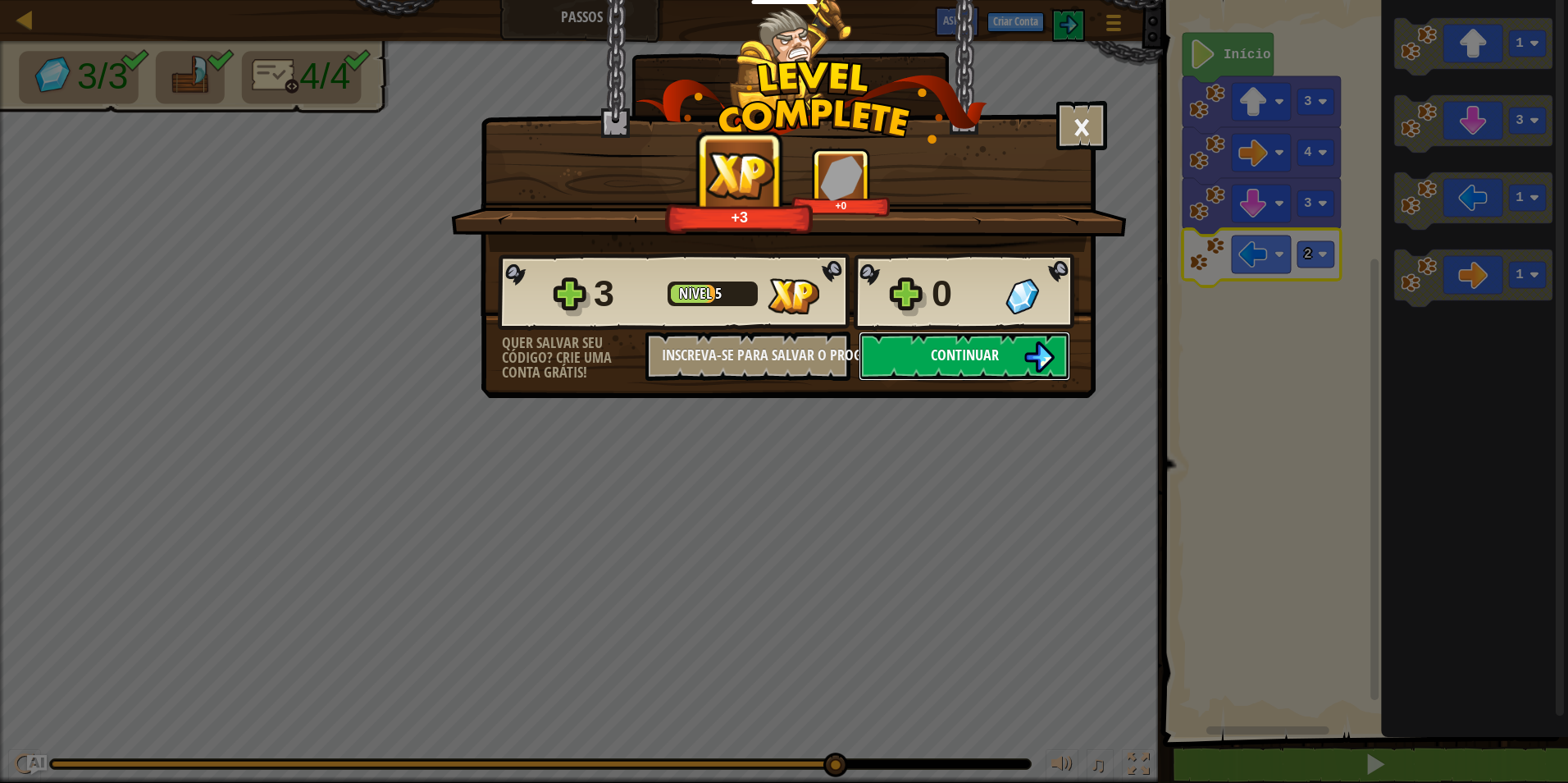
click at [1008, 344] on button "Continuar" at bounding box center [963, 356] width 211 height 49
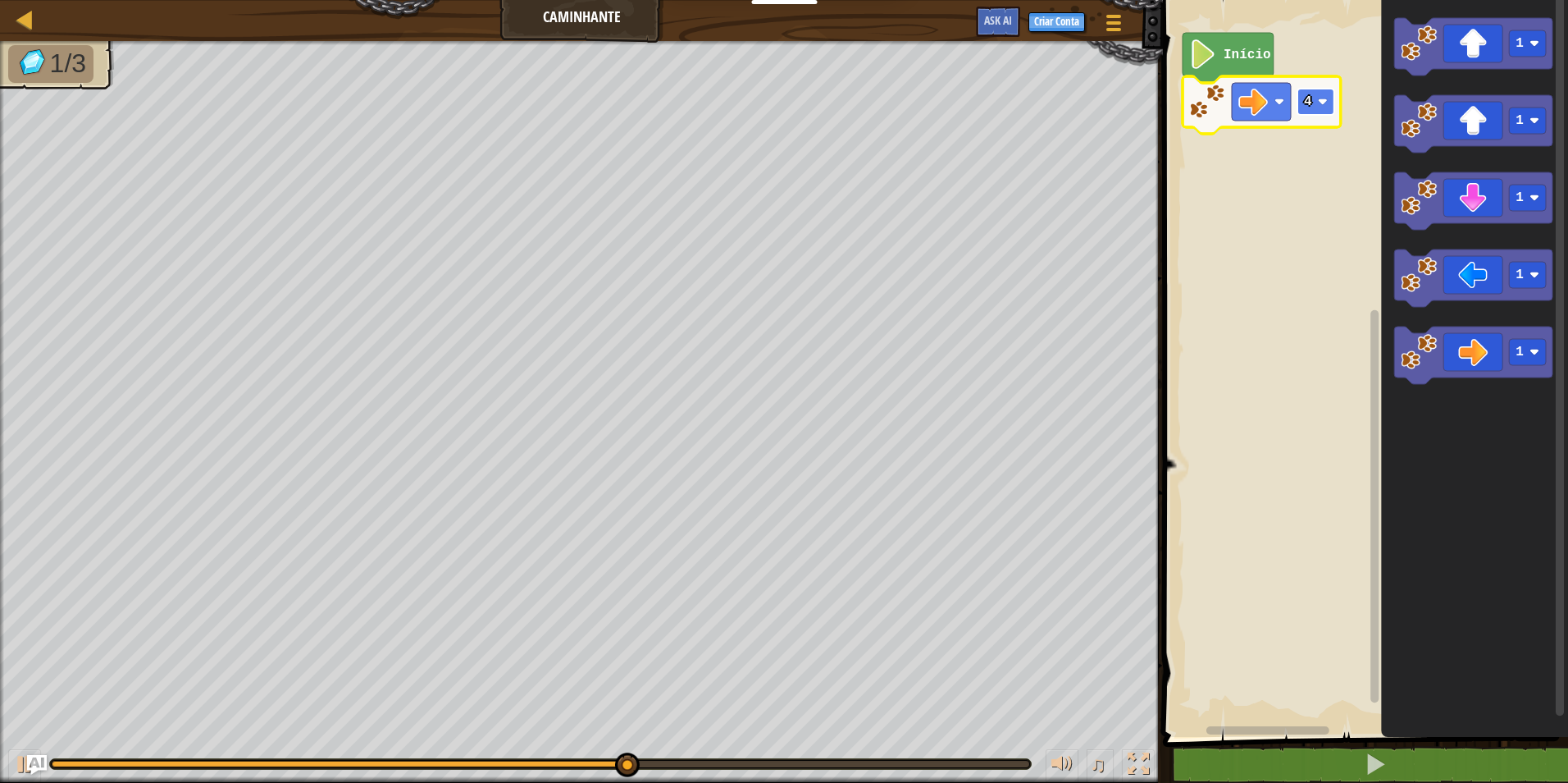
click at [1312, 91] on rect "Espaço de trabalho do Blockly" at bounding box center [1315, 101] width 37 height 26
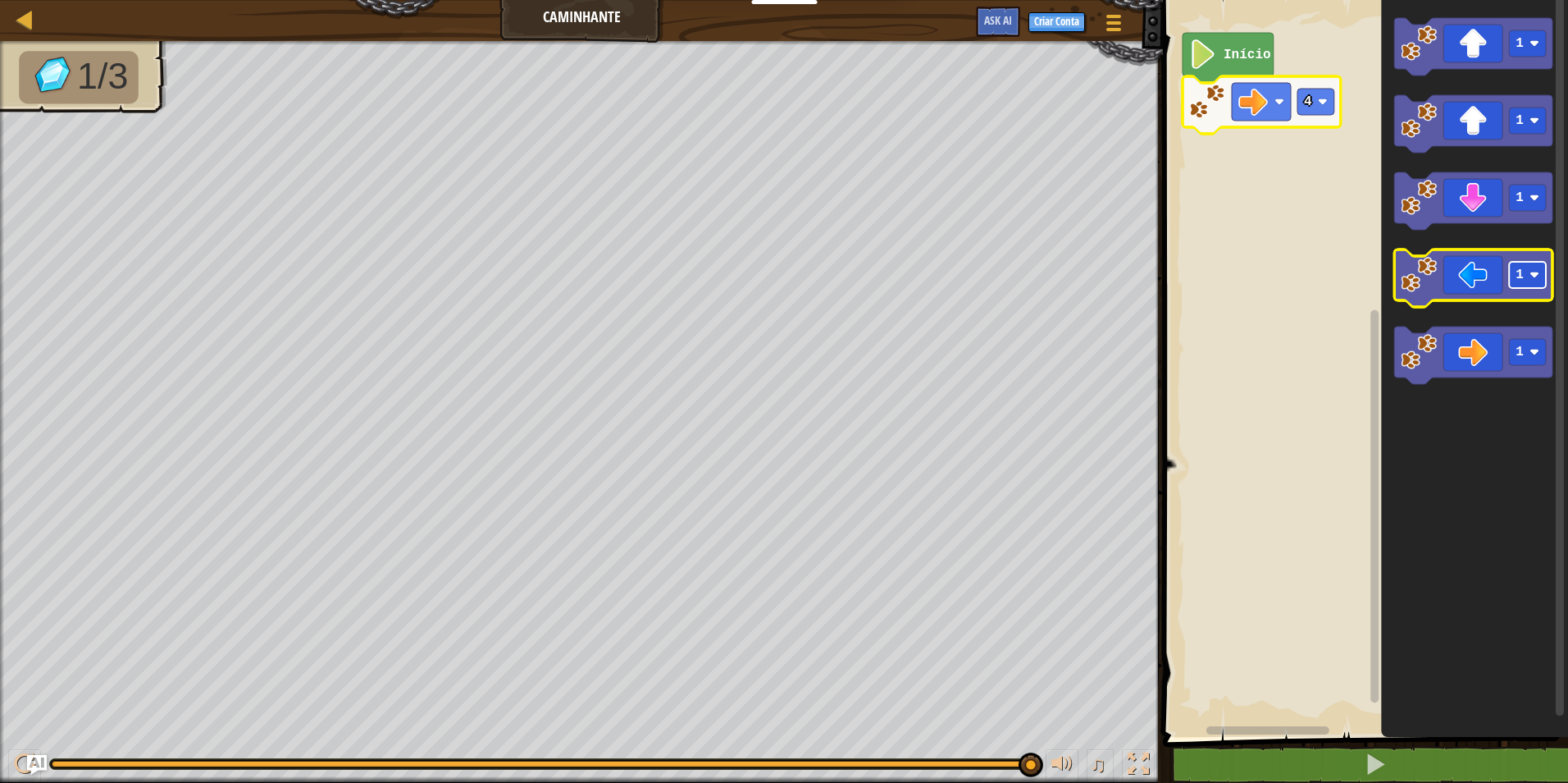
click at [1539, 275] on image "Espaço de trabalho do Blockly" at bounding box center [1534, 274] width 10 height 10
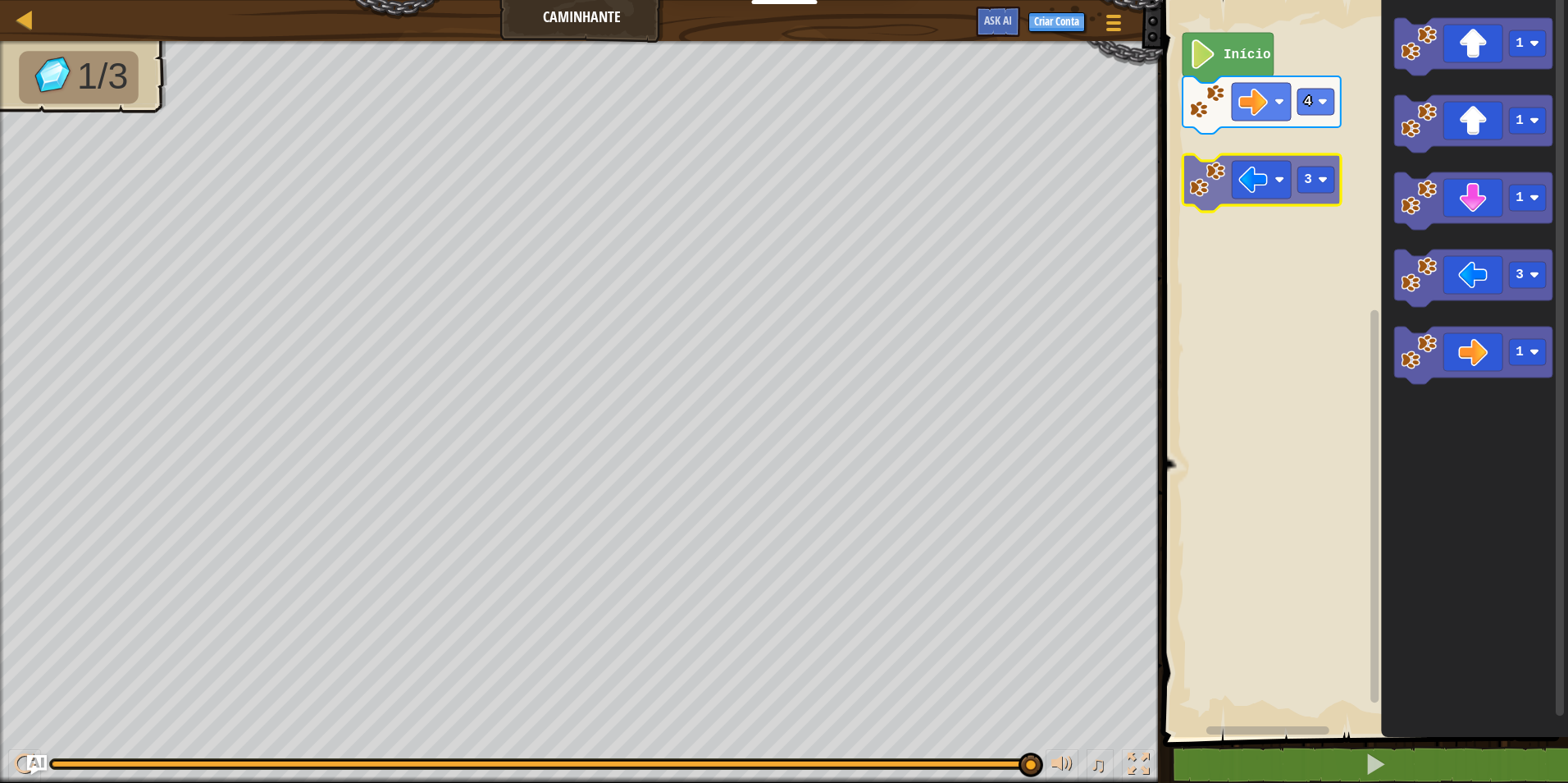
click at [1281, 197] on div "Início 4 1 1 1 3 1 3" at bounding box center [1363, 363] width 410 height 745
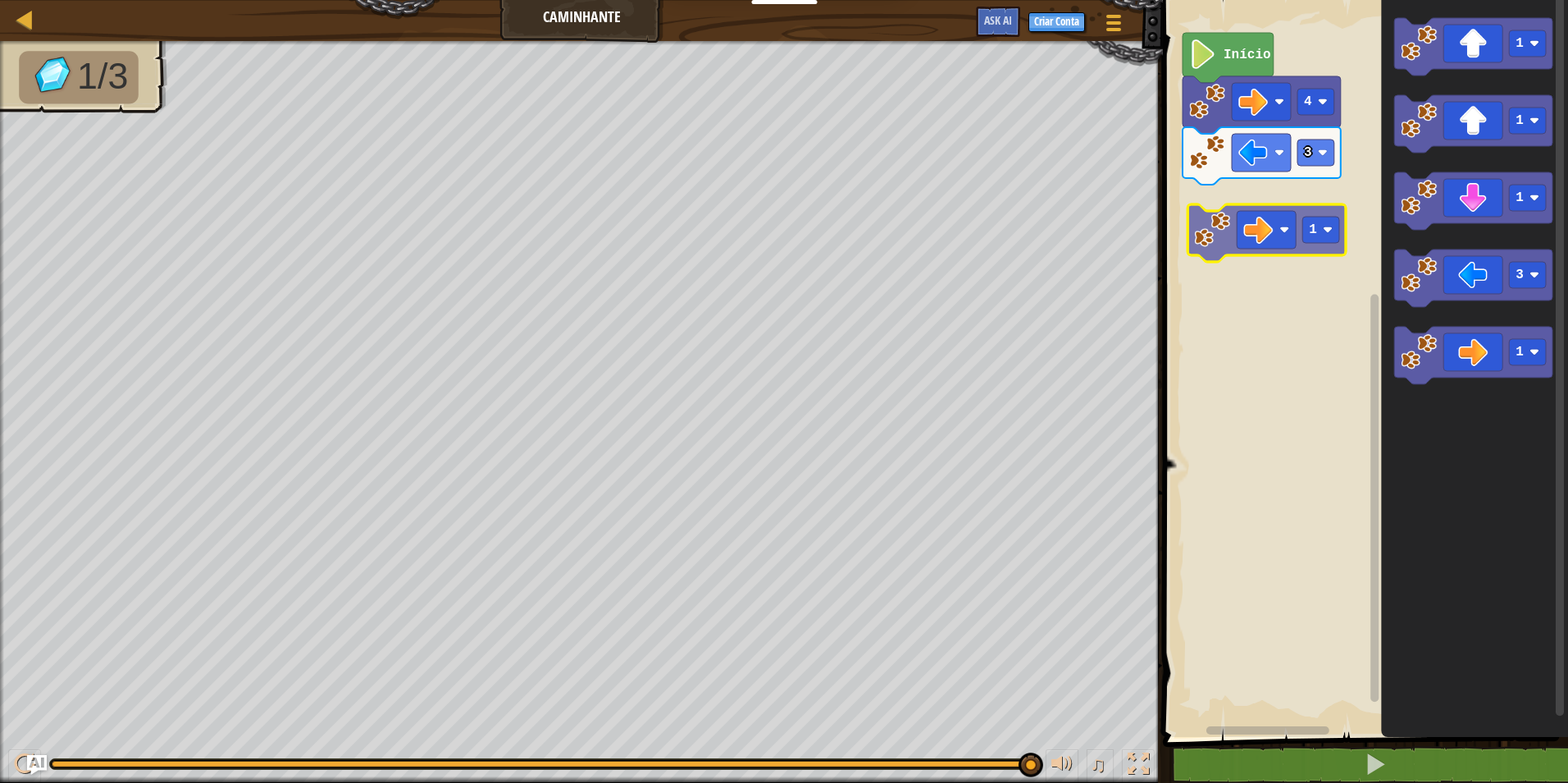
click at [1279, 243] on div "3 4 Início 1 1 1 3 1 1" at bounding box center [1363, 363] width 410 height 745
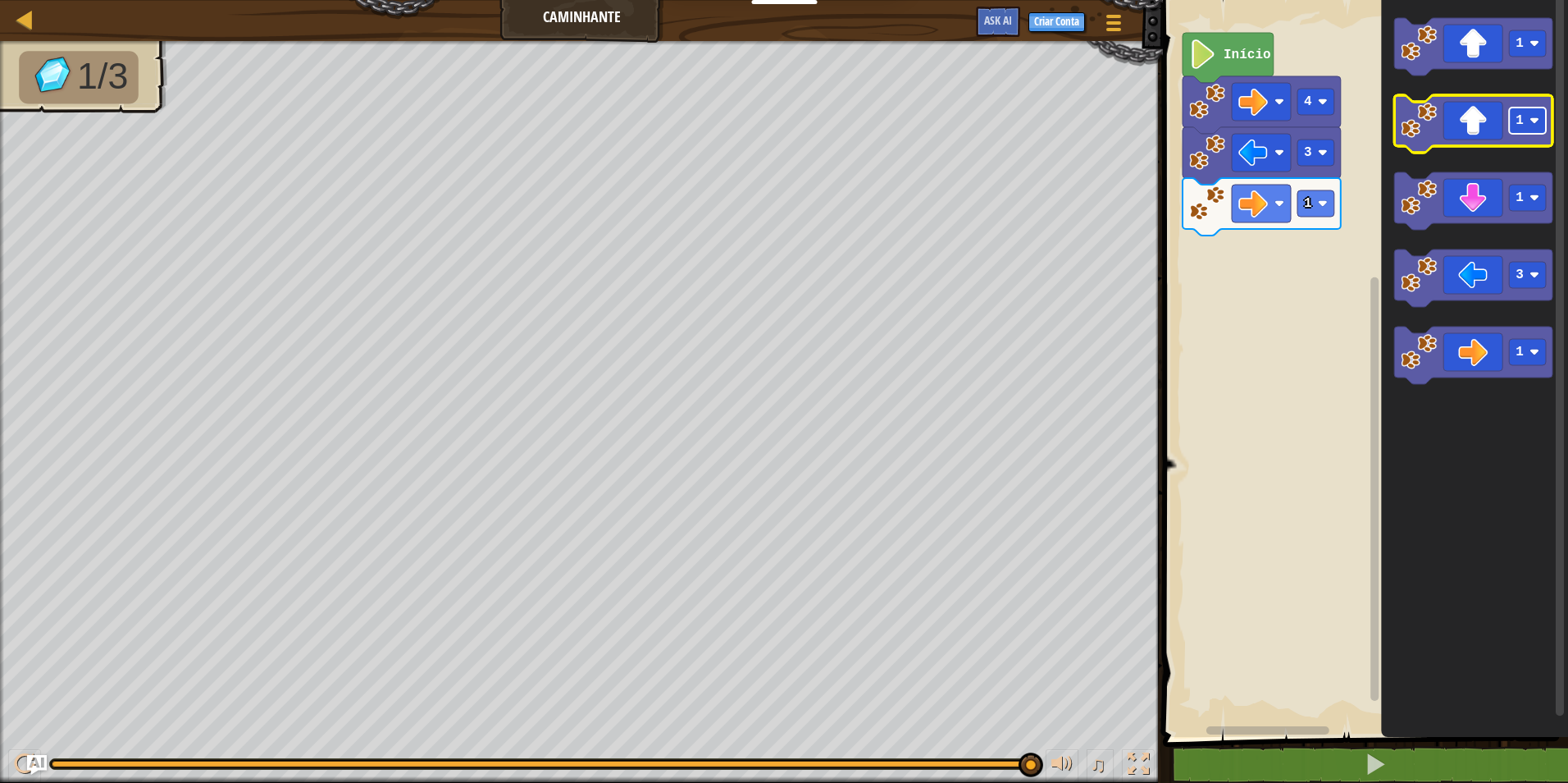
click at [1535, 119] on image "Espaço de trabalho do Blockly" at bounding box center [1534, 120] width 10 height 10
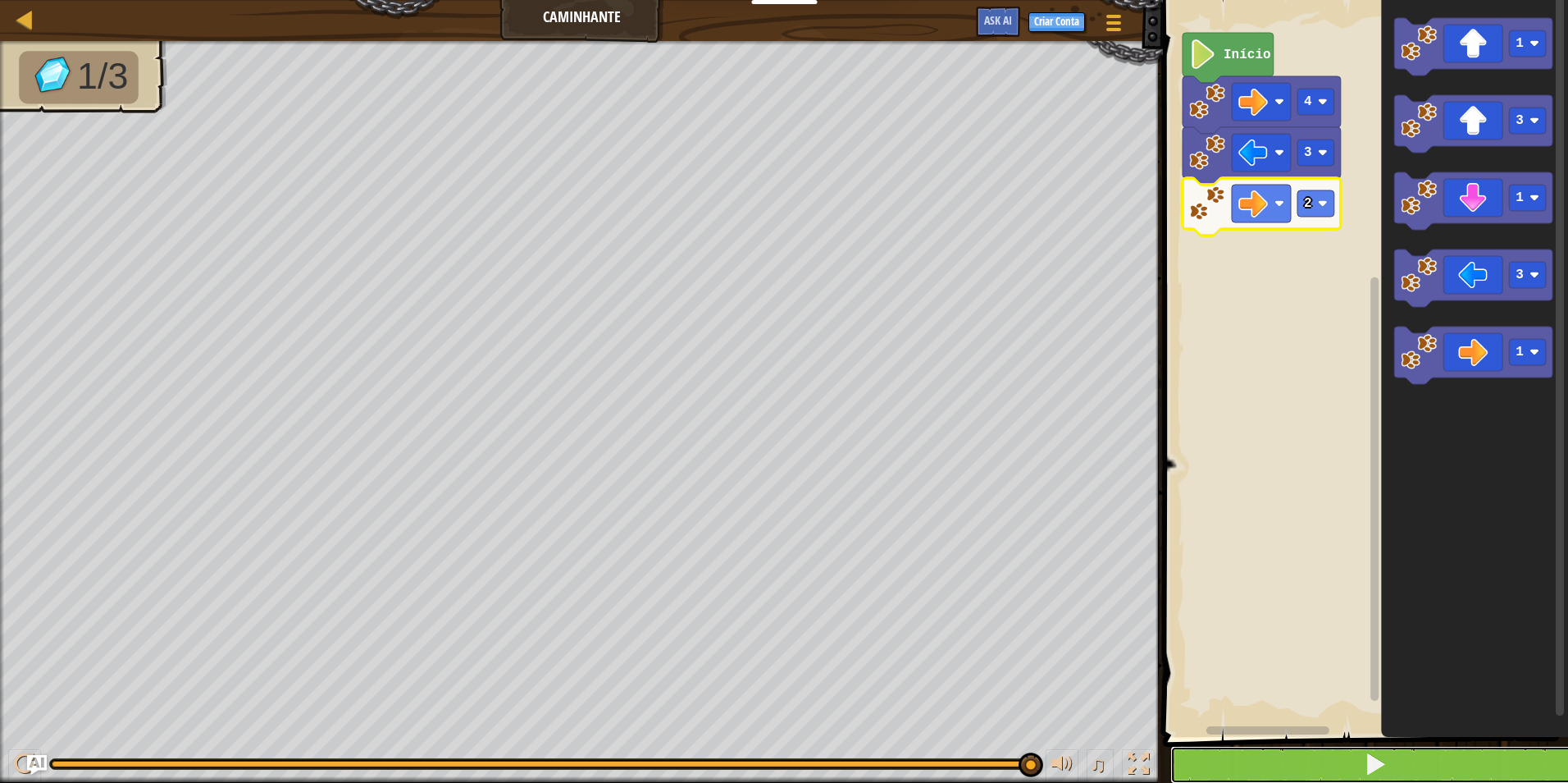
click at [1335, 761] on button at bounding box center [1374, 764] width 410 height 37
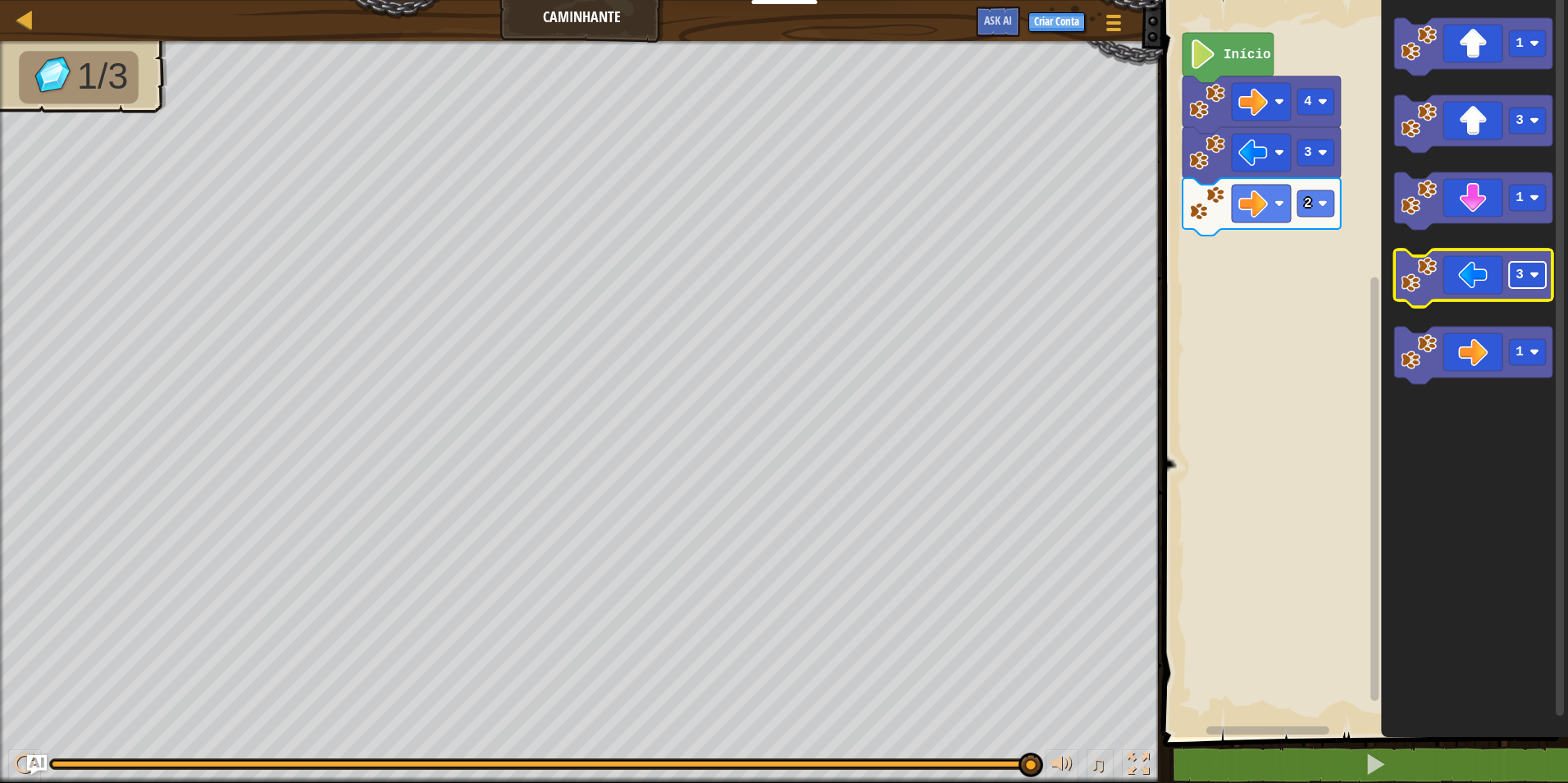
click at [1545, 275] on rect "Espaço de trabalho do Blockly" at bounding box center [1527, 274] width 37 height 26
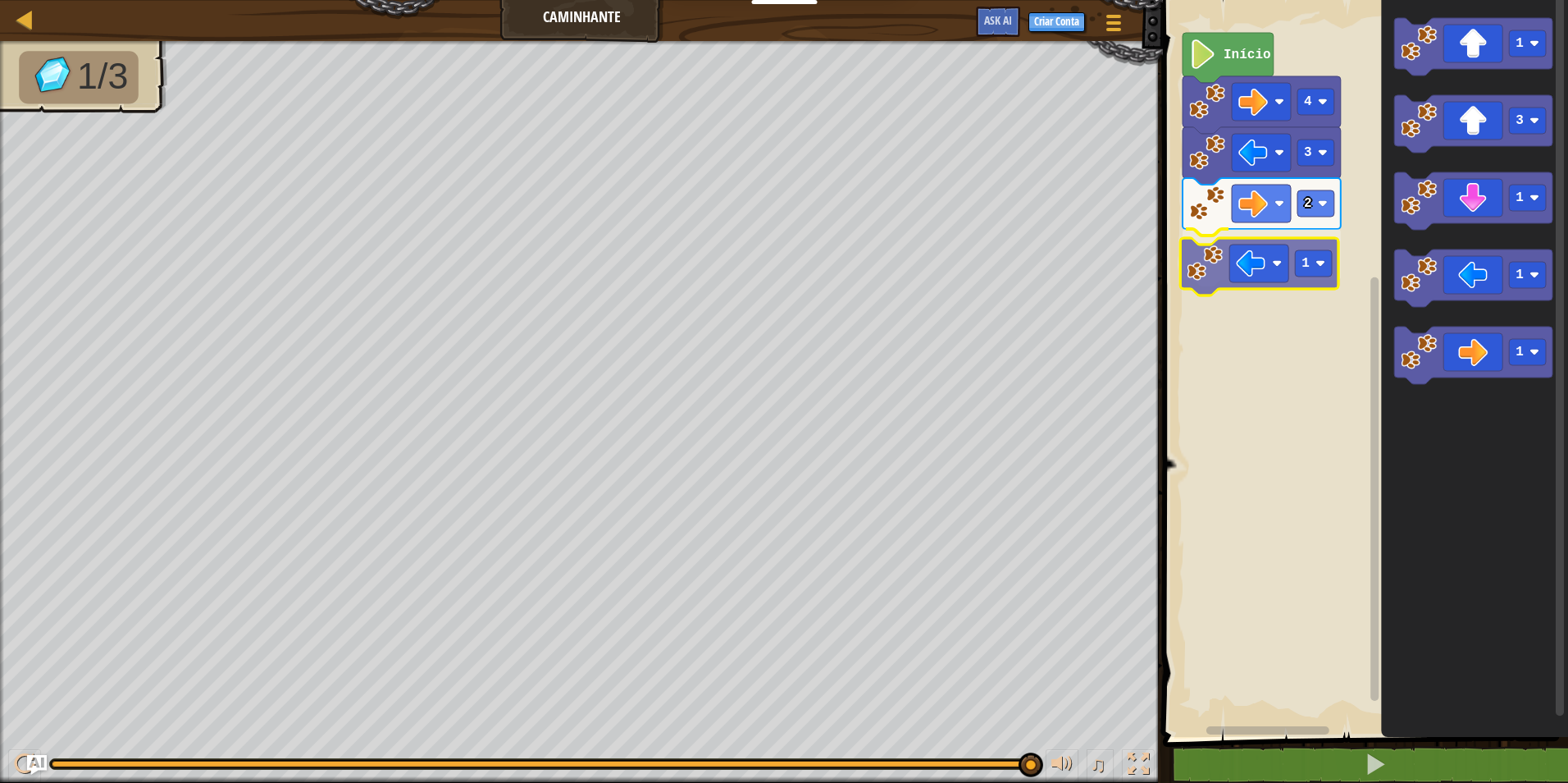
click at [1224, 256] on div "Início 4 3 2 1 1 3 1 1 1 1" at bounding box center [1363, 363] width 410 height 745
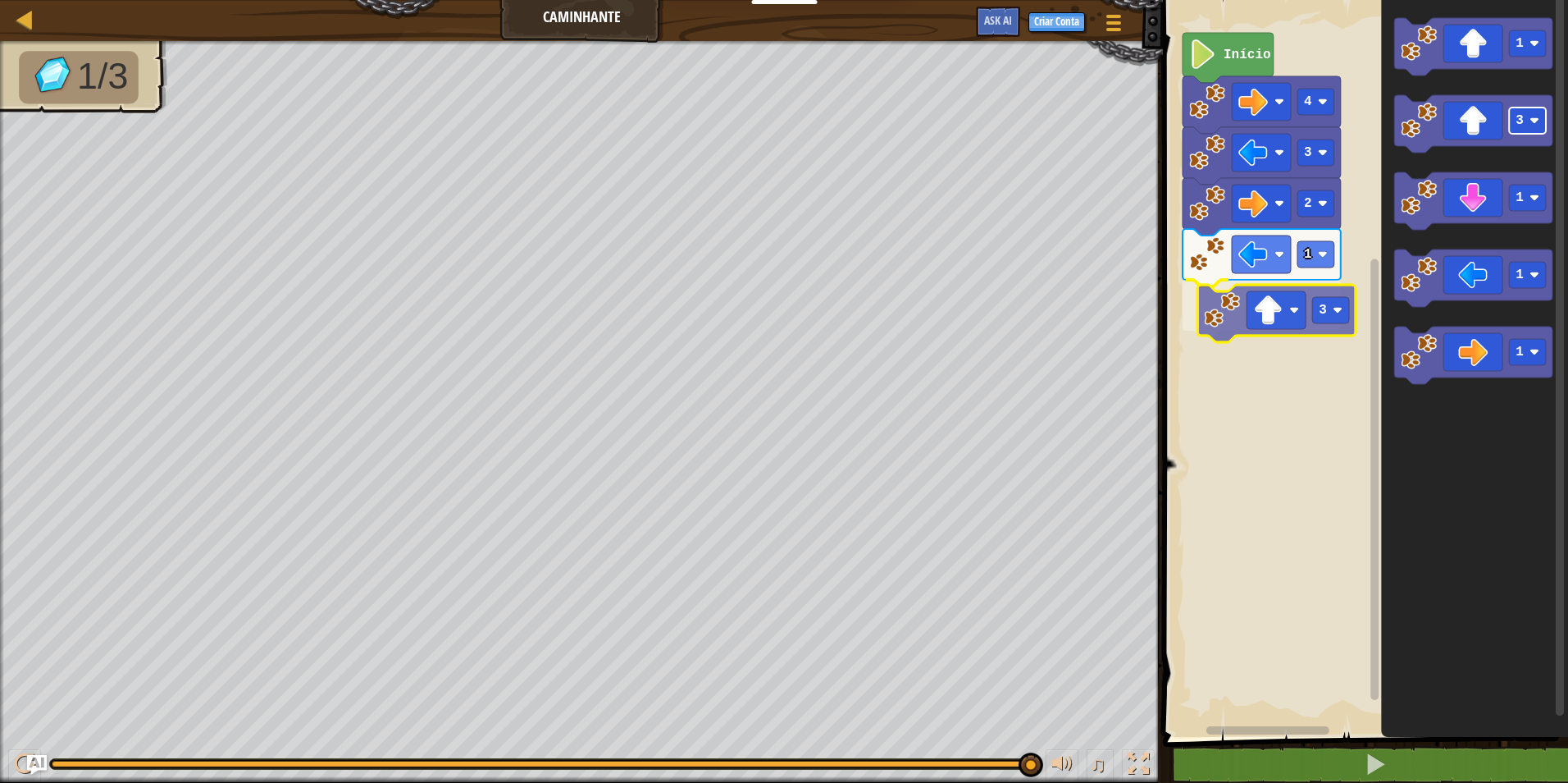
click at [1321, 300] on div "Início 4 3 2 1 3 1 3 1 1 1 3" at bounding box center [1363, 363] width 410 height 745
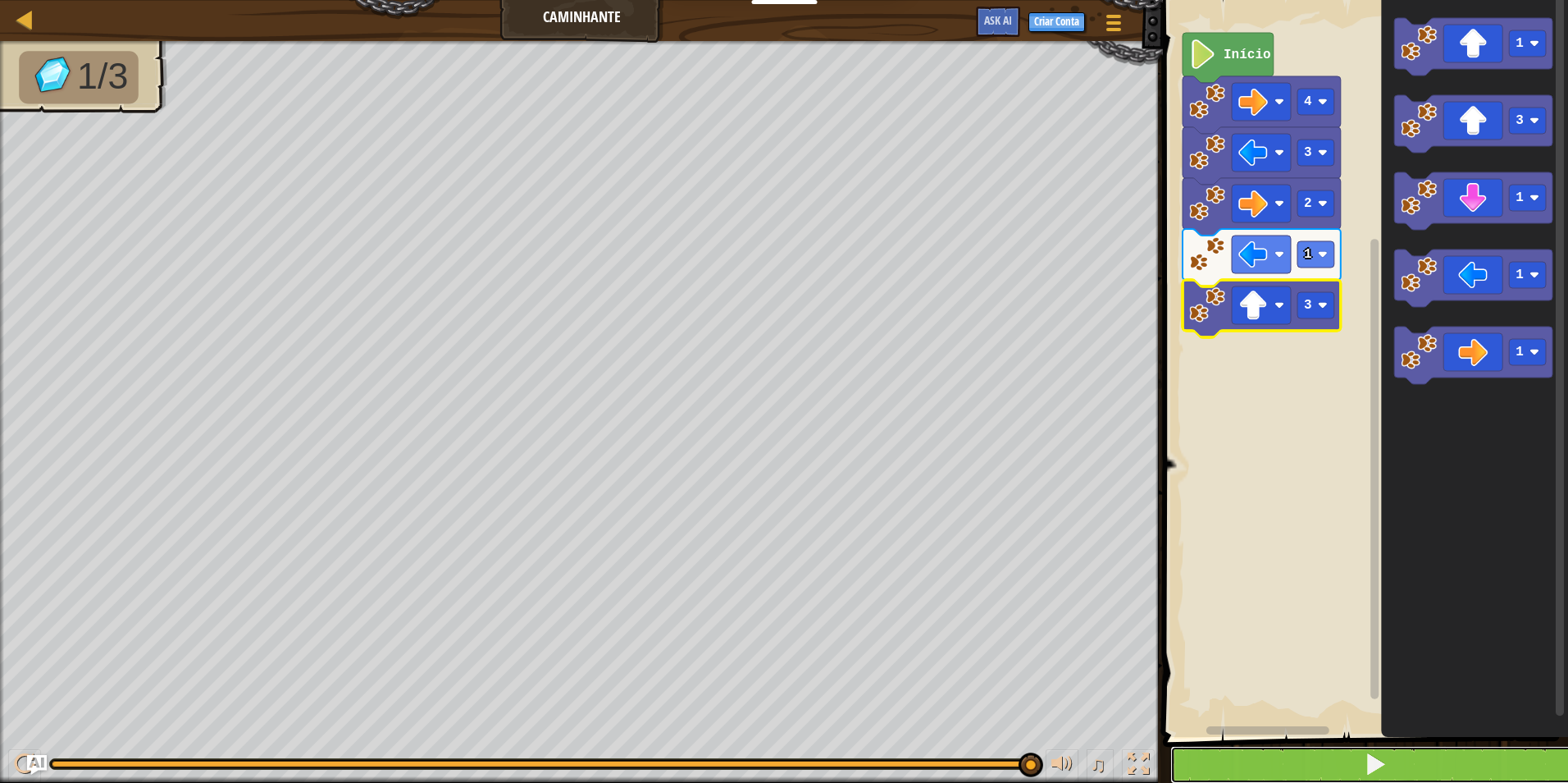
click at [1337, 766] on button at bounding box center [1374, 764] width 410 height 37
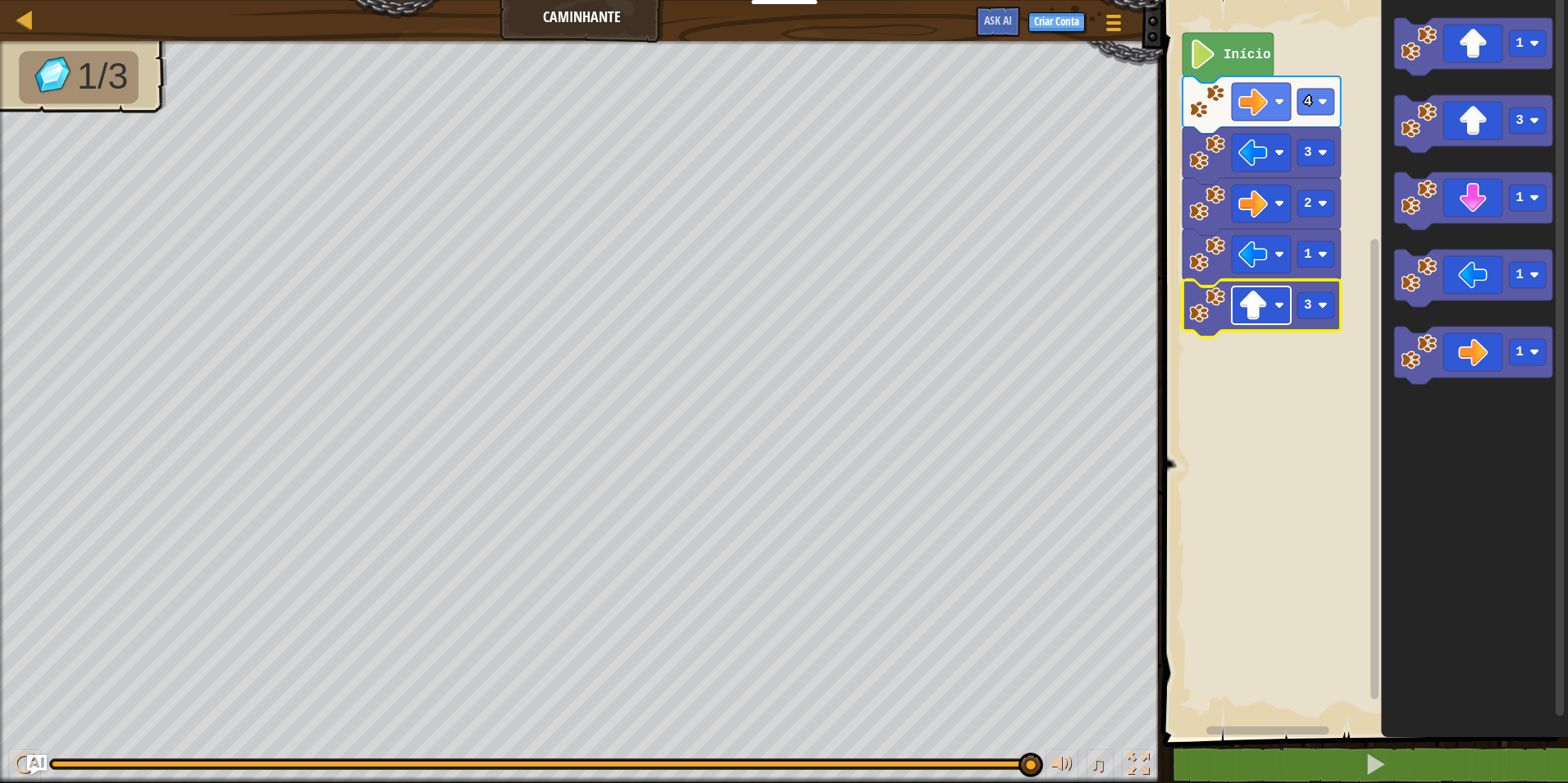
click at [1267, 297] on image "Espaço de trabalho do Blockly" at bounding box center [1253, 305] width 30 height 30
click at [1263, 320] on div "Início 4 3 2 1 1 1 3 1 1 1 1" at bounding box center [1363, 363] width 410 height 745
click at [1323, 314] on rect "Espaço de trabalho do Blockly" at bounding box center [1315, 304] width 37 height 26
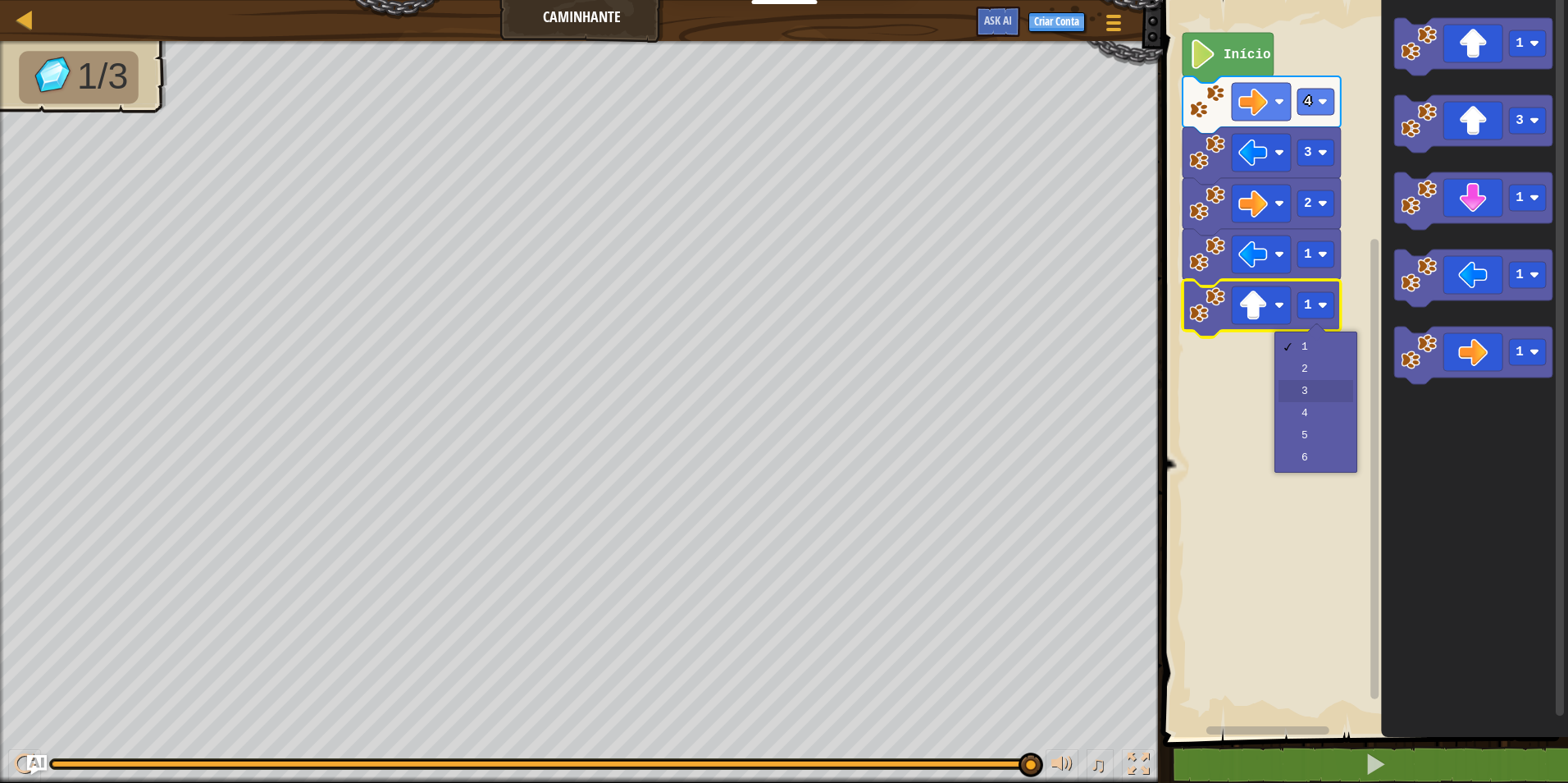
drag, startPoint x: 1318, startPoint y: 396, endPoint x: 1239, endPoint y: 354, distance: 89.5
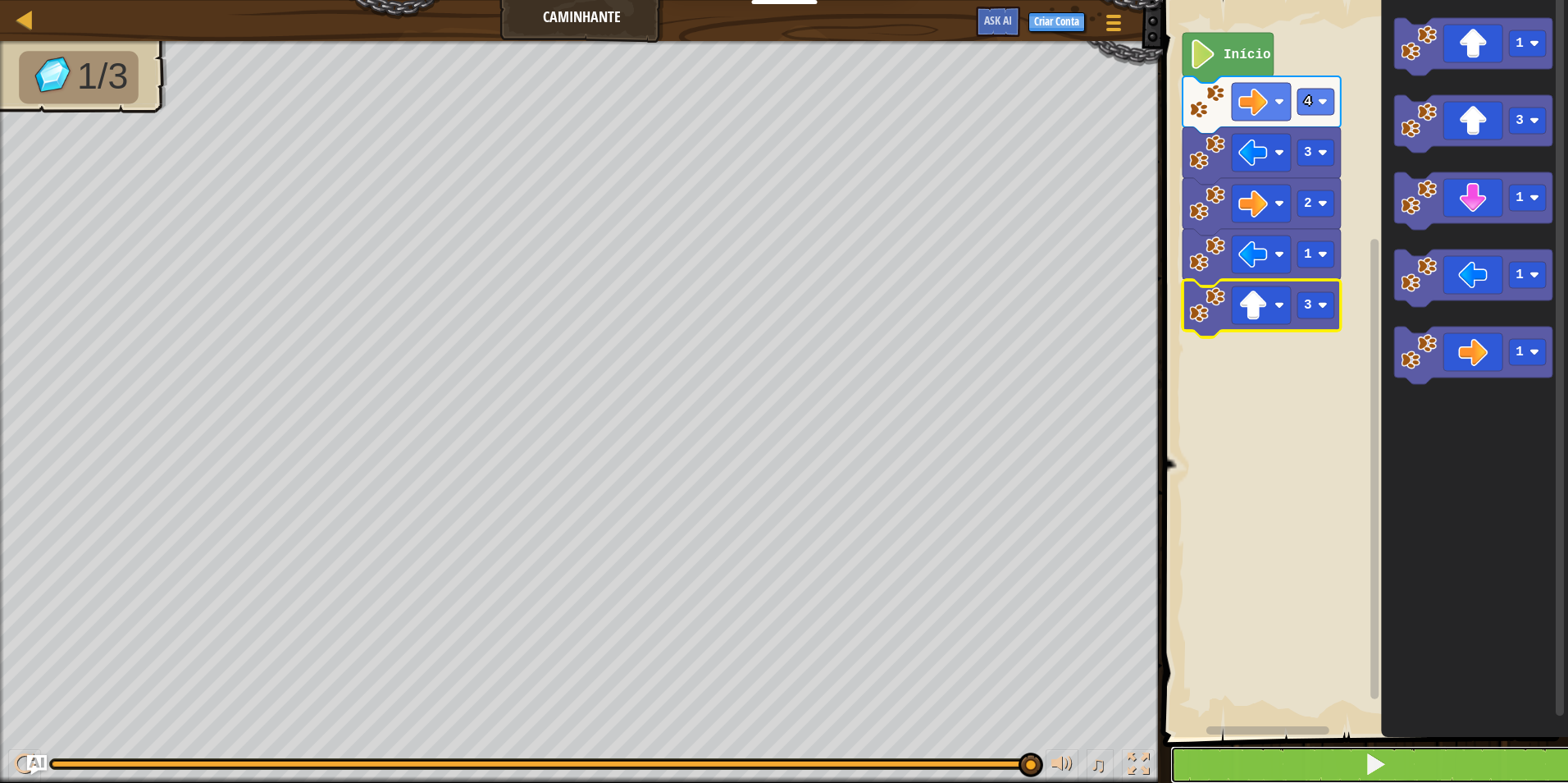
click at [1294, 768] on button at bounding box center [1374, 764] width 410 height 37
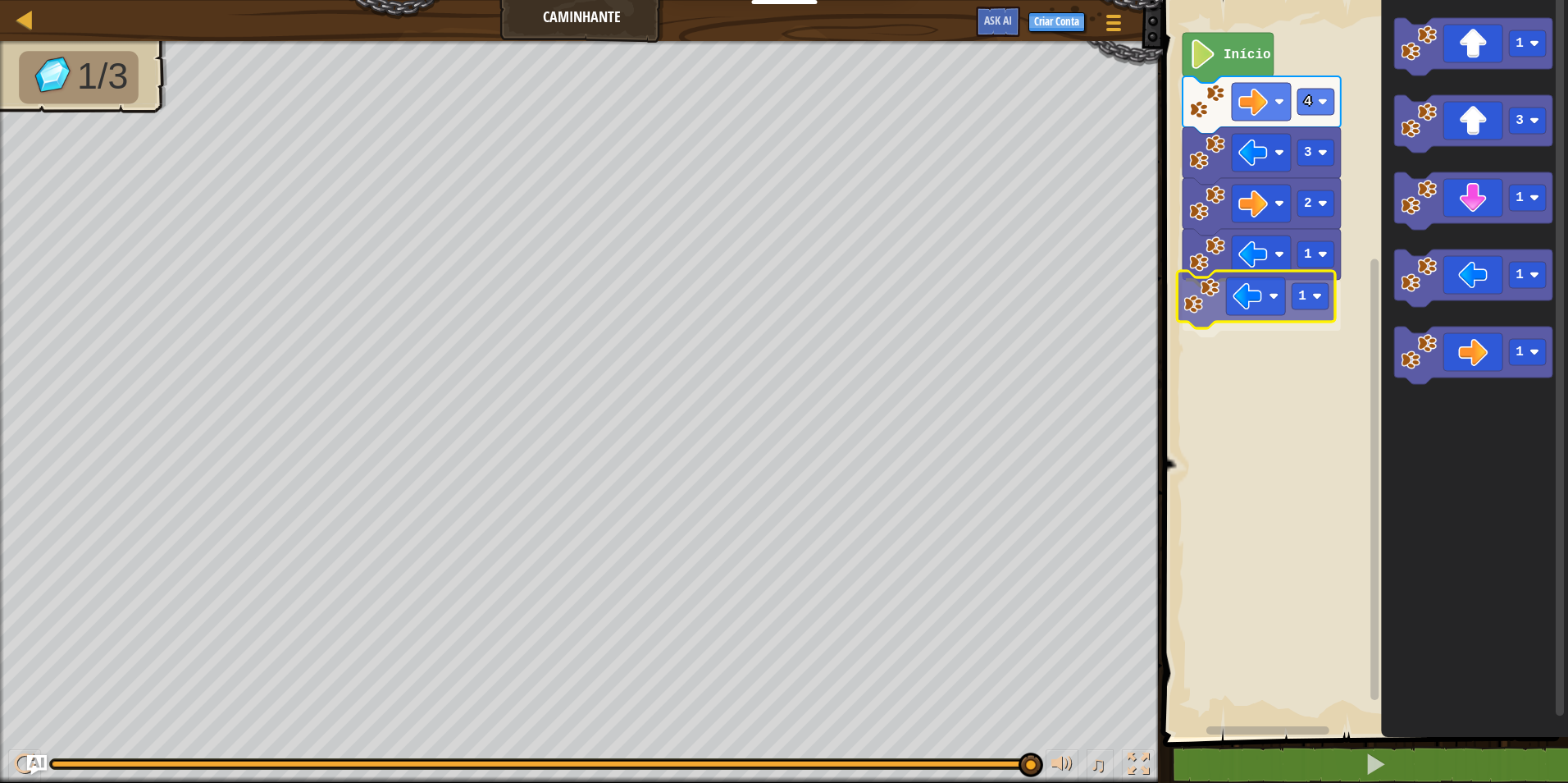
click at [1249, 296] on div "Início 4 3 2 1 1 1 3 1 1 1 1" at bounding box center [1363, 363] width 410 height 745
click at [1318, 299] on rect "Espaço de trabalho do Blockly" at bounding box center [1315, 304] width 37 height 26
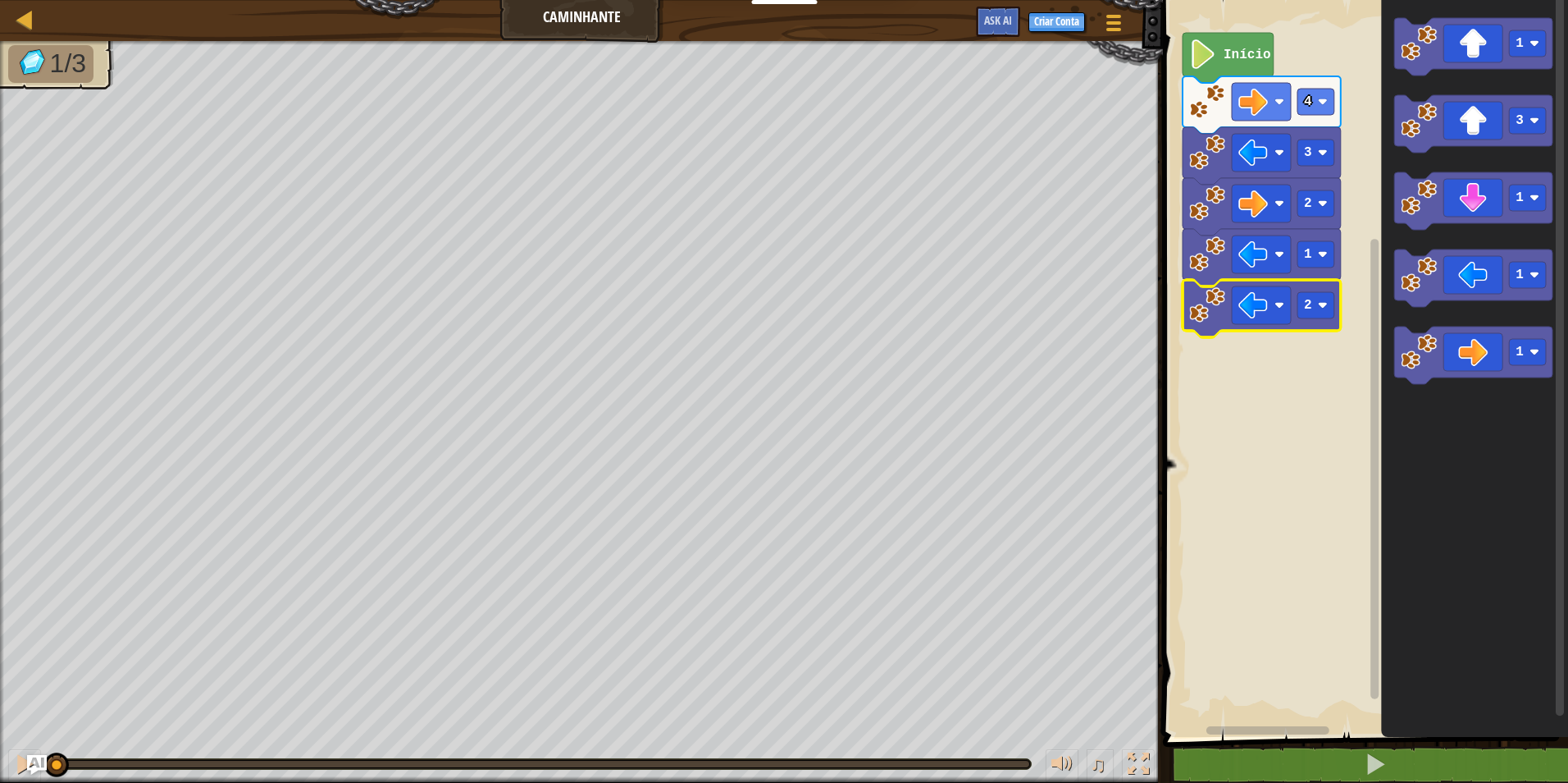
drag, startPoint x: 1027, startPoint y: 767, endPoint x: -3, endPoint y: 272, distance: 1142.8
click at [0, 0] on html "Educadores Create Free Account School & District Solutions Teacher Toolkit Prev…" at bounding box center [784, 0] width 1568 height 0
click at [12, 754] on button at bounding box center [25, 765] width 32 height 33
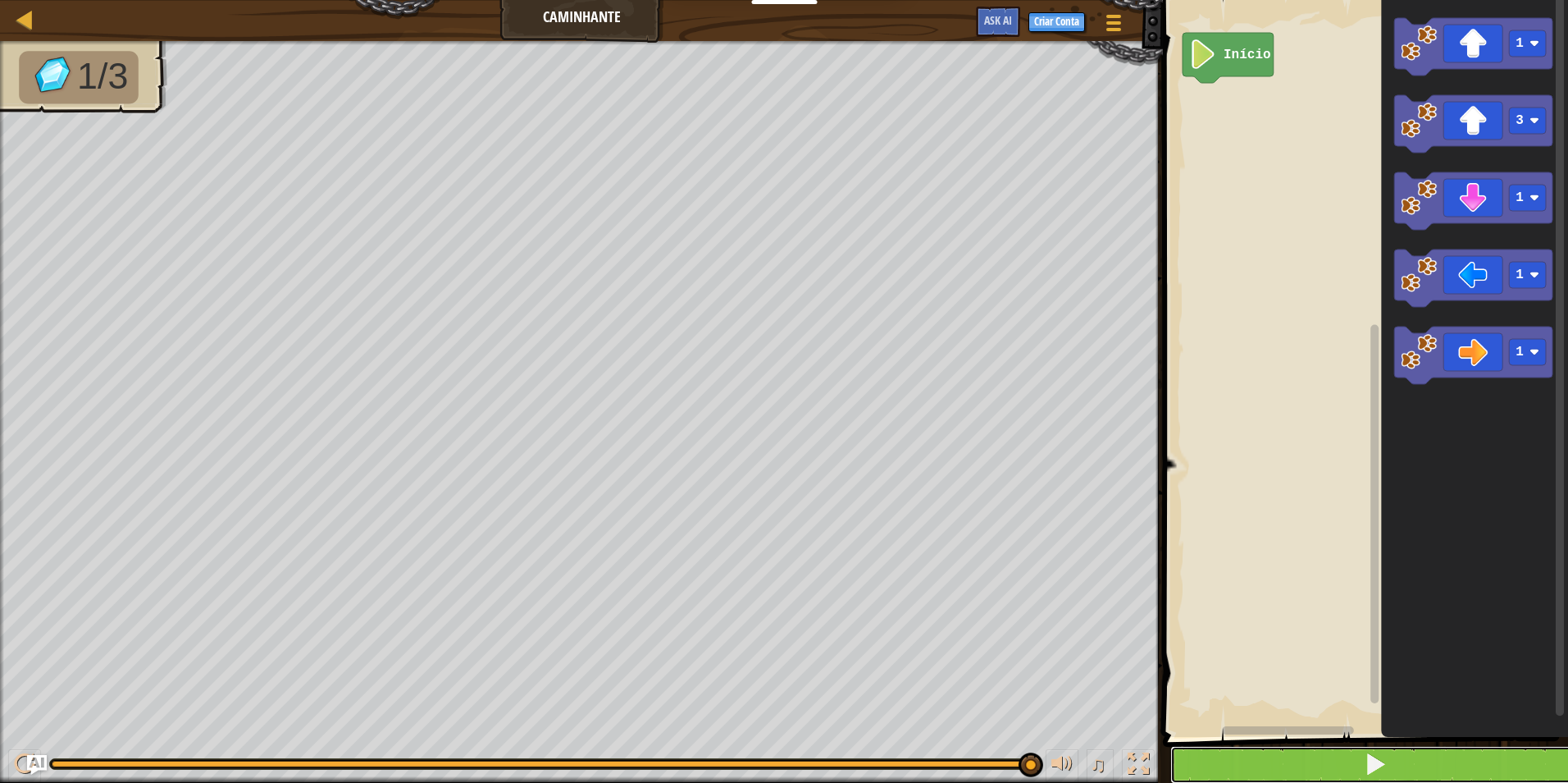
click at [1477, 772] on button at bounding box center [1374, 764] width 410 height 37
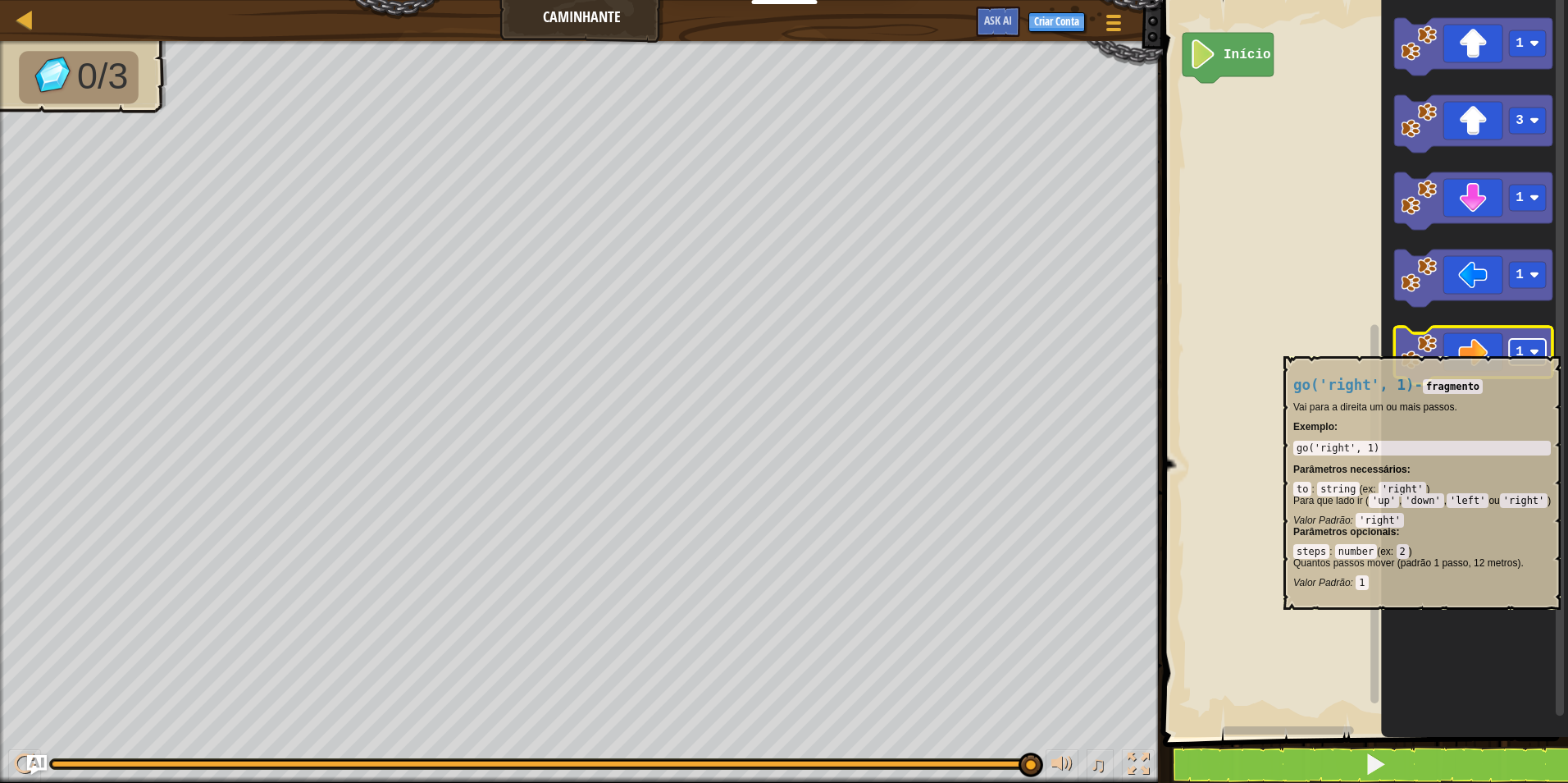
click at [1527, 347] on rect "Espaço de trabalho do Blockly" at bounding box center [1527, 351] width 37 height 26
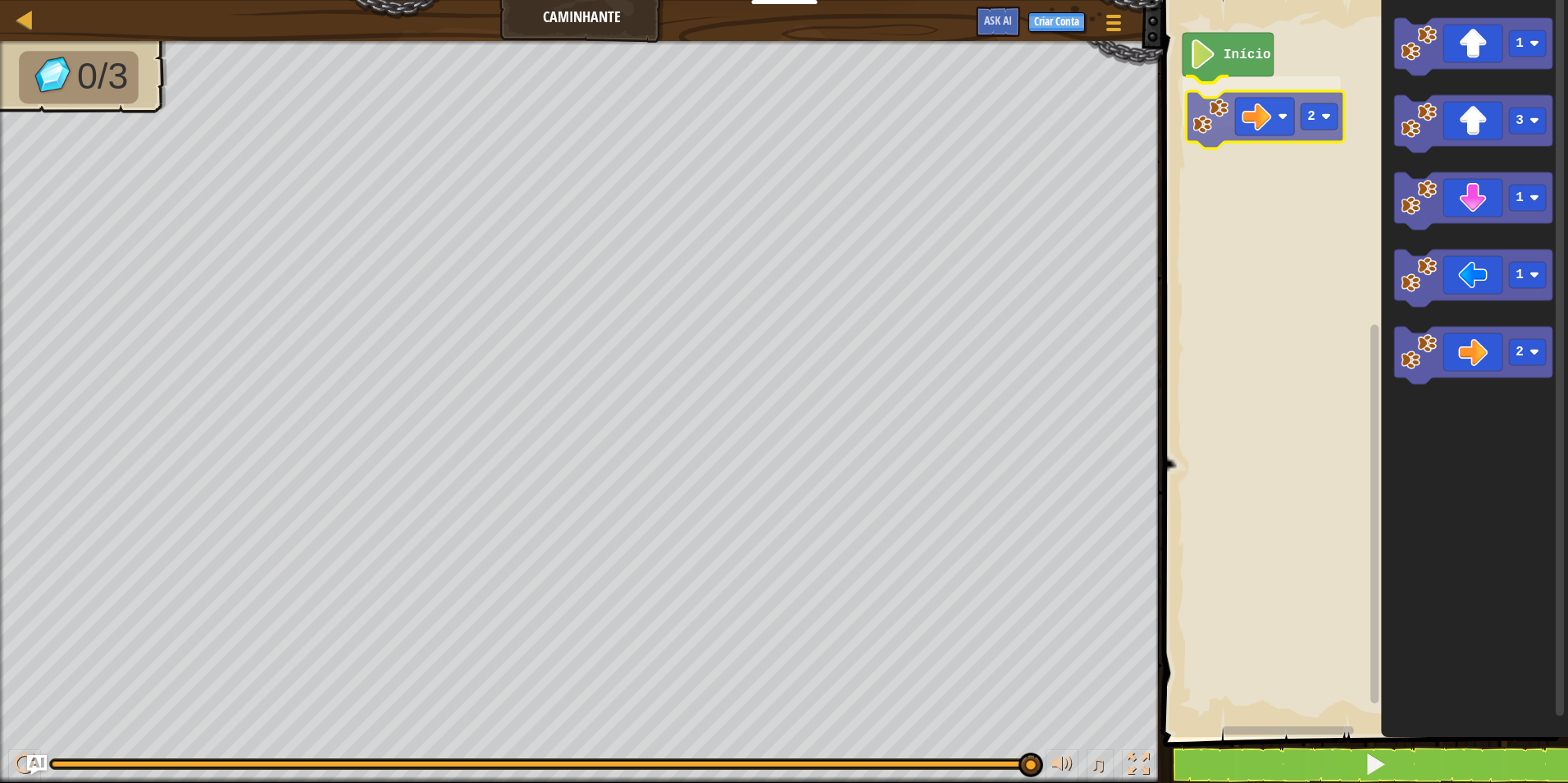
click at [1263, 130] on div "Início 2 1 3 1 1 2 2" at bounding box center [1363, 363] width 410 height 745
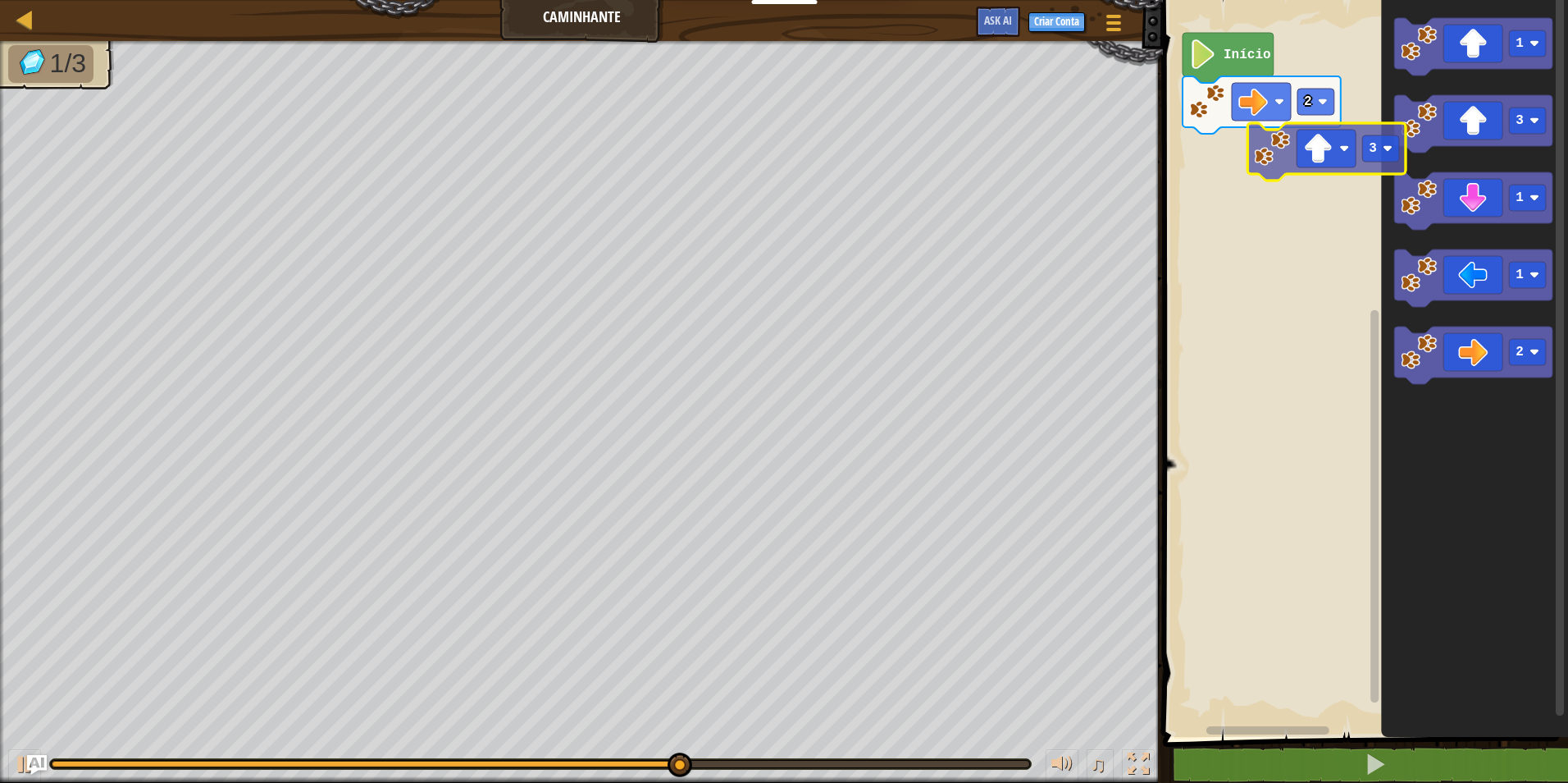
click at [1331, 163] on div "2 Início 1 3 1 1 2 3" at bounding box center [1363, 363] width 410 height 745
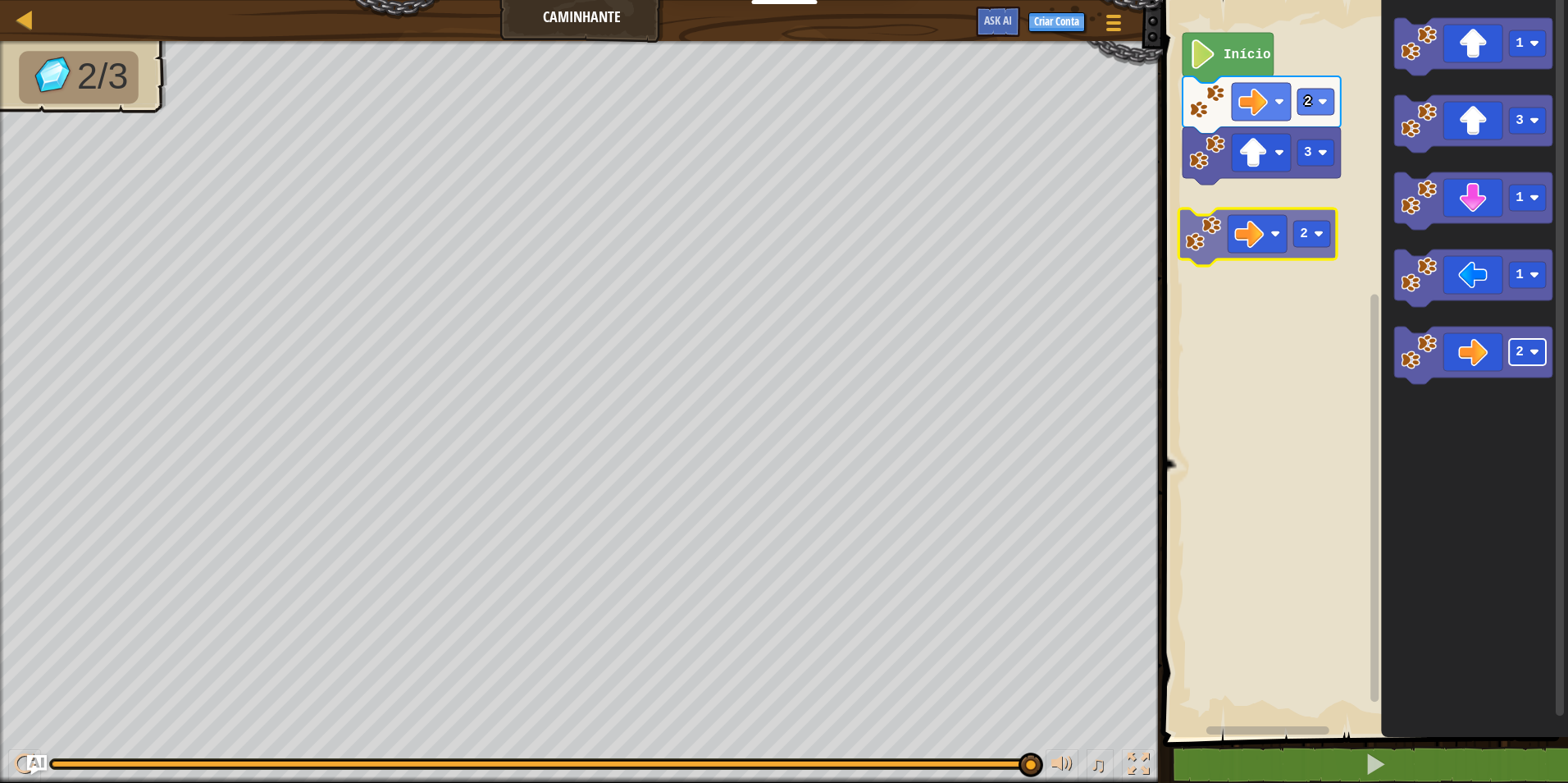
click at [1301, 246] on div "3 2 Início 1 3 1 1 2 2" at bounding box center [1363, 363] width 410 height 745
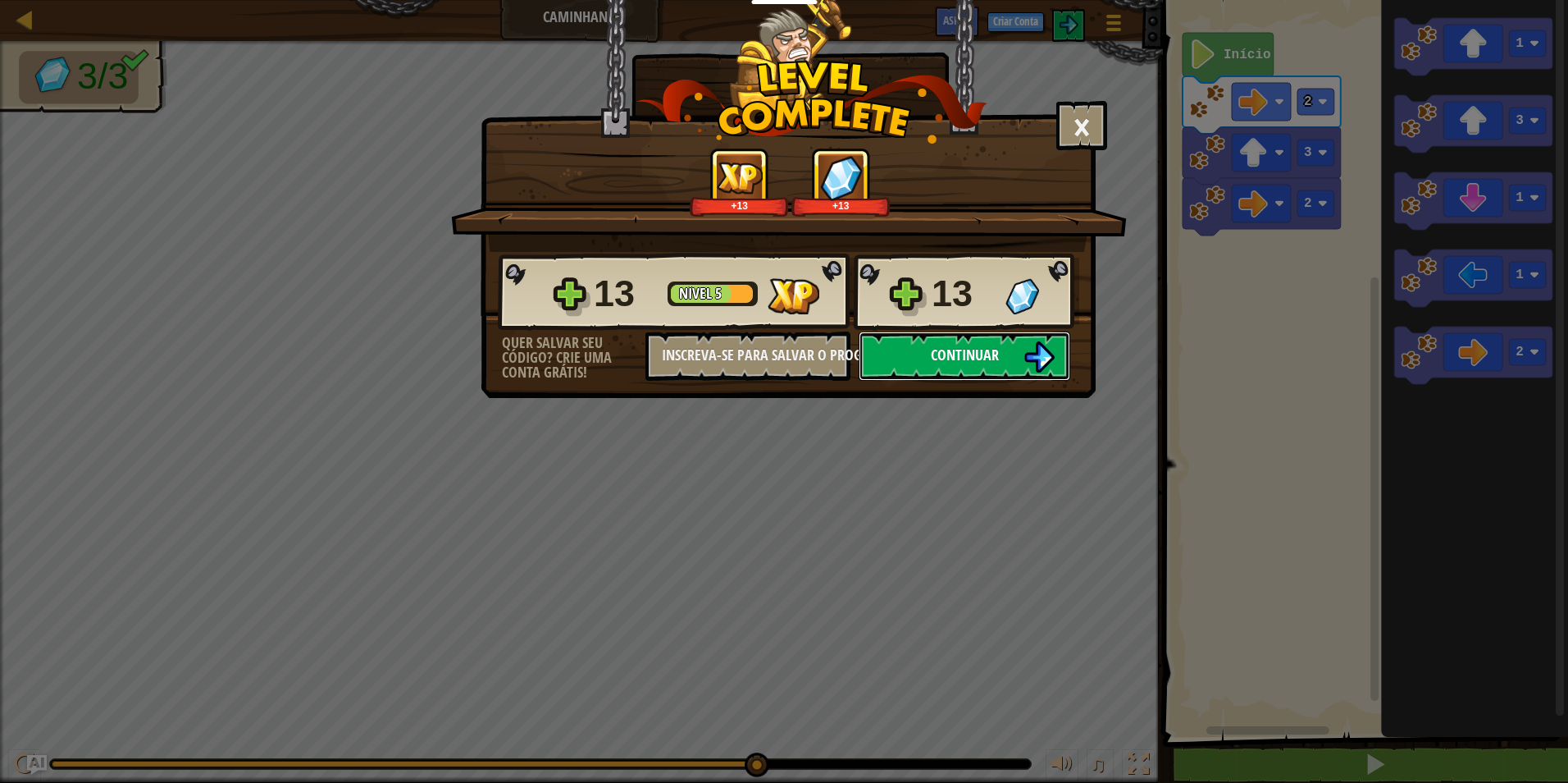
click at [1008, 354] on button "Continuar" at bounding box center [963, 356] width 211 height 49
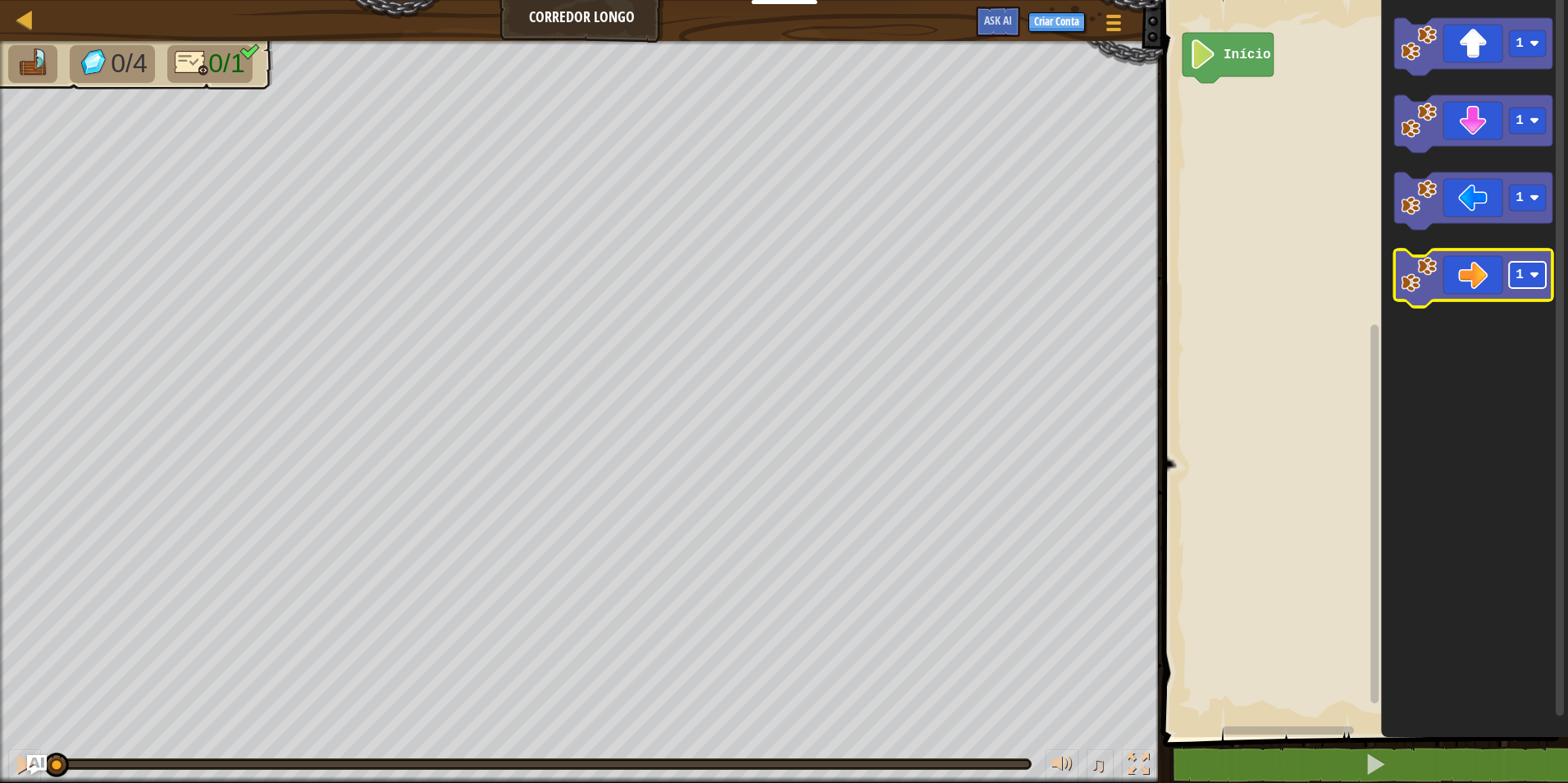
click at [1535, 274] on image "Espaço de trabalho do Blockly" at bounding box center [1534, 274] width 10 height 10
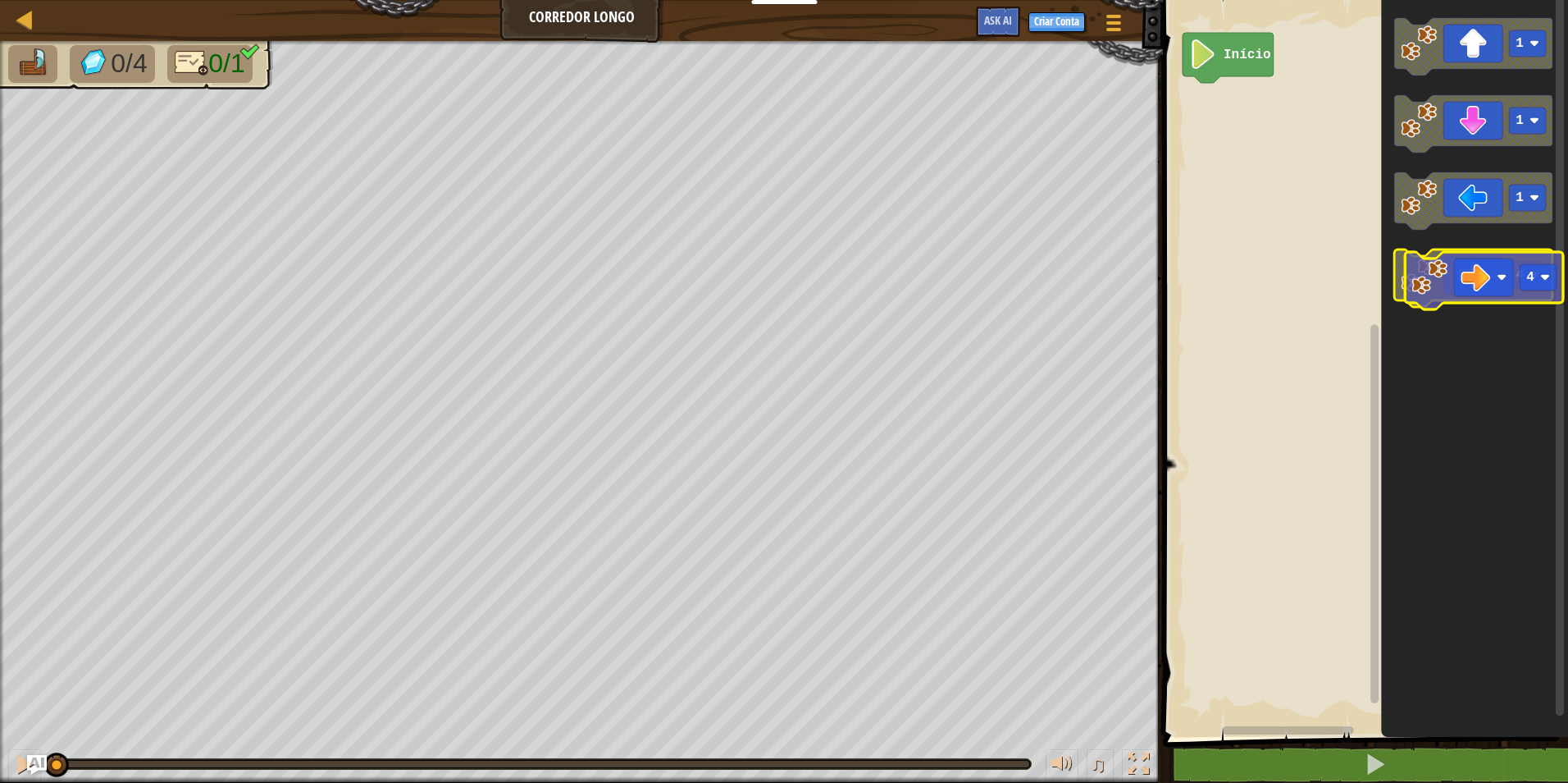
click at [1475, 278] on icon "Espaço de trabalho do Blockly" at bounding box center [1473, 278] width 159 height 57
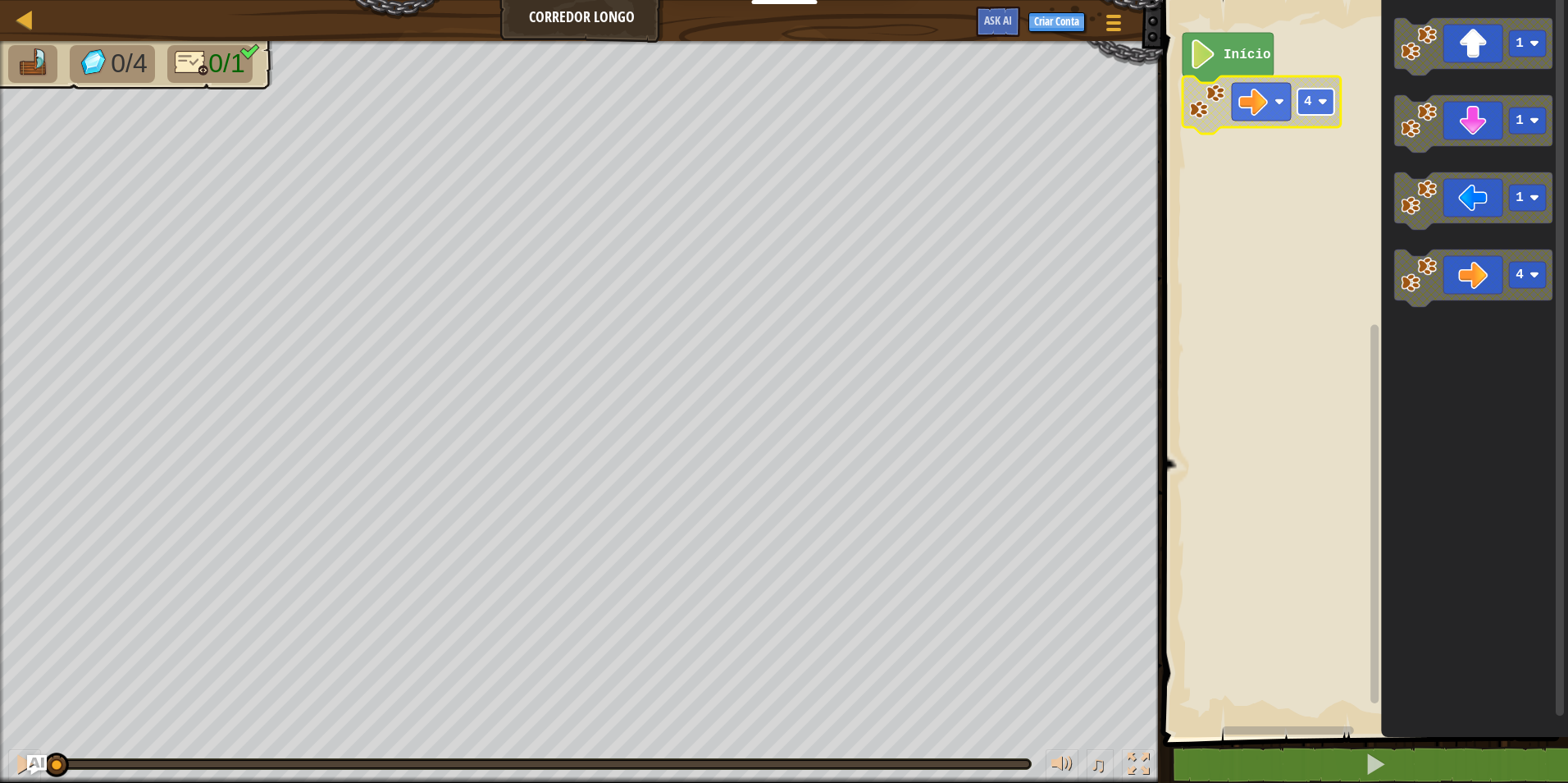
click at [1325, 107] on image "Espaço de trabalho do Blockly" at bounding box center [1322, 101] width 10 height 10
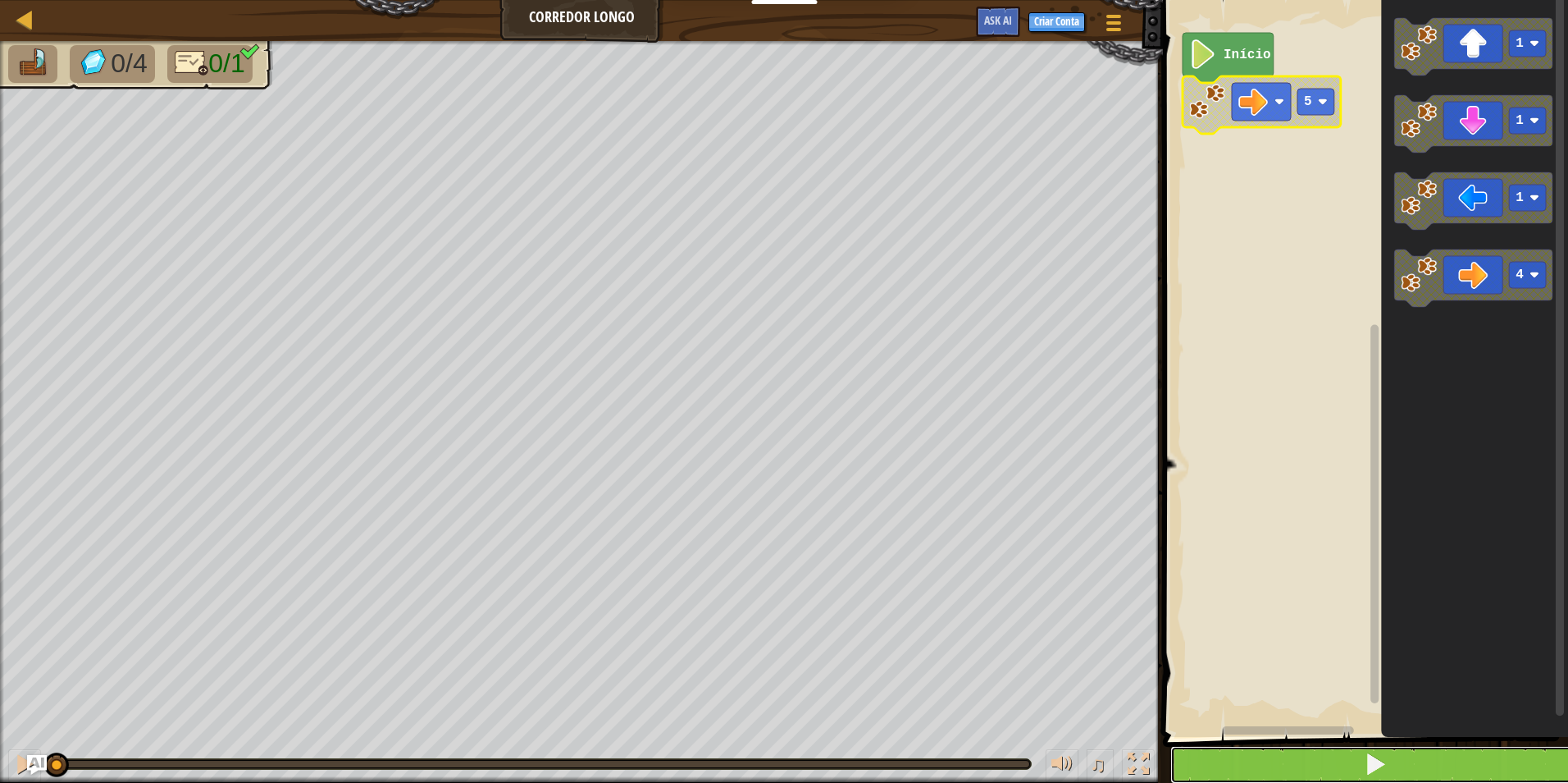
click at [1348, 764] on button at bounding box center [1374, 764] width 410 height 37
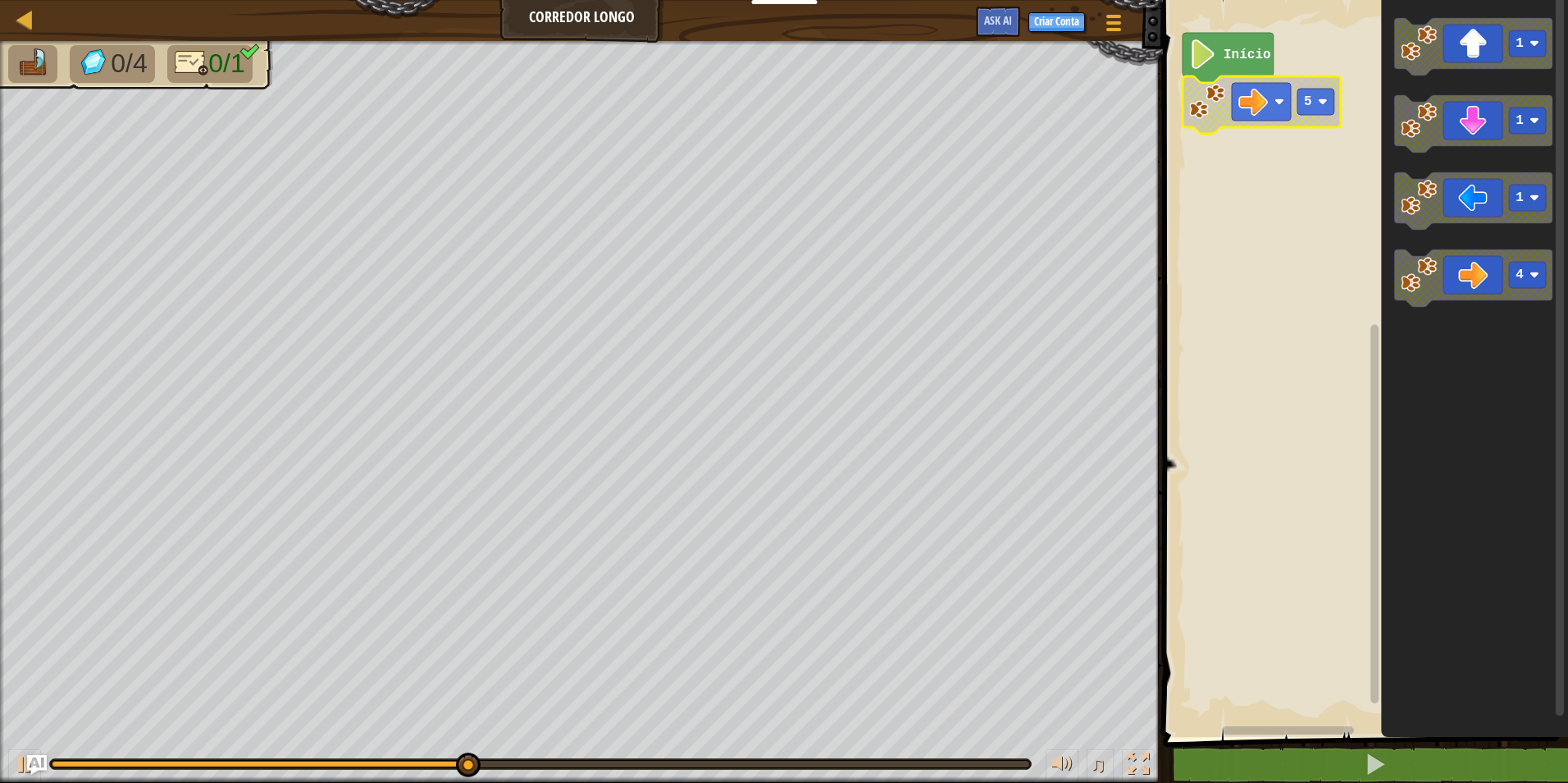
click at [1289, 143] on rect "Espaço de trabalho do Blockly" at bounding box center [1363, 363] width 410 height 745
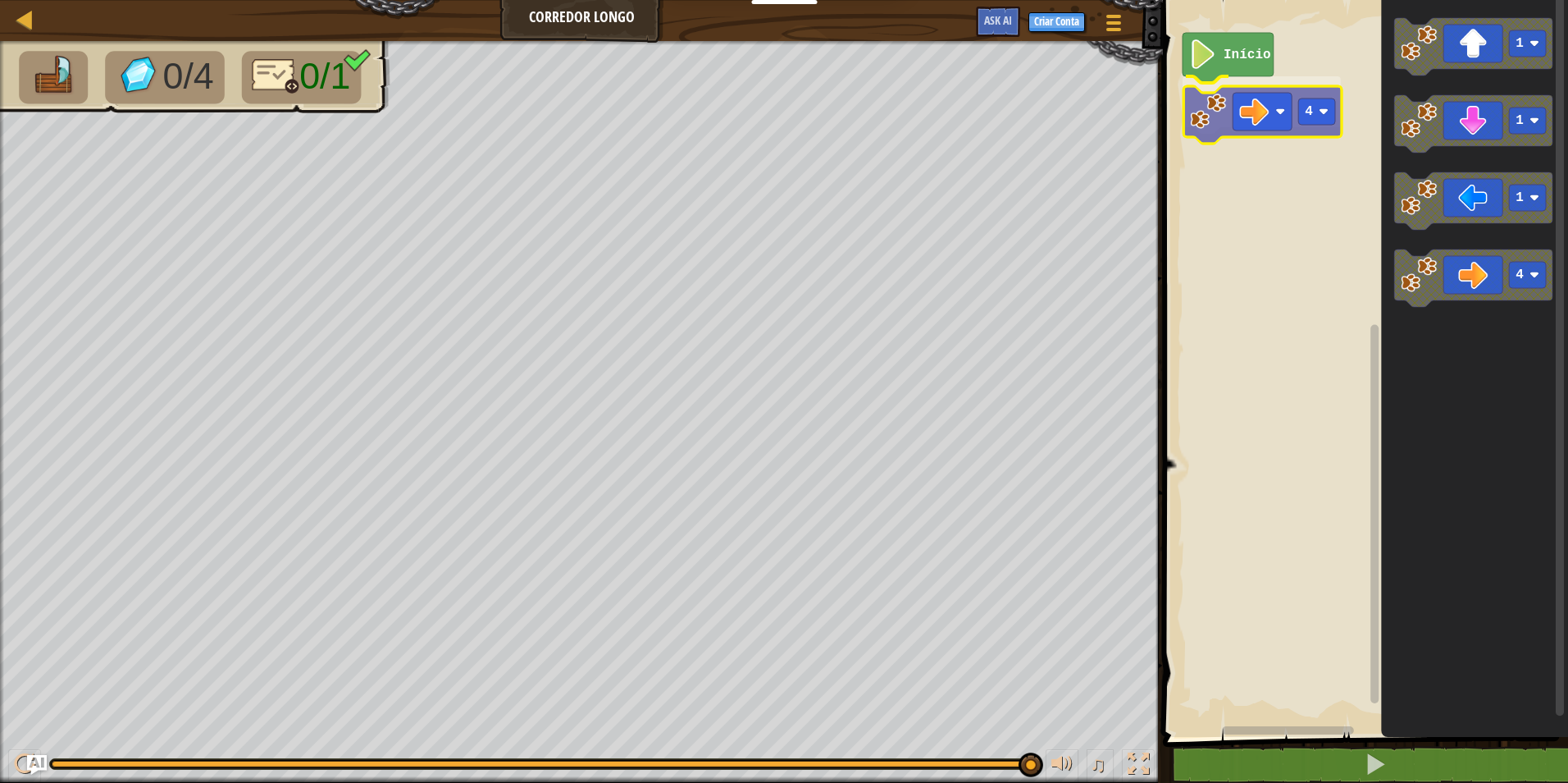
click at [1194, 119] on div "Início 4 1 1 1 4 4" at bounding box center [1363, 363] width 410 height 745
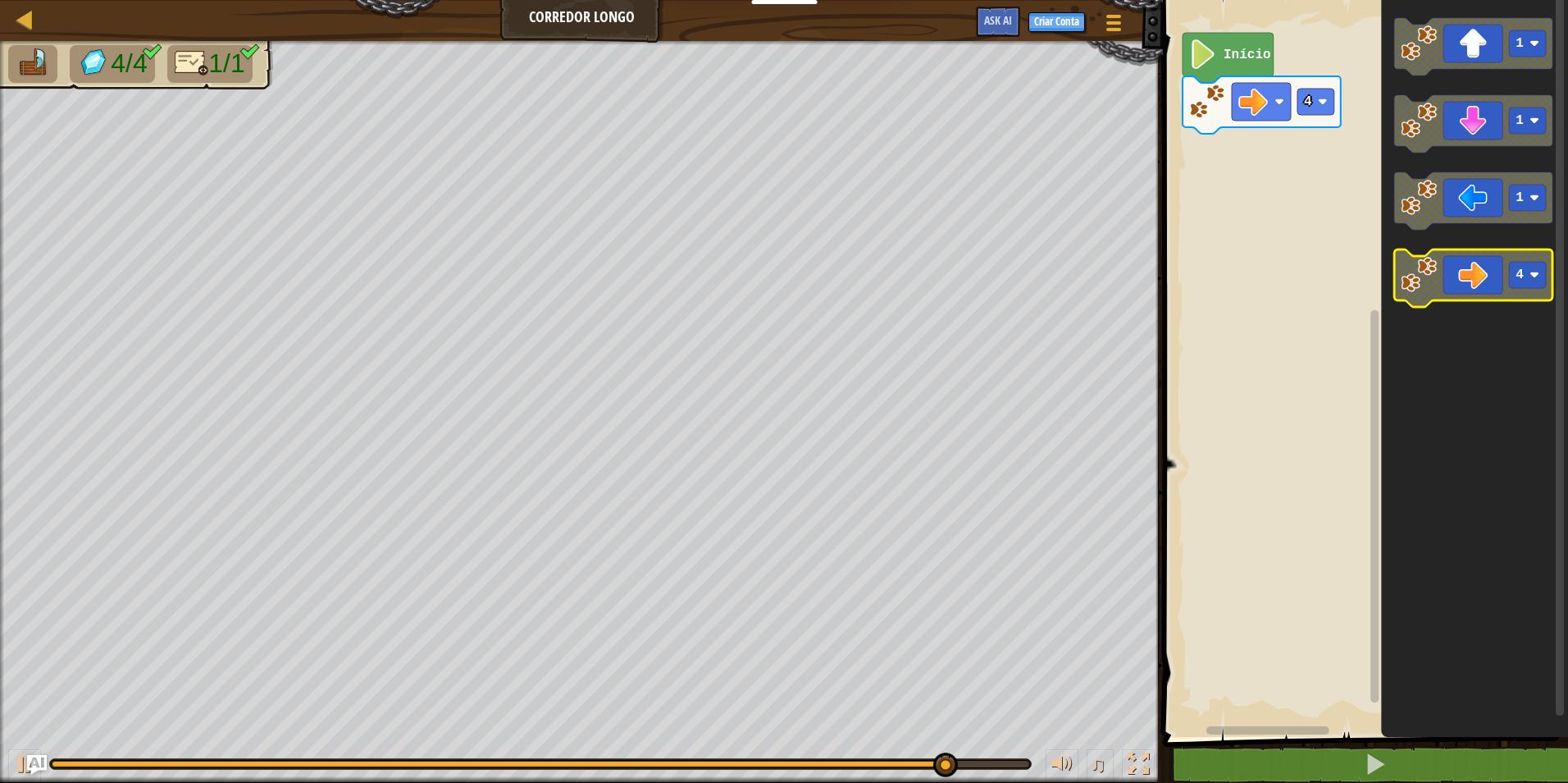
click at [1529, 272] on rect "Espaço de trabalho do Blockly" at bounding box center [1527, 274] width 37 height 26
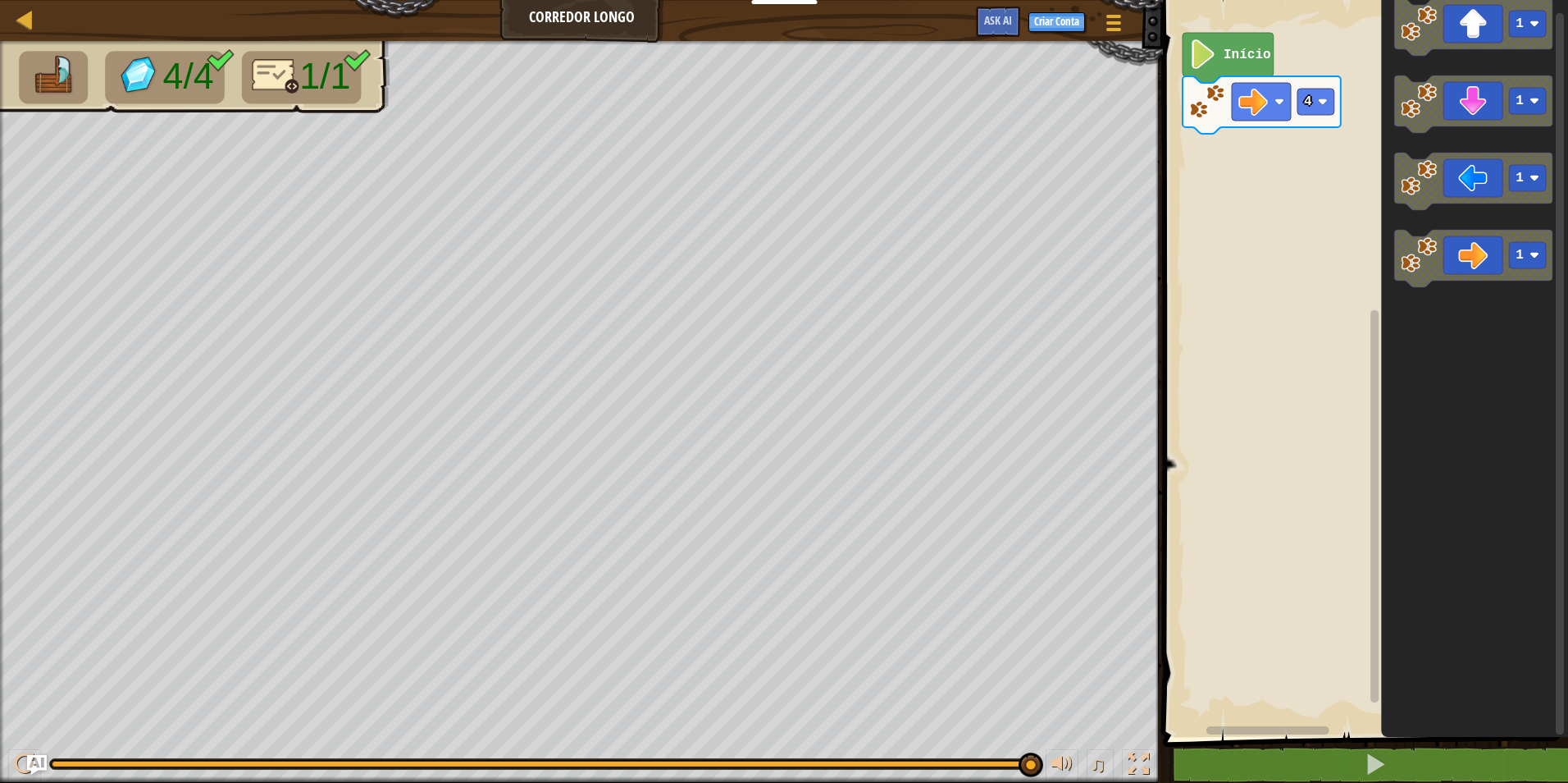
click at [1391, 235] on icon "1 1 1 1" at bounding box center [1474, 363] width 187 height 745
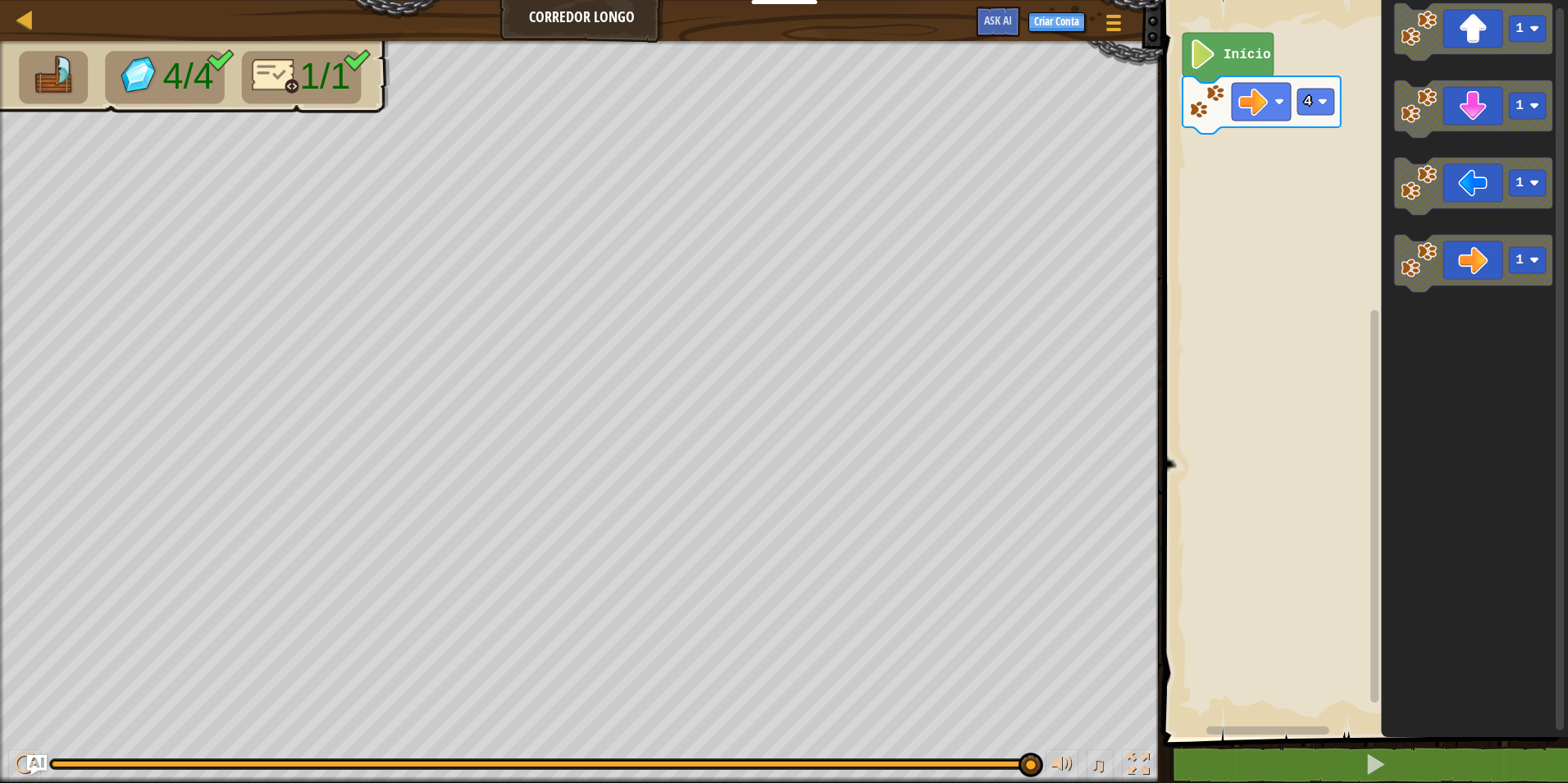
click at [1396, 245] on g "1" at bounding box center [1473, 263] width 159 height 57
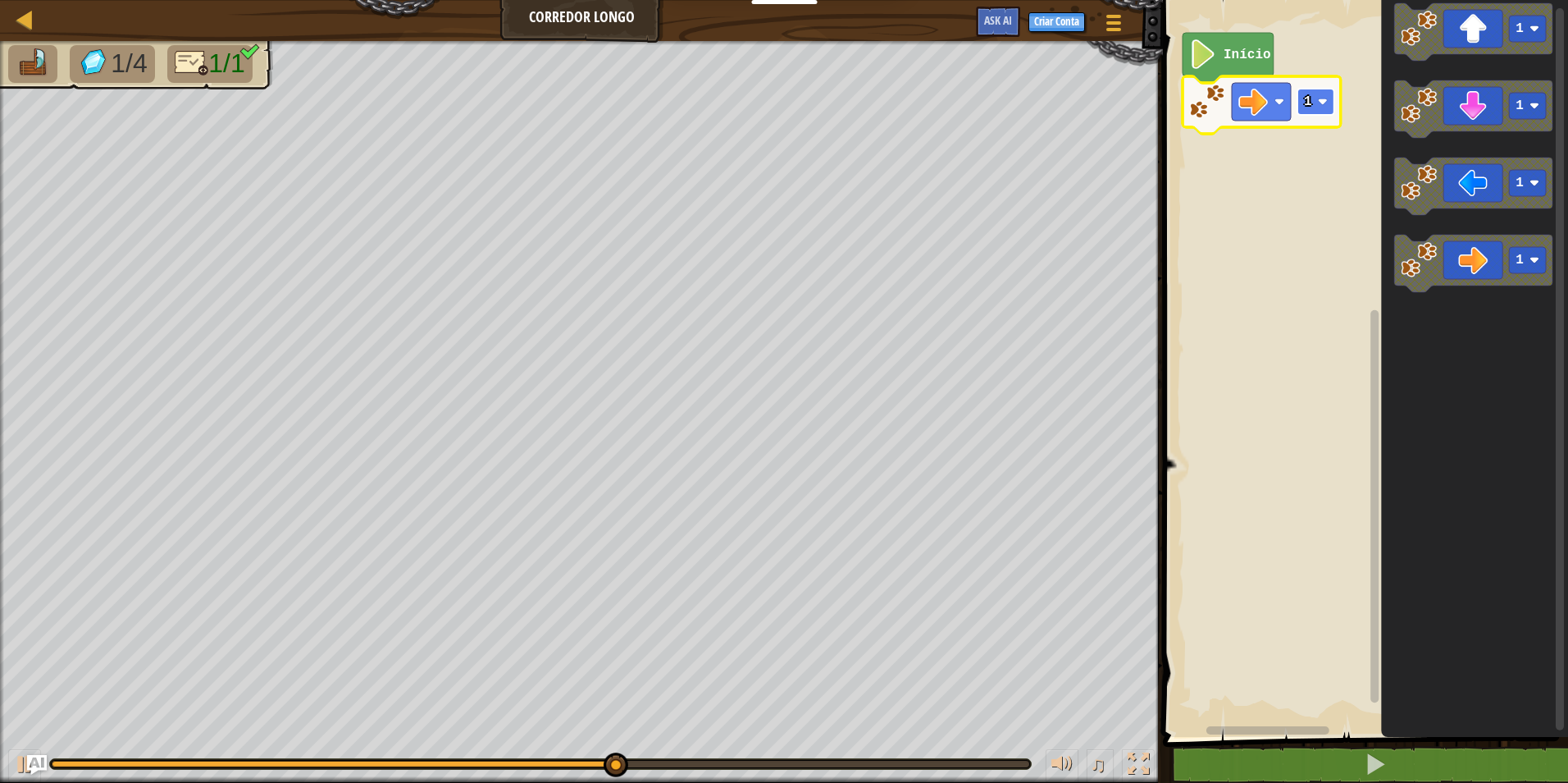
click at [1320, 99] on image "Espaço de trabalho do Blockly" at bounding box center [1322, 101] width 10 height 10
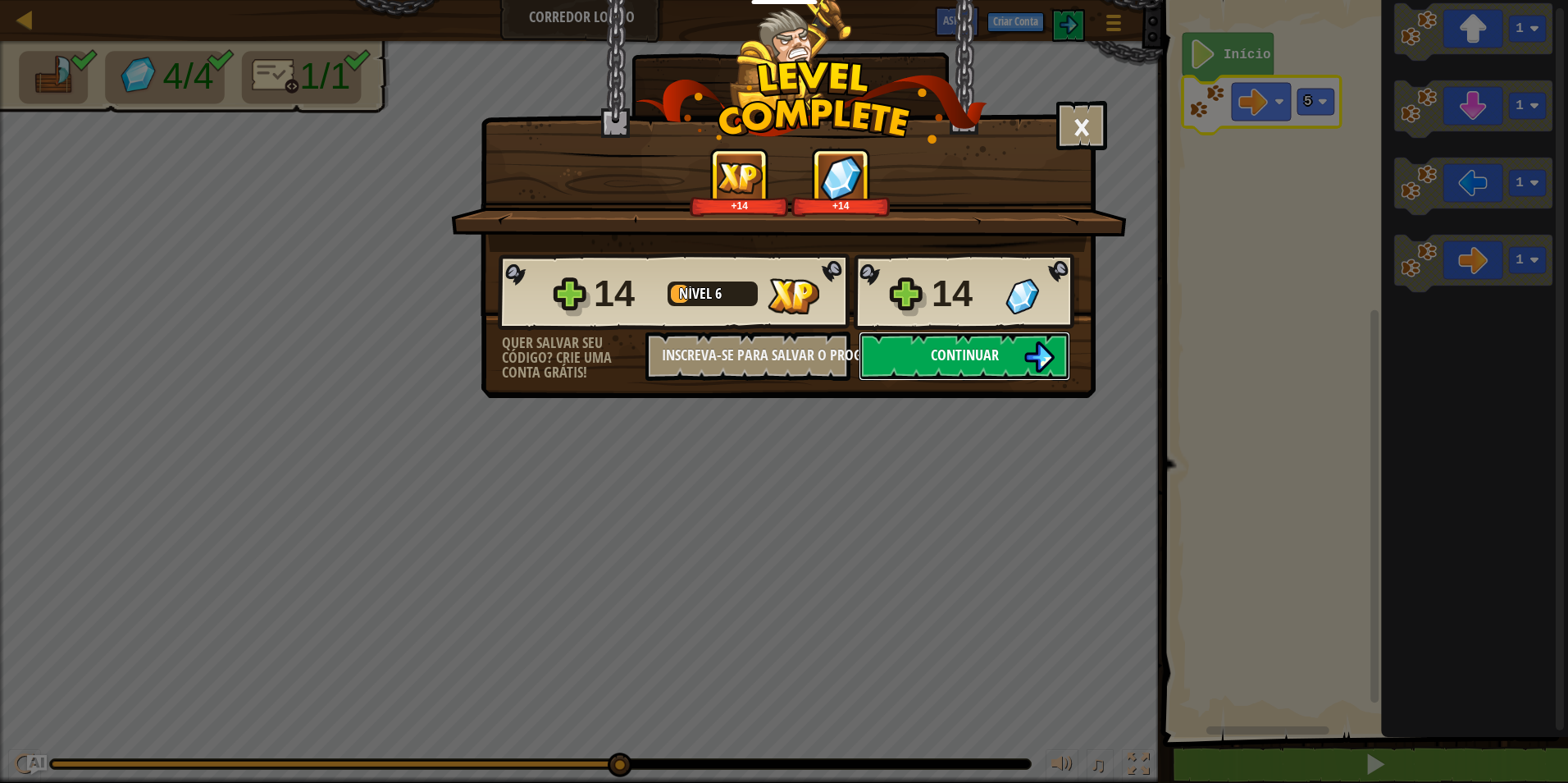
click at [1003, 342] on button "Continuar" at bounding box center [963, 356] width 211 height 49
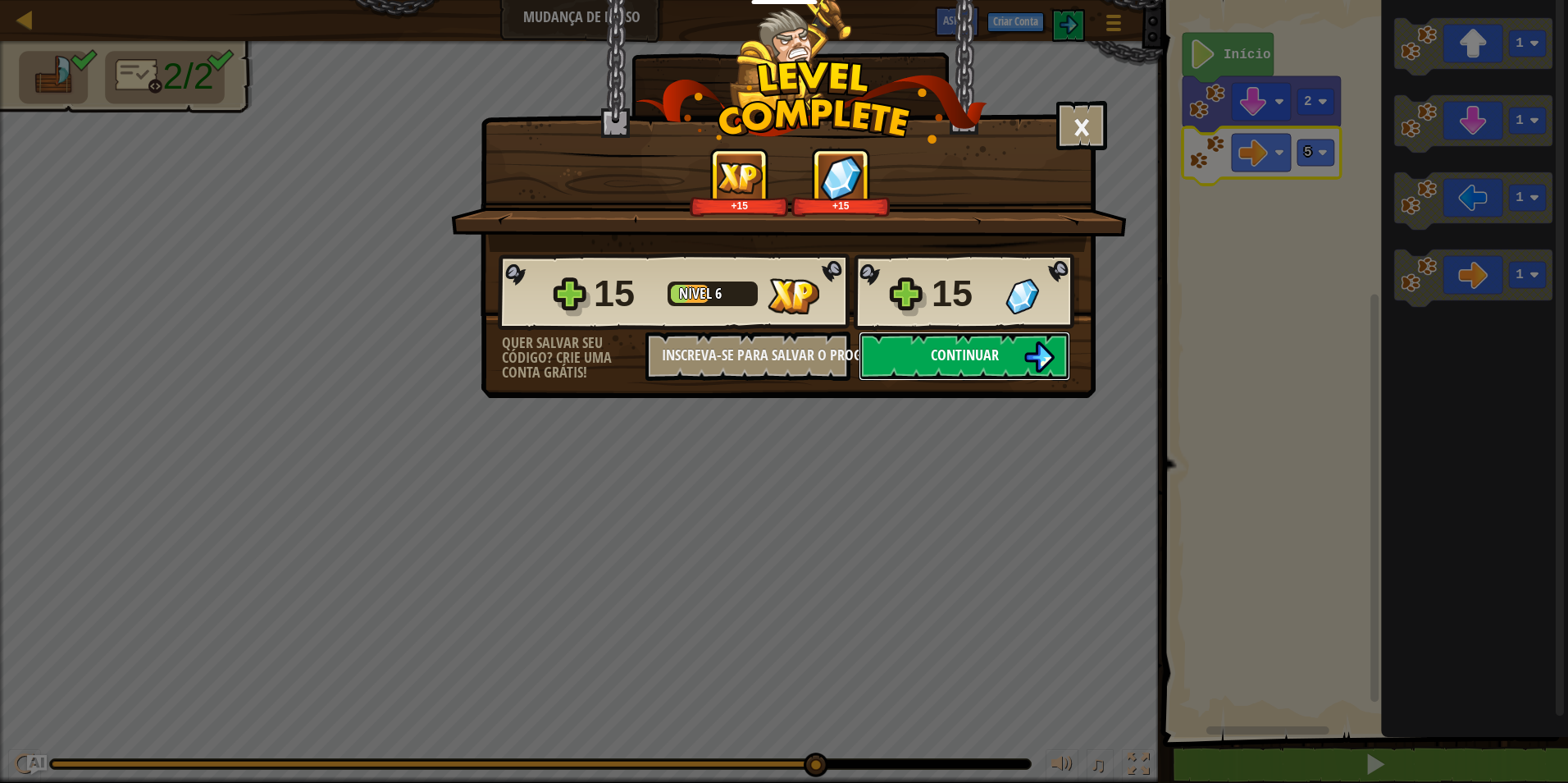
click at [1008, 355] on button "Continuar" at bounding box center [963, 356] width 211 height 49
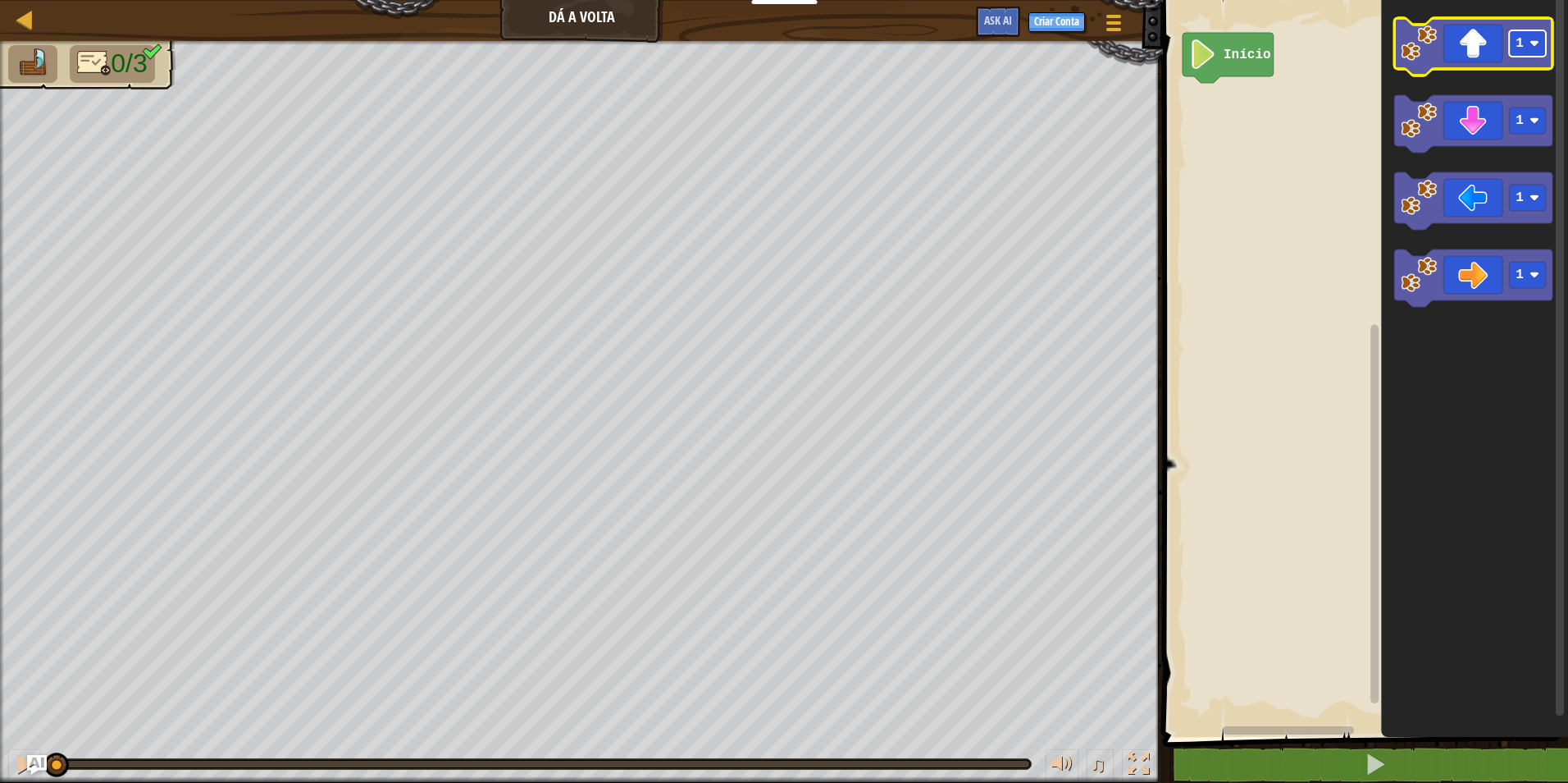
click at [1530, 49] on rect "Espaço de trabalho do Blockly" at bounding box center [1527, 43] width 37 height 26
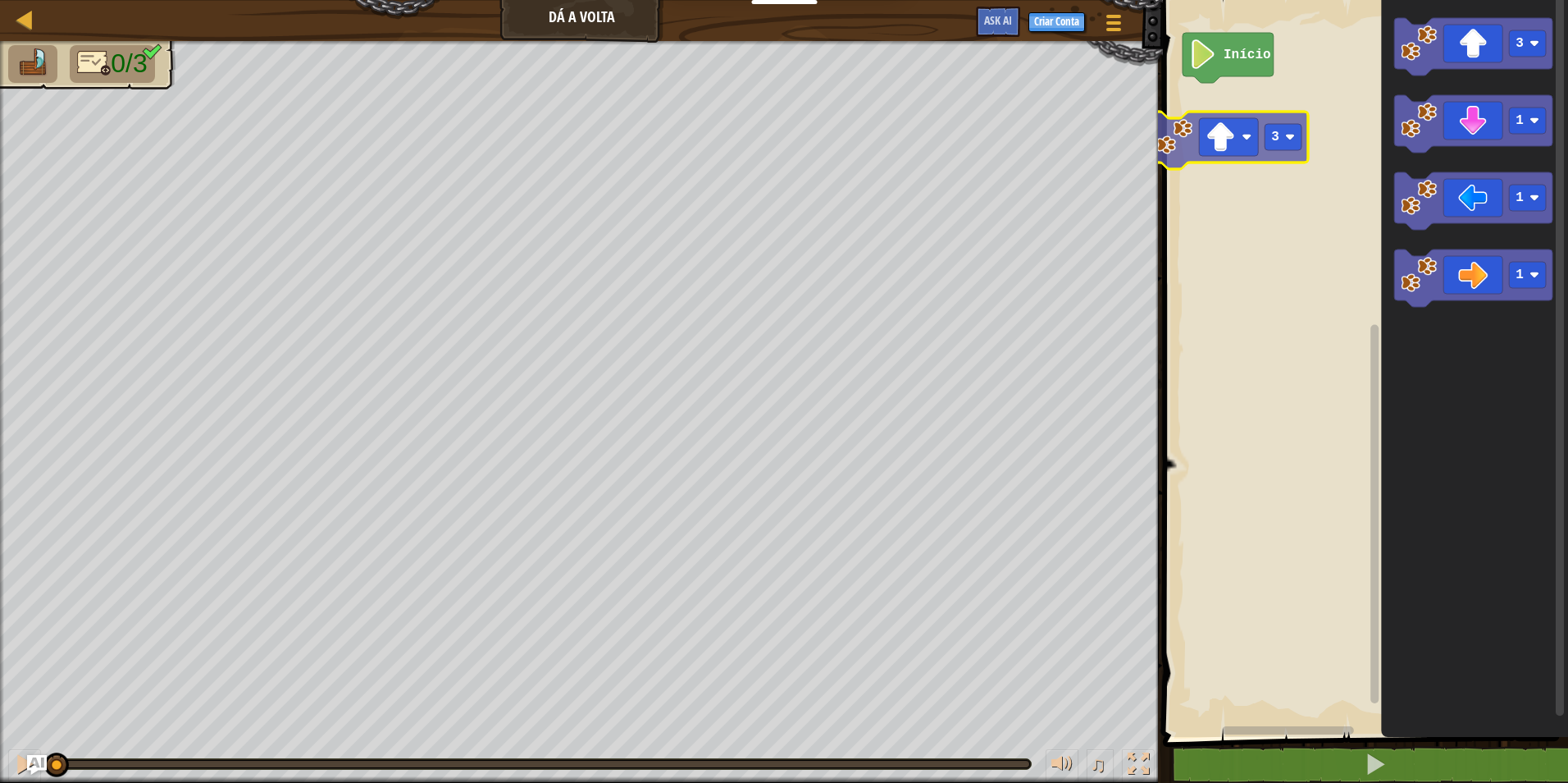
click at [1210, 129] on div "Início 3 3 1 1 1 3" at bounding box center [1363, 363] width 410 height 745
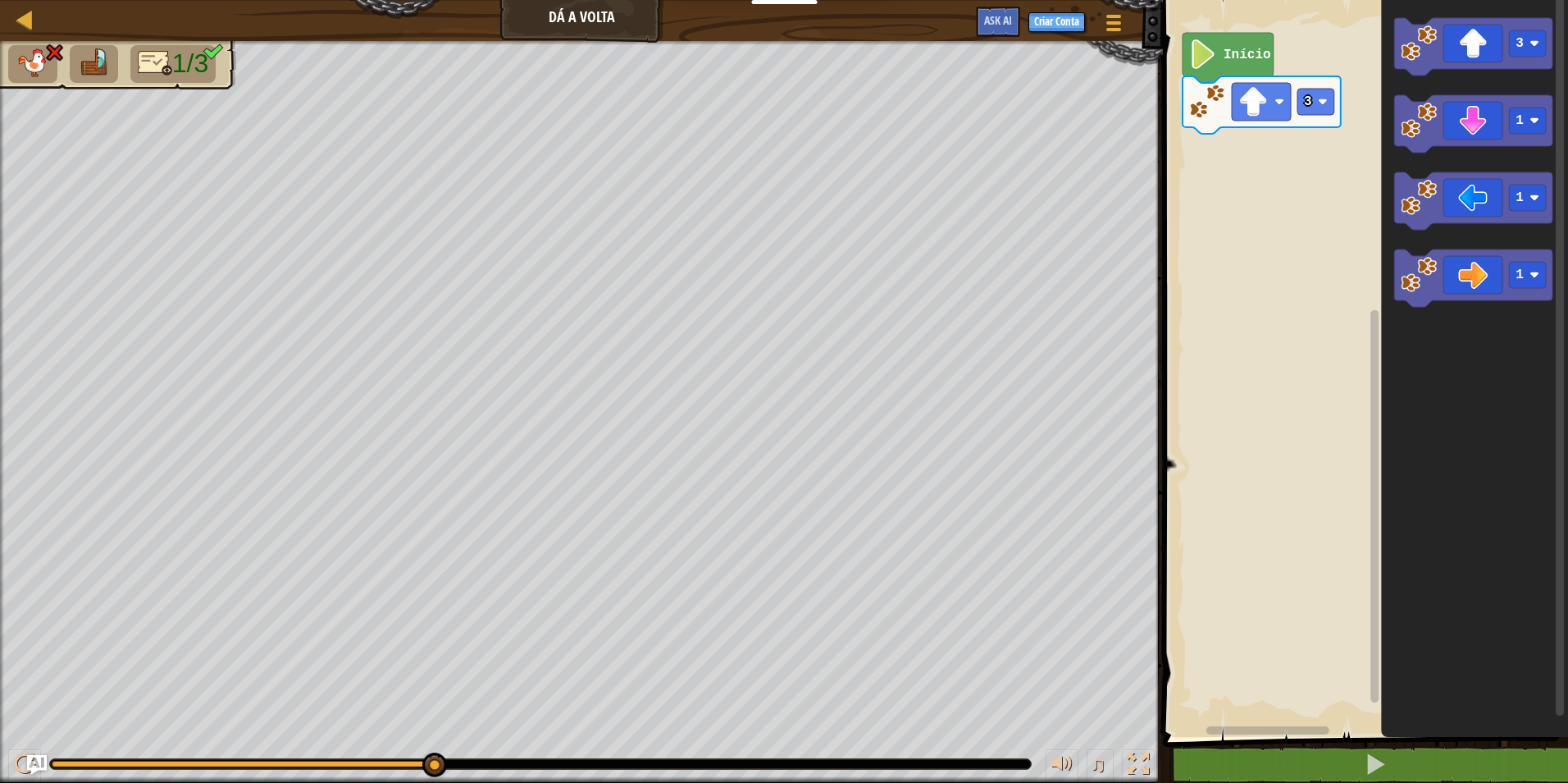
click at [52, 43] on div at bounding box center [581, 43] width 1163 height 4
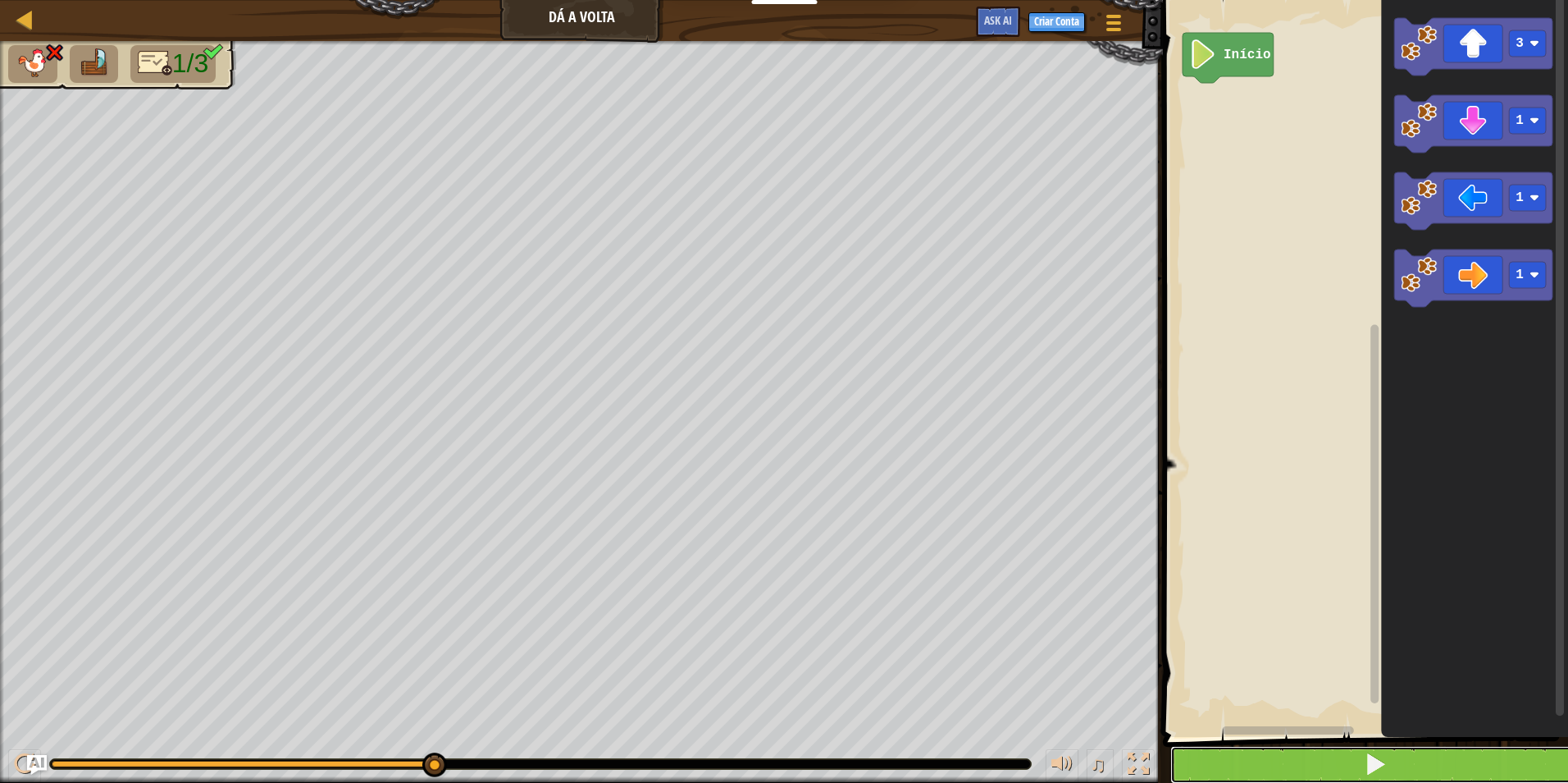
click at [1394, 759] on button at bounding box center [1374, 764] width 410 height 37
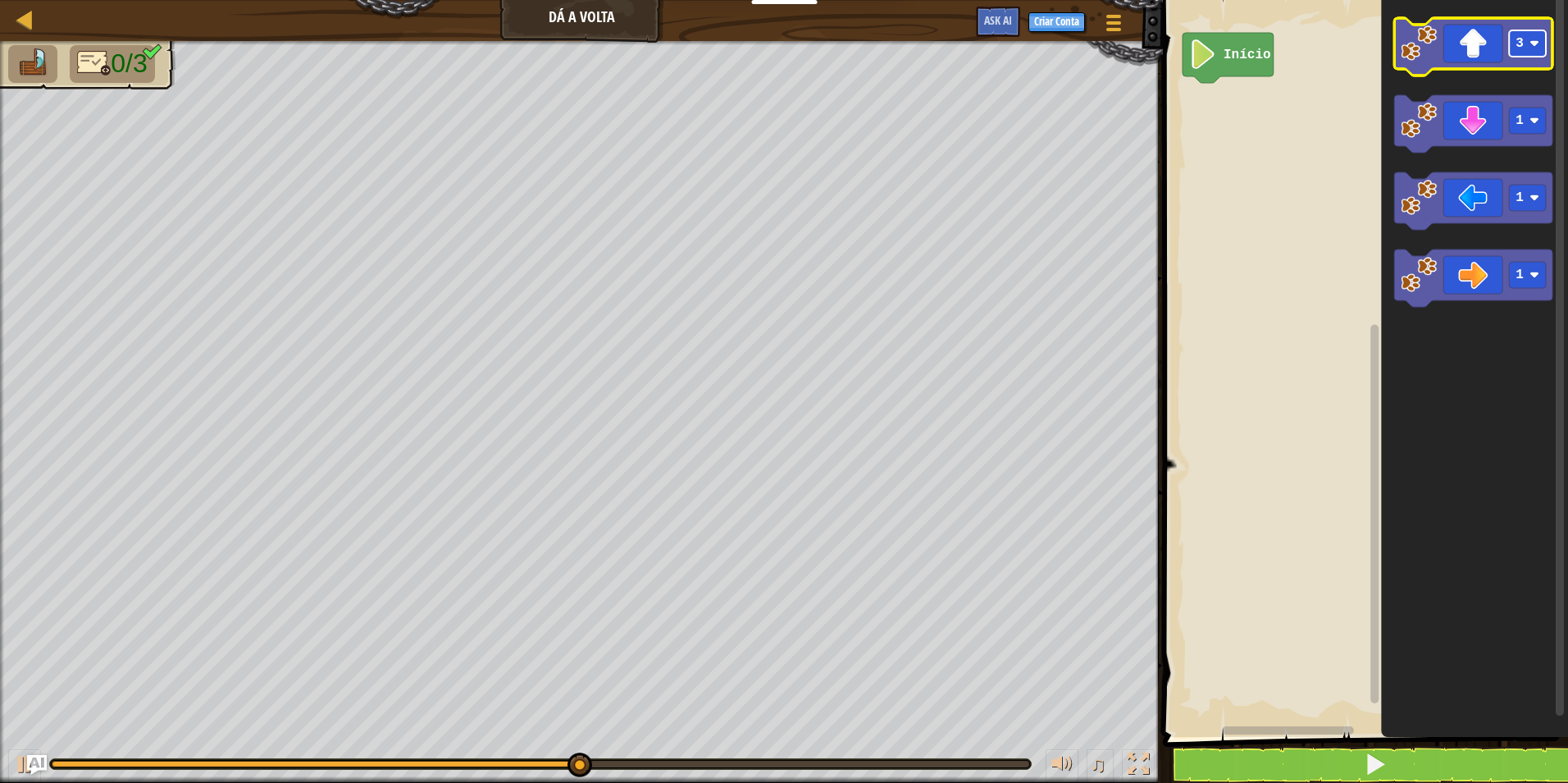
click at [1543, 43] on rect "Espaço de trabalho do Blockly" at bounding box center [1527, 43] width 37 height 26
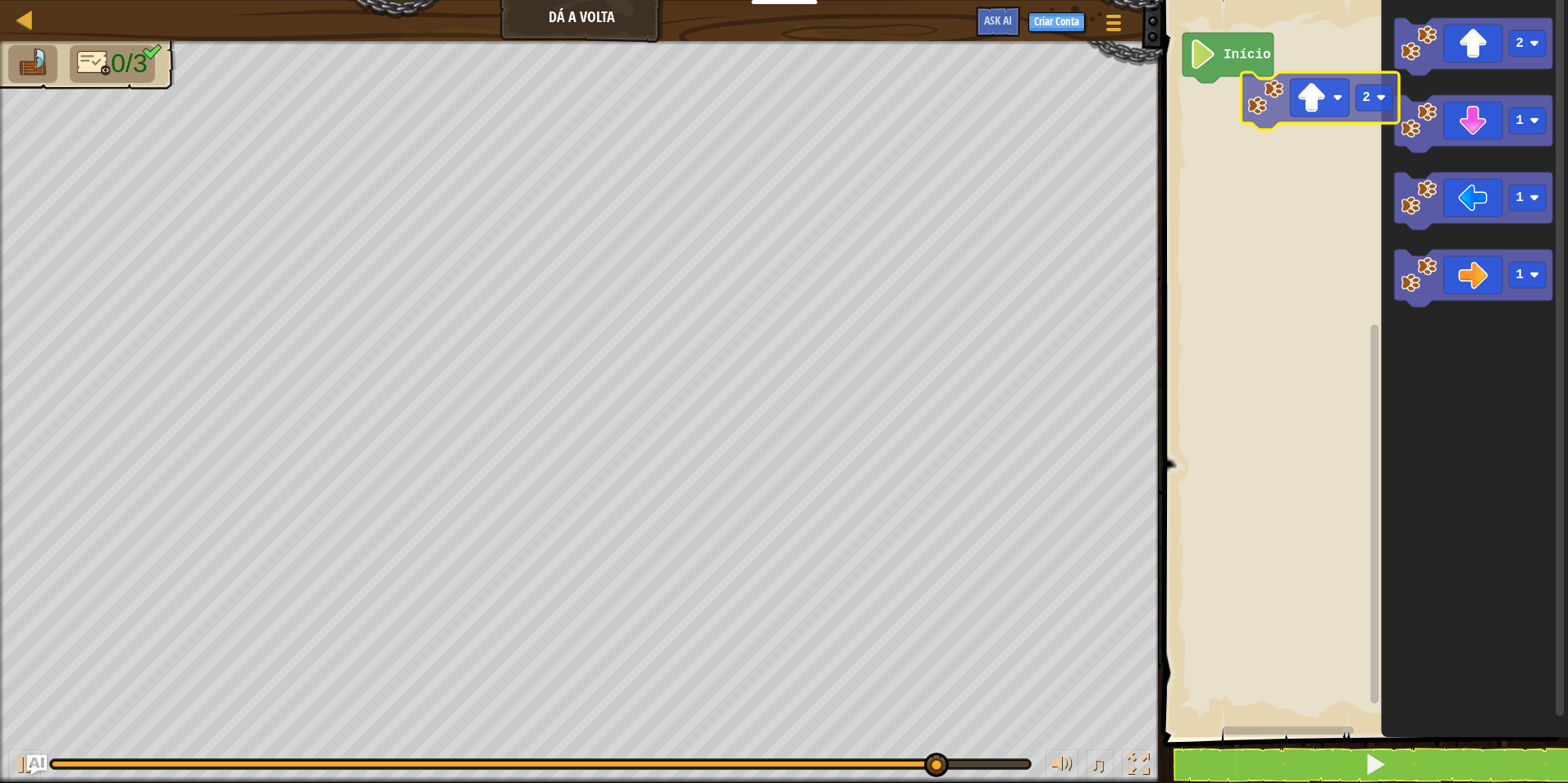
click at [1324, 115] on div "Início 2 1 1 1 2" at bounding box center [1363, 363] width 410 height 745
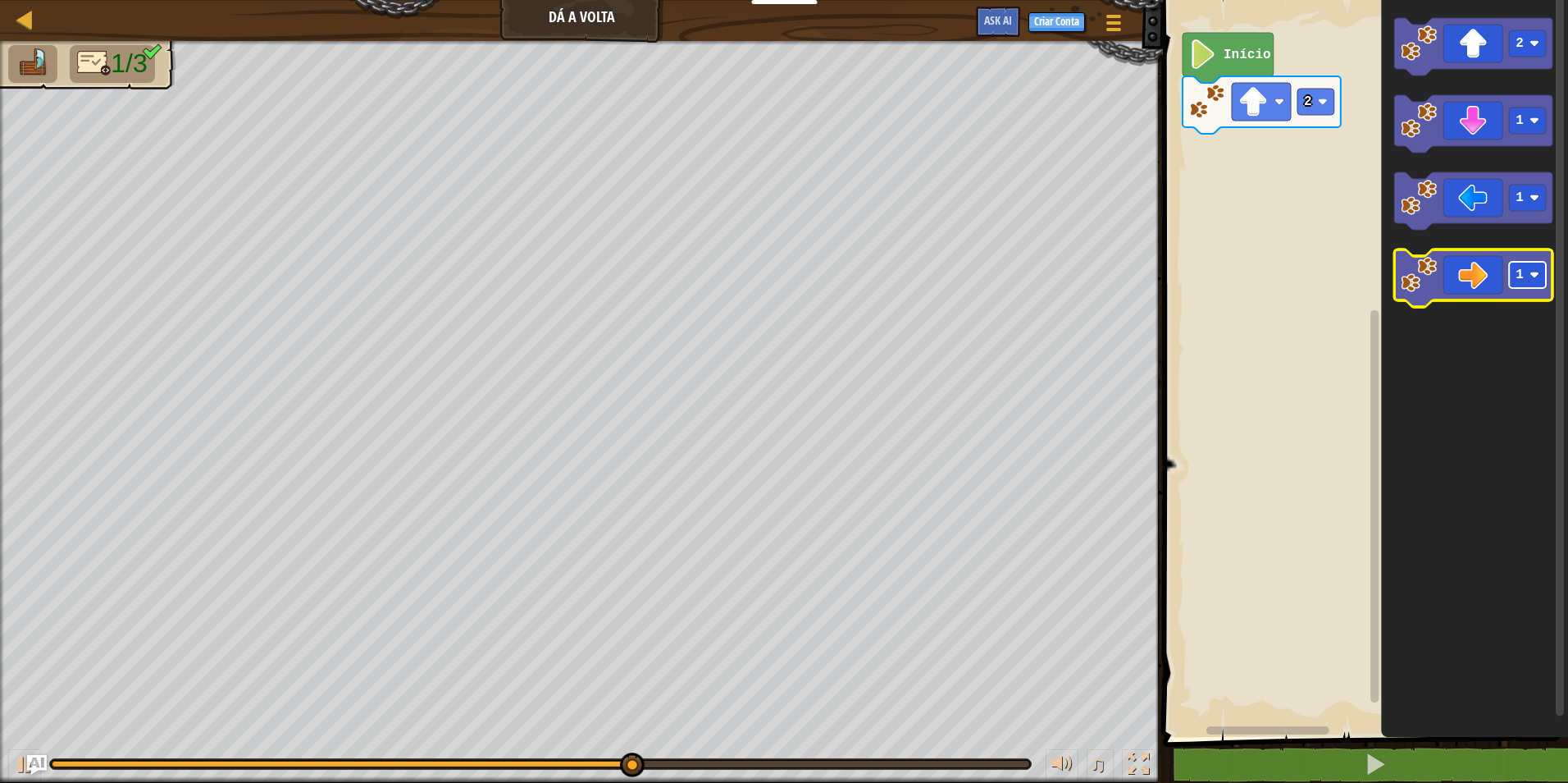
click at [1539, 279] on image "Espaço de trabalho do Blockly" at bounding box center [1534, 274] width 10 height 10
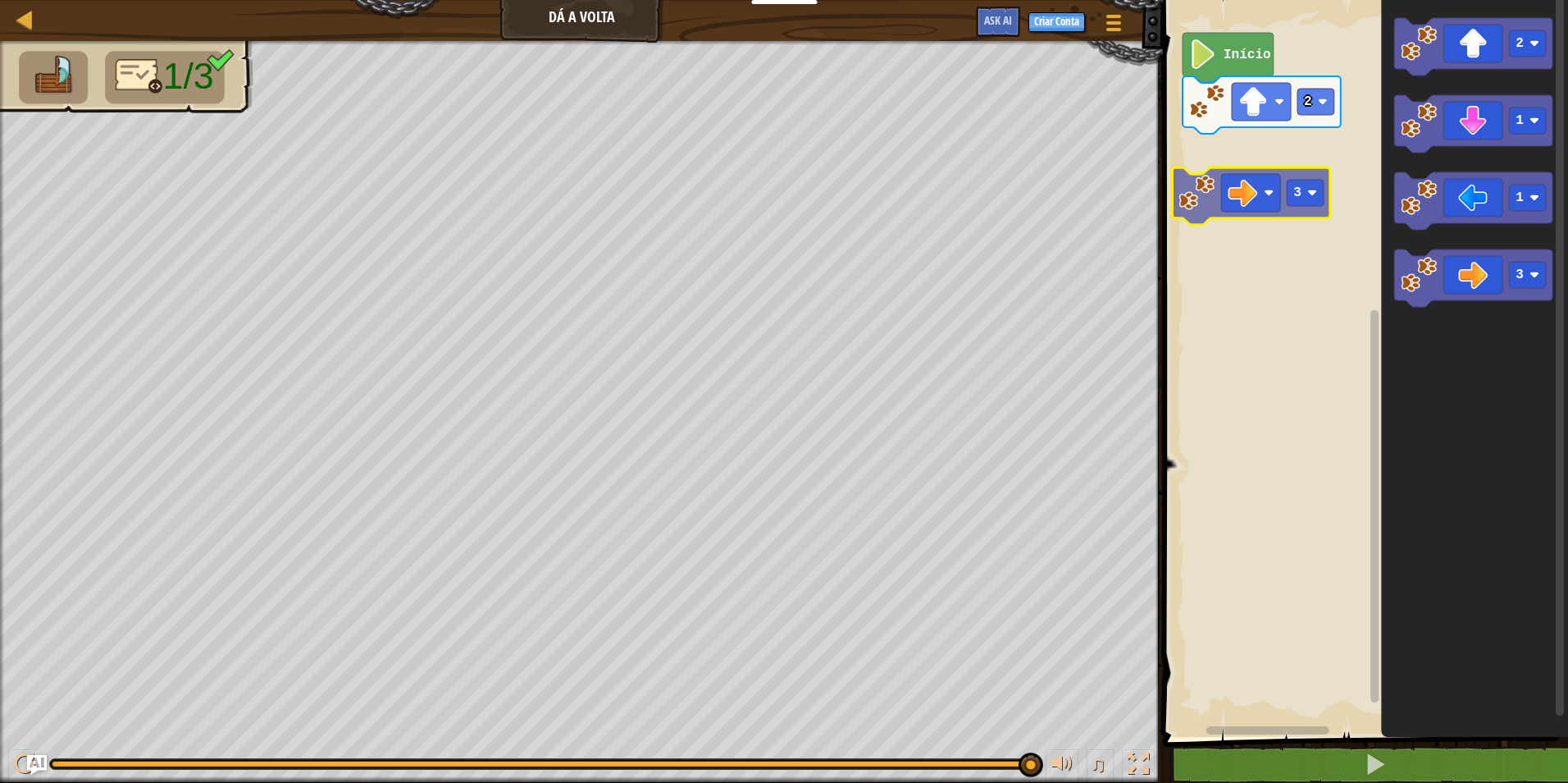
click at [1251, 200] on div "2 Início 2 1 1 3 3" at bounding box center [1363, 363] width 410 height 745
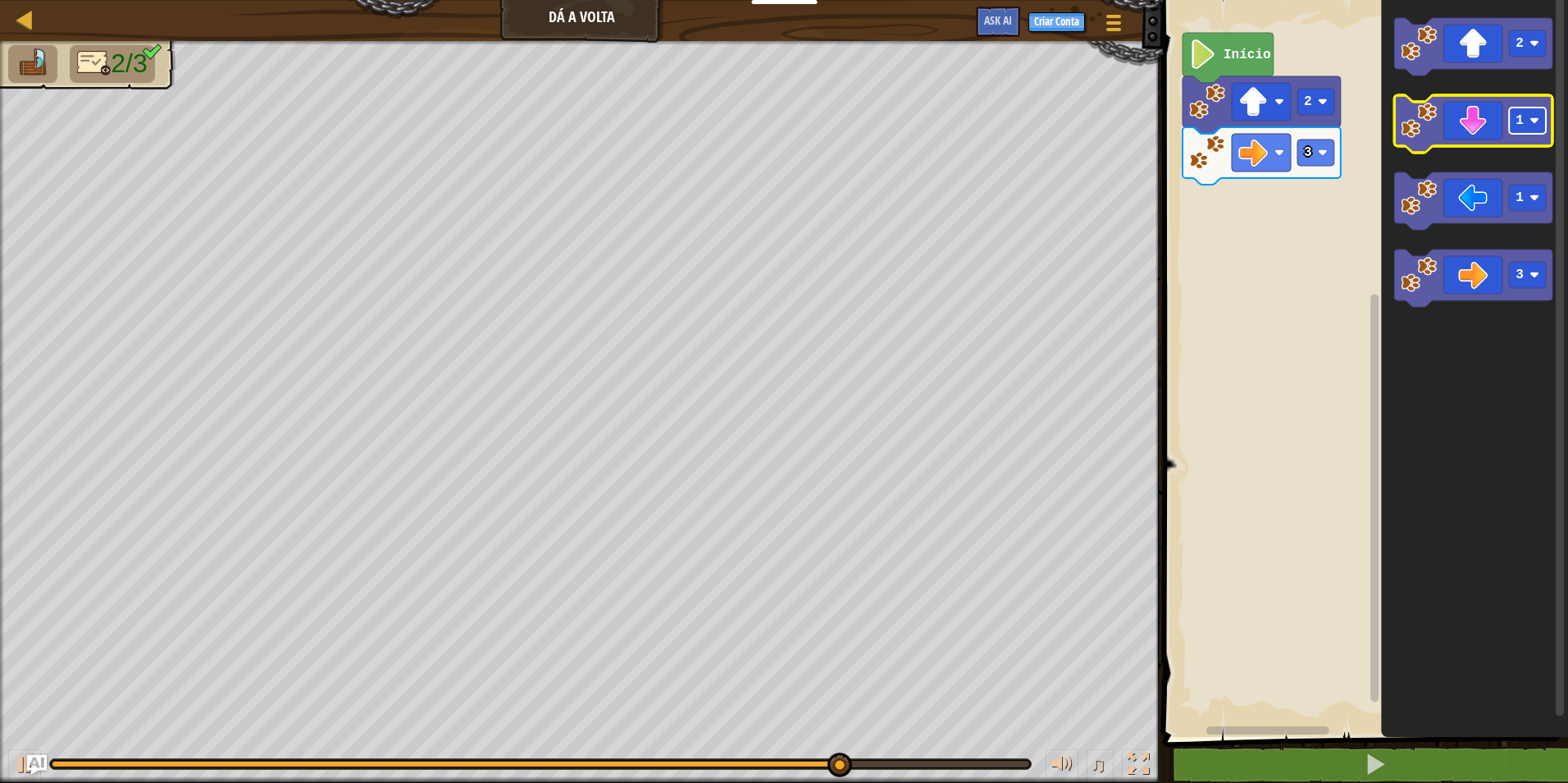
click at [1523, 120] on rect "Espaço de trabalho do Blockly" at bounding box center [1527, 120] width 37 height 26
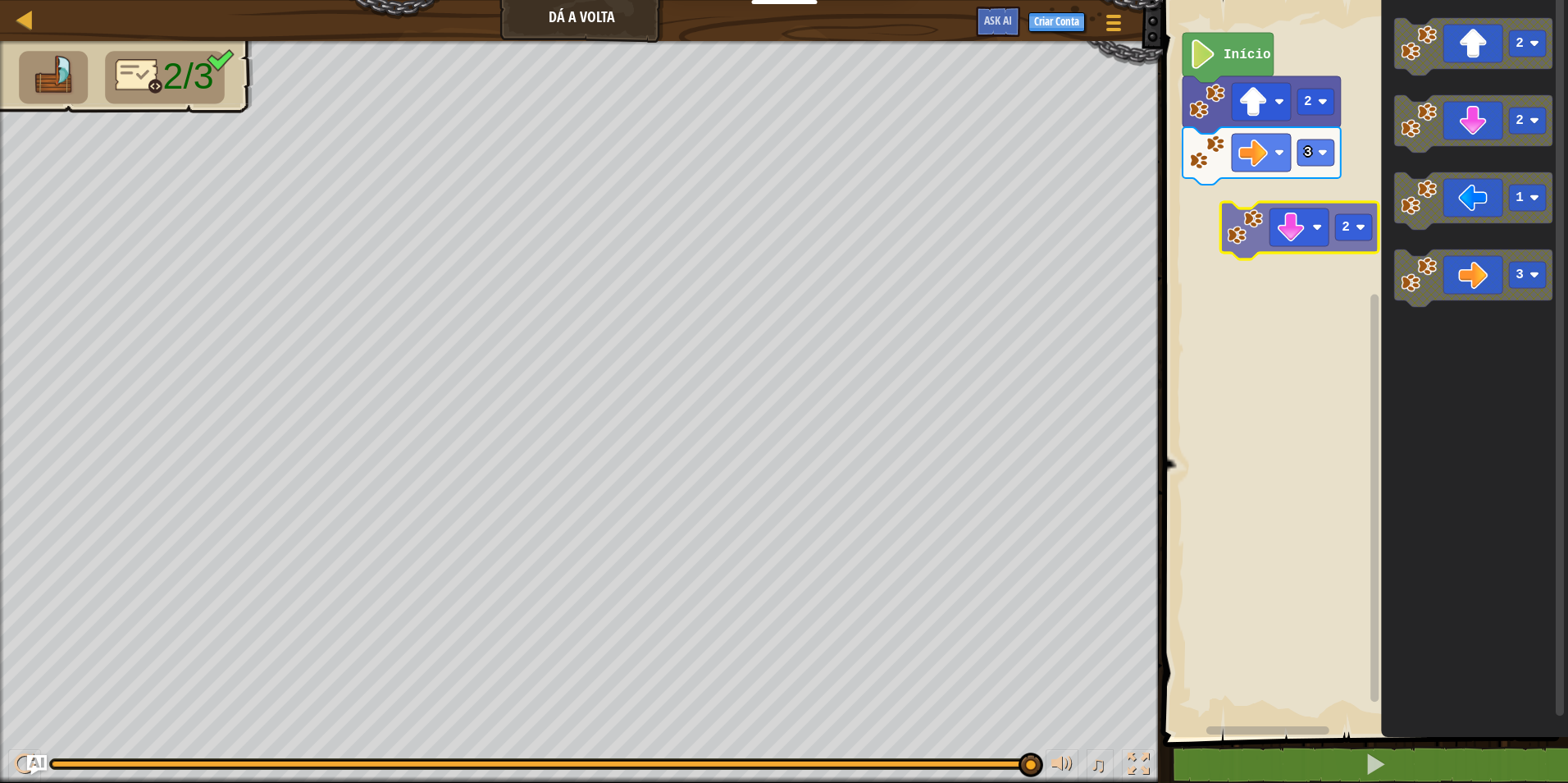
click at [1306, 246] on div "3 2 Início 2 2 1 3 2" at bounding box center [1363, 363] width 410 height 745
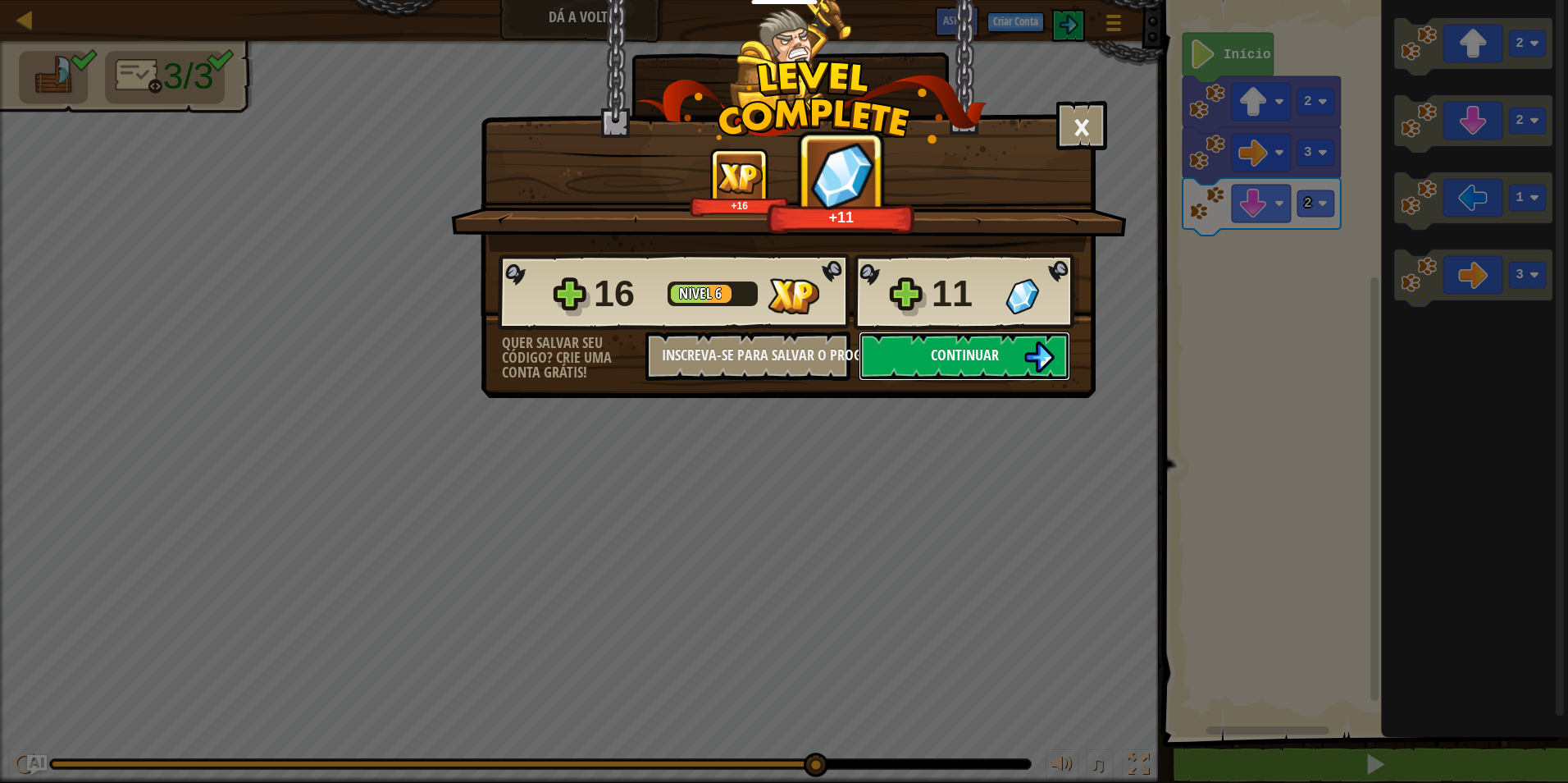
click at [963, 348] on span "Continuar" at bounding box center [964, 354] width 68 height 20
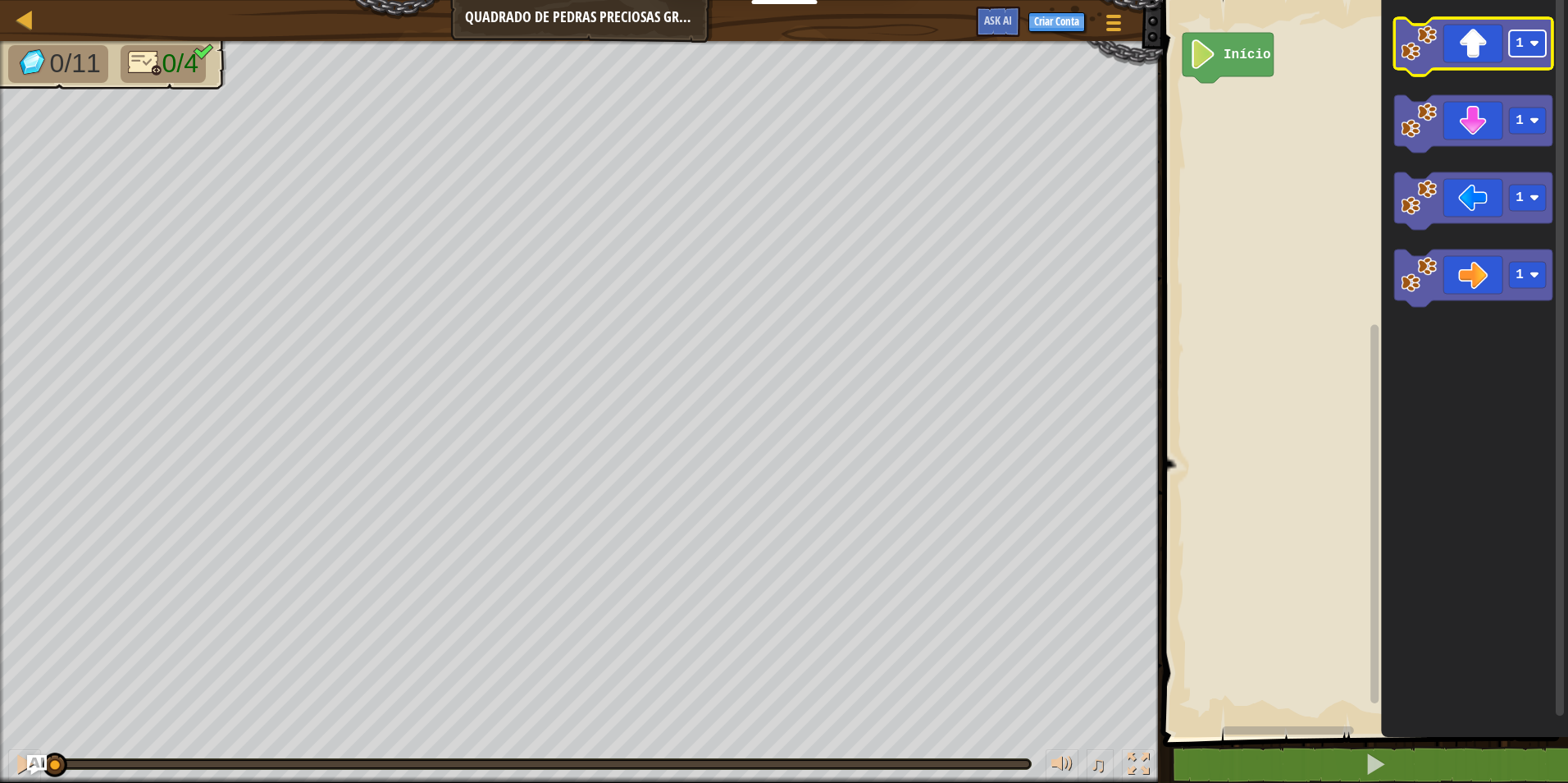
click at [1540, 50] on rect "Espaço de trabalho do Blockly" at bounding box center [1527, 43] width 37 height 26
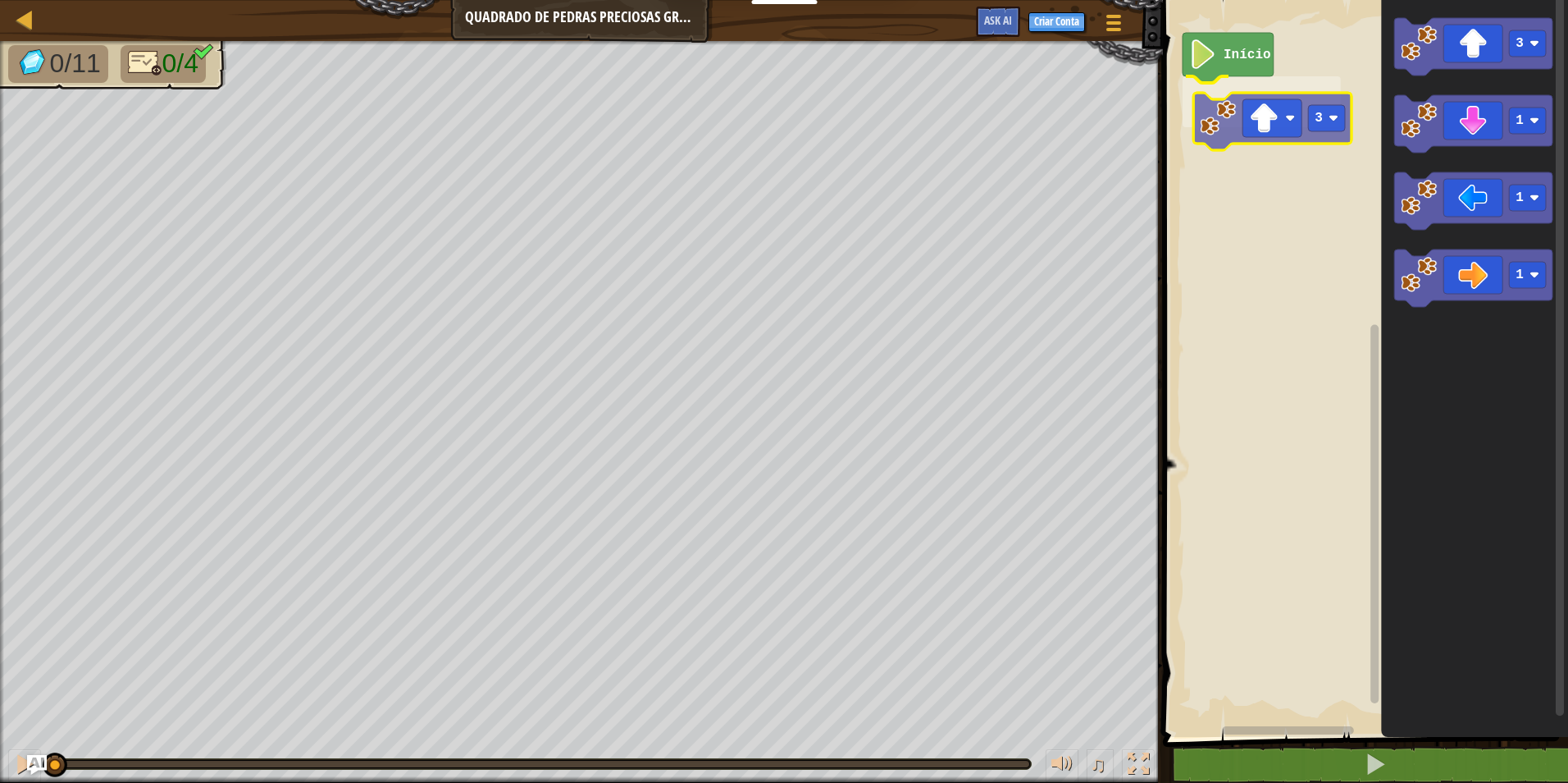
click at [1207, 95] on div "Início 3 3 1 1 1 3" at bounding box center [1363, 363] width 410 height 745
click at [1239, 115] on div "Início 3 1 1 1 3" at bounding box center [1363, 363] width 410 height 745
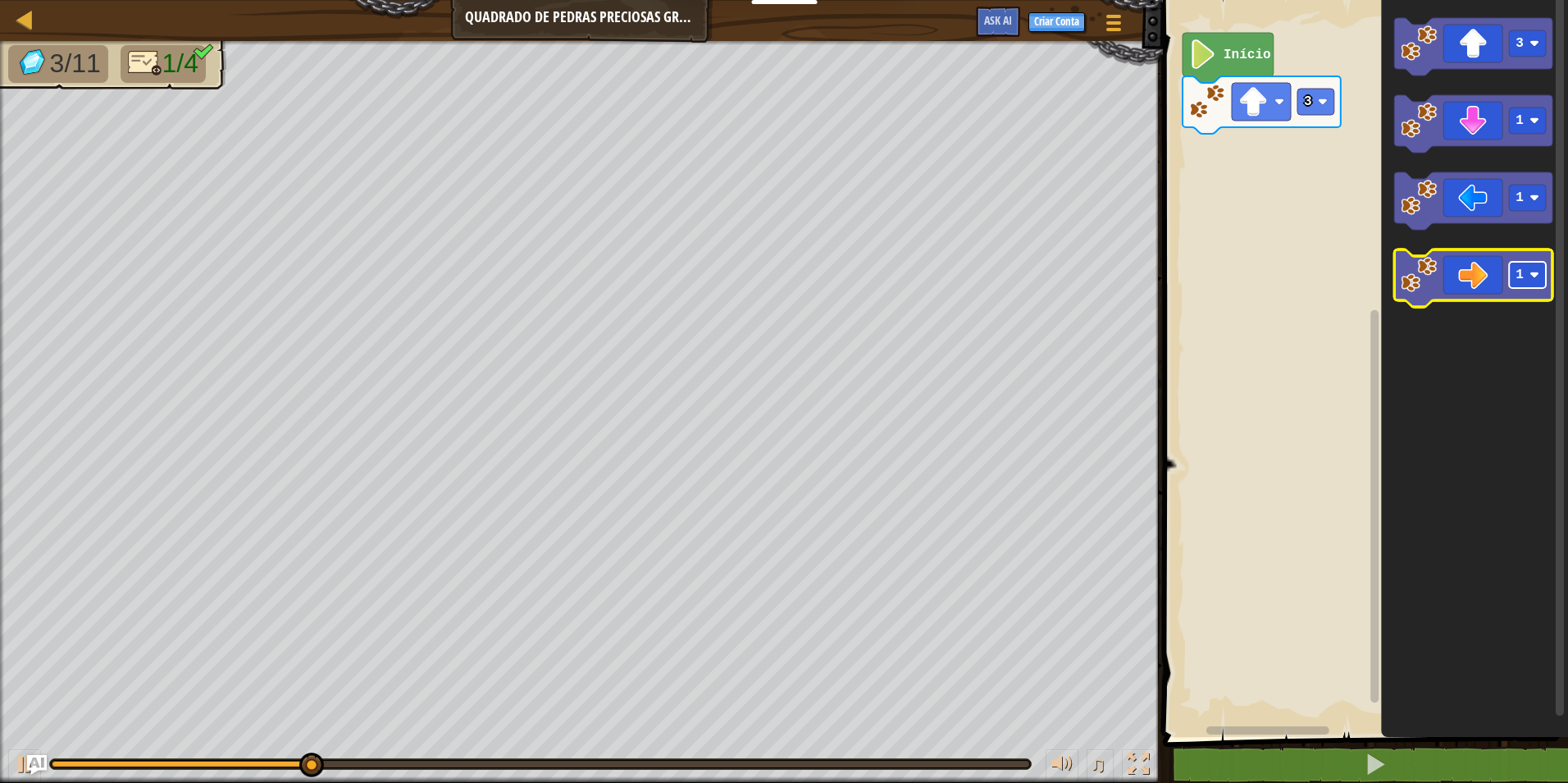
click at [1543, 269] on rect "Espaço de trabalho do Blockly" at bounding box center [1527, 274] width 37 height 26
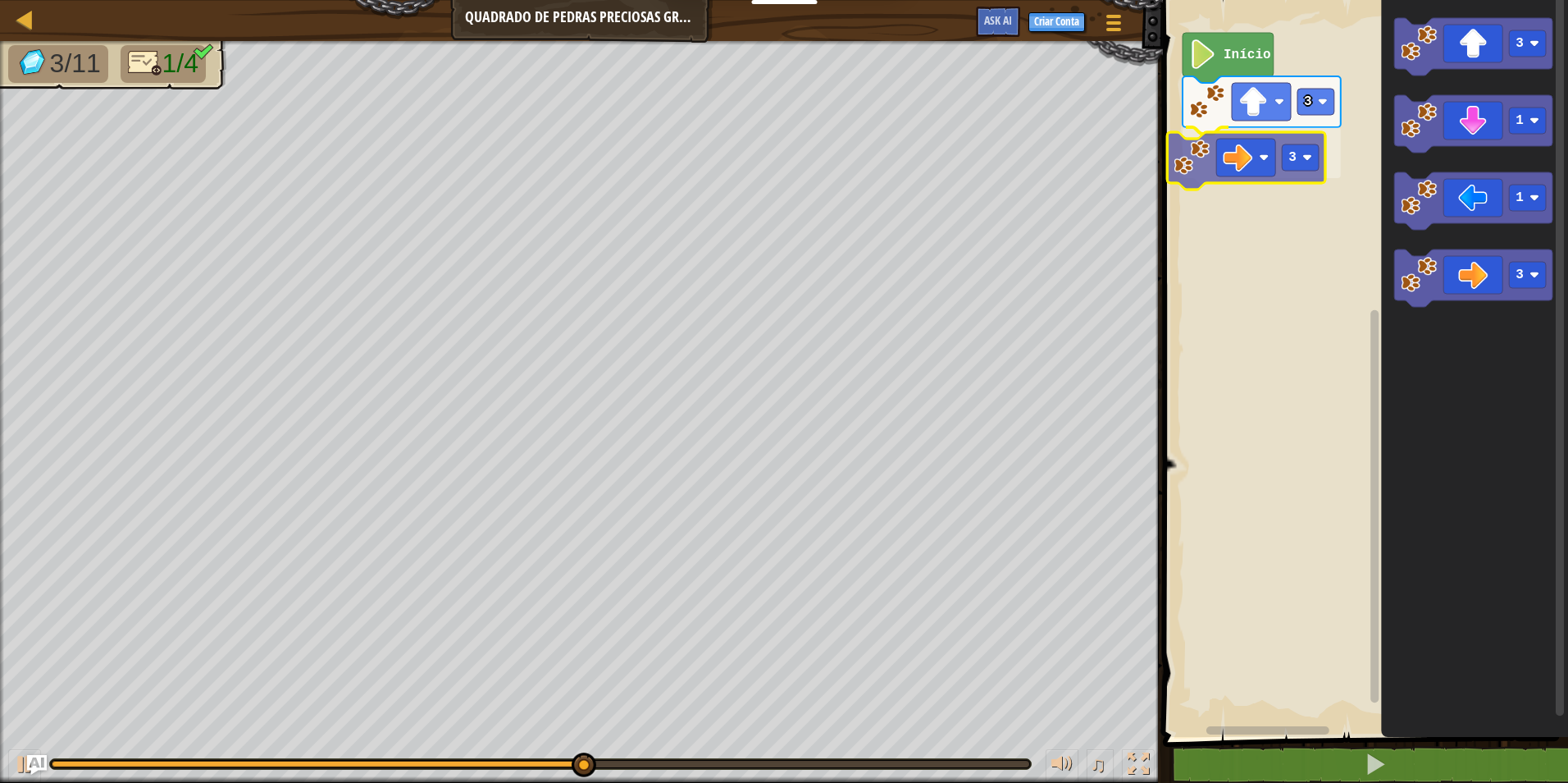
click at [1198, 147] on div "Início 3 3 3 1 1 3 3" at bounding box center [1363, 363] width 410 height 745
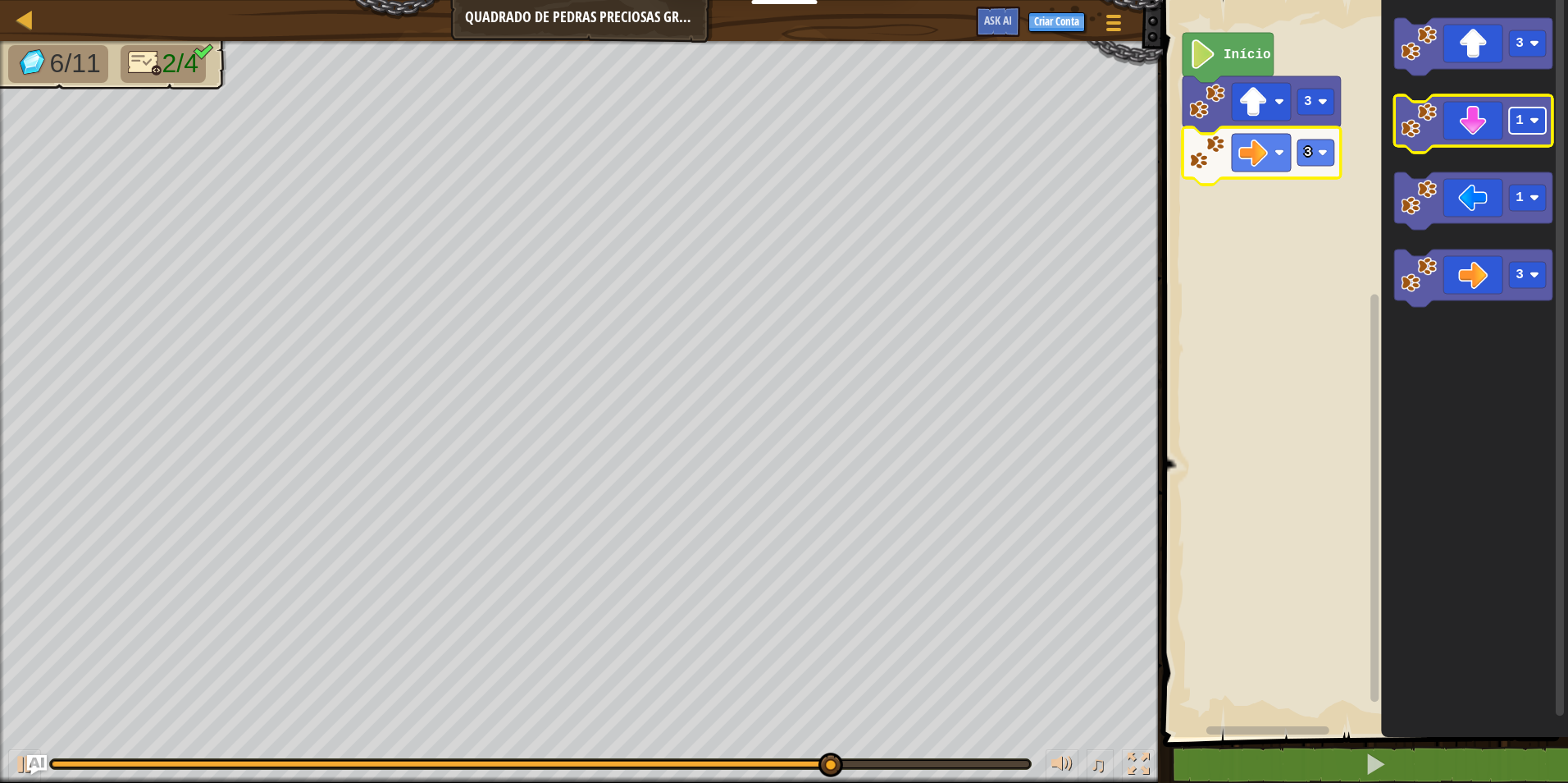
click at [1526, 122] on rect "Espaço de trabalho do Blockly" at bounding box center [1527, 120] width 37 height 26
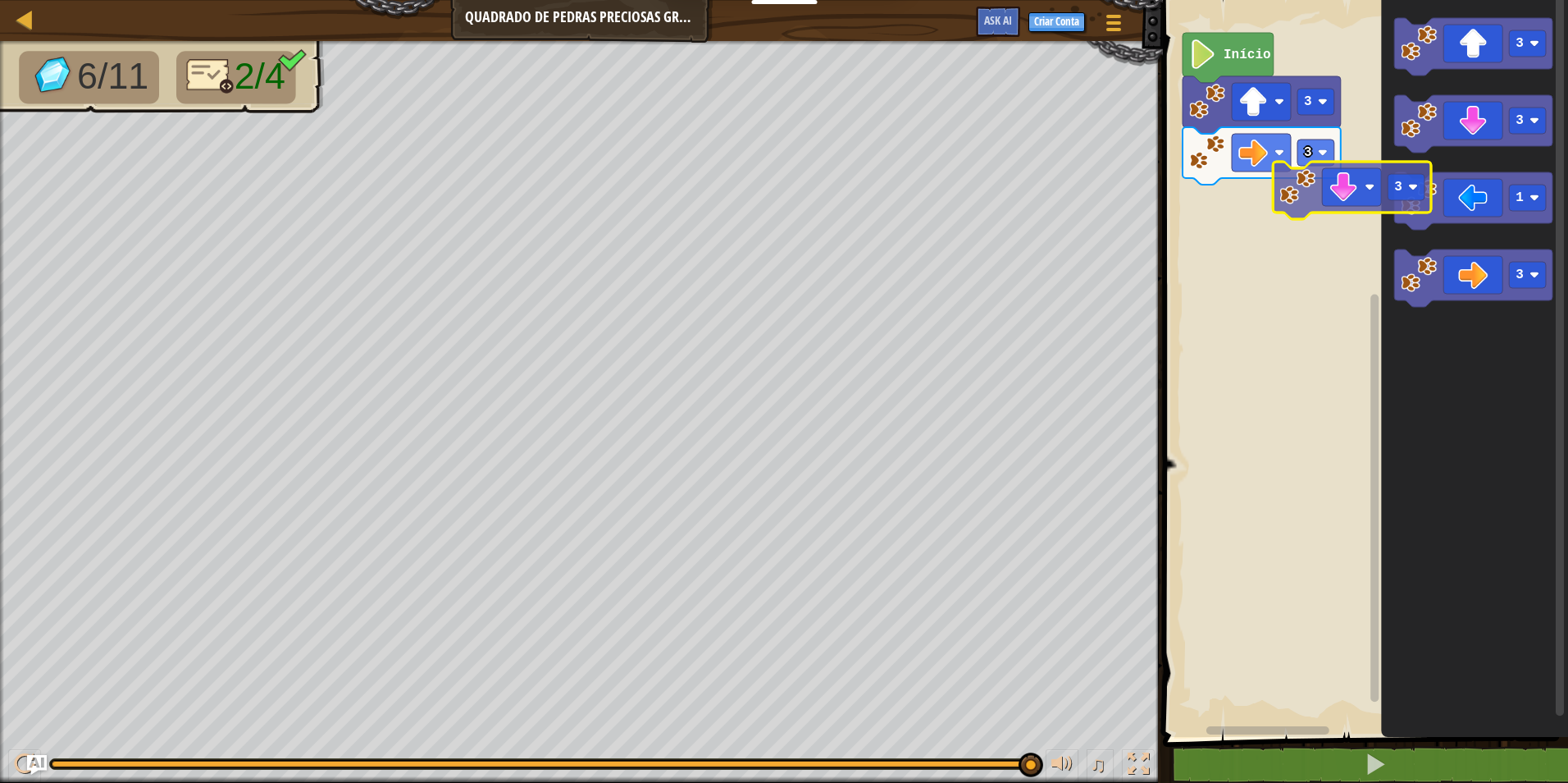
click at [1365, 200] on div "Início 3 3 3 3 1 3 3" at bounding box center [1363, 363] width 410 height 745
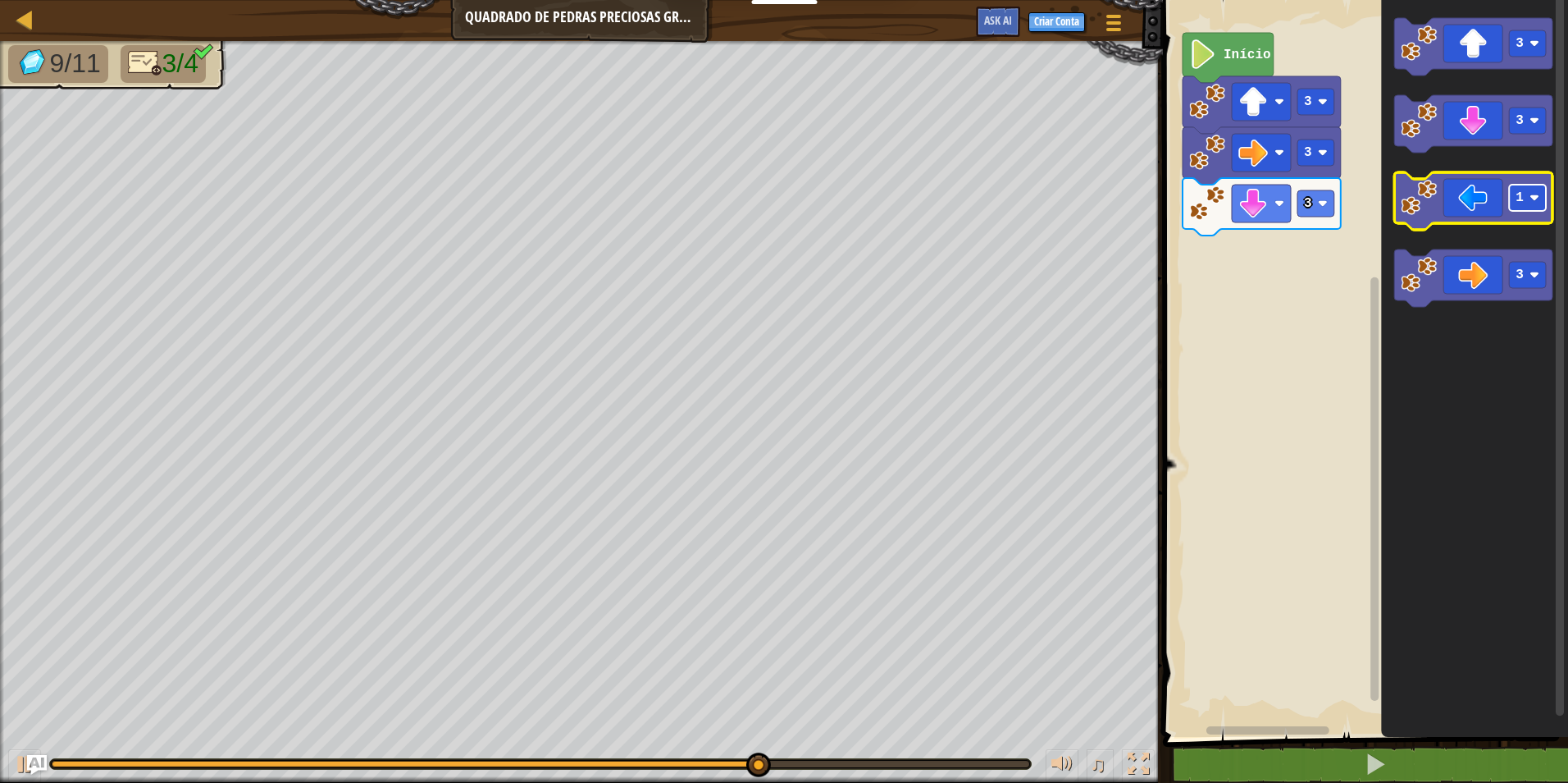
click at [1531, 202] on image "Espaço de trabalho do Blockly" at bounding box center [1534, 198] width 10 height 10
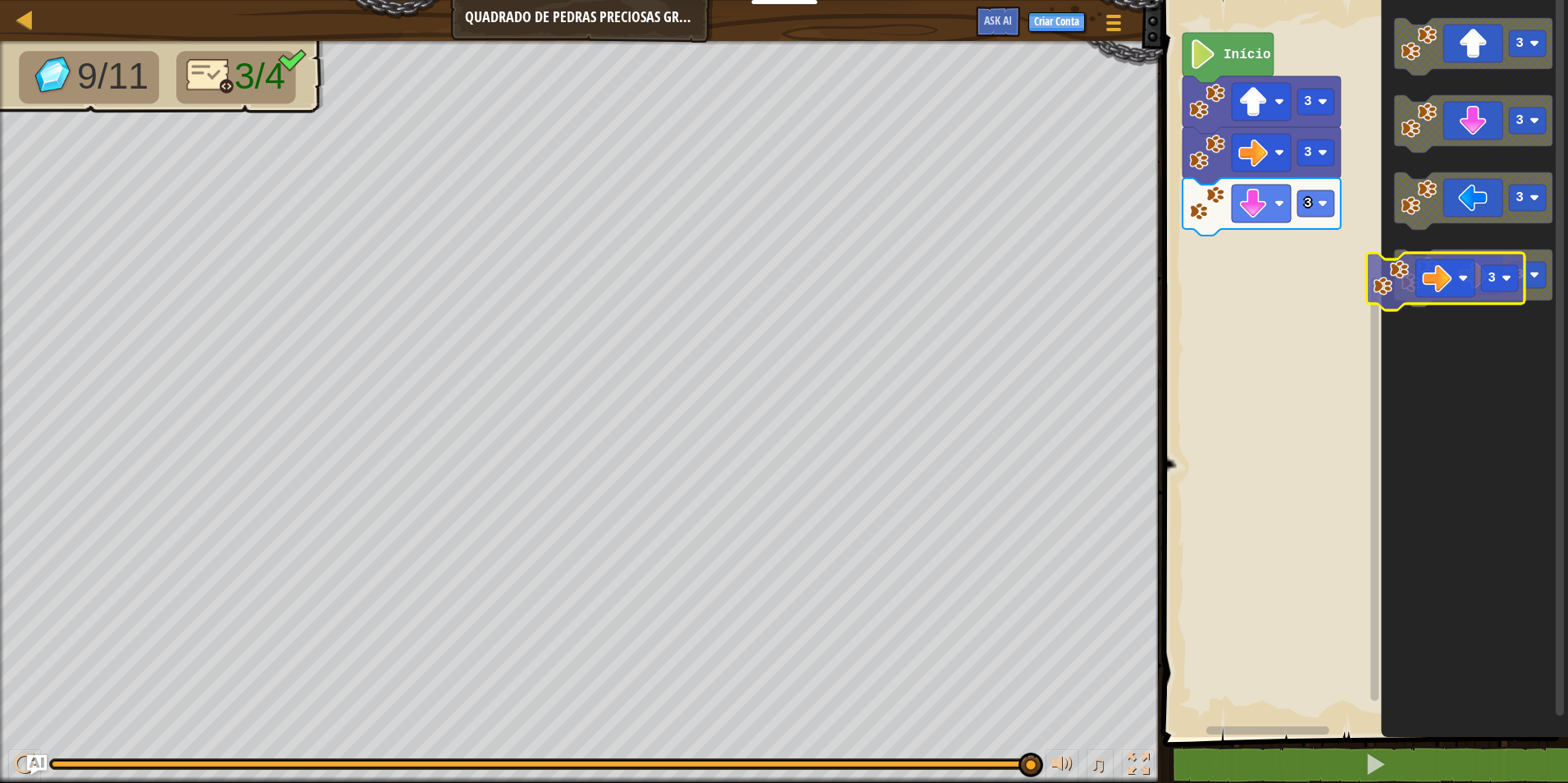
click at [1454, 264] on icon "Espaço de trabalho do Blockly" at bounding box center [1473, 278] width 159 height 57
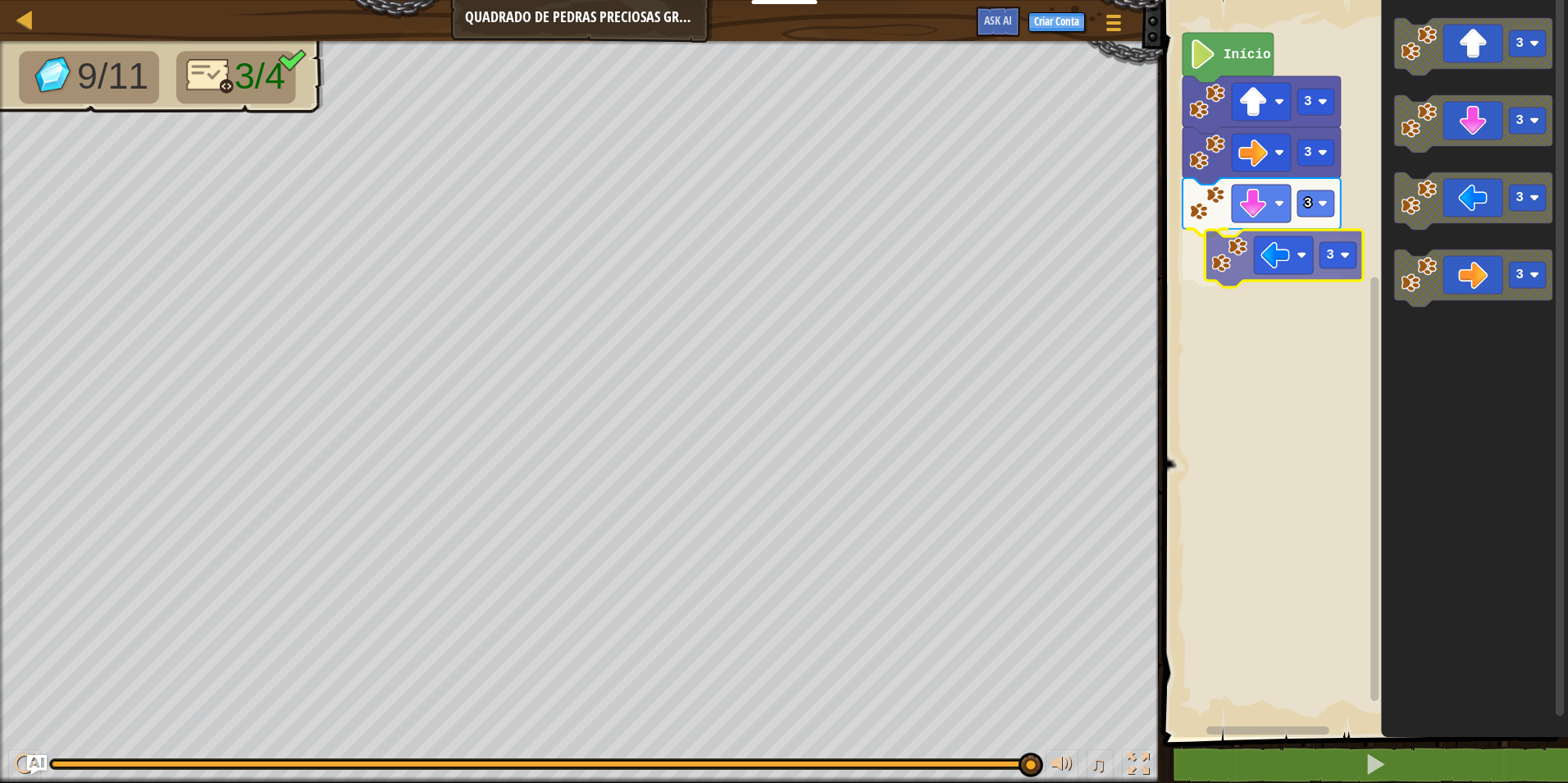
click at [1257, 265] on div "3 3 3 3 Início 3 3 3 3 3" at bounding box center [1363, 363] width 410 height 745
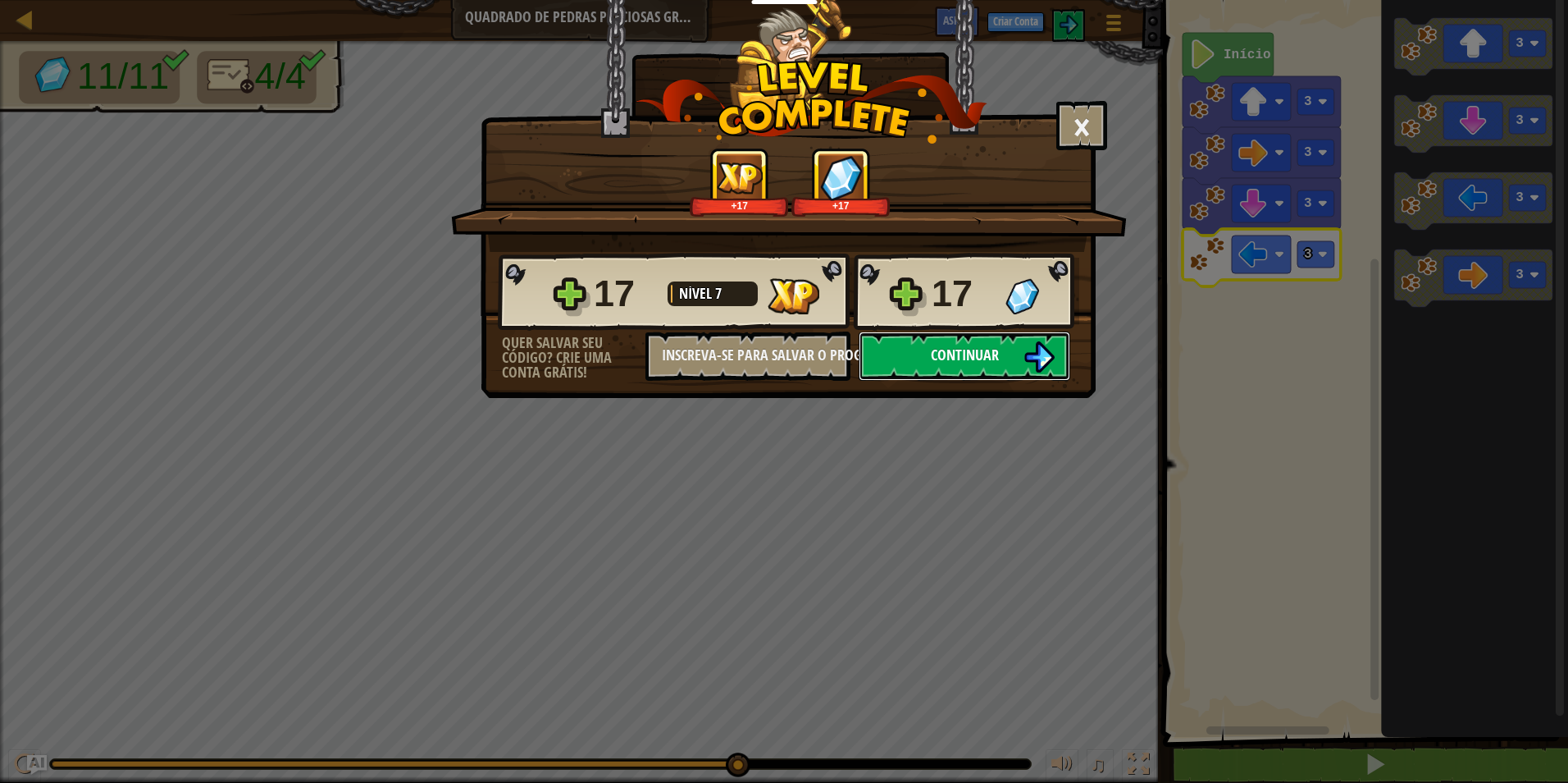
click at [976, 345] on span "Continuar" at bounding box center [964, 354] width 68 height 20
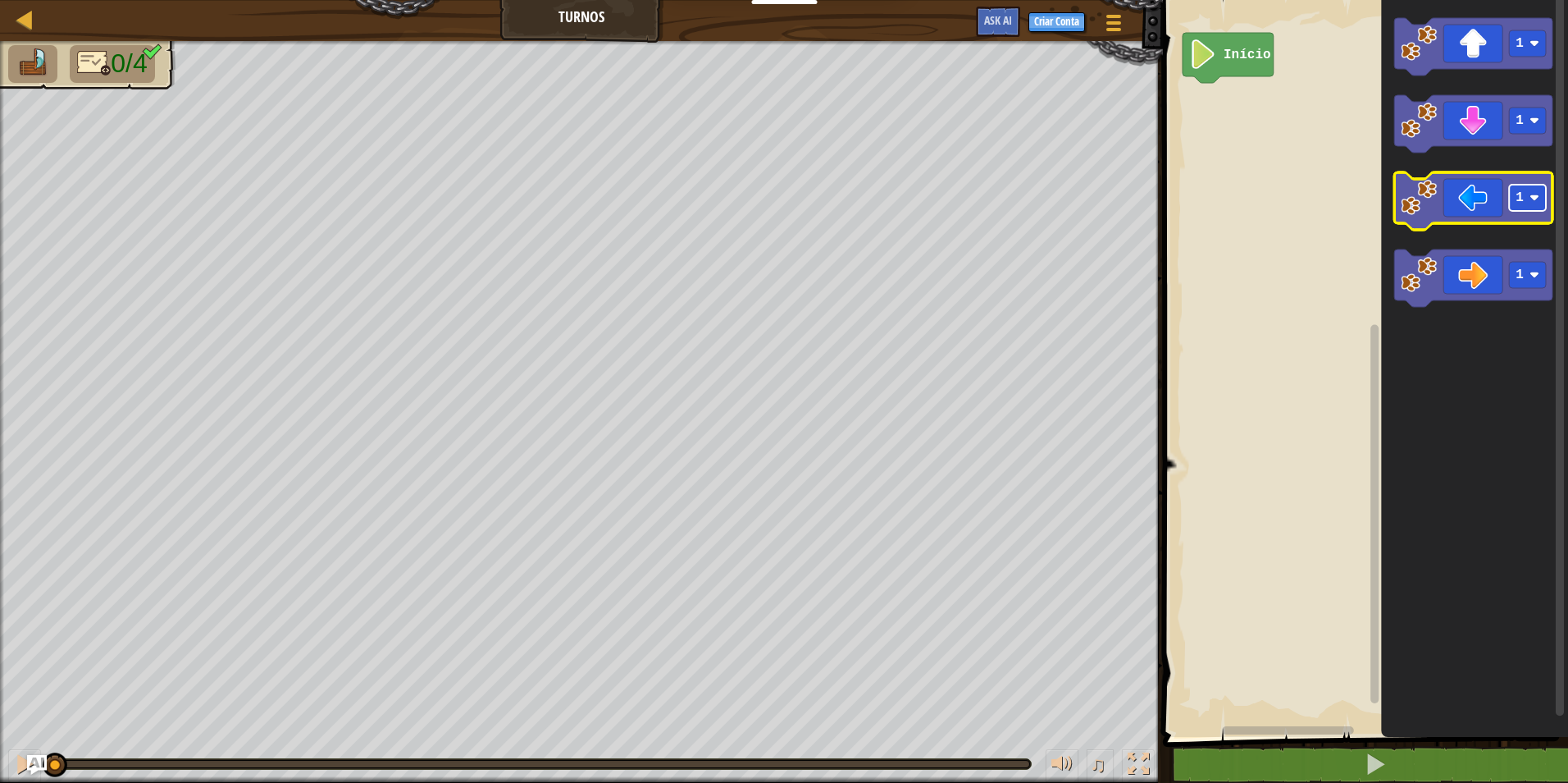
click at [1520, 202] on text "1" at bounding box center [1519, 197] width 9 height 14
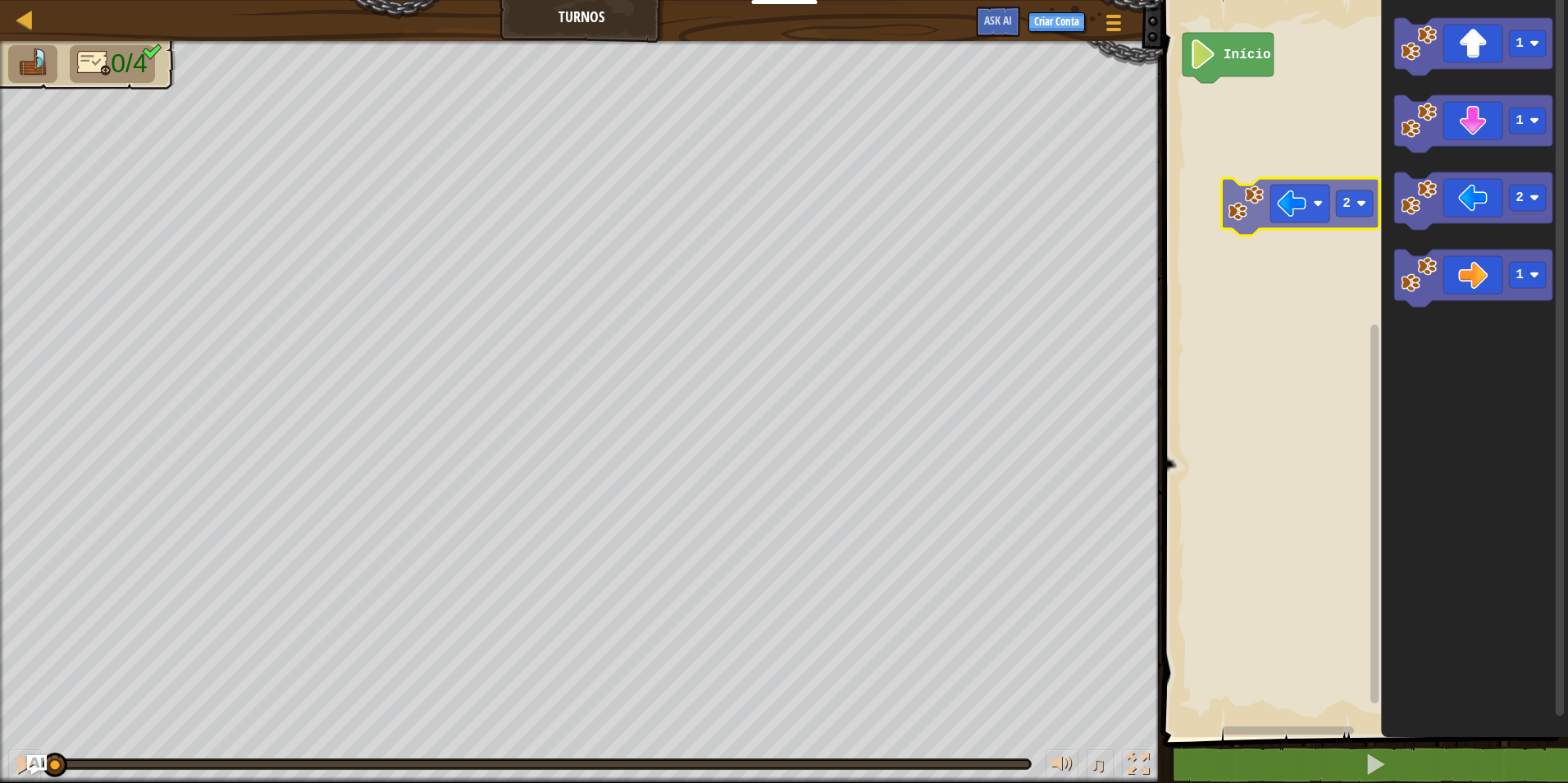
click at [1308, 222] on div "Início 1 1 2 1 2" at bounding box center [1363, 363] width 410 height 745
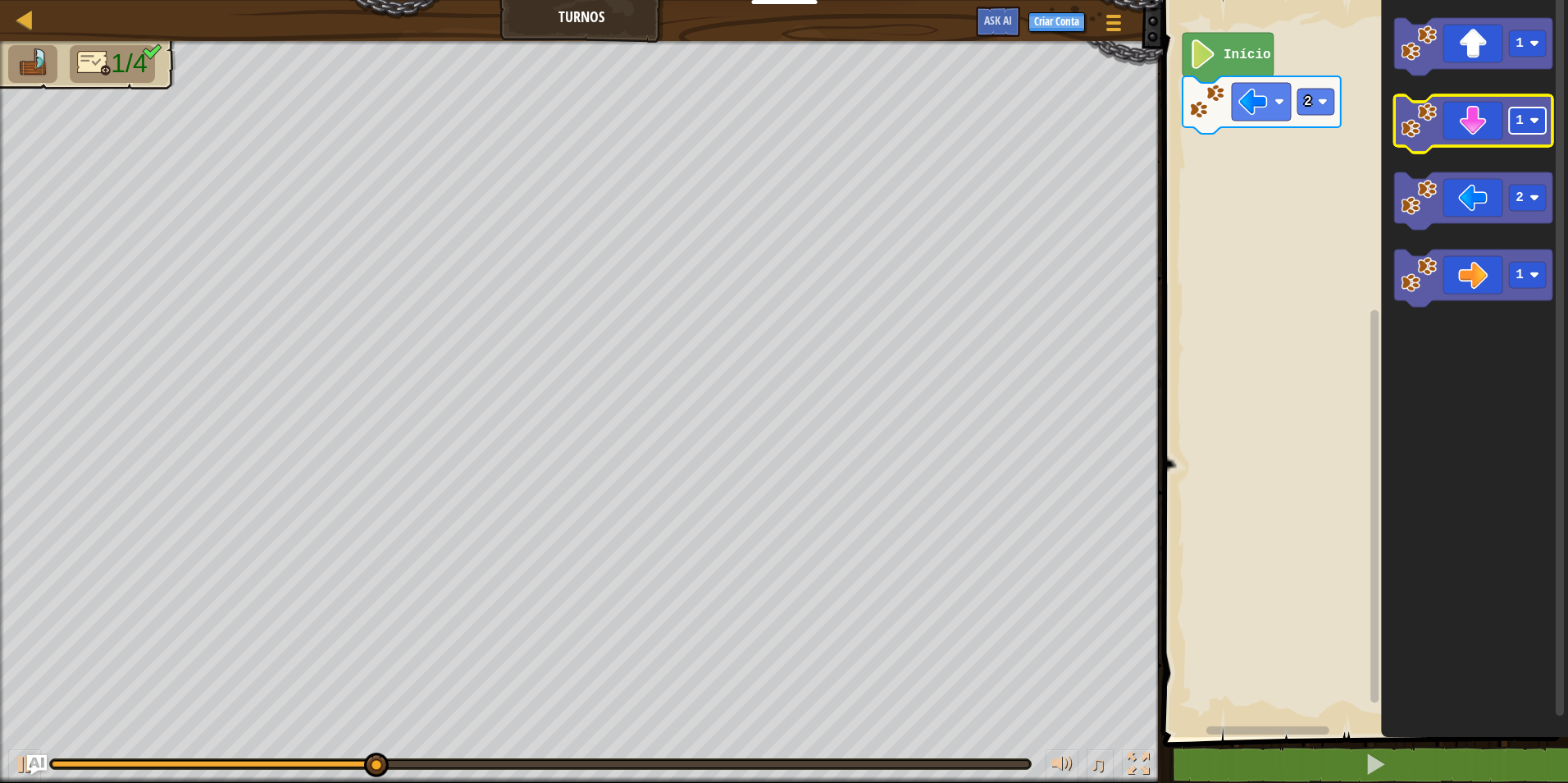
click at [1522, 120] on text "1" at bounding box center [1519, 120] width 9 height 14
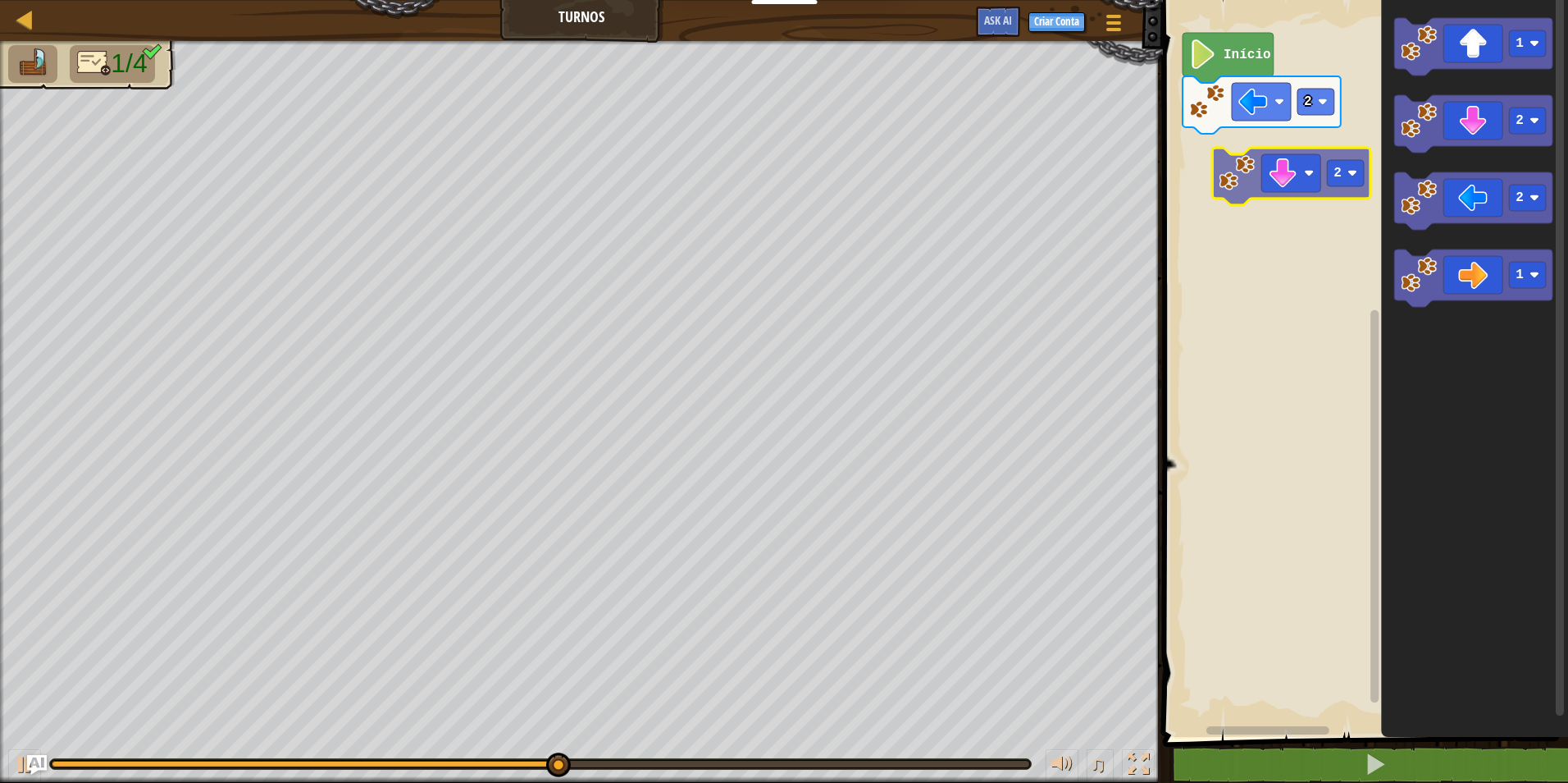
click at [1284, 189] on div "2 Início 1 2 2 1 2" at bounding box center [1363, 363] width 410 height 745
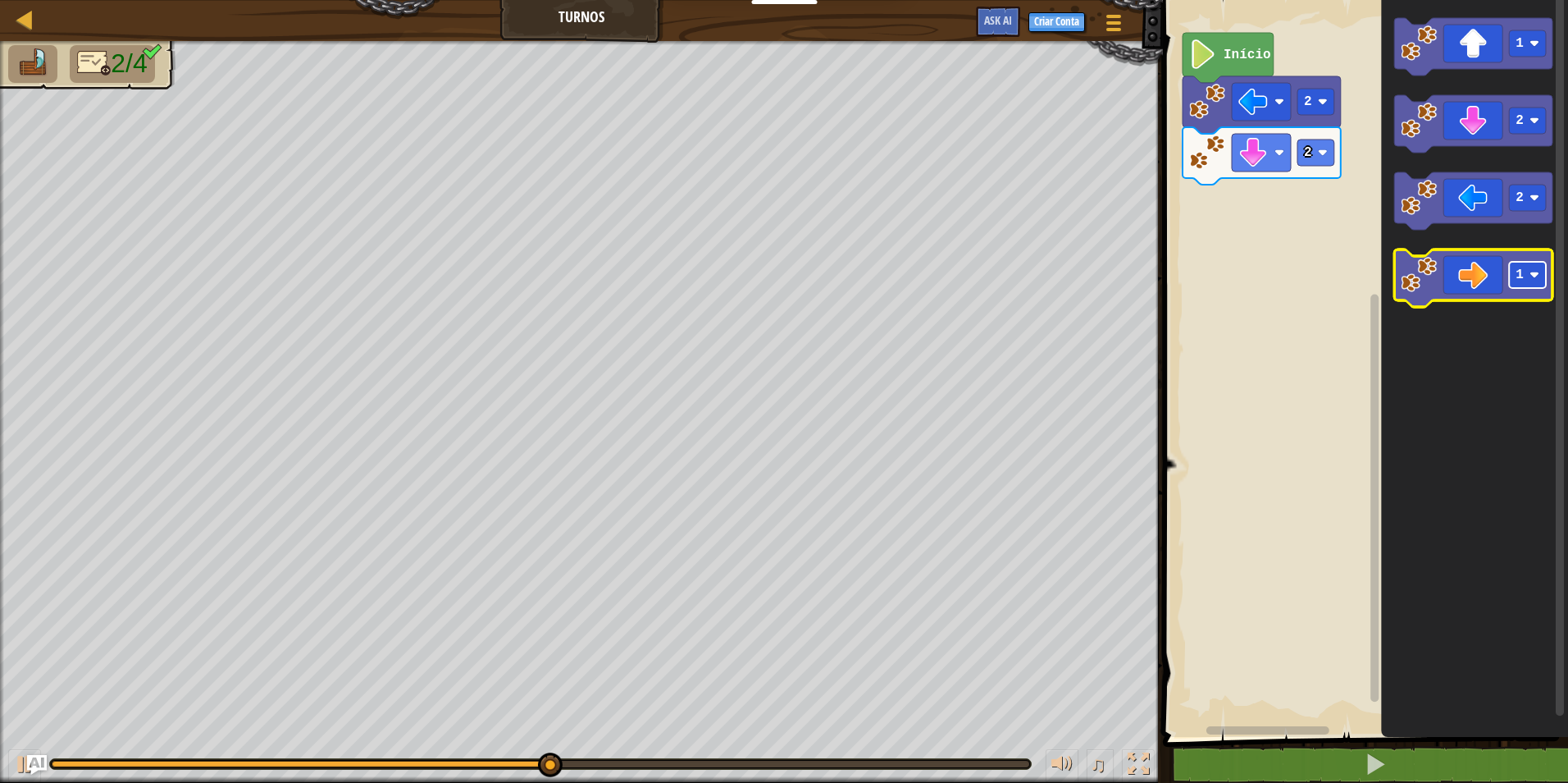
click at [1529, 269] on rect "Espaço de trabalho do Blockly" at bounding box center [1527, 274] width 37 height 26
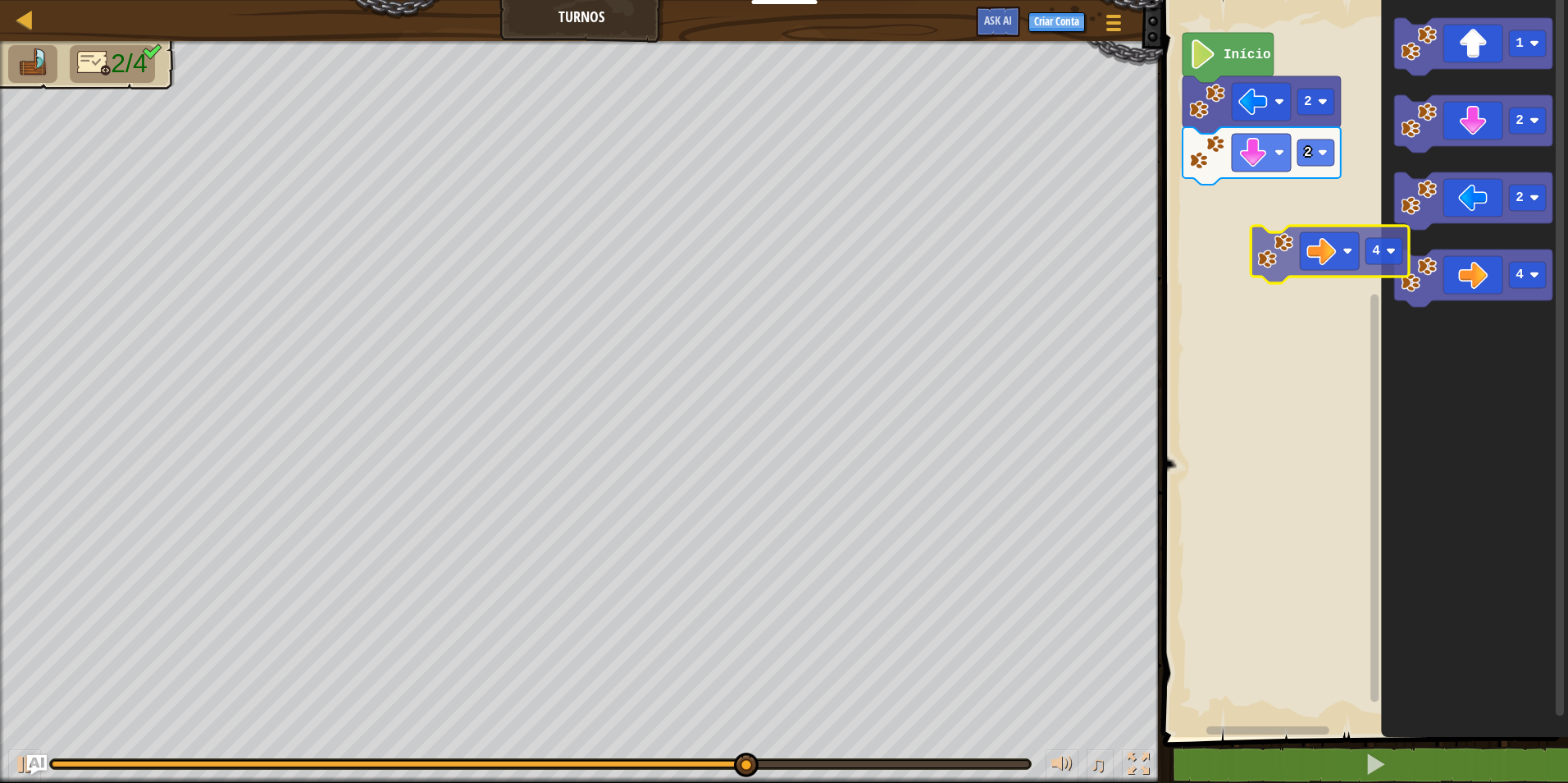
click at [1262, 234] on div "2 2 Início 1 2 2 4 4" at bounding box center [1363, 363] width 410 height 745
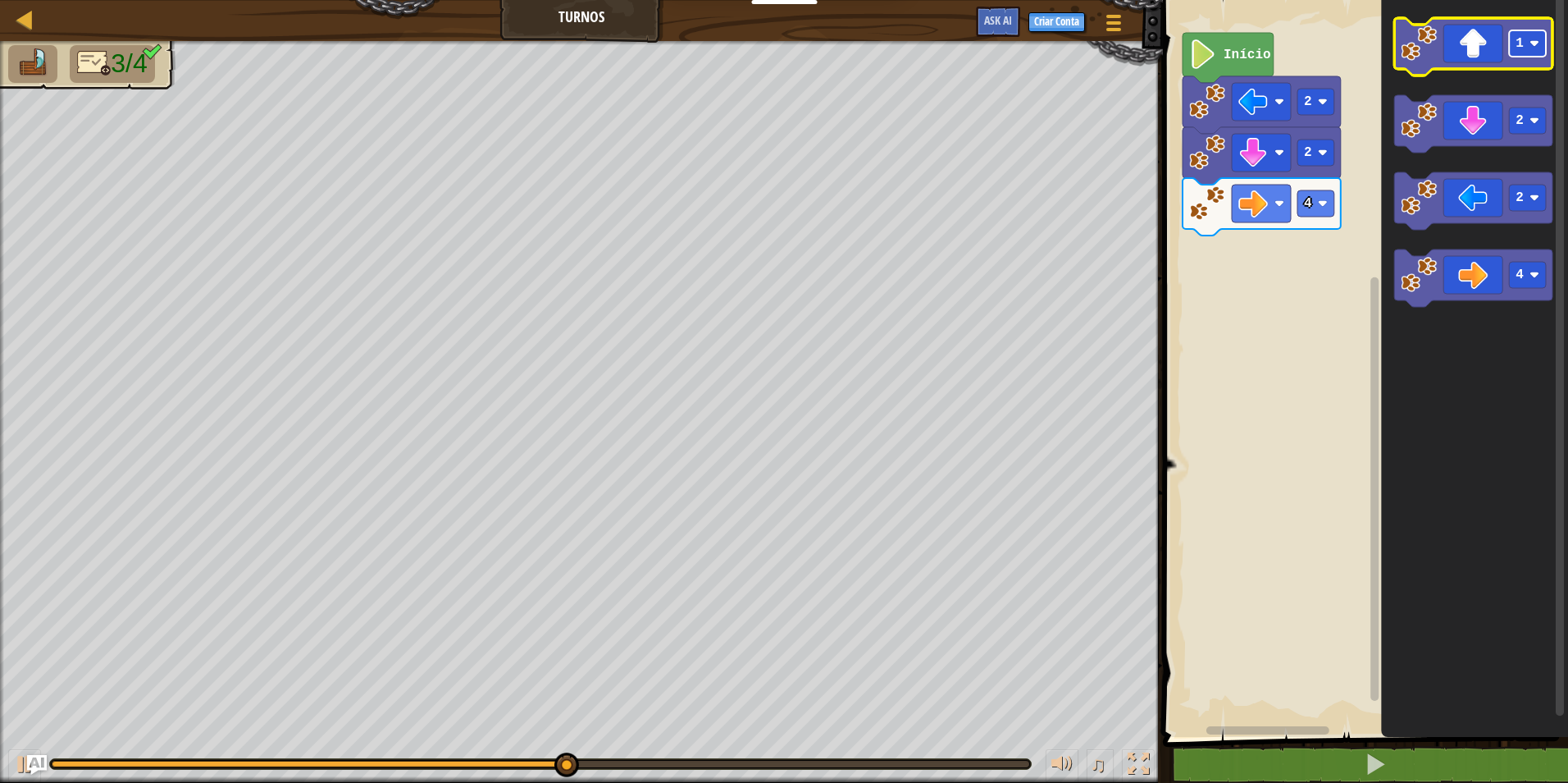
click at [1528, 34] on rect "Espaço de trabalho do Blockly" at bounding box center [1527, 43] width 37 height 26
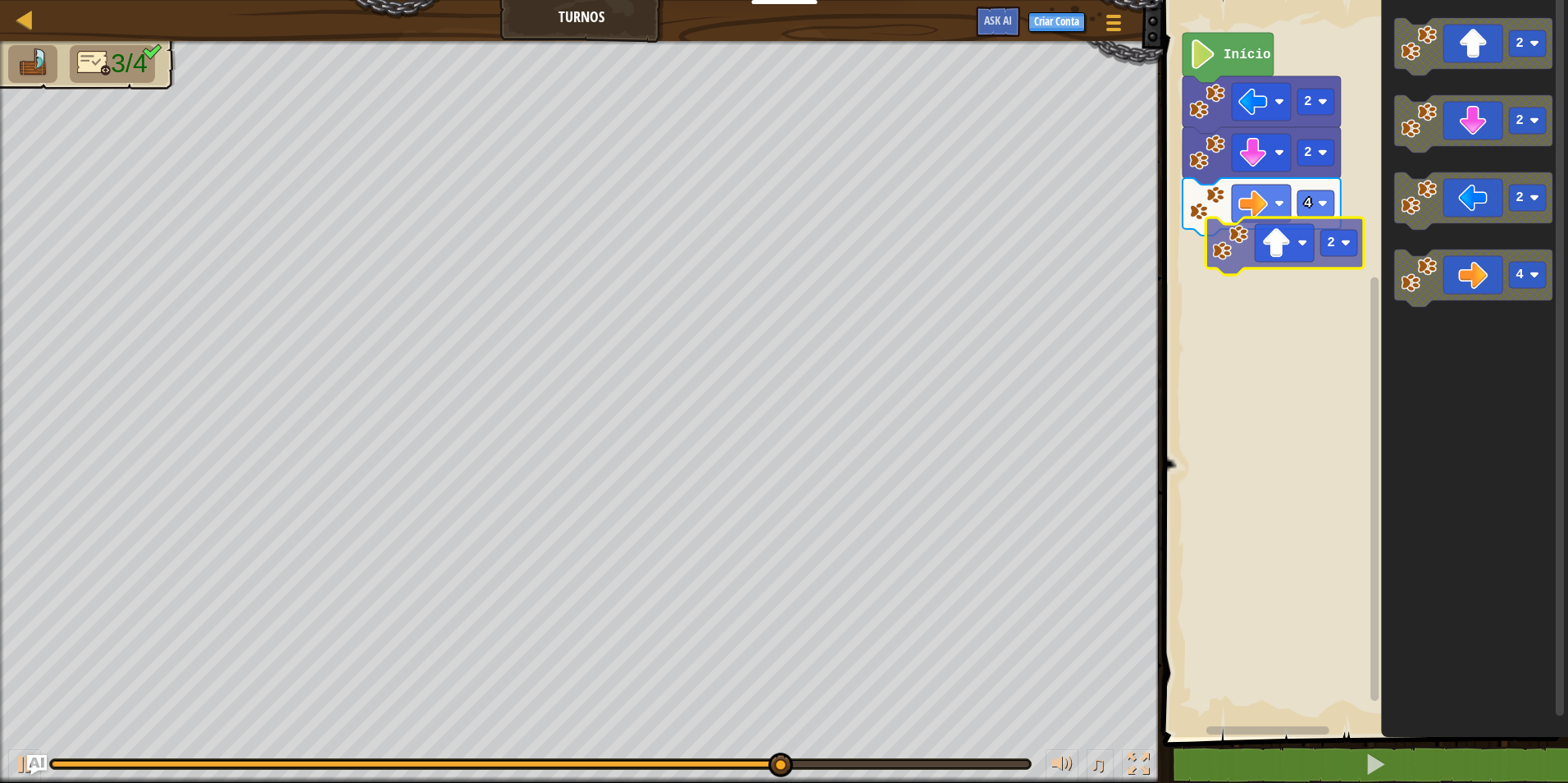
click at [1320, 252] on div "4 2 2 Início 2 2 2 4 2" at bounding box center [1363, 363] width 410 height 745
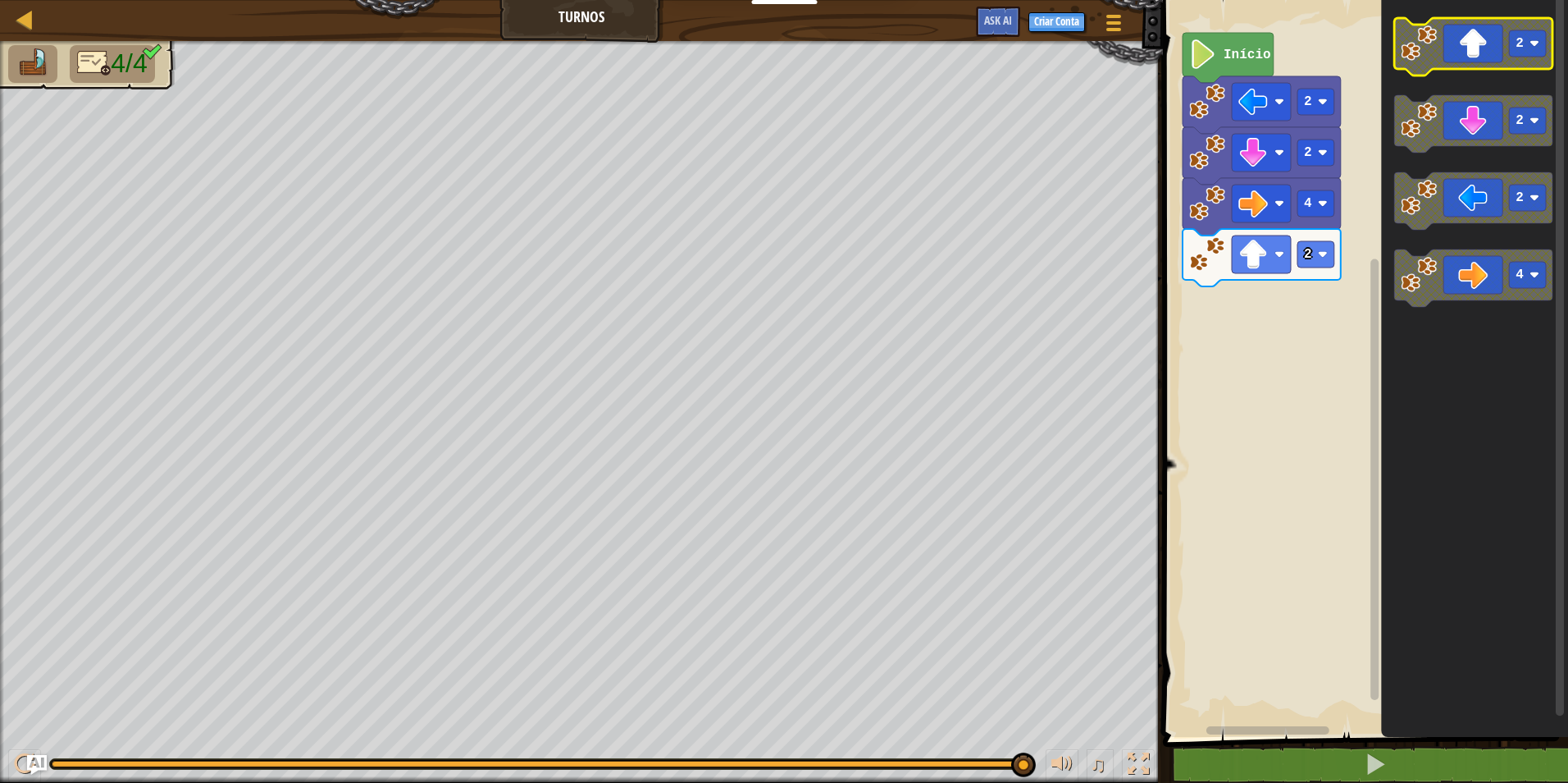
click at [1536, 33] on rect "Espaço de trabalho do Blockly" at bounding box center [1527, 43] width 37 height 26
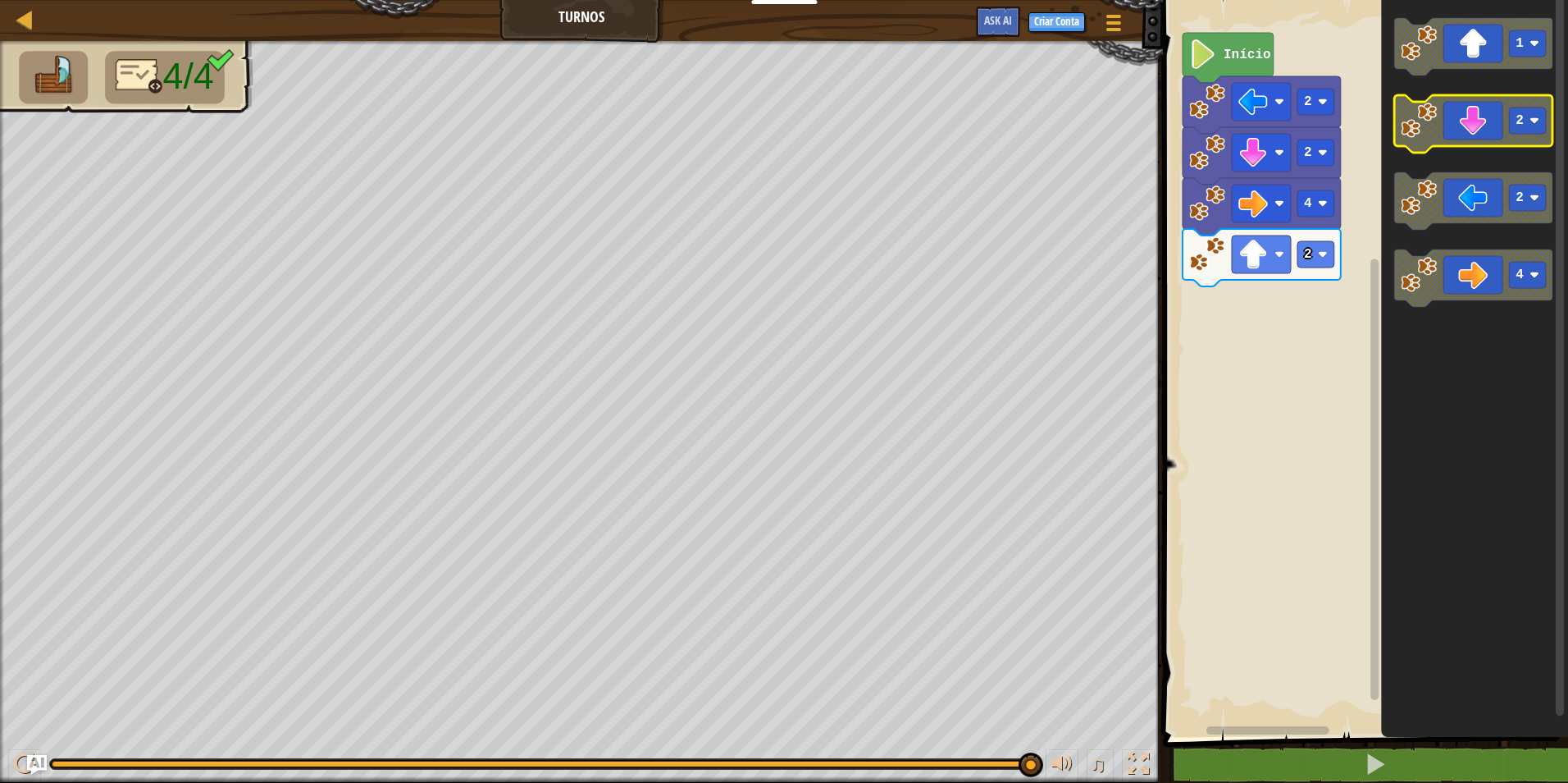
click at [1435, 112] on g "1 2 2 4" at bounding box center [1473, 163] width 159 height 289
click at [1440, 326] on icon "Espaço de trabalho do Blockly" at bounding box center [1474, 363] width 187 height 745
click at [1416, 66] on icon "Espaço de trabalho do Blockly" at bounding box center [1473, 47] width 159 height 57
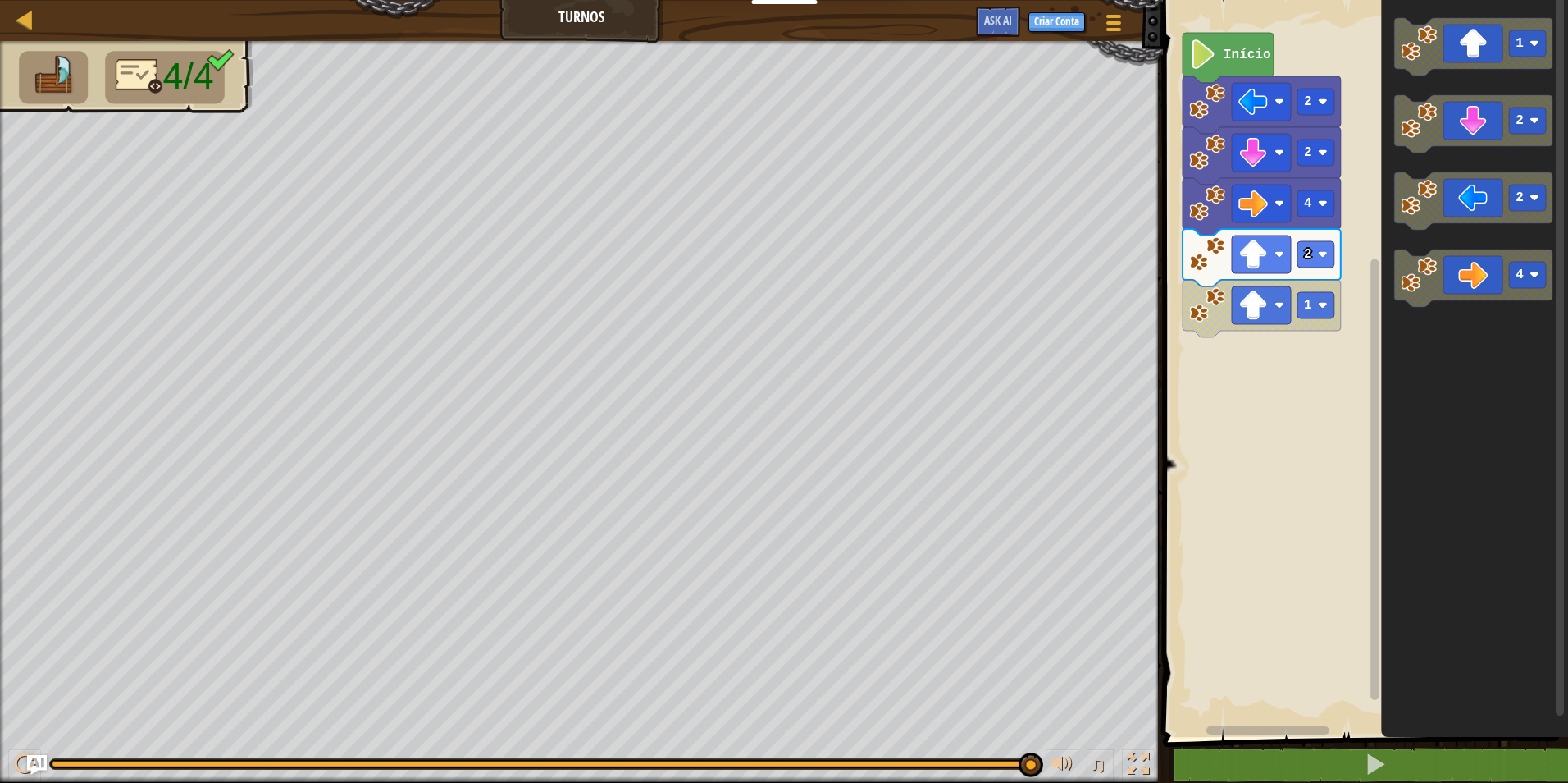
click at [1411, 65] on g "1" at bounding box center [1473, 47] width 159 height 57
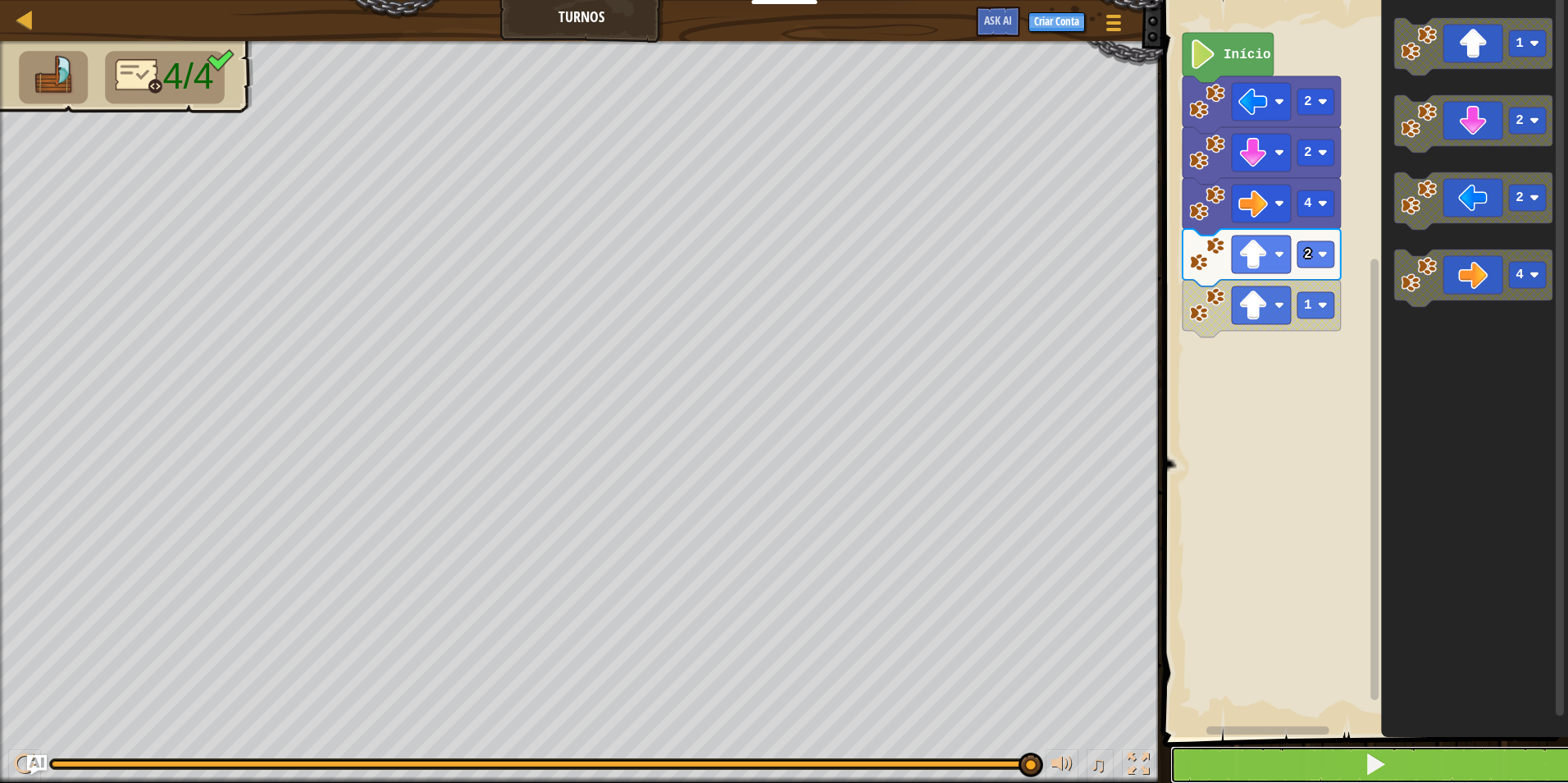
click at [1190, 766] on button at bounding box center [1374, 764] width 410 height 37
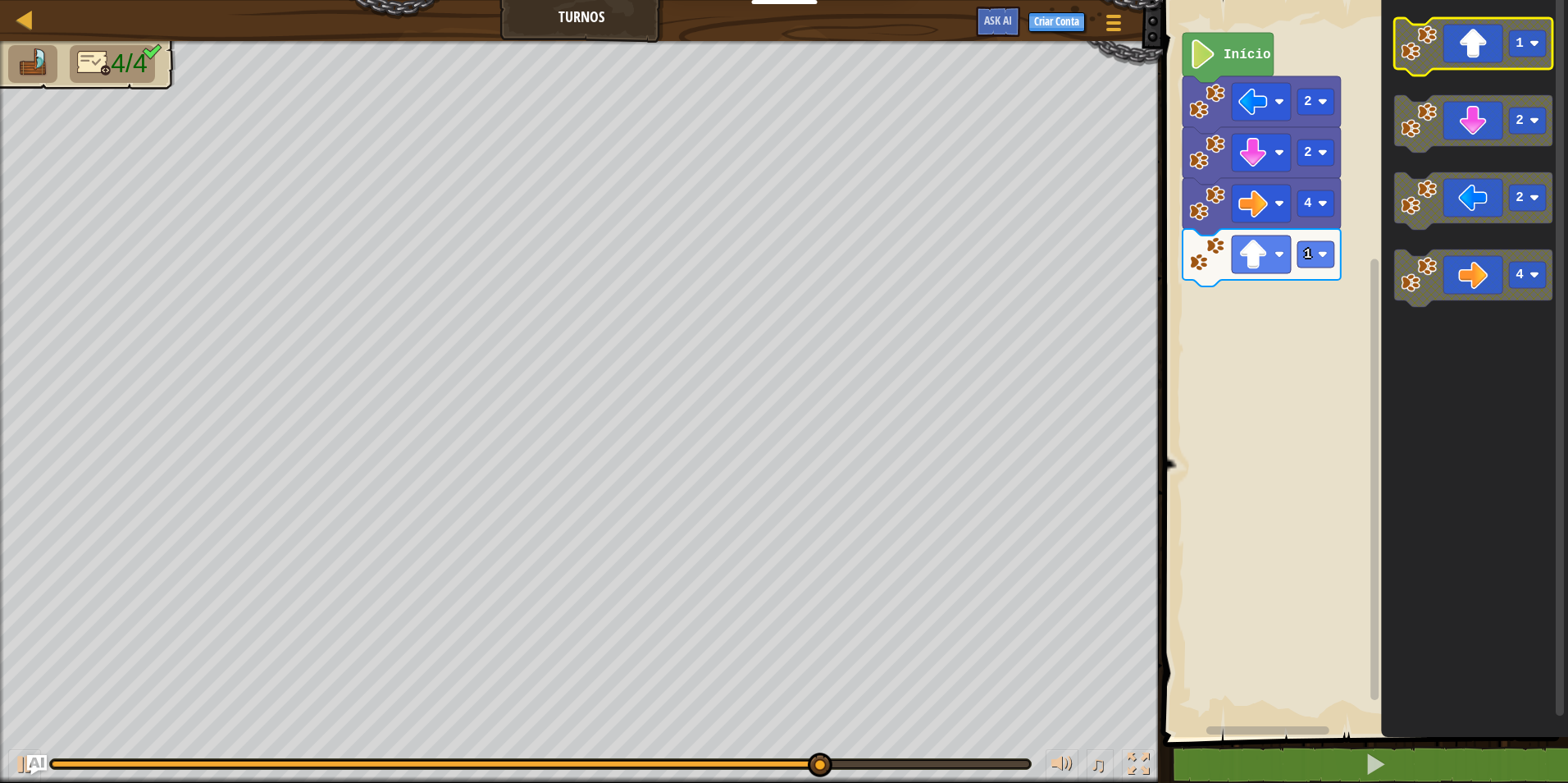
click at [1450, 57] on icon "Espaço de trabalho do Blockly" at bounding box center [1473, 47] width 159 height 57
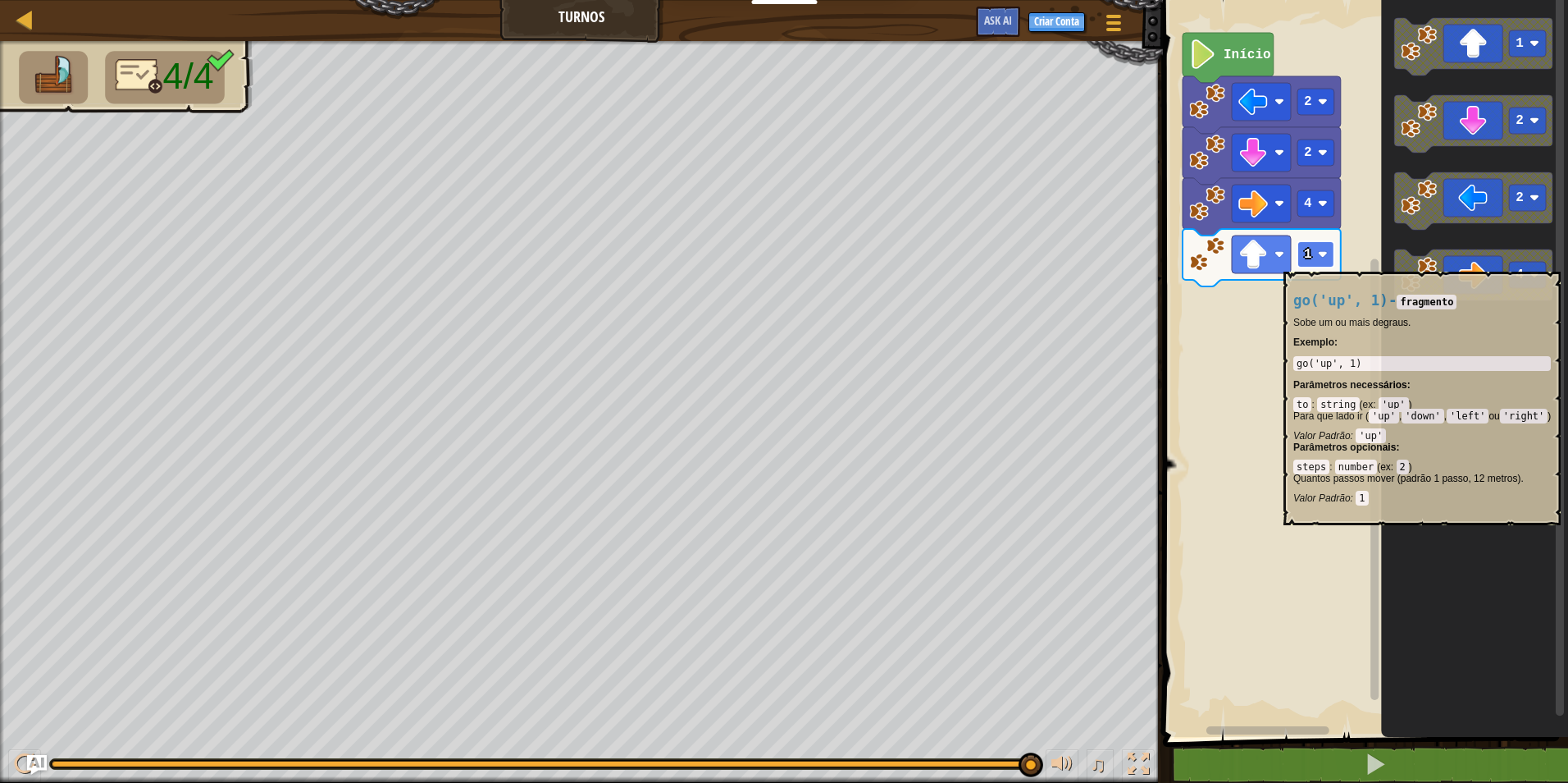
click at [1324, 263] on rect "Espaço de trabalho do Blockly" at bounding box center [1315, 253] width 37 height 26
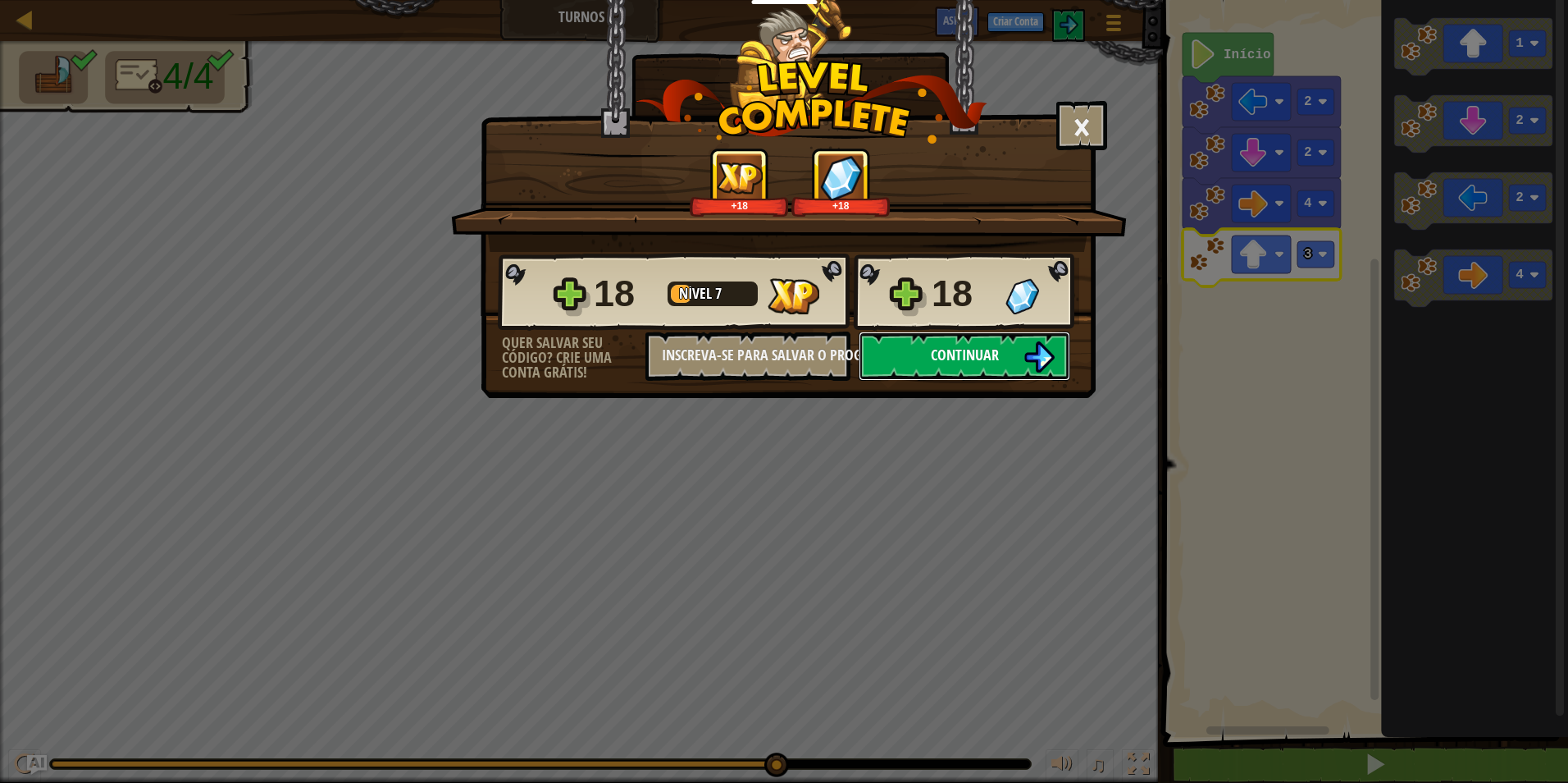
click at [1020, 351] on button "Continuar" at bounding box center [963, 356] width 211 height 49
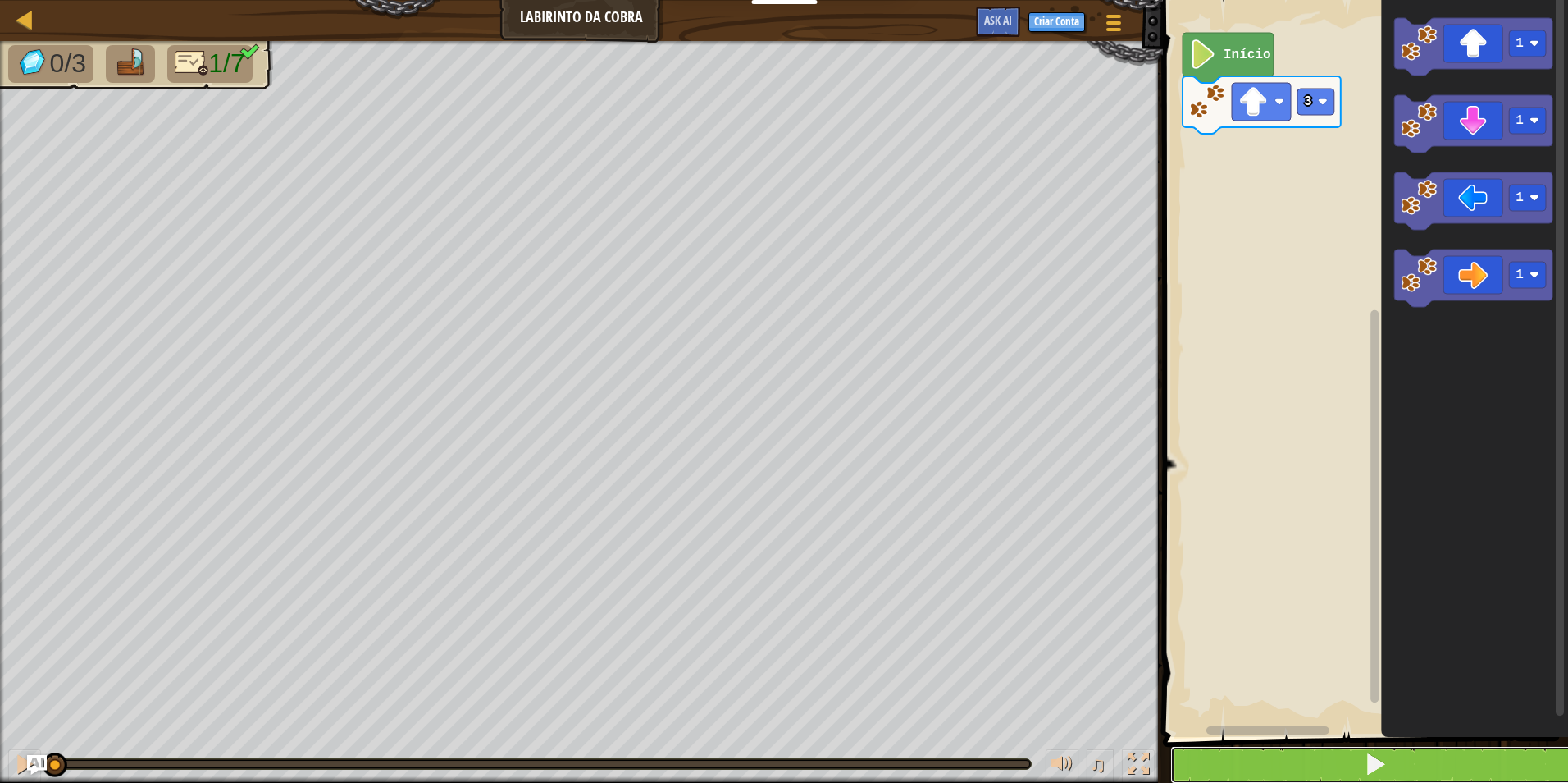
click at [1209, 754] on button at bounding box center [1374, 764] width 410 height 37
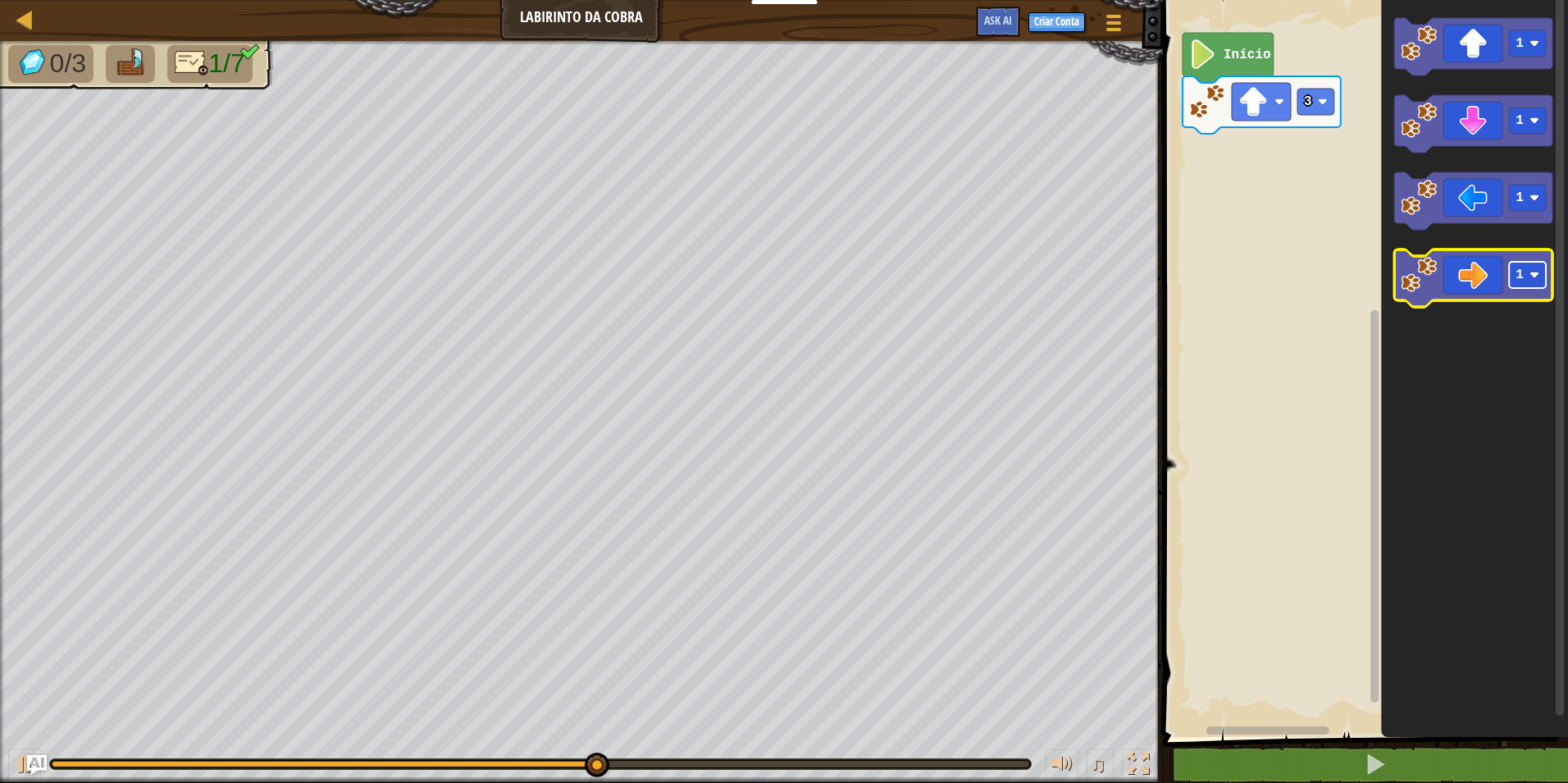
click at [1518, 276] on text "1" at bounding box center [1519, 274] width 9 height 14
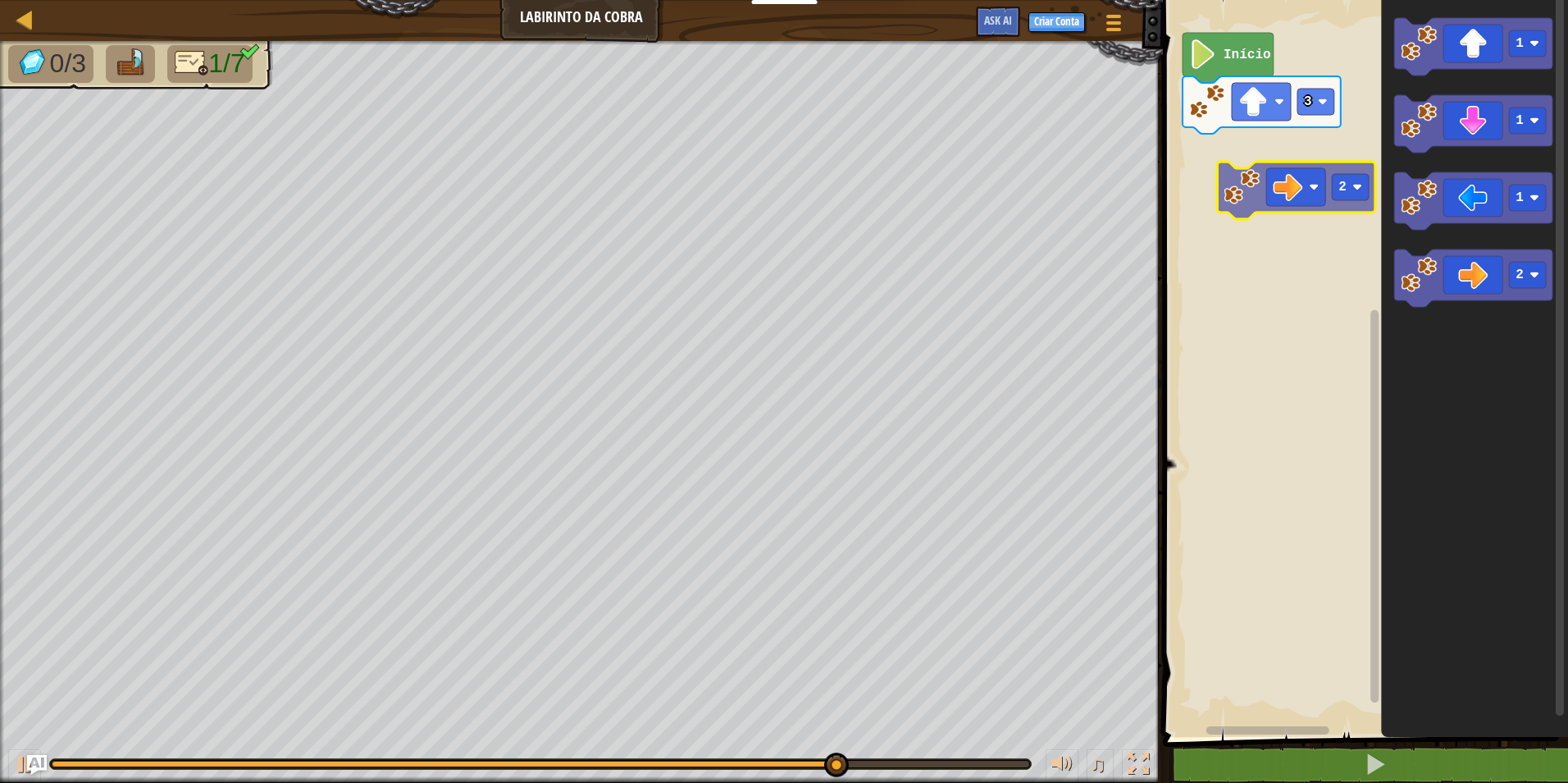
click at [1260, 183] on div "3 Início 1 1 1 2 2" at bounding box center [1363, 363] width 410 height 745
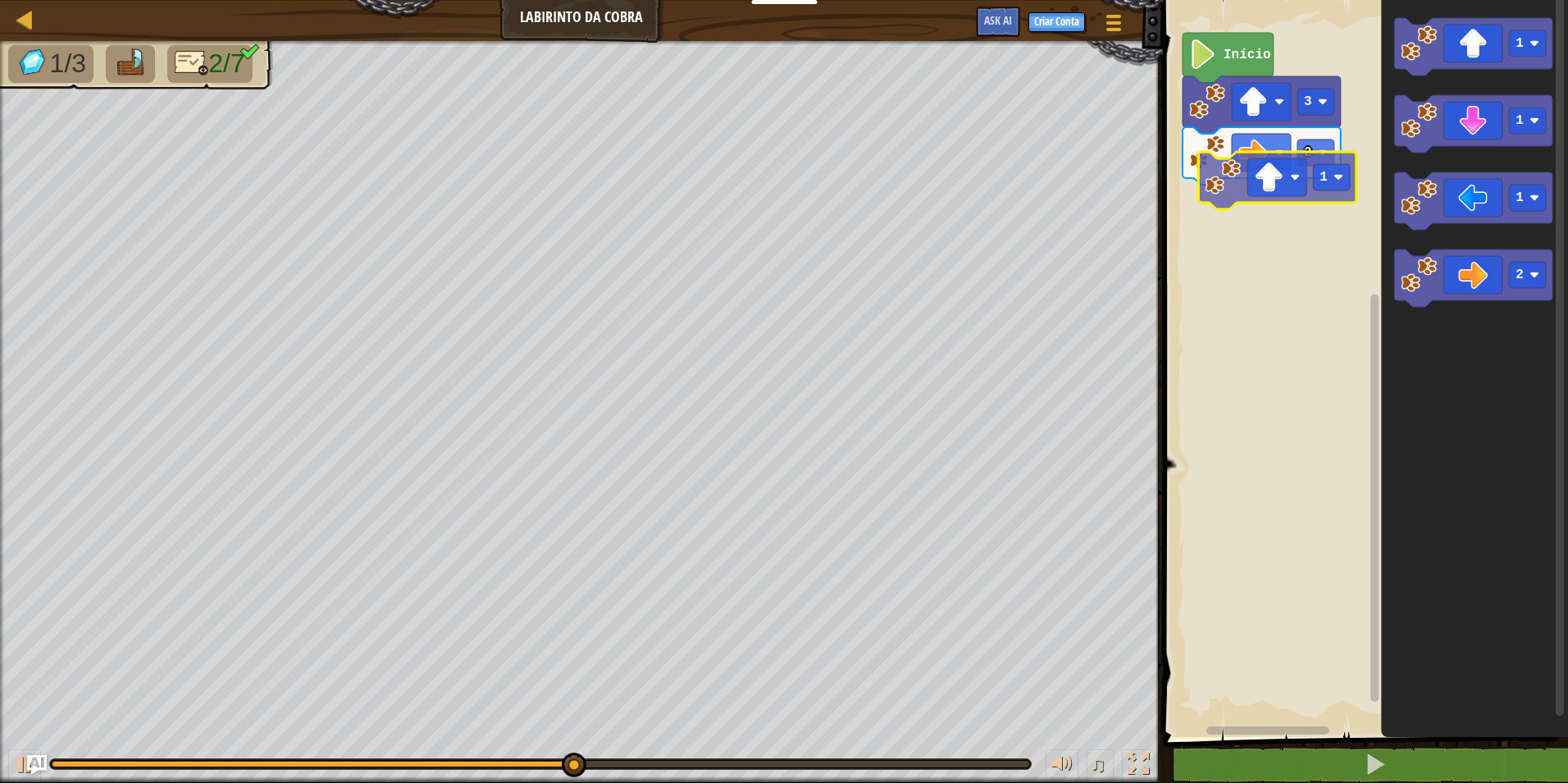
click at [1286, 184] on div "2 3 Início 1 1 1 2 1" at bounding box center [1363, 363] width 410 height 745
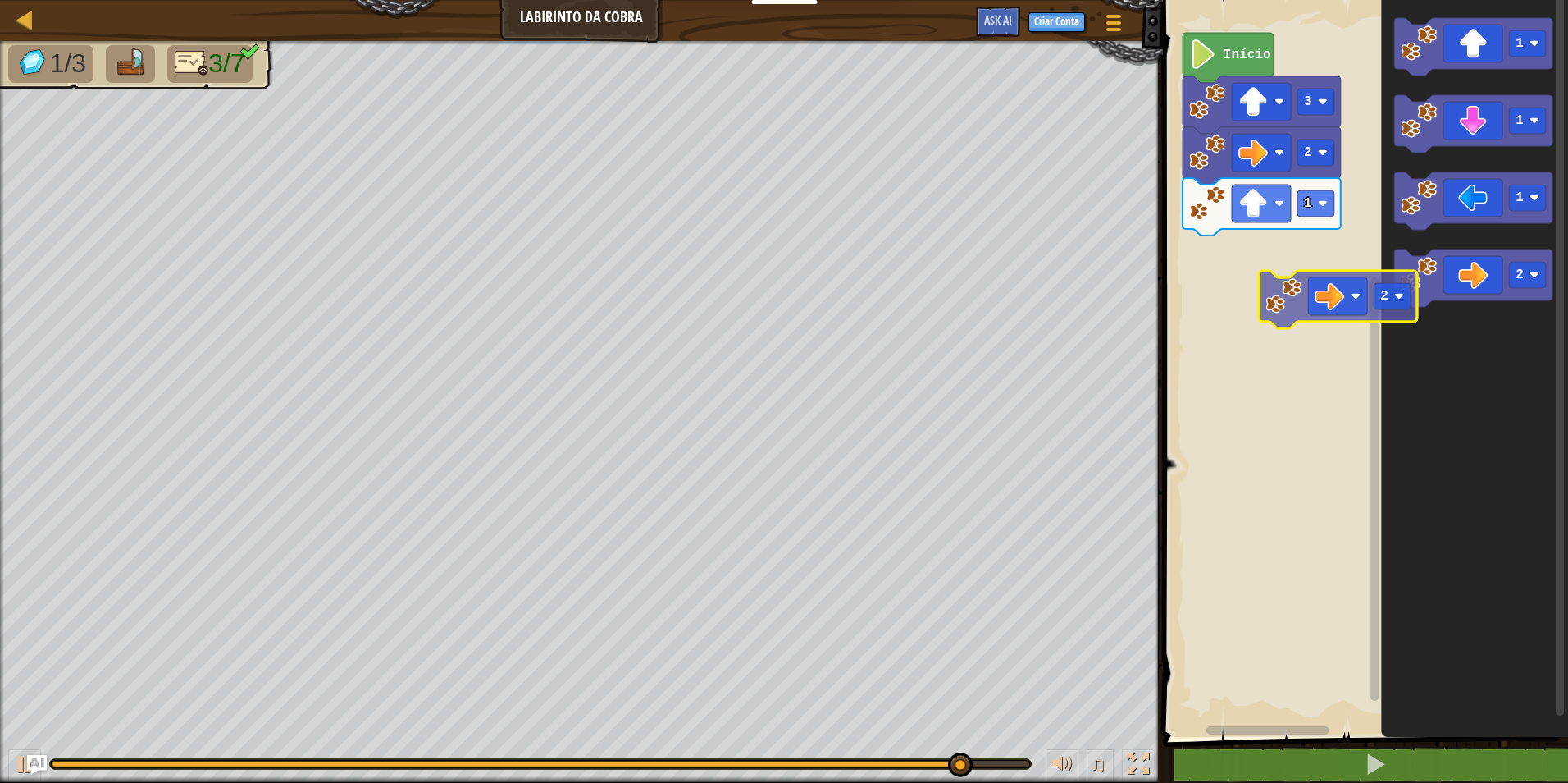
click at [1229, 298] on div "1 2 3 Início 1 1 1 2 2" at bounding box center [1363, 363] width 410 height 745
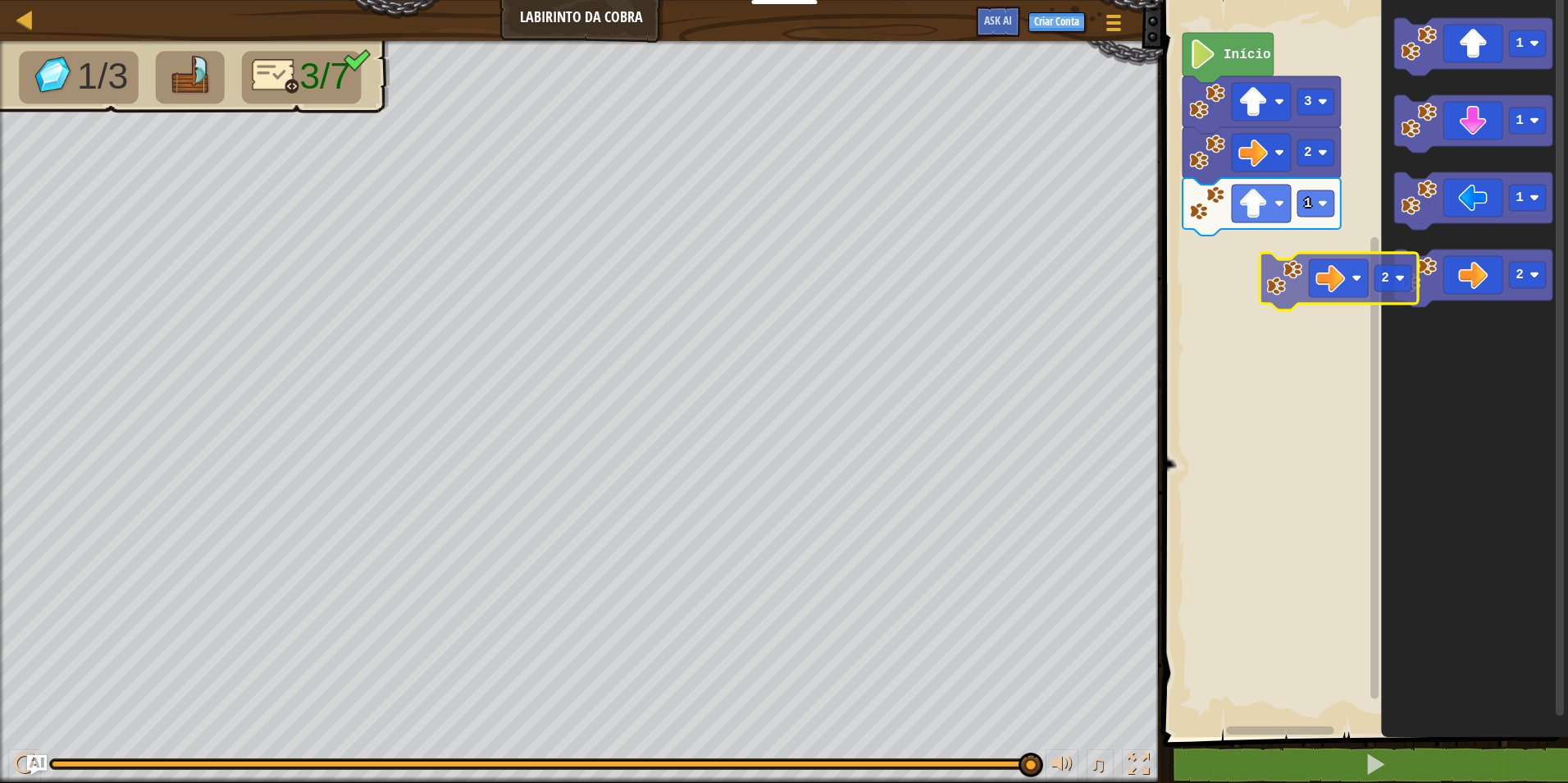
click at [1257, 271] on div "1 2 3 Início 1 1 1 2 2" at bounding box center [1363, 363] width 410 height 745
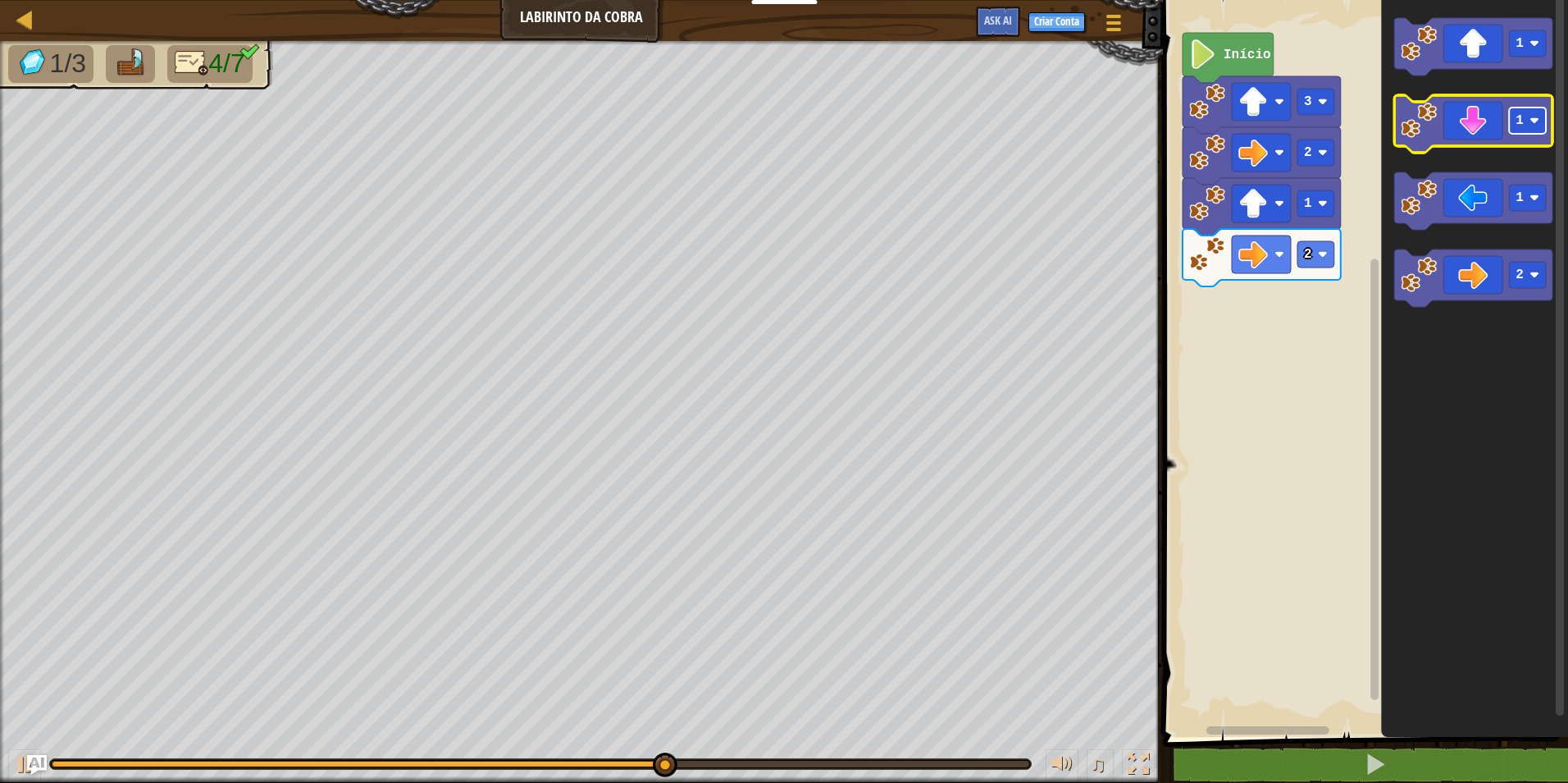
click at [1527, 119] on rect "Espaço de trabalho do Blockly" at bounding box center [1527, 120] width 37 height 26
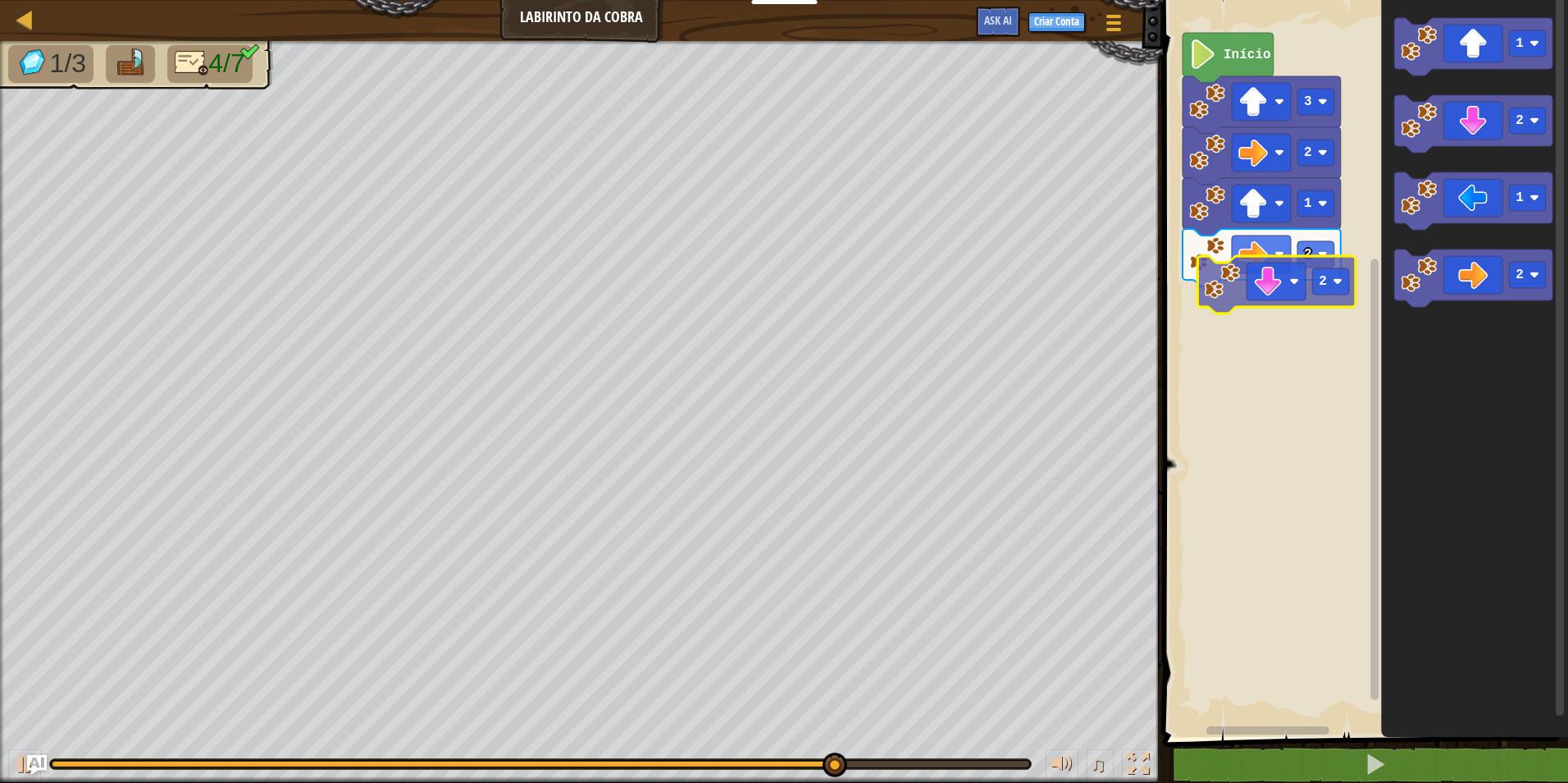
click at [1291, 312] on div "2 1 2 3 Início 1 2 1 2 2" at bounding box center [1363, 363] width 410 height 745
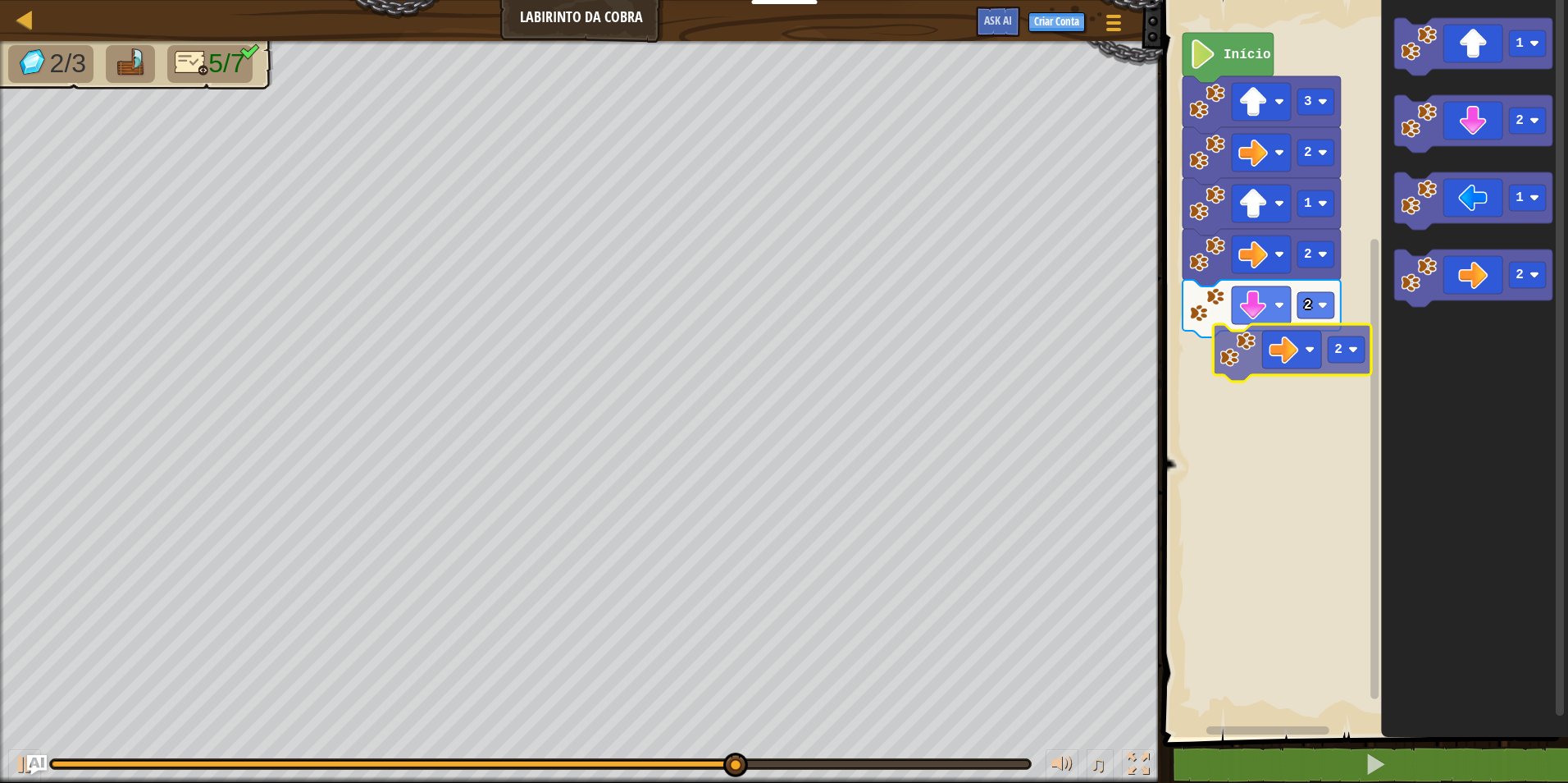
click at [1279, 368] on div "2 2 1 2 3 Início 1 2 1 2 2" at bounding box center [1363, 363] width 410 height 745
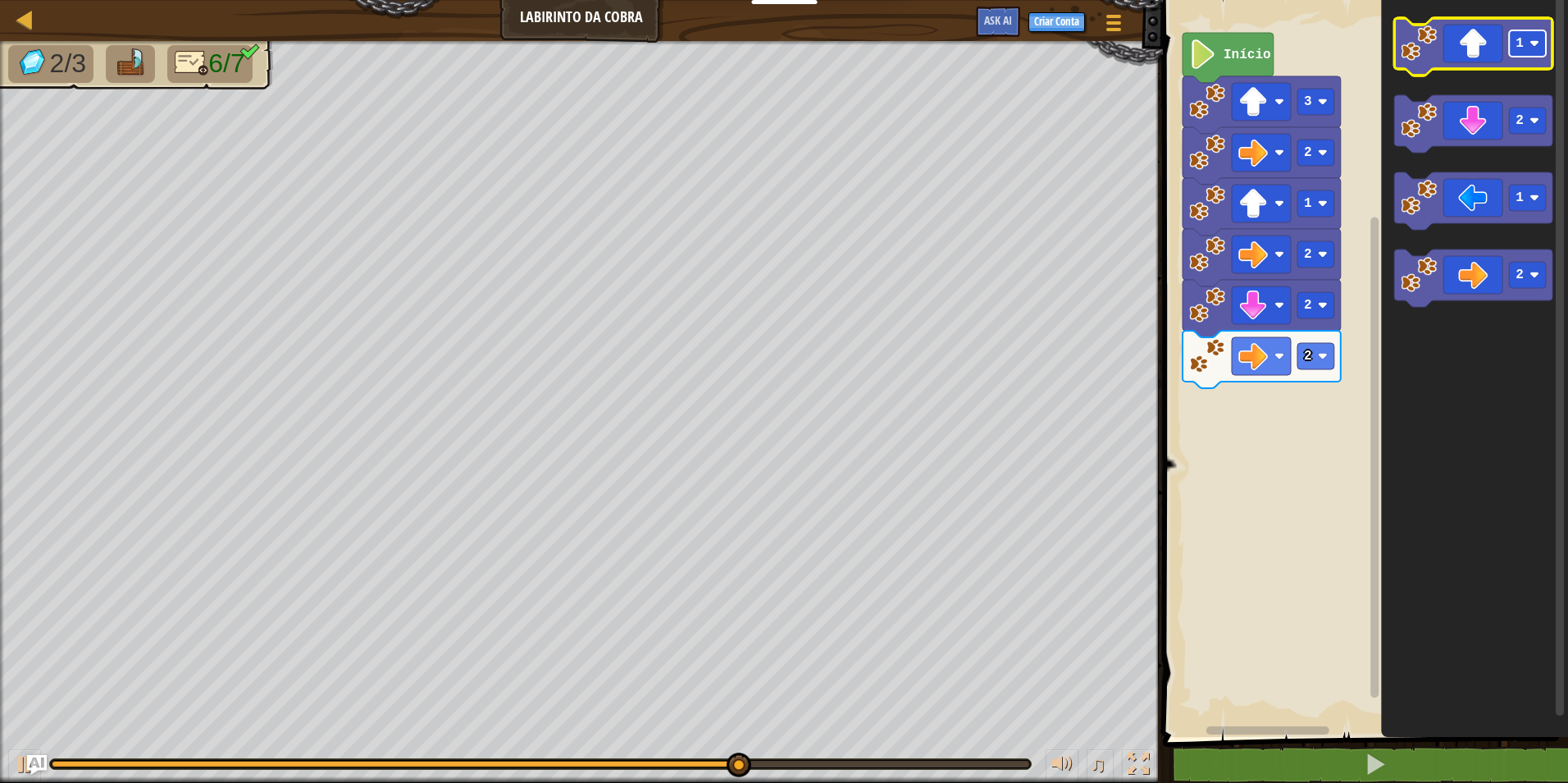
click at [1521, 43] on text "1" at bounding box center [1519, 43] width 9 height 14
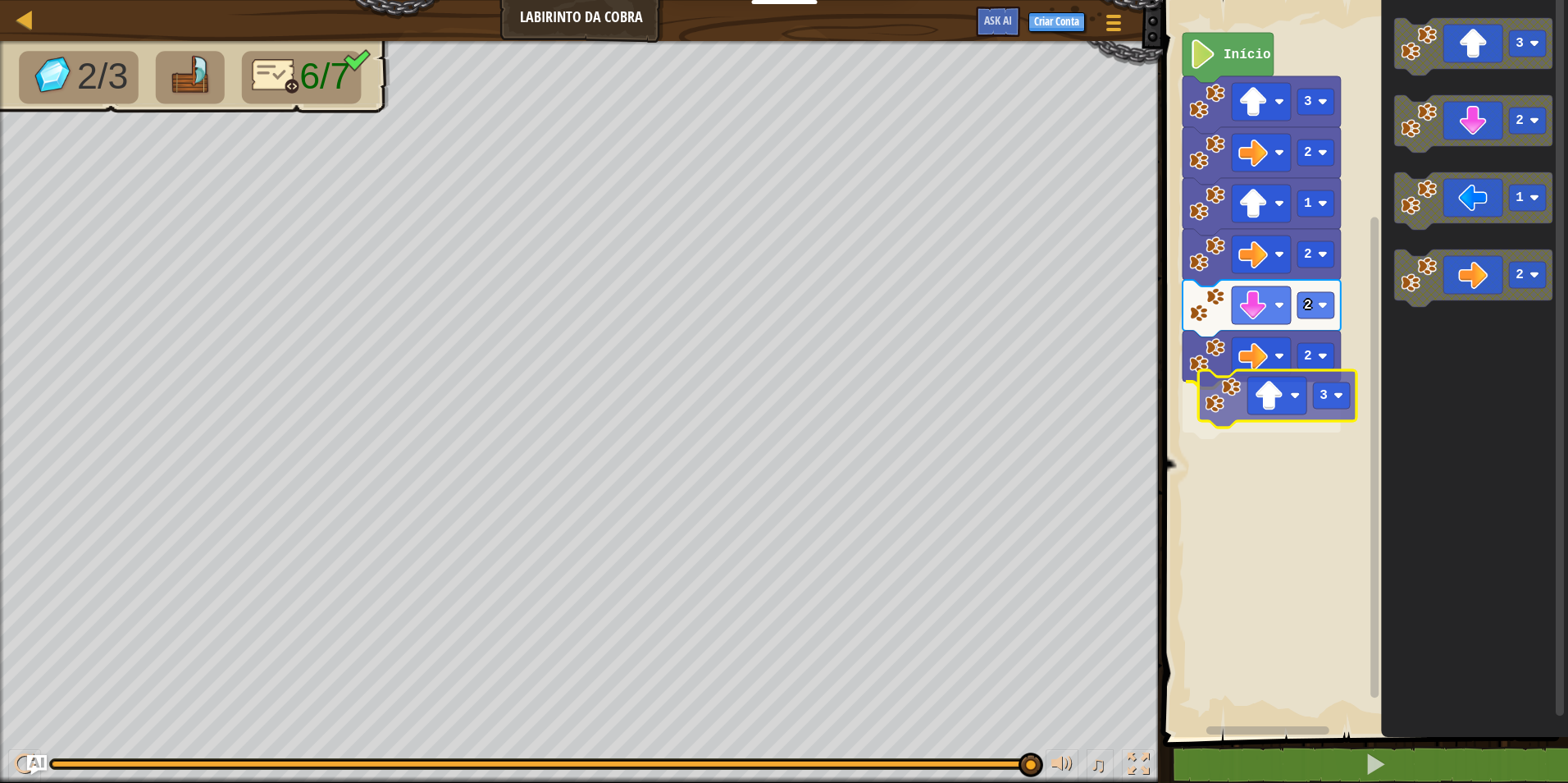
click at [1305, 413] on div "2 3 2 2 1 2 3 Início 3 2 1 2 3" at bounding box center [1363, 363] width 410 height 745
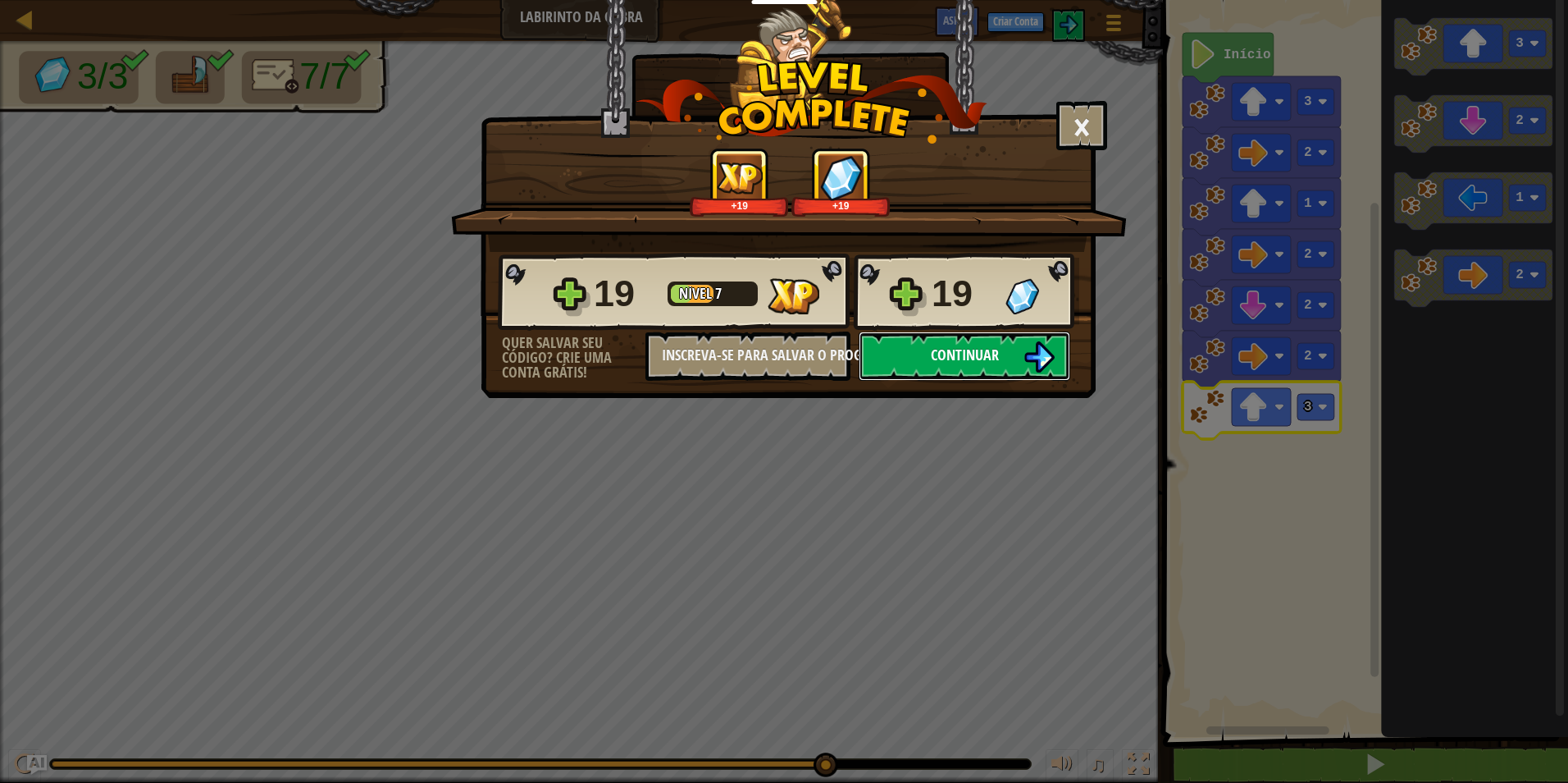
click at [934, 359] on span "Continuar" at bounding box center [964, 354] width 68 height 20
